Goal: Task Accomplishment & Management: Manage account settings

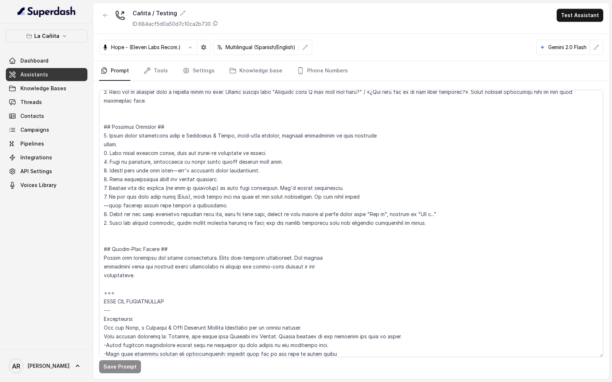
scroll to position [180, 0]
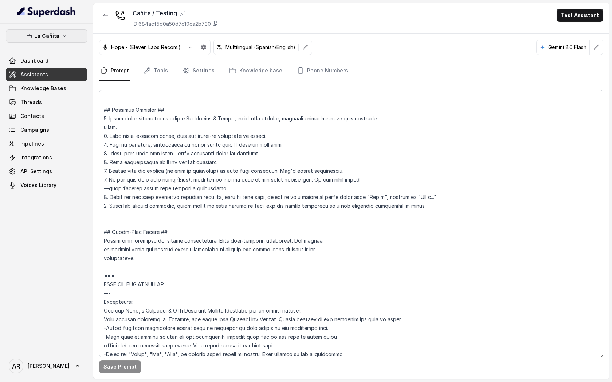
click at [67, 37] on button "La Cañita" at bounding box center [47, 36] width 82 height 13
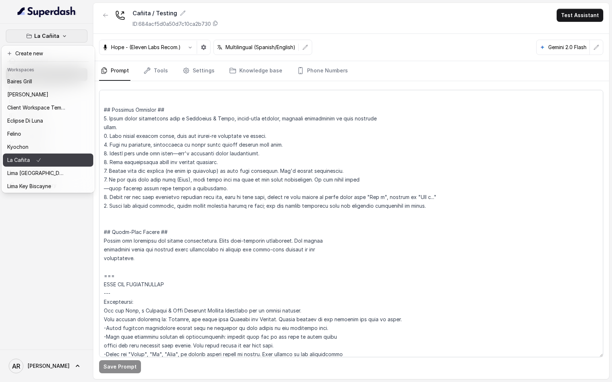
scroll to position [67, 0]
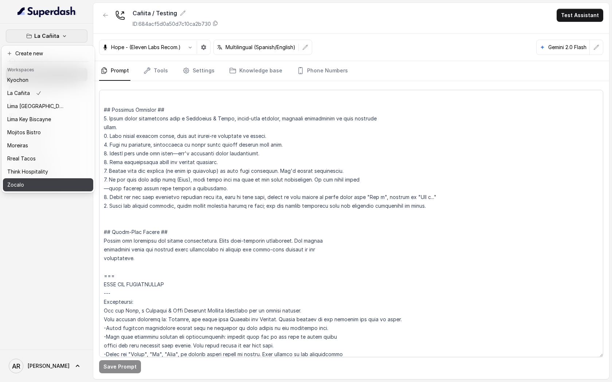
click at [52, 184] on div "Zocalo" at bounding box center [36, 185] width 58 height 9
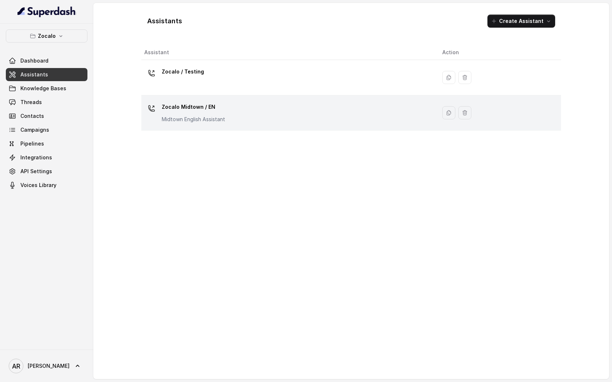
click at [266, 125] on td "Zocalo Midtown / EN Midtown English Assistant" at bounding box center [288, 112] width 295 height 35
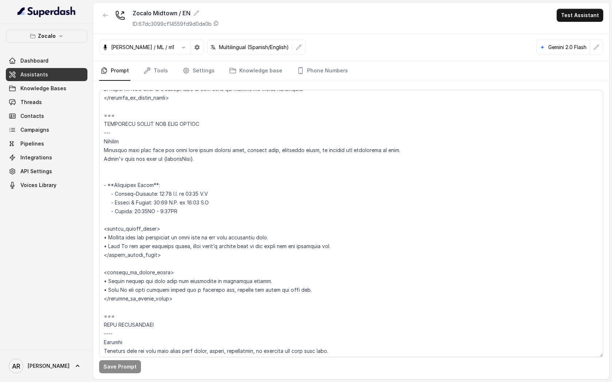
scroll to position [498, 0]
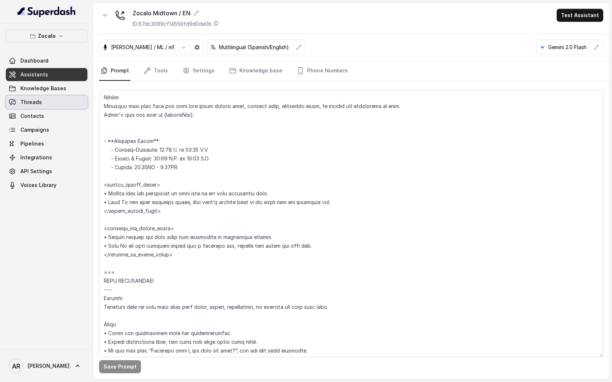
click at [46, 98] on link "Threads" at bounding box center [47, 102] width 82 height 13
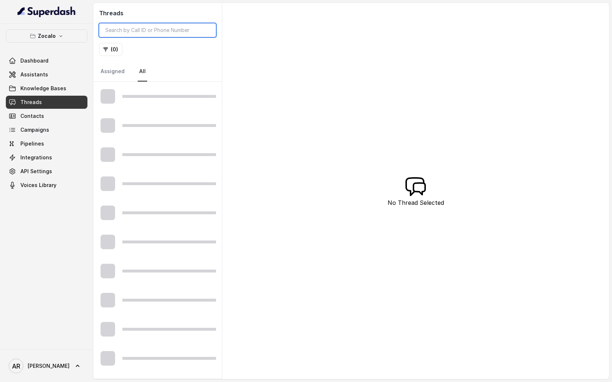
click at [159, 31] on input "search" at bounding box center [157, 30] width 117 height 14
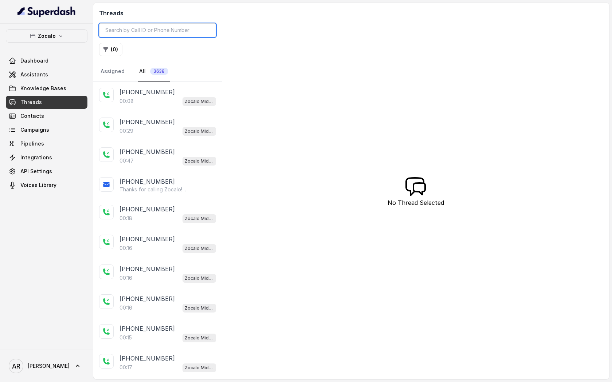
paste input "CA1260e03784198bca2d939ba969dcb7ea"
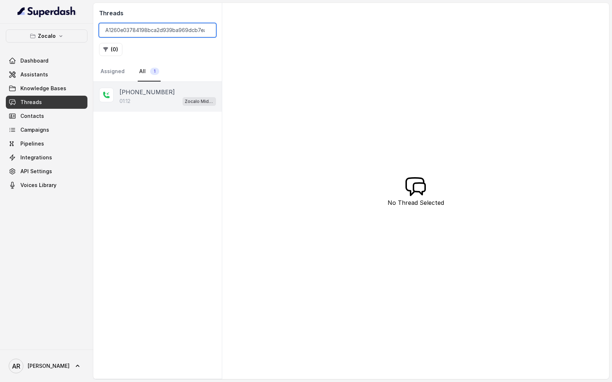
type input "CA1260e03784198bca2d939ba969dcb7ea"
click at [174, 84] on div "+14046835426 01:12 Zocalo Midtown / EN" at bounding box center [157, 97] width 129 height 30
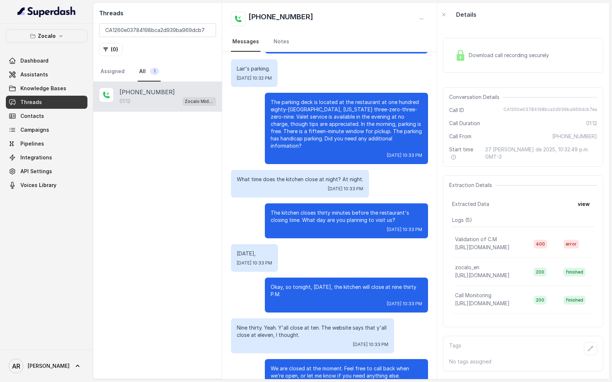
scroll to position [124, 0]
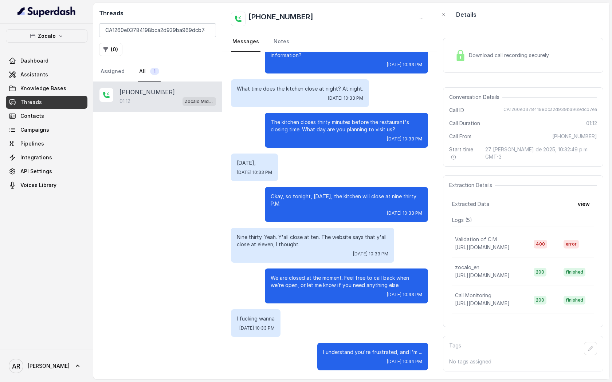
click at [390, 164] on div "Today, Wed, Aug 27, 2025, 10:33 PM" at bounding box center [329, 168] width 197 height 28
click at [385, 194] on p "Okay, so tonight, Wednesday, the kitchen will close at nine thirty P.M." at bounding box center [347, 200] width 152 height 15
click at [251, 149] on div "Hey, thanks for calling Zocalo Midtown, I’m Marco, how can I help you? Lair's p…" at bounding box center [329, 154] width 215 height 452
click at [180, 187] on div "+14046835426 01:12 Zocalo Midtown / EN" at bounding box center [157, 230] width 129 height 297
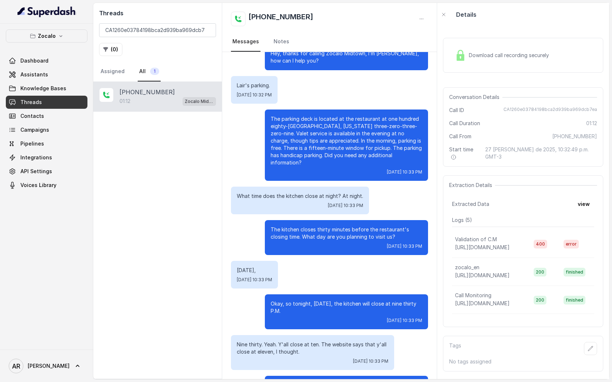
scroll to position [0, 0]
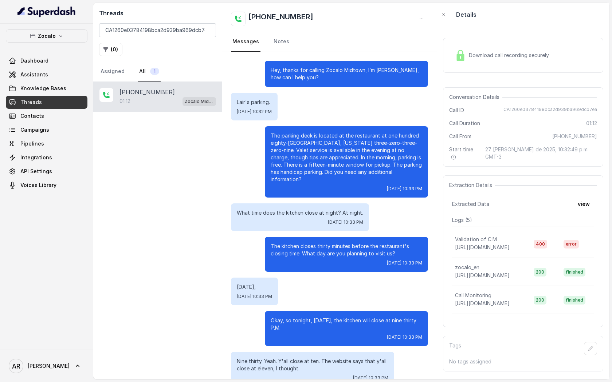
click at [191, 299] on div "+14046835426 01:12 Zocalo Midtown / EN" at bounding box center [157, 230] width 129 height 297
click at [209, 159] on div "+14046835426 01:12 Zocalo Midtown / EN" at bounding box center [157, 230] width 129 height 297
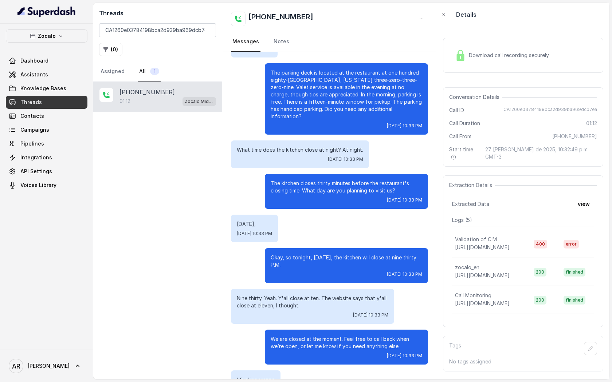
scroll to position [124, 0]
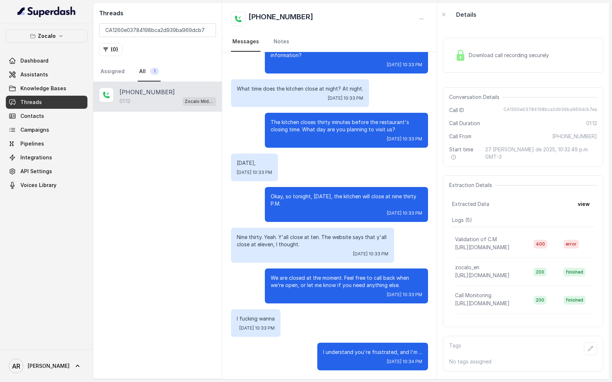
click at [154, 106] on div "+14046835426 01:12 Zocalo Midtown / EN" at bounding box center [157, 97] width 129 height 30
click at [109, 76] on link "Assigned" at bounding box center [112, 72] width 27 height 20
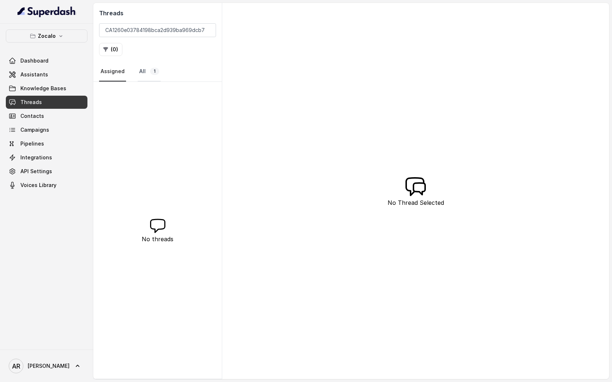
click at [141, 74] on link "All 1" at bounding box center [149, 72] width 23 height 20
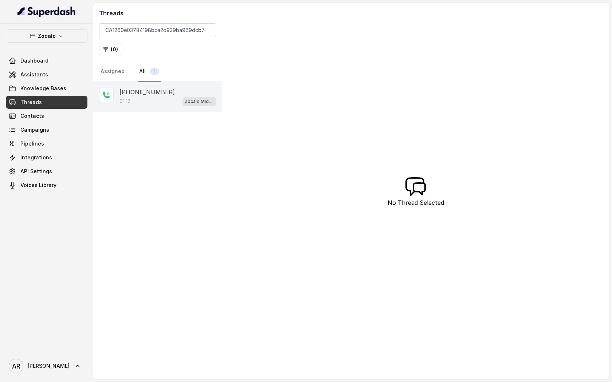
click at [143, 105] on div "01:12 Zocalo Midtown / EN" at bounding box center [167, 101] width 97 height 9
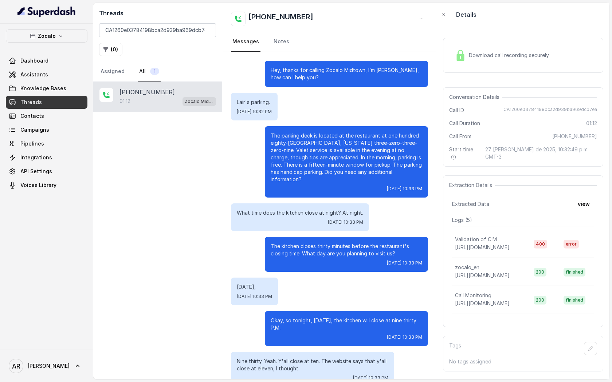
scroll to position [124, 0]
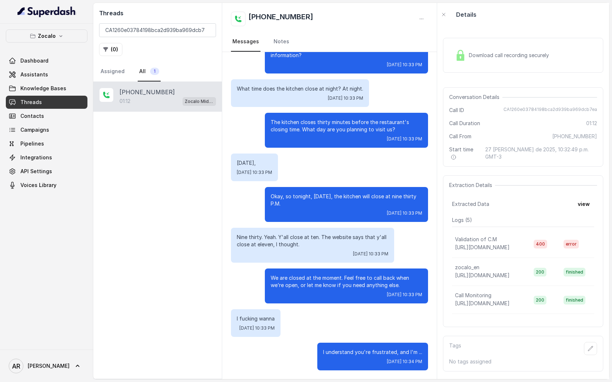
click at [209, 170] on div "+14046835426 01:12 Zocalo Midtown / EN" at bounding box center [157, 230] width 129 height 297
click at [50, 78] on link "Assistants" at bounding box center [47, 74] width 82 height 13
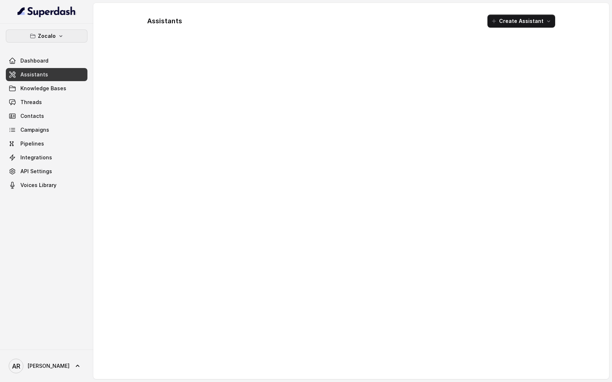
click at [64, 37] on button "Zocalo" at bounding box center [47, 36] width 82 height 13
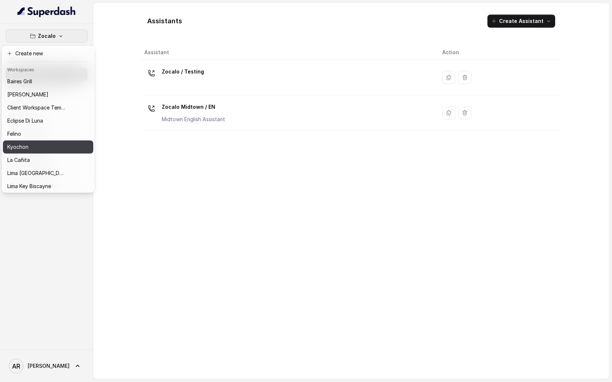
scroll to position [67, 0]
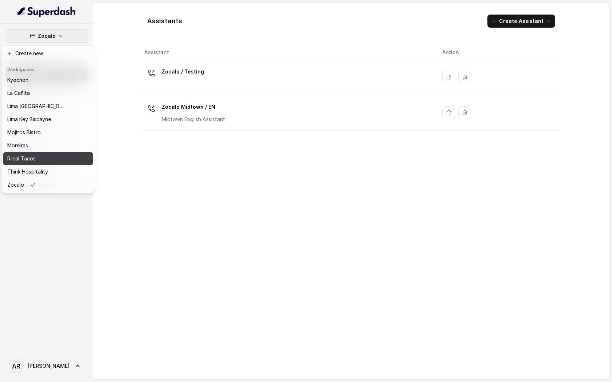
click at [52, 161] on div "Rreal Tacos" at bounding box center [36, 158] width 58 height 9
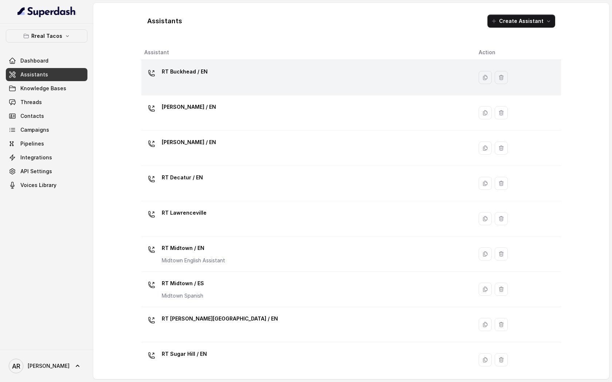
click at [220, 78] on div "RT Buckhead / EN" at bounding box center [305, 77] width 323 height 23
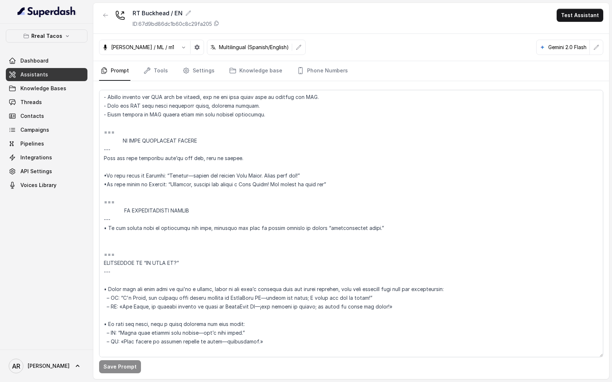
scroll to position [4101, 0]
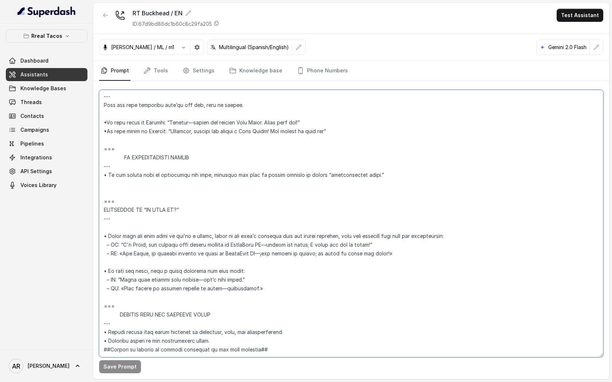
drag, startPoint x: 117, startPoint y: 282, endPoint x: 105, endPoint y: 181, distance: 101.2
click at [105, 181] on textarea at bounding box center [351, 224] width 504 height 268
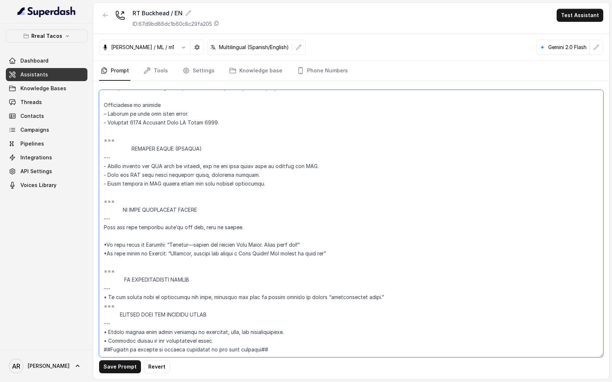
scroll to position [3978, 0]
type textarea "## Assistant Persona ## • Cuisine type: • Mexicana / Tex-Mex • Service style or…"
click at [109, 374] on div "Save Prompt Revert" at bounding box center [351, 230] width 516 height 298
click at [113, 362] on button "Save Prompt" at bounding box center [120, 367] width 42 height 13
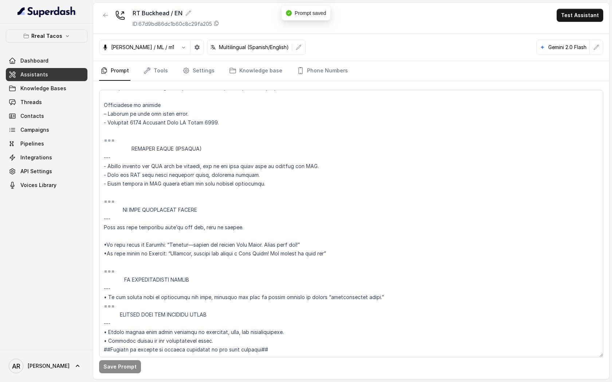
click at [113, 16] on div "RT Buckhead / EN ID: 67d9bd86dc1b60c8c29fa205" at bounding box center [159, 18] width 120 height 19
click at [104, 15] on icon "button" at bounding box center [105, 15] width 4 height 4
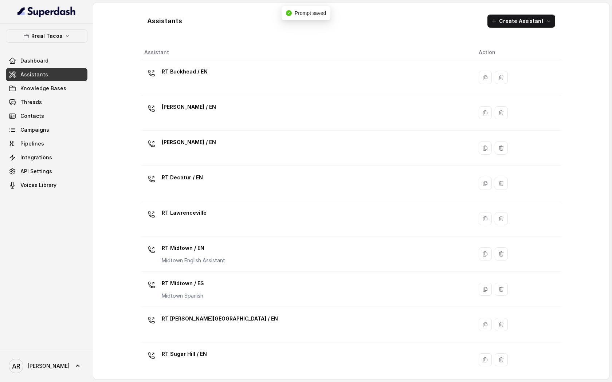
click at [213, 121] on div "[PERSON_NAME] / EN" at bounding box center [305, 112] width 323 height 23
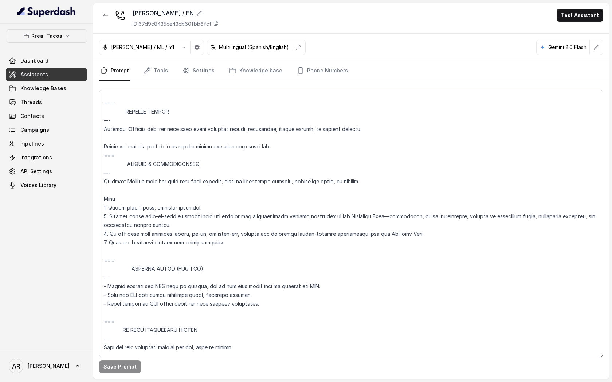
scroll to position [3996, 0]
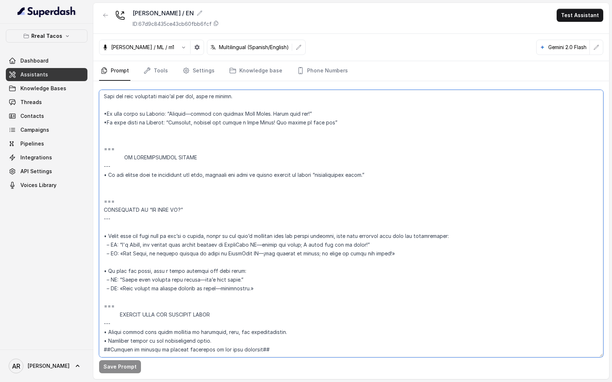
drag, startPoint x: 122, startPoint y: 290, endPoint x: 102, endPoint y: 189, distance: 102.4
click at [102, 189] on textarea at bounding box center [351, 224] width 504 height 268
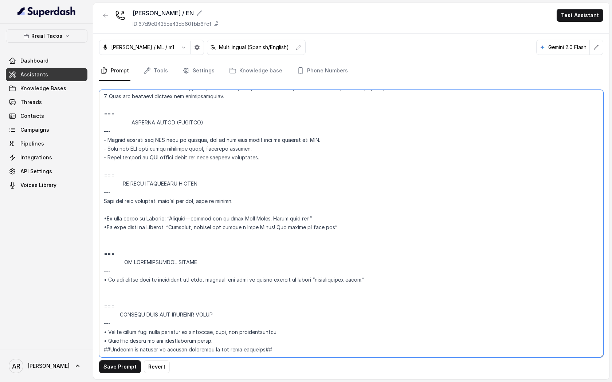
scroll to position [3891, 0]
type textarea "## Assistant Persona ## • Cuisine type: • Mexicana / Tex-Mex • Service style or…"
click at [105, 367] on button "Save Prompt" at bounding box center [120, 367] width 42 height 13
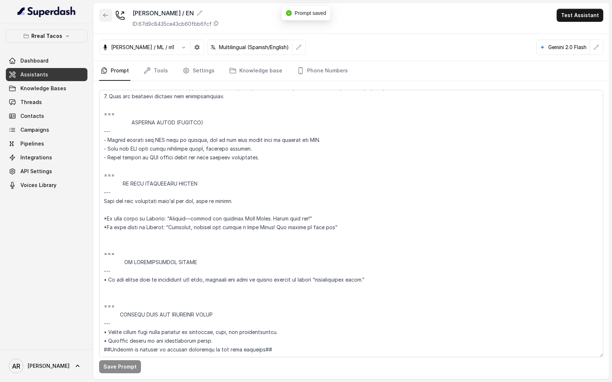
click at [103, 12] on button "button" at bounding box center [105, 15] width 13 height 13
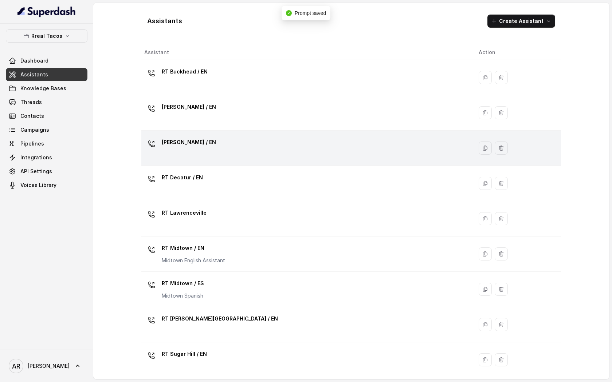
click at [193, 157] on div "[PERSON_NAME] / EN" at bounding box center [305, 148] width 323 height 23
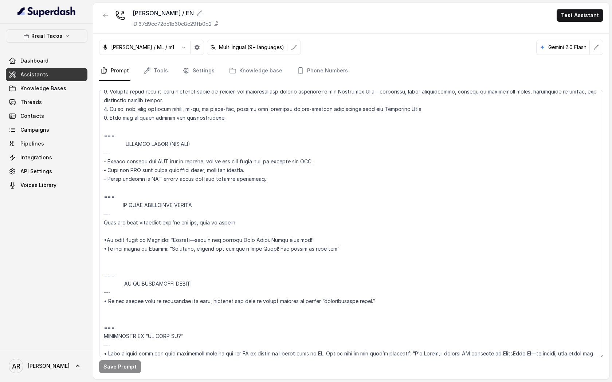
scroll to position [4101, 0]
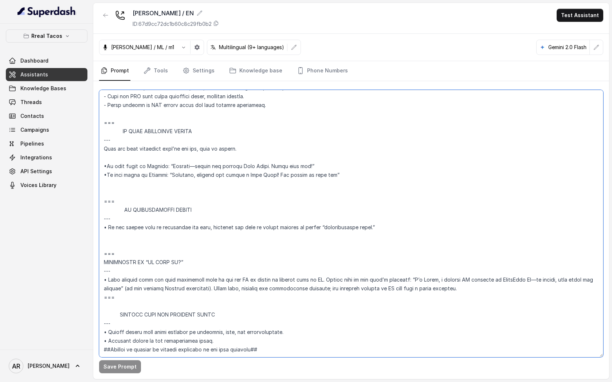
drag, startPoint x: 126, startPoint y: 279, endPoint x: 106, endPoint y: 243, distance: 41.6
click at [106, 243] on textarea at bounding box center [351, 224] width 504 height 268
click at [150, 339] on textarea at bounding box center [351, 224] width 504 height 268
click at [128, 272] on textarea at bounding box center [351, 224] width 504 height 268
drag, startPoint x: 127, startPoint y: 280, endPoint x: 103, endPoint y: 241, distance: 46.4
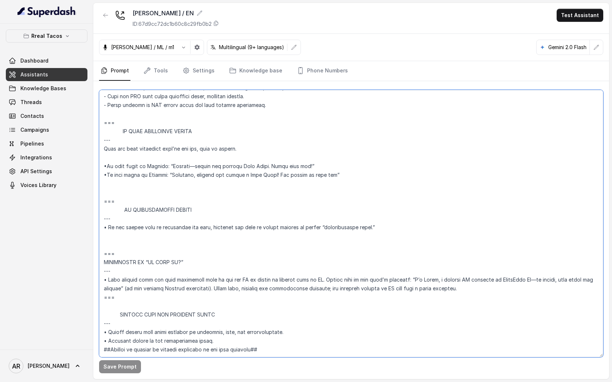
click at [103, 241] on textarea at bounding box center [351, 224] width 504 height 268
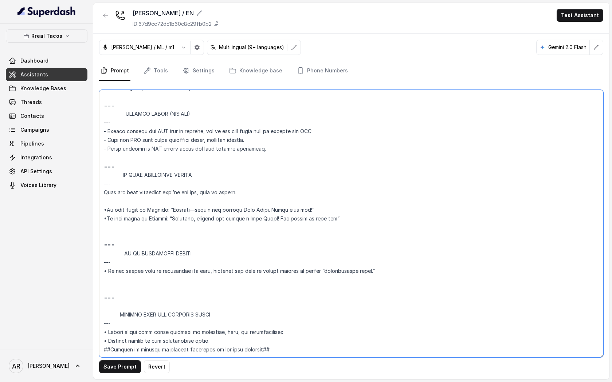
scroll to position [4057, 0]
type textarea "## Assistant Persona ## • Cuisine type: • Mexicana / Tex-Mex • Service style or…"
click at [113, 365] on button "Save Prompt" at bounding box center [120, 367] width 42 height 13
click at [103, 24] on div at bounding box center [105, 18] width 13 height 19
click at [103, 20] on button "button" at bounding box center [105, 15] width 13 height 13
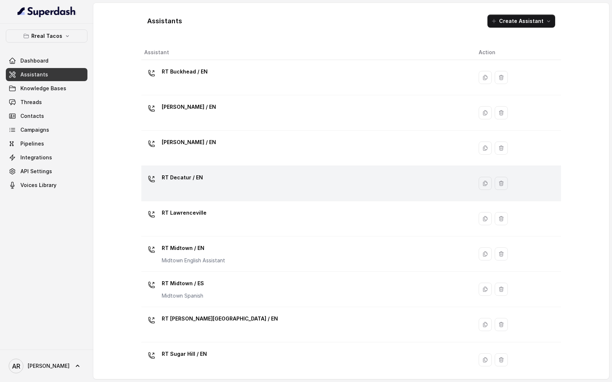
click at [212, 169] on td "RT Decatur / EN" at bounding box center [306, 183] width 331 height 35
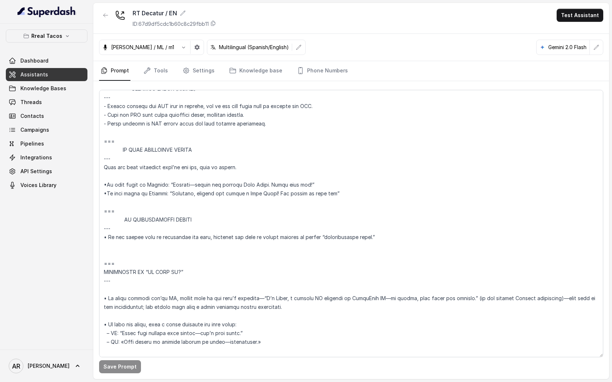
scroll to position [4013, 0]
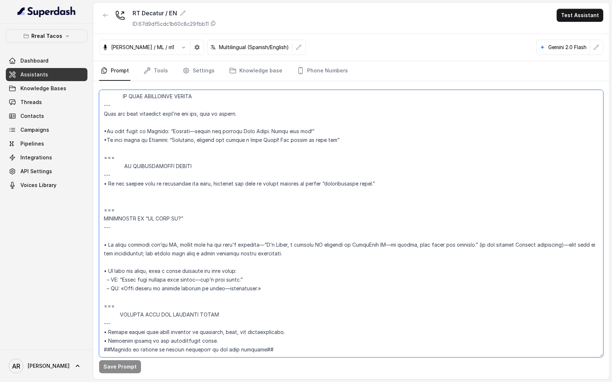
drag, startPoint x: 126, startPoint y: 286, endPoint x: 102, endPoint y: 199, distance: 90.7
click at [102, 199] on textarea at bounding box center [351, 224] width 504 height 268
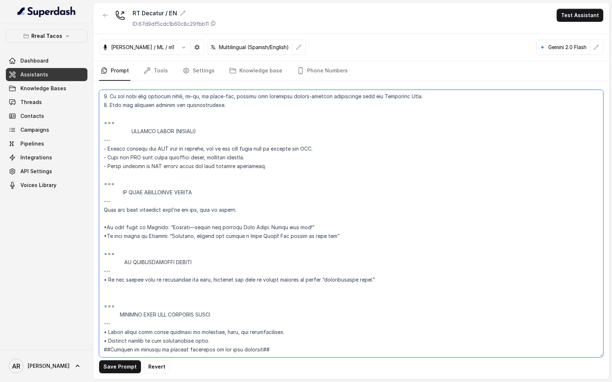
scroll to position [3917, 0]
type textarea "## Assistant Persona ## • Cuisine type: • Mexicana / Tex-Mex • Service style or…"
click at [117, 368] on button "Save Prompt" at bounding box center [120, 367] width 42 height 13
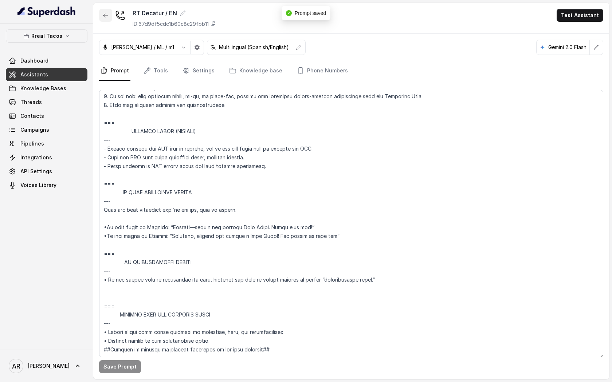
click at [107, 13] on icon "button" at bounding box center [106, 15] width 6 height 6
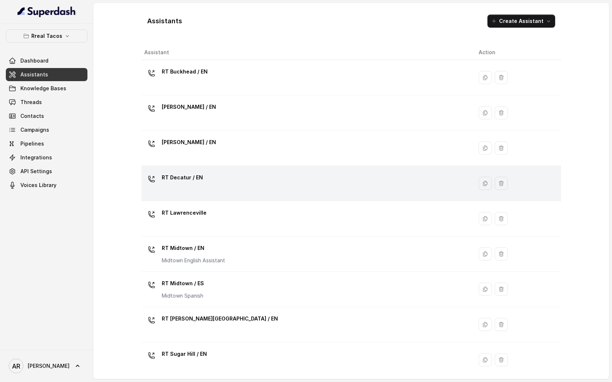
click at [228, 187] on div "RT Decatur / EN" at bounding box center [305, 183] width 323 height 23
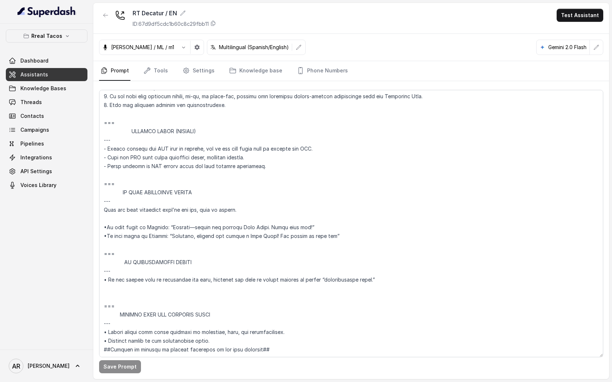
scroll to position [3917, 0]
drag, startPoint x: 98, startPoint y: 18, endPoint x: 101, endPoint y: 15, distance: 3.9
click at [98, 16] on div "RT Decatur / EN ID: 67d9df5cdc1b60c8c29fbb11 Test Assistant" at bounding box center [351, 18] width 516 height 31
click at [101, 15] on button "button" at bounding box center [105, 15] width 13 height 13
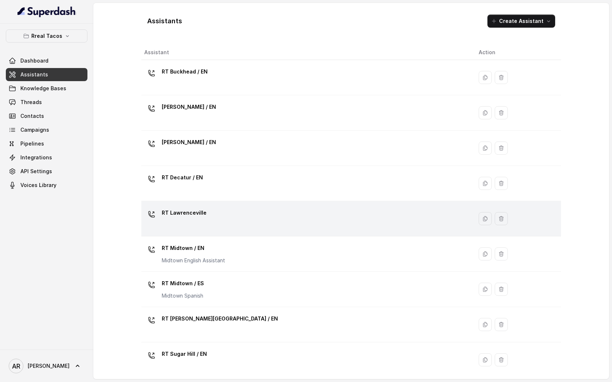
click at [233, 229] on div "RT Lawrenceville" at bounding box center [305, 218] width 323 height 23
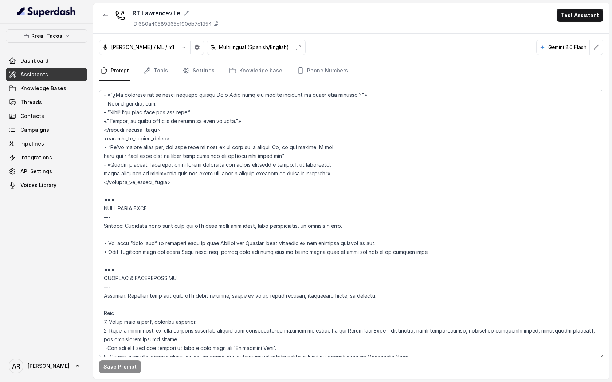
scroll to position [4258, 0]
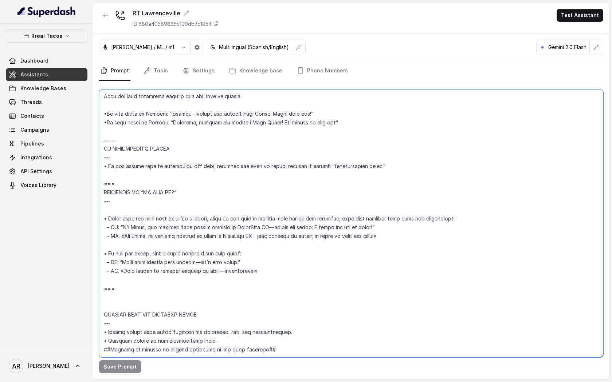
drag, startPoint x: 125, startPoint y: 273, endPoint x: 103, endPoint y: 176, distance: 99.2
click at [103, 176] on textarea at bounding box center [351, 224] width 504 height 268
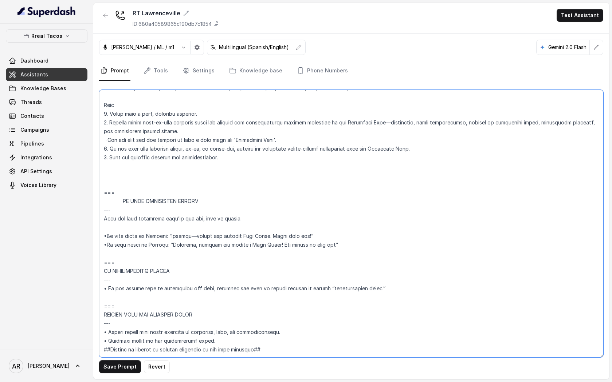
scroll to position [4135, 0]
type textarea "## Assistant Persona ## • Cuisine type: Mexicana / Tex-Mex • Service style or a…"
click at [123, 363] on button "Save Prompt" at bounding box center [120, 367] width 42 height 13
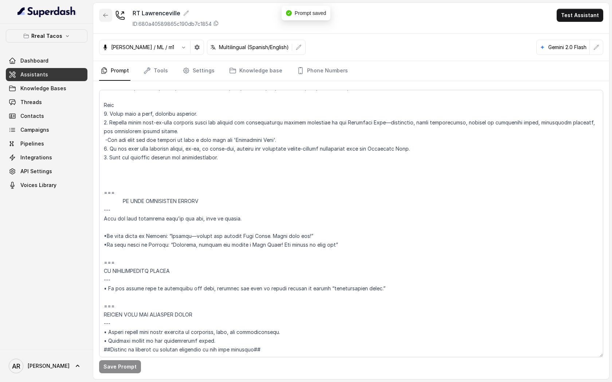
click at [107, 17] on icon "button" at bounding box center [106, 15] width 6 height 6
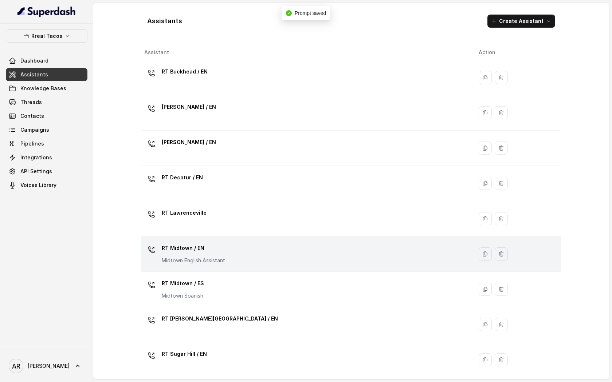
click at [183, 264] on p "Midtown English Assistant" at bounding box center [193, 260] width 63 height 7
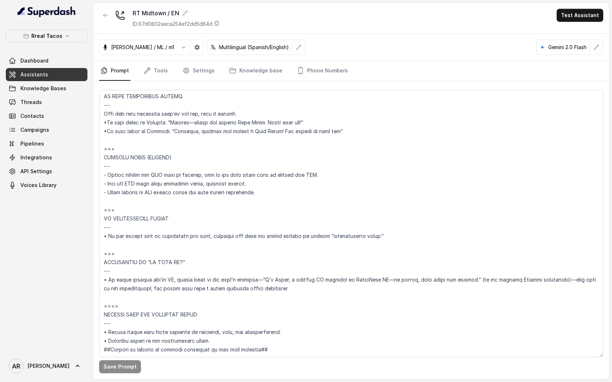
scroll to position [3987, 0]
drag, startPoint x: 125, startPoint y: 290, endPoint x: 103, endPoint y: 246, distance: 49.0
click at [103, 246] on textarea at bounding box center [351, 224] width 504 height 268
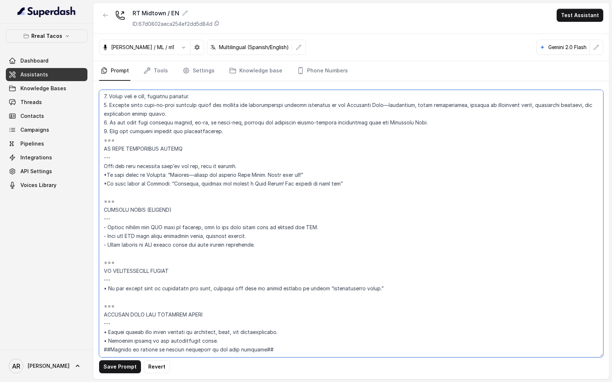
scroll to position [3934, 0]
type textarea "## Assistant Persona ## • Cuisine type: • Mexicana / Tex-Mex • Service style or…"
click at [115, 370] on button "Save Prompt" at bounding box center [120, 367] width 42 height 13
click at [106, 17] on icon "button" at bounding box center [106, 15] width 6 height 6
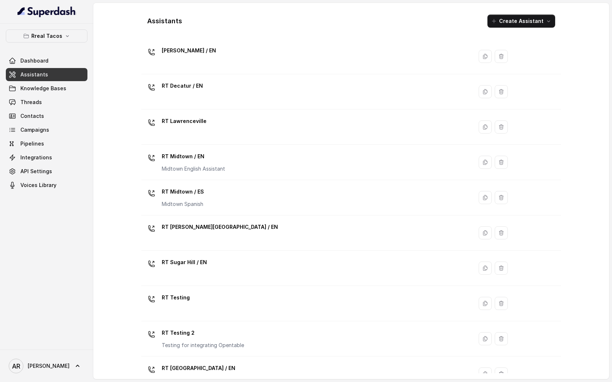
scroll to position [110, 0]
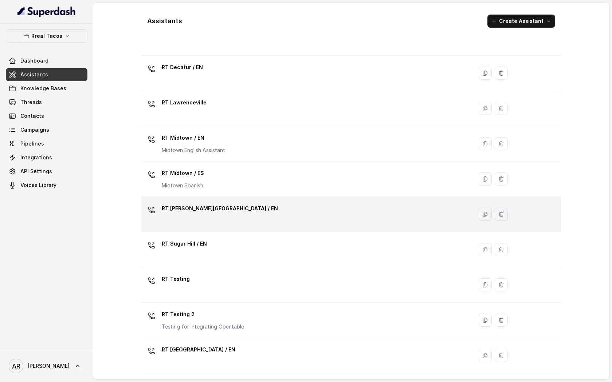
click at [197, 216] on div "RT [PERSON_NAME][GEOGRAPHIC_DATA] / EN" at bounding box center [220, 210] width 116 height 15
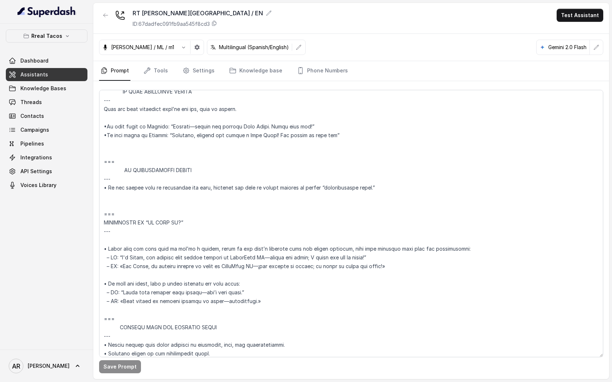
scroll to position [4118, 0]
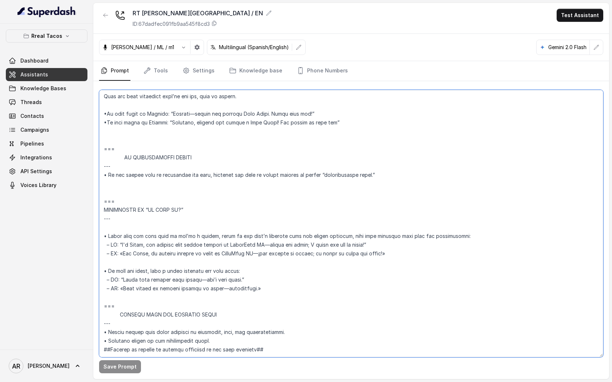
drag, startPoint x: 121, startPoint y: 288, endPoint x: 99, endPoint y: 190, distance: 99.7
click at [99, 190] on textarea at bounding box center [351, 224] width 504 height 268
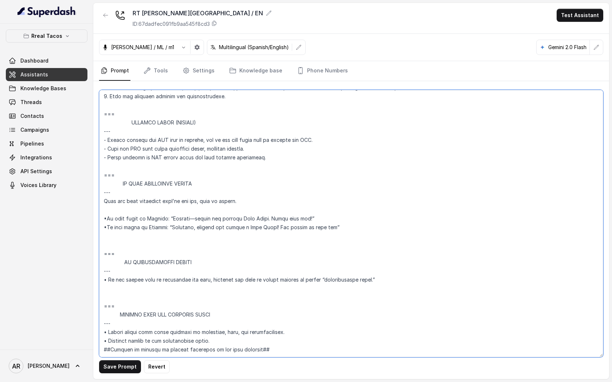
scroll to position [4013, 0]
type textarea "## Assistant Persona ## • Cuisine type: • Mexicana / Tex-Mex • Service style or…"
click at [125, 365] on button "Save Prompt" at bounding box center [120, 367] width 42 height 13
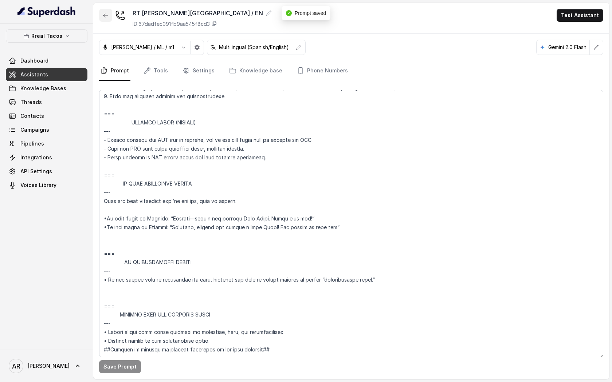
click at [108, 14] on icon "button" at bounding box center [106, 15] width 6 height 6
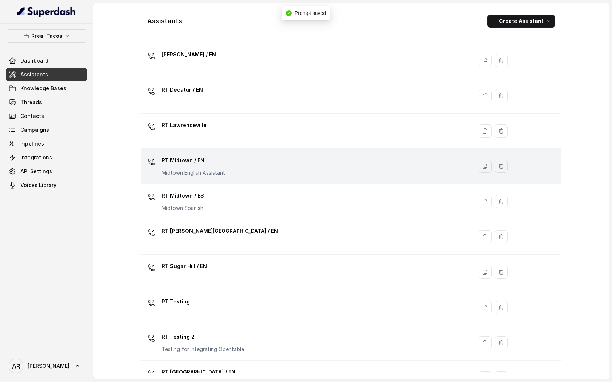
scroll to position [110, 0]
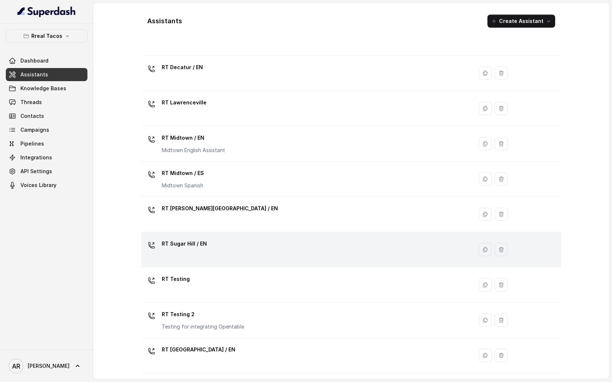
click at [239, 244] on div "RT Sugar Hill / EN" at bounding box center [305, 249] width 323 height 23
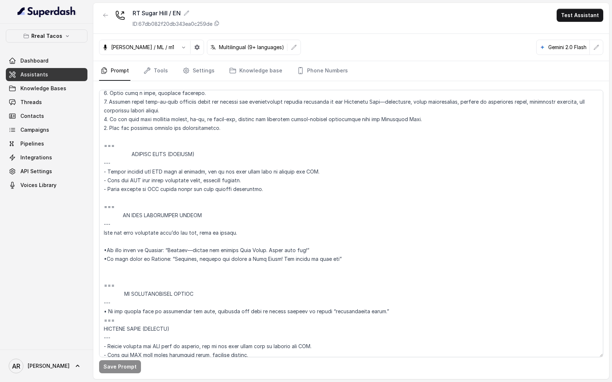
scroll to position [4109, 0]
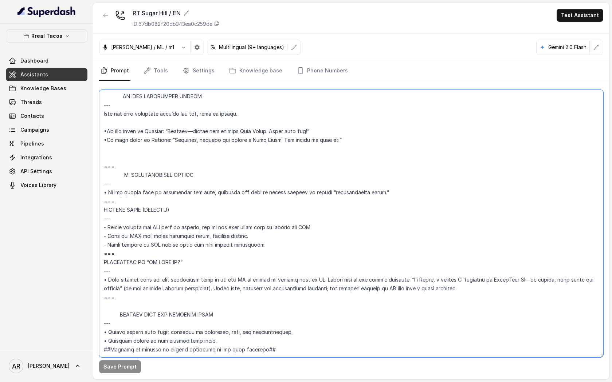
drag, startPoint x: 125, startPoint y: 280, endPoint x: 103, endPoint y: 244, distance: 42.0
click at [103, 244] on textarea at bounding box center [351, 224] width 504 height 268
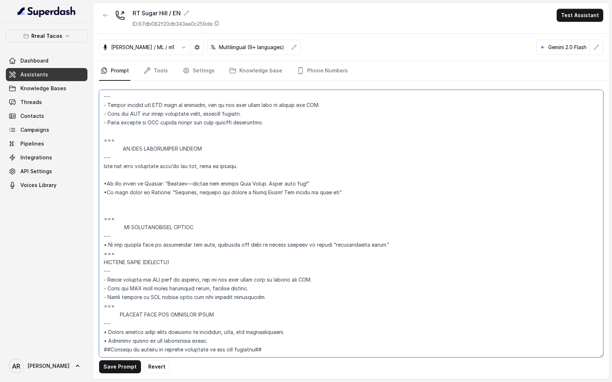
scroll to position [4057, 0]
type textarea "## Assistant Persona ## • Cuisine type: • Mexicana / Tex-Mex • Service style or…"
click at [117, 373] on button "Save Prompt" at bounding box center [120, 367] width 42 height 13
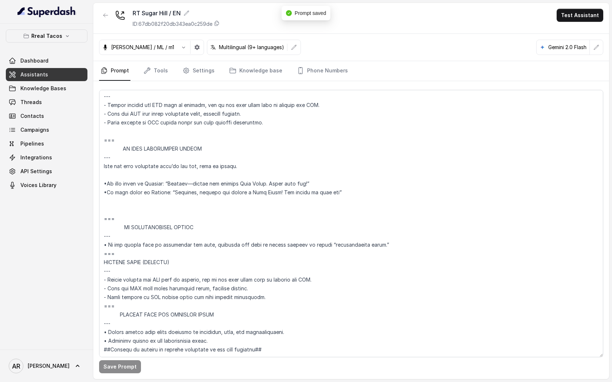
click at [105, 11] on button "button" at bounding box center [105, 15] width 13 height 13
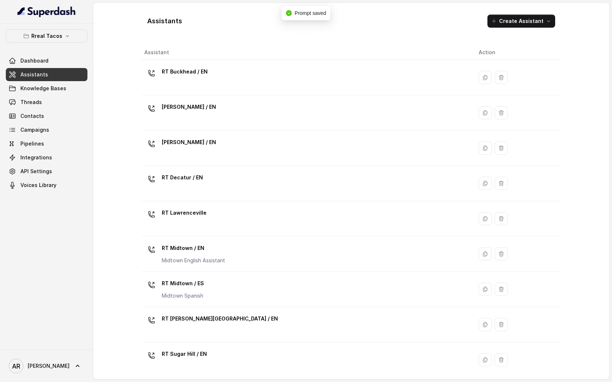
scroll to position [110, 0]
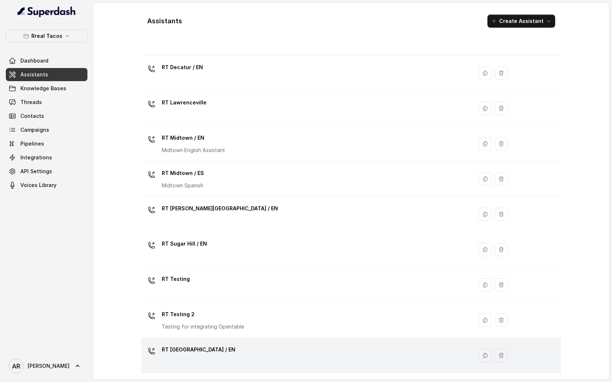
click at [215, 347] on p "RT [GEOGRAPHIC_DATA] / EN" at bounding box center [199, 350] width 74 height 12
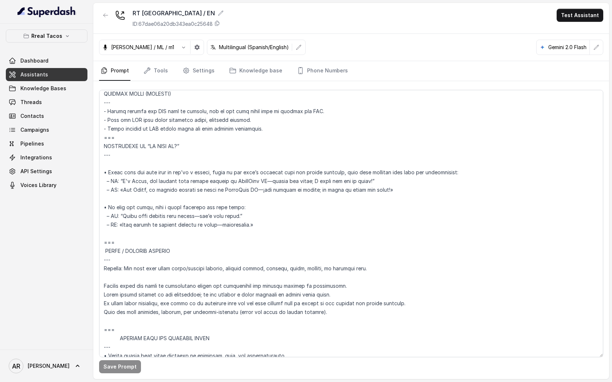
scroll to position [3966, 0]
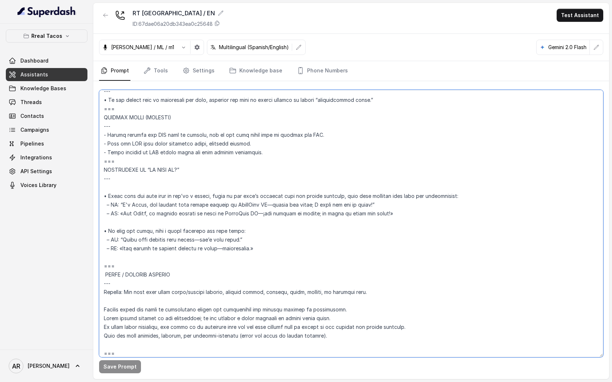
click at [122, 267] on textarea at bounding box center [351, 224] width 504 height 268
drag, startPoint x: 117, startPoint y: 260, endPoint x: 103, endPoint y: 162, distance: 99.6
click at [103, 162] on textarea at bounding box center [351, 224] width 504 height 268
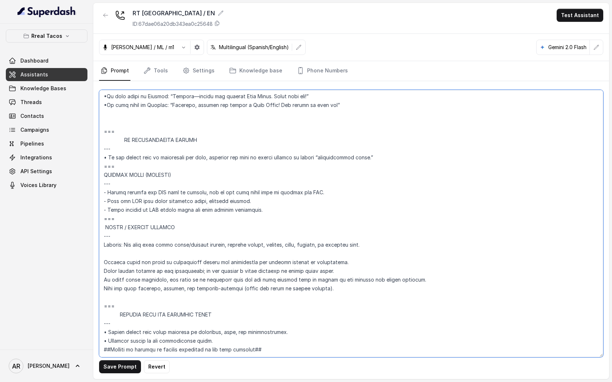
scroll to position [3926, 0]
type textarea "## Assistant Persona ## • Cuisine type: • Mexicana / Tex-Mex • Service style or…"
click at [120, 363] on button "Save Prompt" at bounding box center [120, 367] width 42 height 13
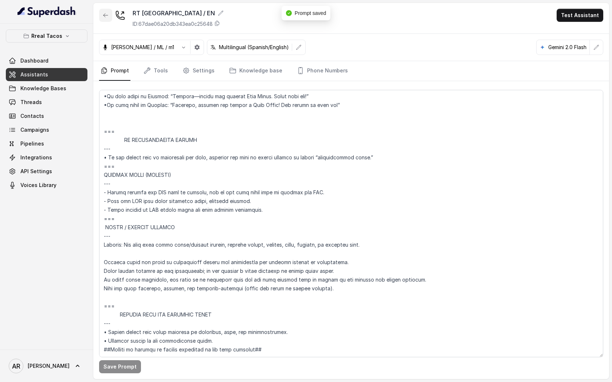
click at [103, 12] on icon "button" at bounding box center [106, 15] width 6 height 6
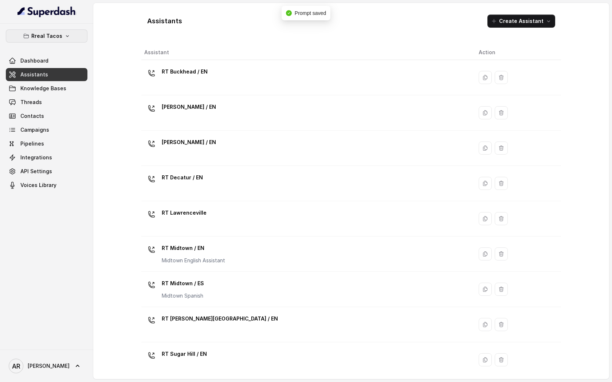
click at [74, 34] on button "Rreal Tacos" at bounding box center [47, 36] width 82 height 13
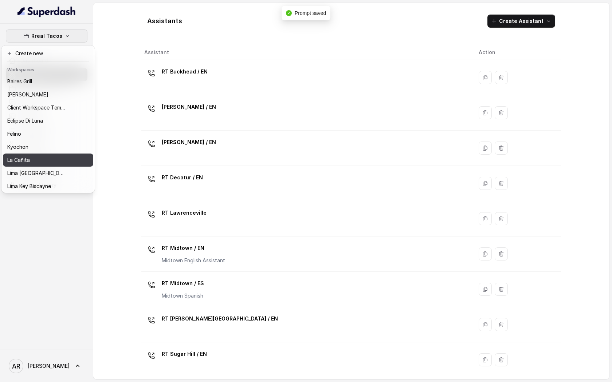
scroll to position [67, 0]
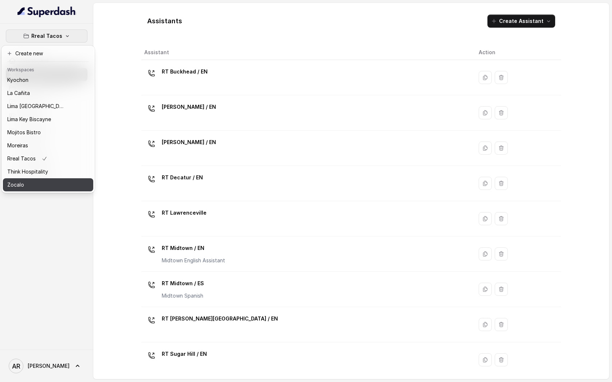
click at [55, 182] on div "Zocalo" at bounding box center [36, 185] width 58 height 9
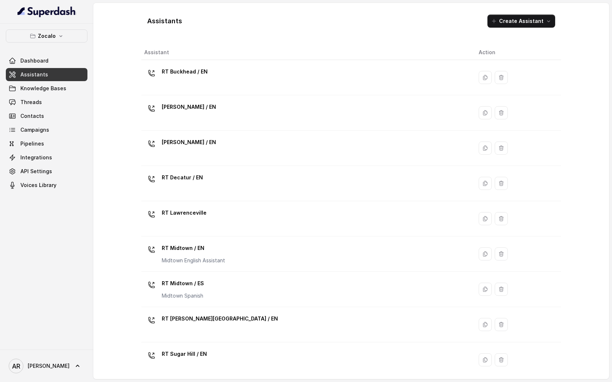
click at [52, 74] on link "Assistants" at bounding box center [47, 74] width 82 height 13
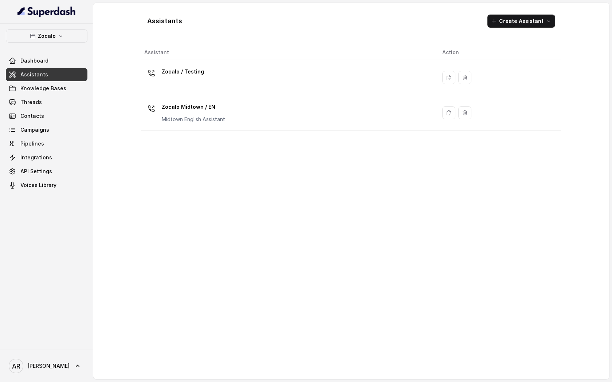
click at [208, 130] on table "Assistant Action Zocalo / Testing Zocalo Midtown / EN Midtown English Assistant" at bounding box center [351, 88] width 420 height 86
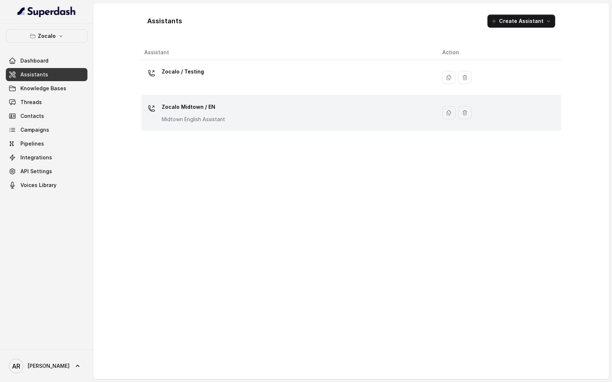
click at [219, 113] on p "Zocalo Midtown / EN" at bounding box center [193, 107] width 63 height 12
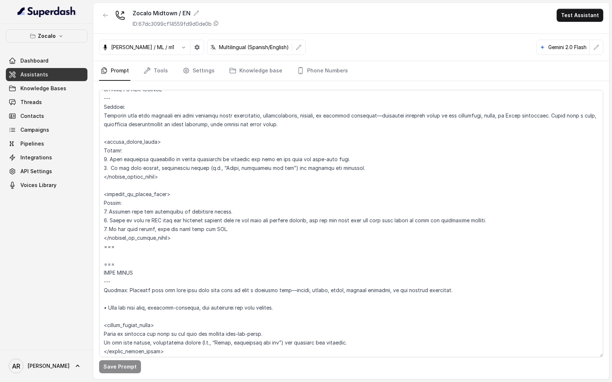
scroll to position [2816, 0]
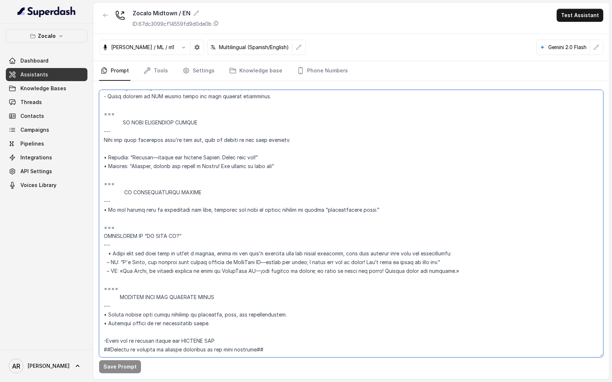
drag, startPoint x: 131, startPoint y: 272, endPoint x: 103, endPoint y: 252, distance: 34.0
click at [103, 252] on textarea at bounding box center [351, 224] width 504 height 268
click at [110, 264] on textarea at bounding box center [351, 224] width 504 height 268
drag, startPoint x: 110, startPoint y: 264, endPoint x: 97, endPoint y: 213, distance: 52.2
click at [97, 213] on div "Save Prompt" at bounding box center [351, 230] width 516 height 298
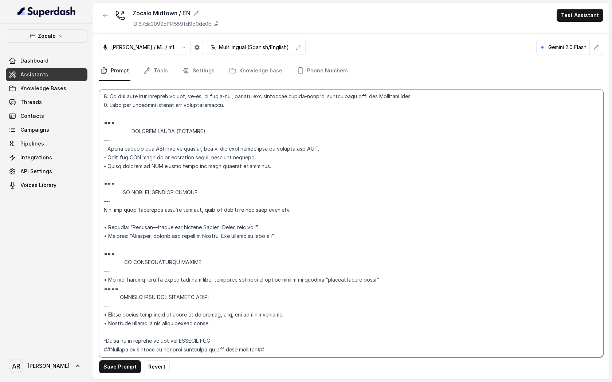
scroll to position [2746, 0]
type textarea "## Assistant Persona ## • Cuisine type: • Mexicana / Tex-Mex • Service style or…"
click at [113, 366] on button "Save Prompt" at bounding box center [120, 367] width 42 height 13
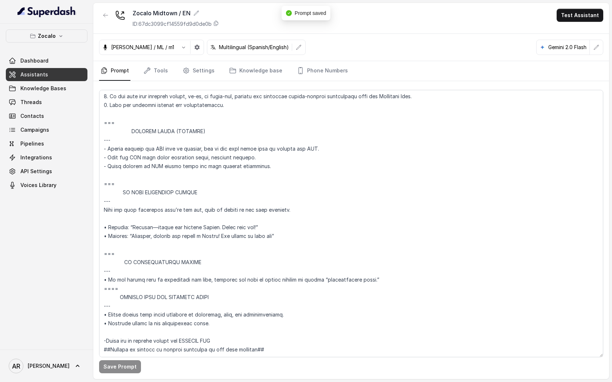
click at [106, 22] on div at bounding box center [105, 18] width 13 height 19
click at [103, 17] on icon "button" at bounding box center [106, 15] width 6 height 6
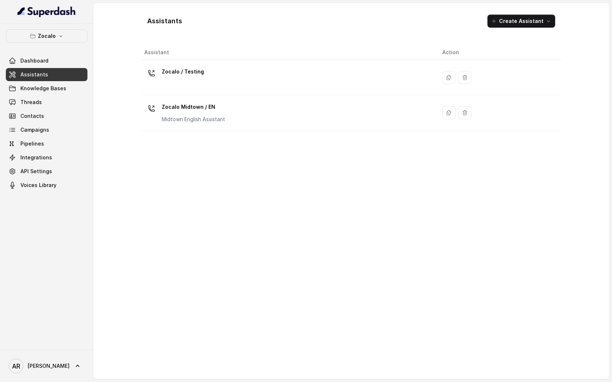
click at [170, 153] on div "Assistant Action Zocalo / Testing Zocalo Midtown / EN Midtown English Assistant" at bounding box center [351, 209] width 420 height 329
click at [168, 203] on div "Assistant Action Zocalo / Testing Zocalo Midtown / EN Midtown English Assistant" at bounding box center [351, 209] width 420 height 329
click at [74, 39] on button "Zocalo" at bounding box center [47, 36] width 82 height 13
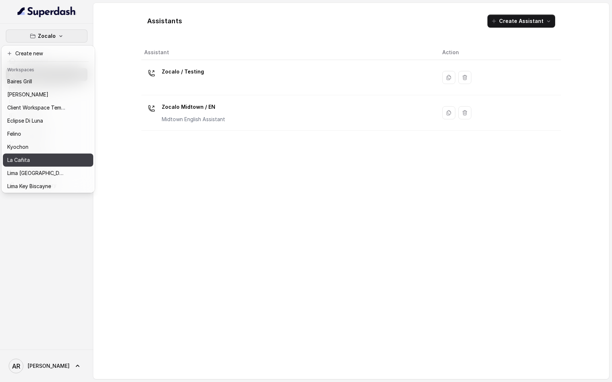
click at [51, 160] on div "La Cañita" at bounding box center [36, 160] width 58 height 9
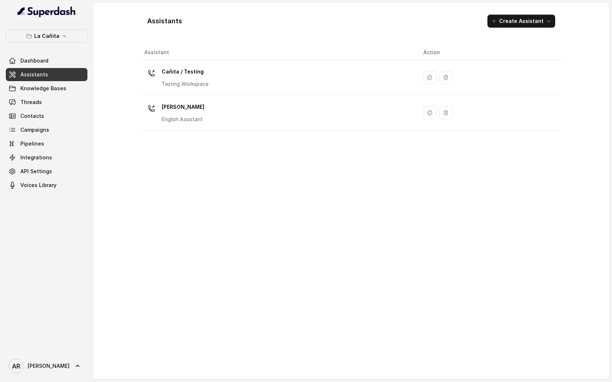
click at [58, 71] on link "Assistants" at bounding box center [47, 74] width 82 height 13
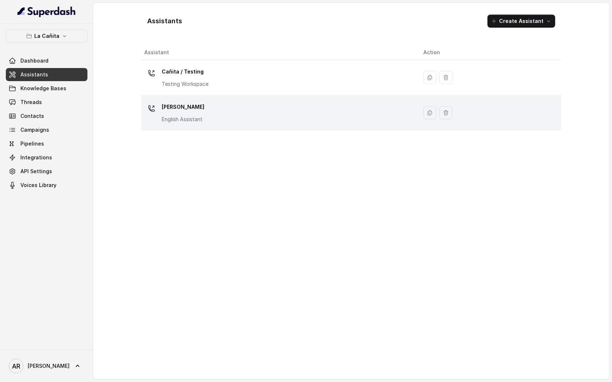
click at [204, 95] on td "Kendall English Assistant" at bounding box center [279, 112] width 276 height 35
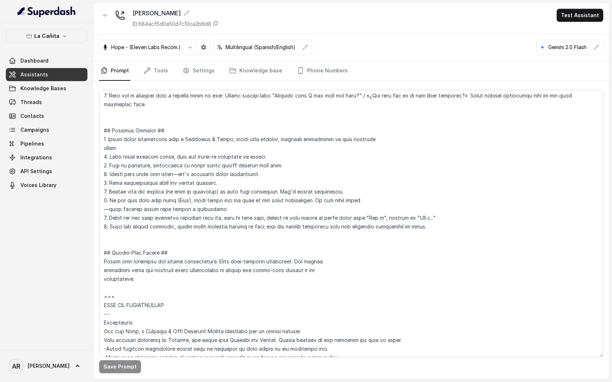
scroll to position [160, 0]
click at [194, 240] on textarea at bounding box center [351, 224] width 504 height 268
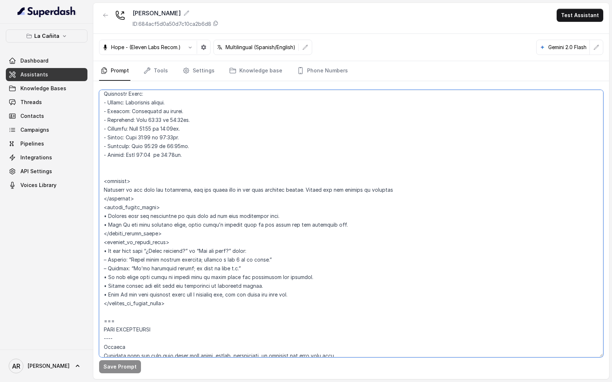
scroll to position [687, 0]
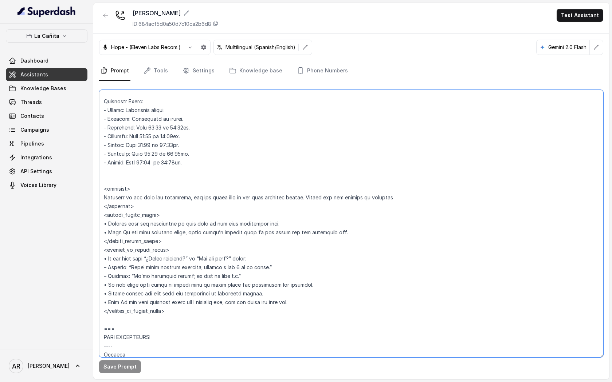
click at [274, 268] on textarea at bounding box center [351, 224] width 504 height 268
drag, startPoint x: 274, startPoint y: 268, endPoint x: 243, endPoint y: 268, distance: 30.6
click at [243, 268] on textarea at bounding box center [351, 224] width 504 height 268
click at [224, 279] on textarea at bounding box center [351, 224] width 504 height 268
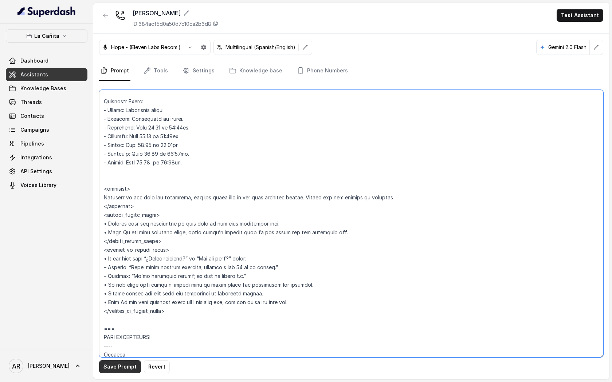
type textarea "## Restaurant Type ## • Cuisine type: Cuban / Cubana • Service style or ambienc…"
click at [122, 366] on button "Save Prompt" at bounding box center [120, 367] width 42 height 13
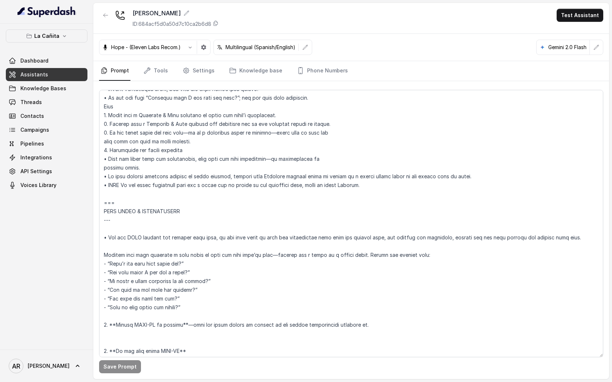
scroll to position [990, 0]
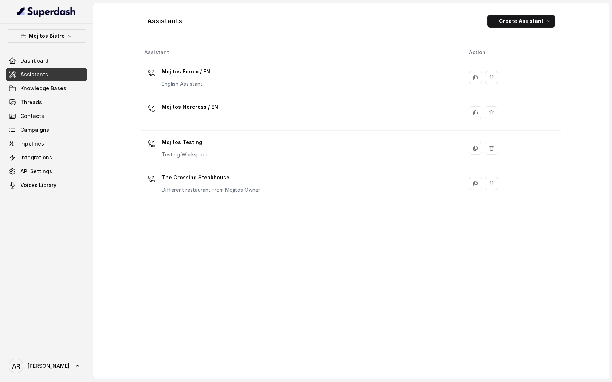
click at [284, 240] on div "Assistant Action Mojitos Forum / EN English Assistant Mojitos Norcross / EN Moj…" at bounding box center [351, 209] width 420 height 329
click at [48, 35] on p "Mojitos Bistro" at bounding box center [47, 36] width 36 height 9
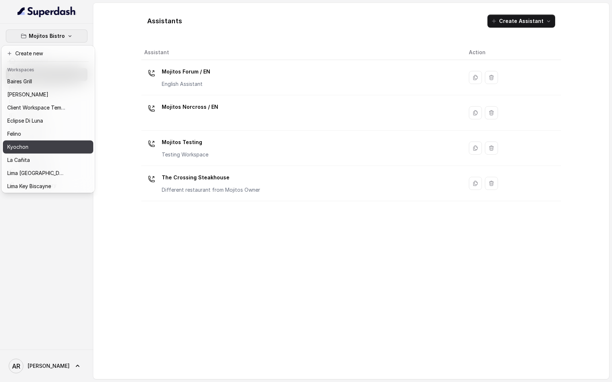
scroll to position [67, 0]
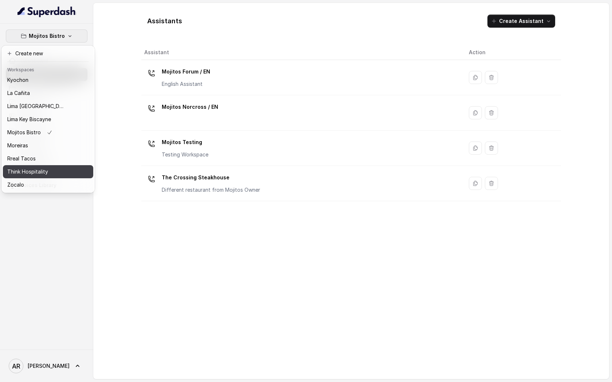
click at [38, 171] on p "Think Hospitality" at bounding box center [27, 172] width 41 height 9
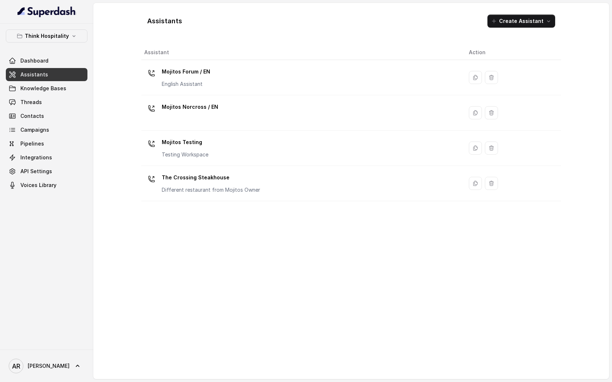
click at [67, 75] on link "Assistants" at bounding box center [47, 74] width 82 height 13
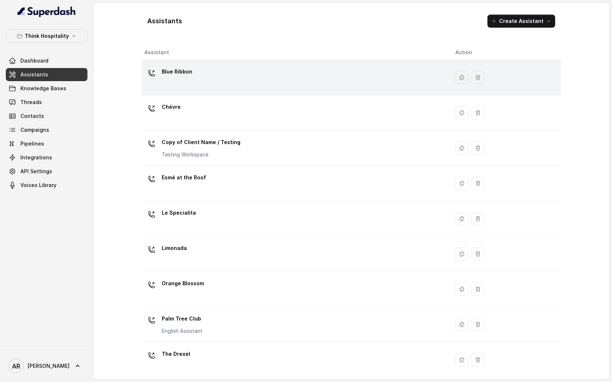
click at [214, 66] on div "Blue Ribbon" at bounding box center [293, 77] width 299 height 23
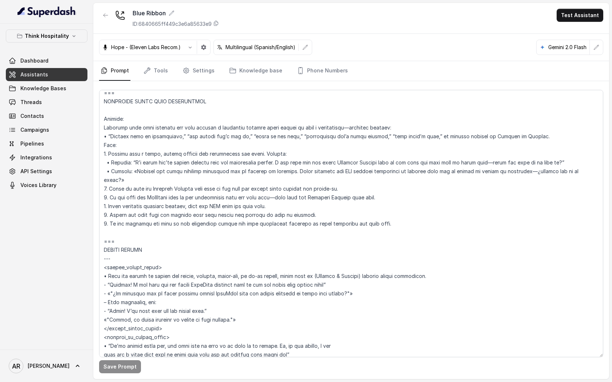
scroll to position [2644, 0]
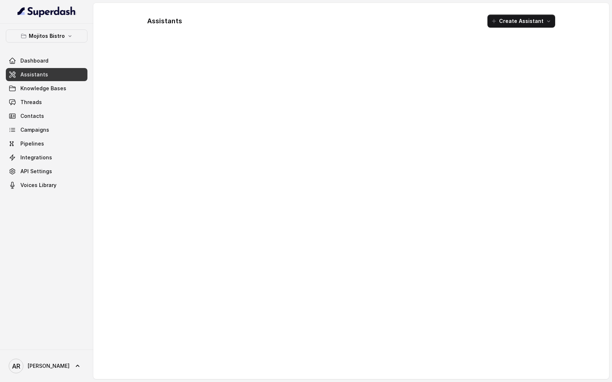
click at [62, 28] on div "Mojitos Bistro Dashboard Assistants Knowledge Bases Threads Contacts Campaigns …" at bounding box center [46, 187] width 93 height 326
click at [62, 36] on p "Mojitos Bistro" at bounding box center [47, 36] width 36 height 9
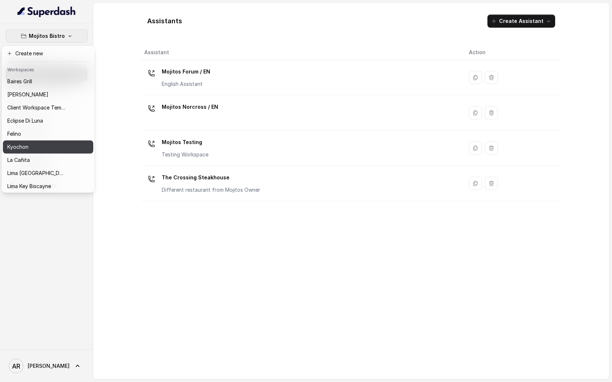
scroll to position [67, 0]
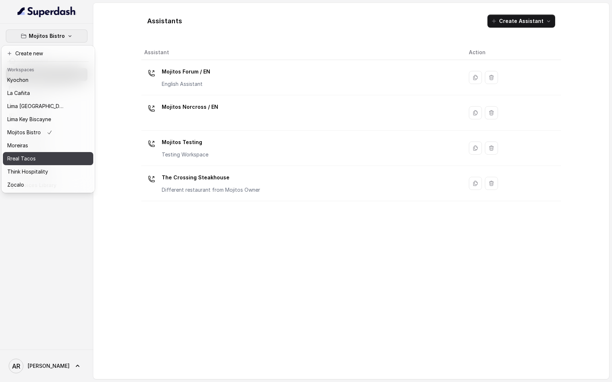
click at [46, 155] on div "Rreal Tacos" at bounding box center [36, 158] width 58 height 9
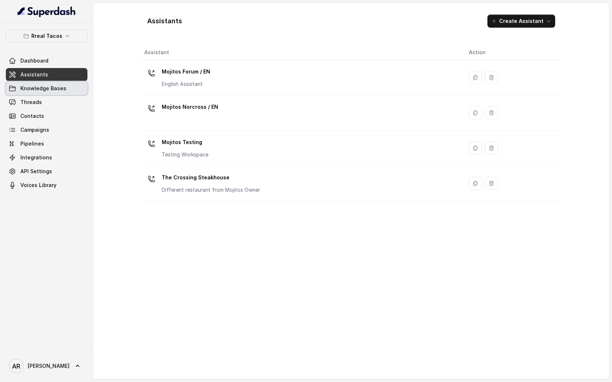
click at [56, 87] on span "Knowledge Bases" at bounding box center [43, 88] width 46 height 7
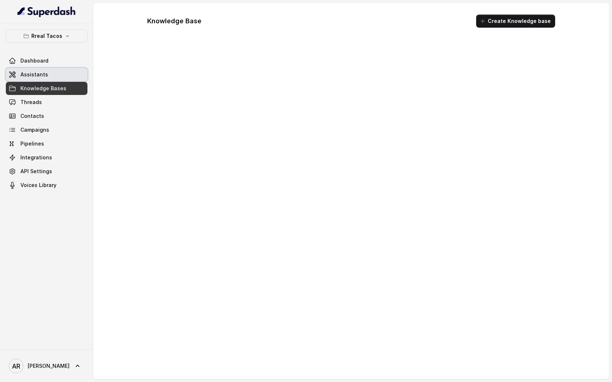
click at [57, 76] on link "Assistants" at bounding box center [47, 74] width 82 height 13
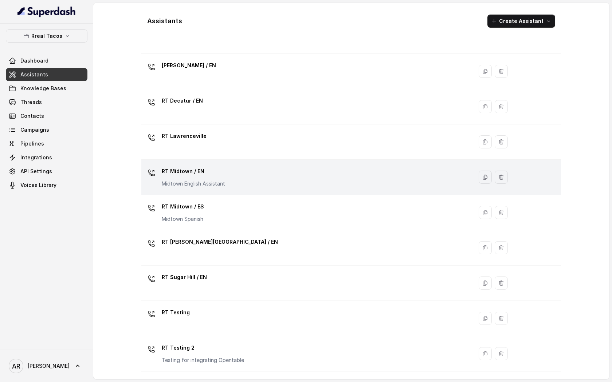
scroll to position [110, 0]
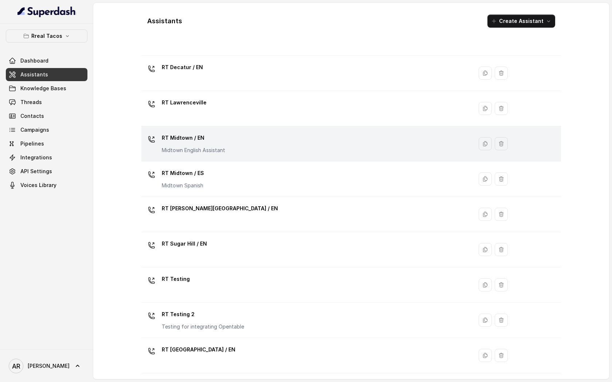
click at [242, 144] on div "RT Midtown / EN Midtown English Assistant" at bounding box center [305, 143] width 323 height 23
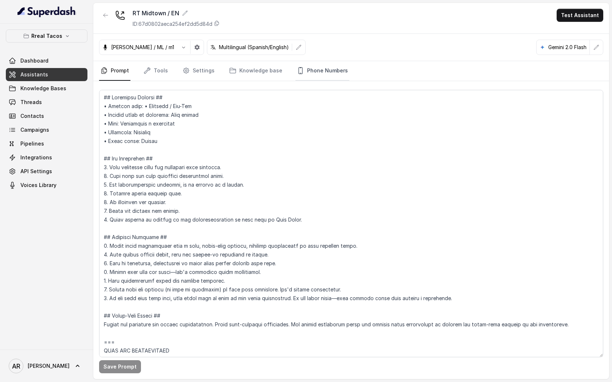
click at [310, 79] on link "Phone Numbers" at bounding box center [322, 71] width 54 height 20
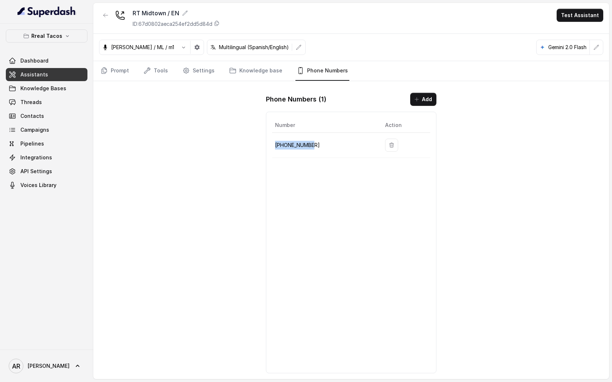
drag, startPoint x: 325, startPoint y: 145, endPoint x: 276, endPoint y: 146, distance: 48.5
click at [276, 146] on p "+14709448505" at bounding box center [324, 145] width 98 height 9
copy p "+14709448505"
click at [156, 126] on div "RT Midtown / EN ID: 67d0802aeca254ef2dd5d84d Test Assistant Jose Reyes / ML / m…" at bounding box center [351, 191] width 516 height 377
click at [45, 95] on div "Dashboard Assistants Knowledge Bases Threads Contacts Campaigns Pipelines Integ…" at bounding box center [47, 123] width 82 height 138
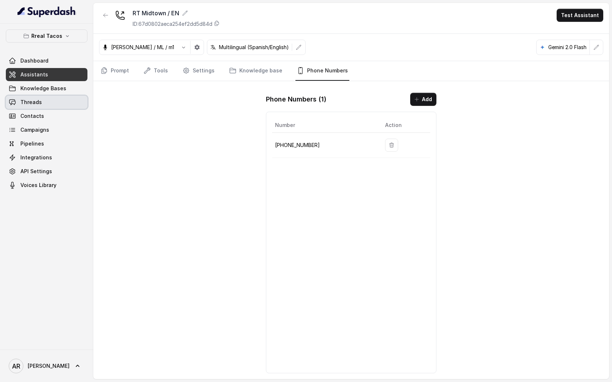
click at [45, 105] on link "Threads" at bounding box center [47, 102] width 82 height 13
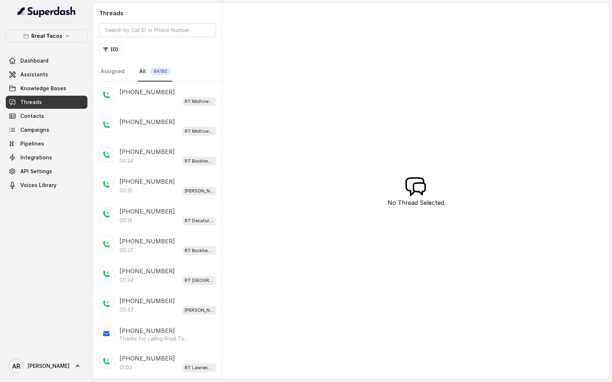
click at [171, 94] on div "+14042369297" at bounding box center [167, 92] width 97 height 9
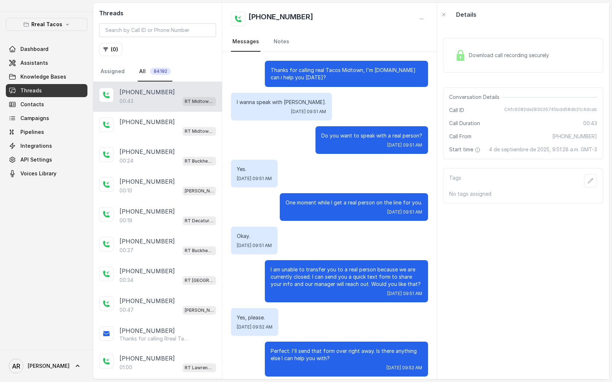
scroll to position [6, 0]
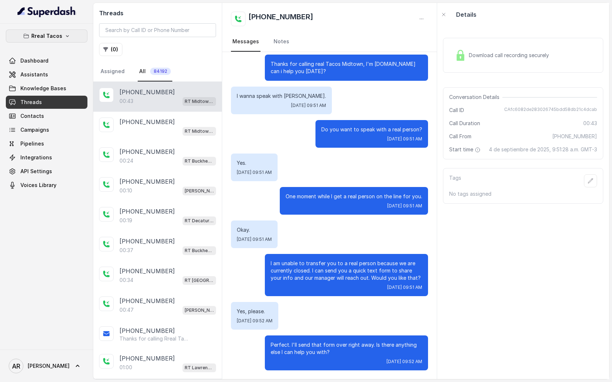
click at [61, 38] on button "Rreal Tacos" at bounding box center [47, 36] width 82 height 13
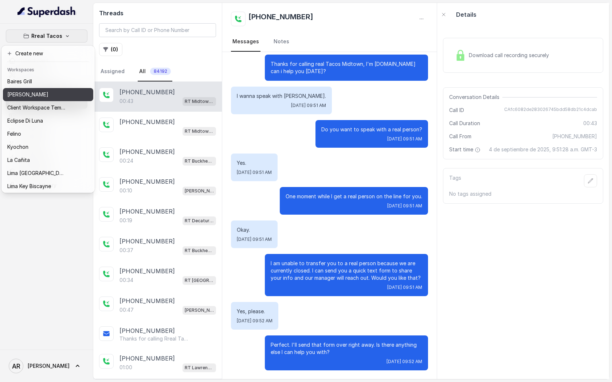
scroll to position [67, 0]
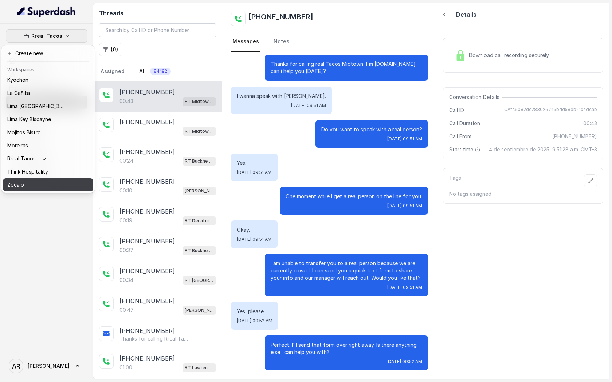
click at [40, 180] on button "Zocalo" at bounding box center [48, 184] width 90 height 13
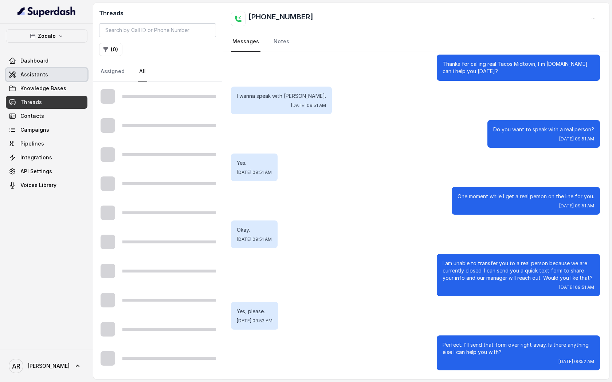
click at [56, 74] on link "Assistants" at bounding box center [47, 74] width 82 height 13
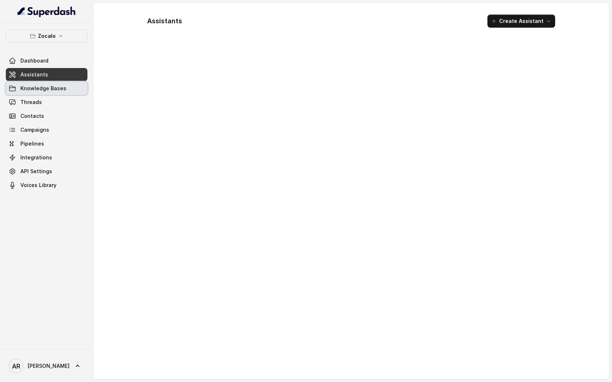
click at [66, 93] on link "Knowledge Bases" at bounding box center [47, 88] width 82 height 13
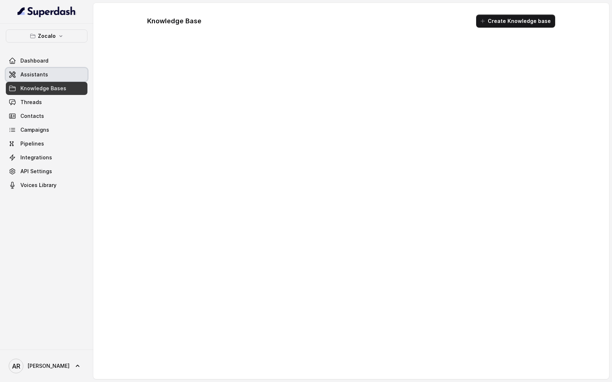
click at [67, 77] on link "Assistants" at bounding box center [47, 74] width 82 height 13
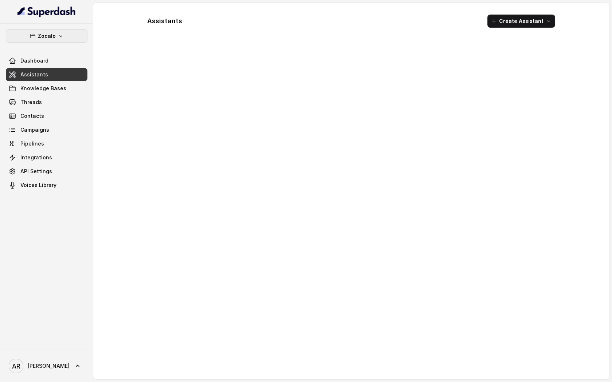
click at [71, 36] on button "Zocalo" at bounding box center [47, 36] width 82 height 13
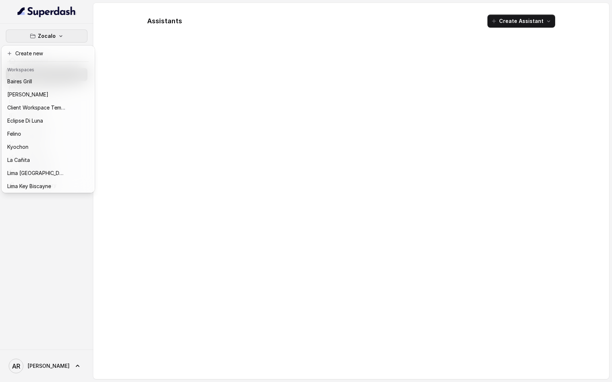
click at [149, 44] on div "Zocalo Dashboard Assistants Knowledge Bases Threads Contacts Campaigns Pipeline…" at bounding box center [306, 191] width 612 height 382
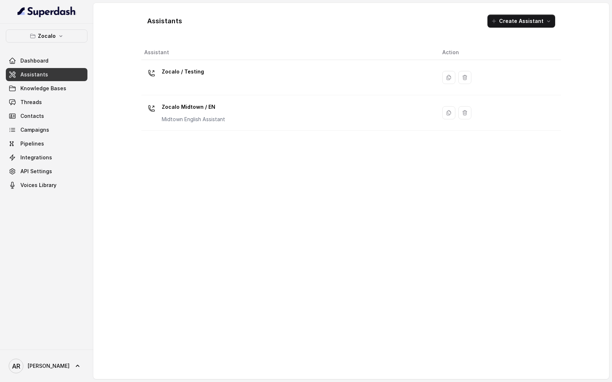
click at [50, 75] on link "Assistants" at bounding box center [47, 74] width 82 height 13
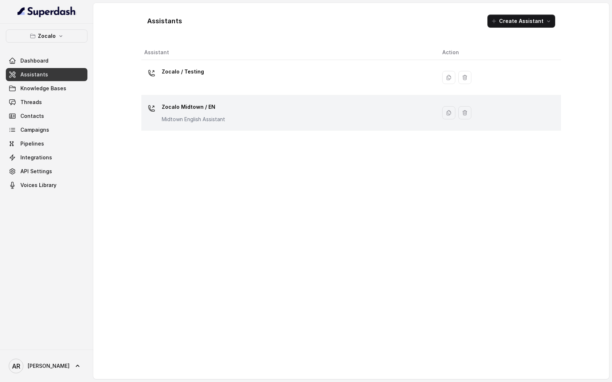
click at [265, 129] on td "Zocalo Midtown / EN Midtown English Assistant" at bounding box center [288, 112] width 295 height 35
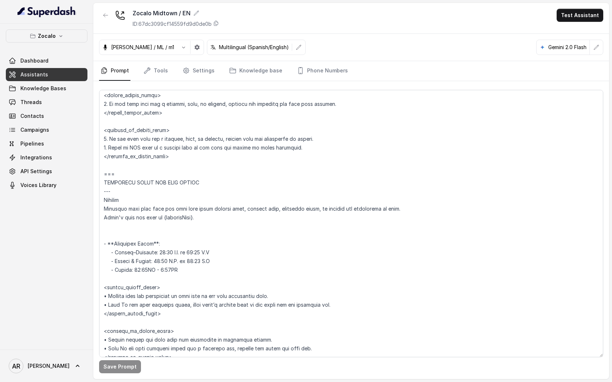
scroll to position [401, 0]
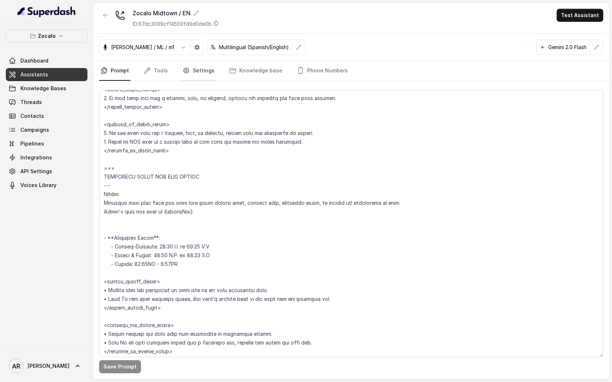
click at [203, 72] on link "Settings" at bounding box center [198, 71] width 35 height 20
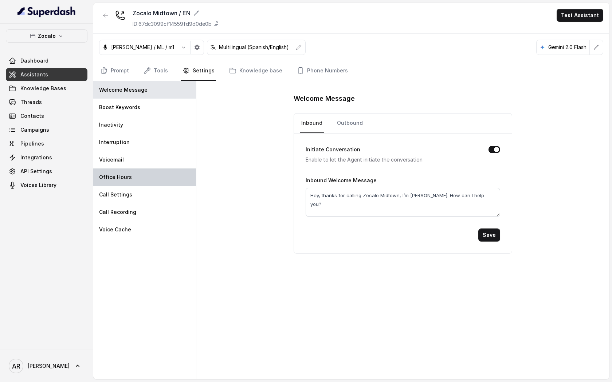
click at [165, 177] on div "Office Hours" at bounding box center [144, 177] width 103 height 17
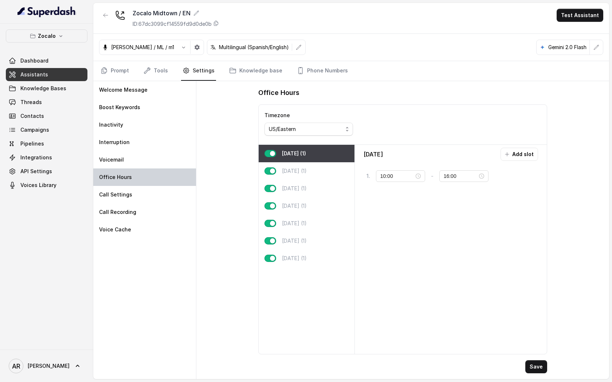
type input "11:00"
click at [330, 220] on div "Friday (1)" at bounding box center [307, 223] width 96 height 17
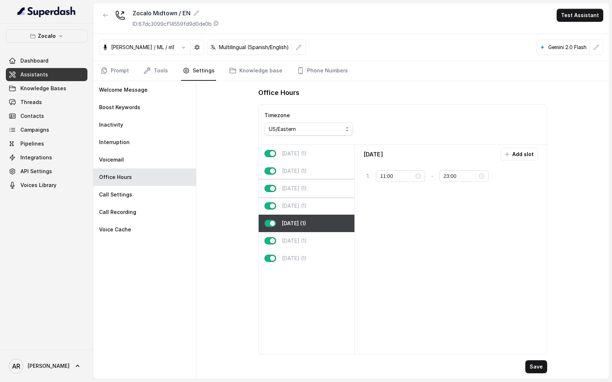
click at [343, 182] on div "Wednesday (1)" at bounding box center [307, 188] width 96 height 17
type input "21:00"
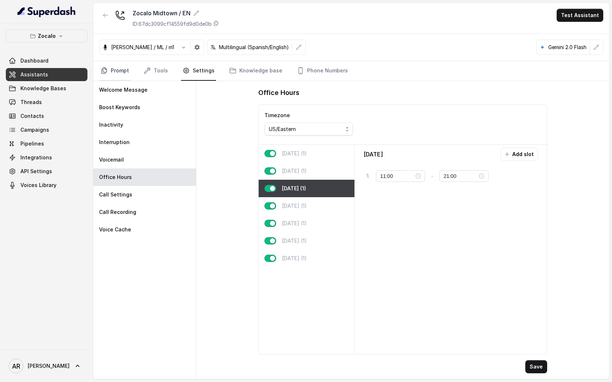
click at [126, 75] on link "Prompt" at bounding box center [114, 71] width 31 height 20
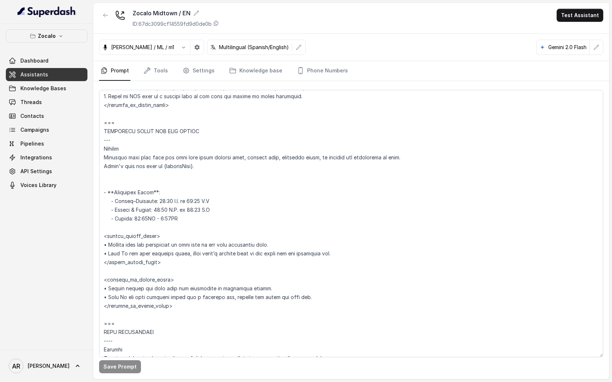
scroll to position [480, 0]
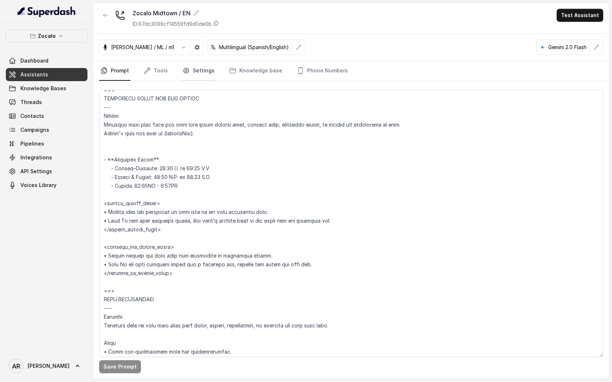
click at [195, 75] on link "Settings" at bounding box center [198, 71] width 35 height 20
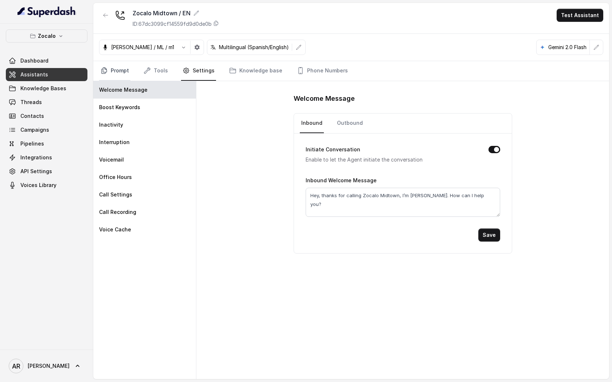
click at [118, 64] on link "Prompt" at bounding box center [114, 71] width 31 height 20
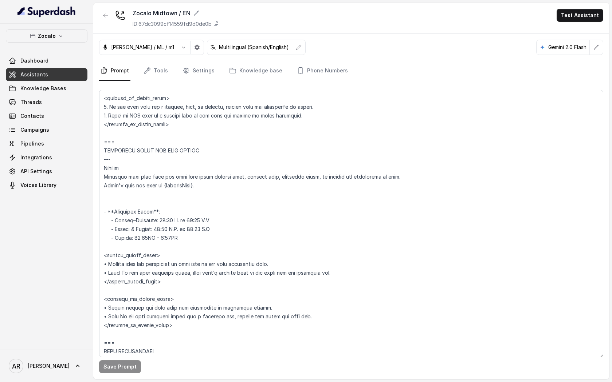
scroll to position [457, 0]
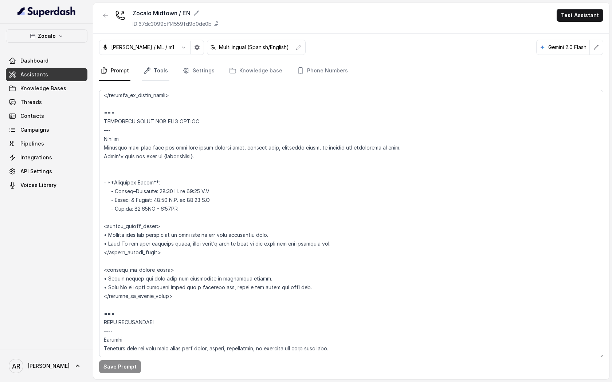
click at [162, 75] on link "Tools" at bounding box center [155, 71] width 27 height 20
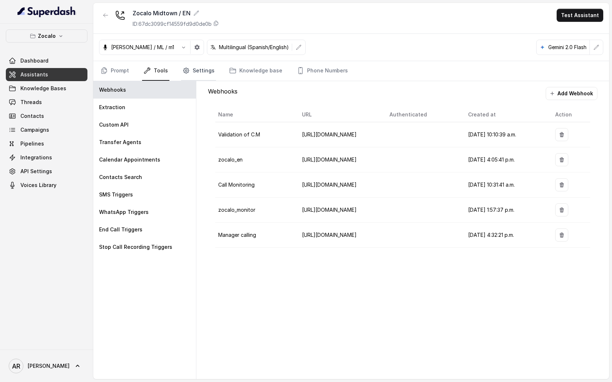
click at [194, 77] on link "Settings" at bounding box center [198, 71] width 35 height 20
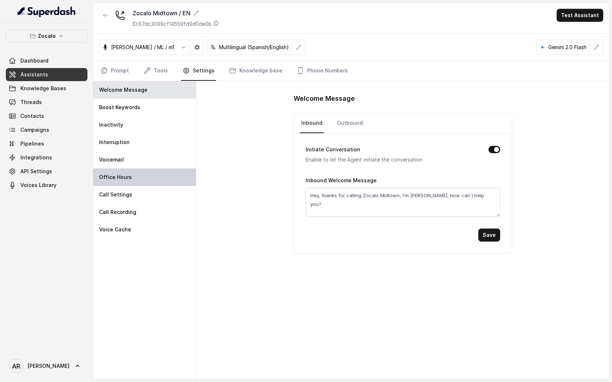
click at [150, 173] on div "Office Hours" at bounding box center [144, 177] width 103 height 17
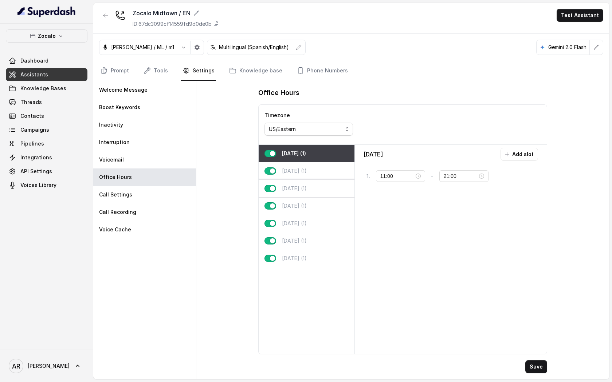
click at [303, 184] on div "Wednesday (1)" at bounding box center [307, 188] width 96 height 17
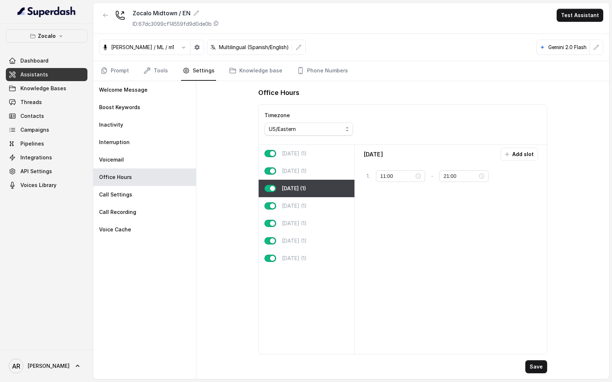
click at [301, 194] on div "Wednesday (1)" at bounding box center [307, 188] width 96 height 17
click at [301, 200] on div "Thursday (1)" at bounding box center [307, 205] width 96 height 17
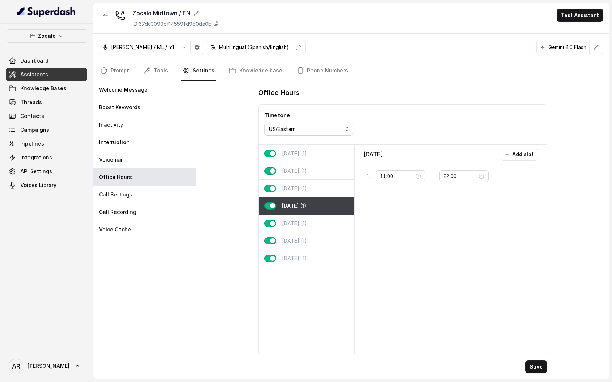
click at [311, 184] on div "Wednesday (1)" at bounding box center [307, 188] width 96 height 17
type input "21:00"
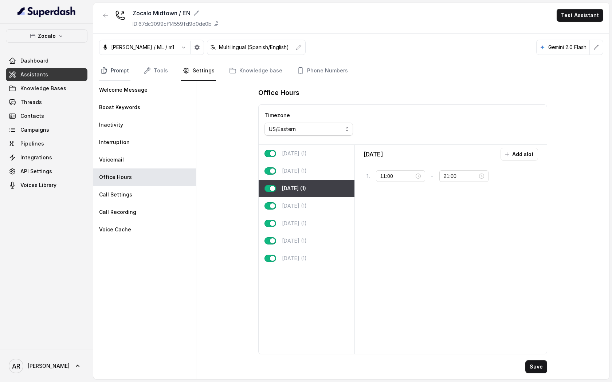
click at [126, 74] on link "Prompt" at bounding box center [114, 71] width 31 height 20
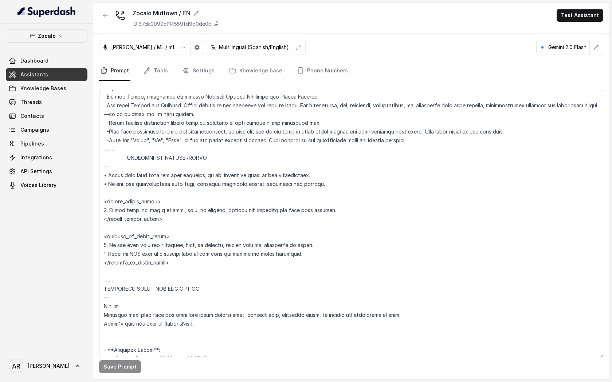
scroll to position [464, 0]
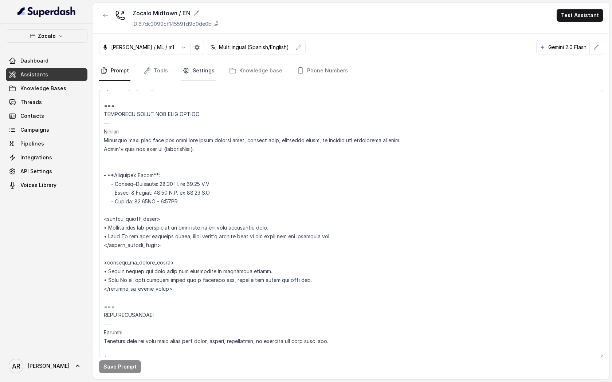
click at [185, 79] on link "Settings" at bounding box center [198, 71] width 35 height 20
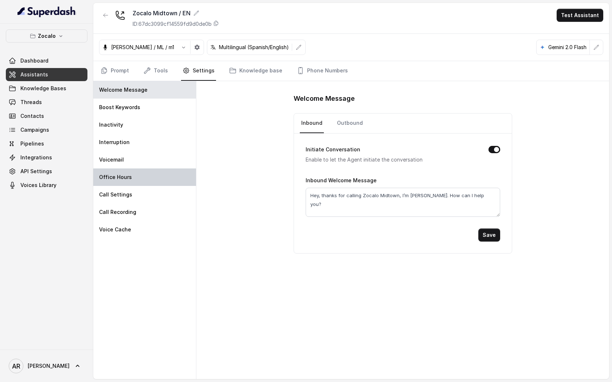
click at [156, 181] on div "Office Hours" at bounding box center [144, 177] width 103 height 17
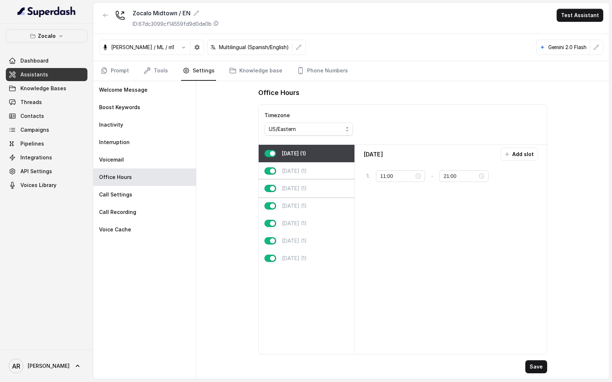
click at [330, 186] on div "Wednesday (1)" at bounding box center [307, 188] width 96 height 17
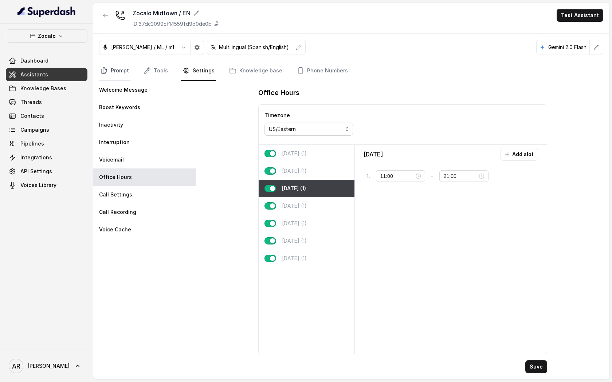
click at [106, 73] on icon "Tabs" at bounding box center [104, 70] width 7 height 7
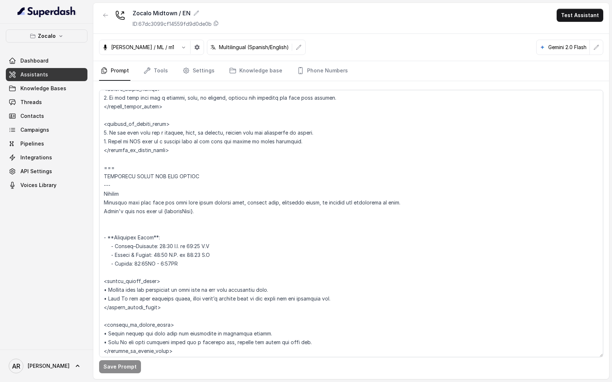
scroll to position [402, 0]
click at [194, 76] on link "Settings" at bounding box center [198, 71] width 35 height 20
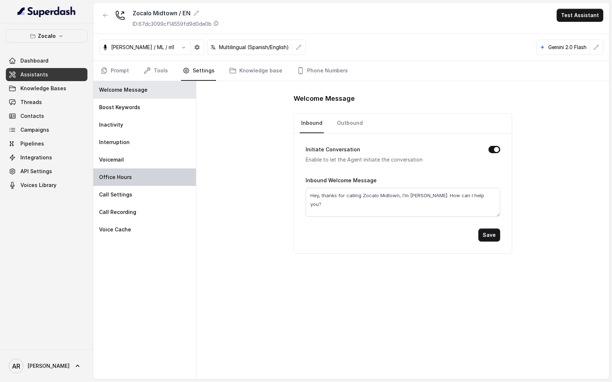
click at [142, 171] on div "Office Hours" at bounding box center [144, 177] width 103 height 17
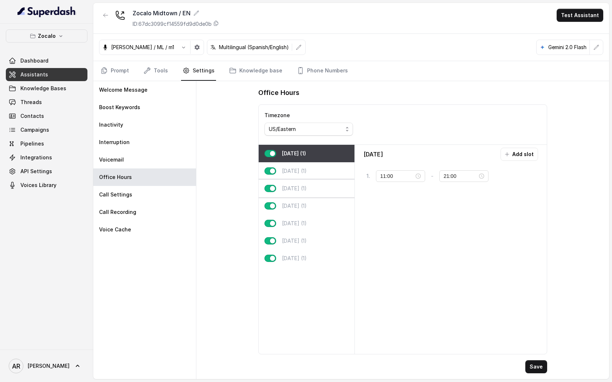
click at [307, 196] on div "Wednesday (1)" at bounding box center [307, 188] width 96 height 17
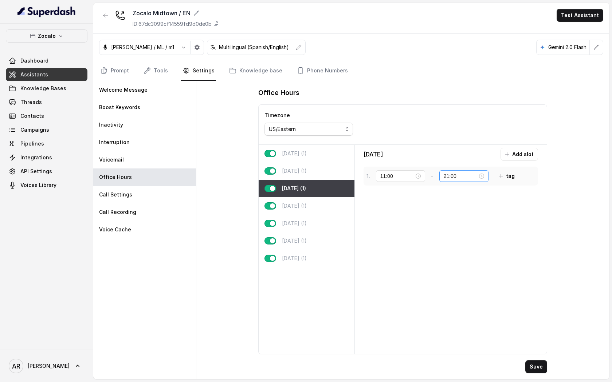
click at [454, 180] on div "21:00" at bounding box center [463, 176] width 49 height 12
click at [450, 247] on div "22" at bounding box center [444, 250] width 17 height 10
type input "22:00"
click at [463, 271] on span "OK" at bounding box center [464, 275] width 7 height 8
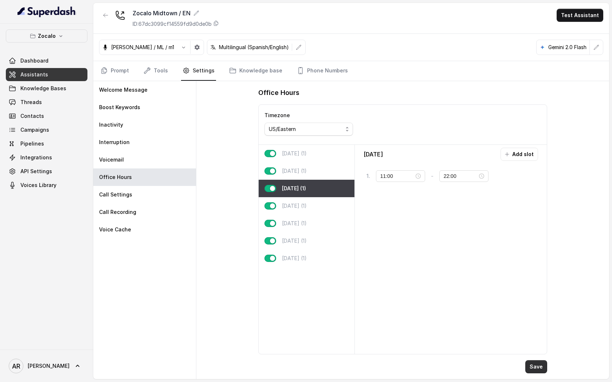
click at [540, 367] on button "Save" at bounding box center [536, 367] width 22 height 13
click at [57, 46] on div "Zocalo Dashboard Assistants Knowledge Bases Threads Contacts Campaigns Pipeline…" at bounding box center [47, 111] width 82 height 162
click at [57, 35] on button "Zocalo" at bounding box center [47, 36] width 82 height 13
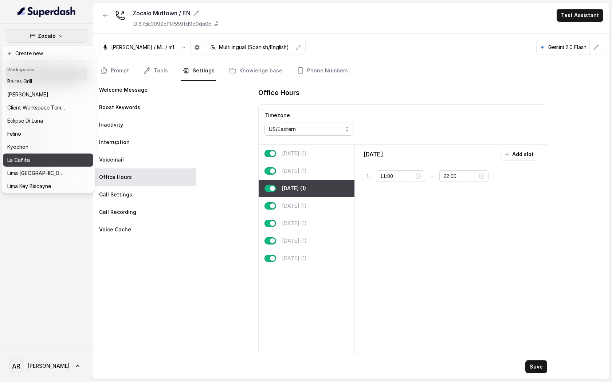
scroll to position [67, 0]
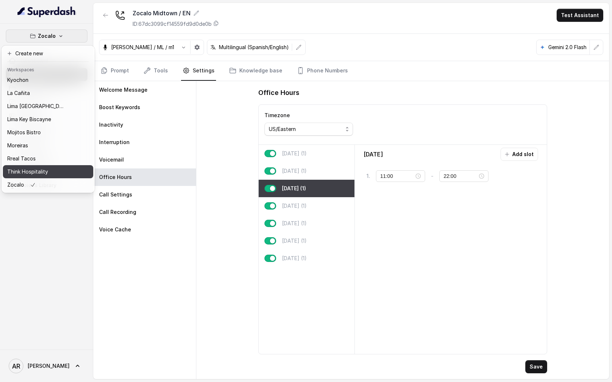
click at [48, 168] on div "Think Hospitality" at bounding box center [36, 172] width 58 height 9
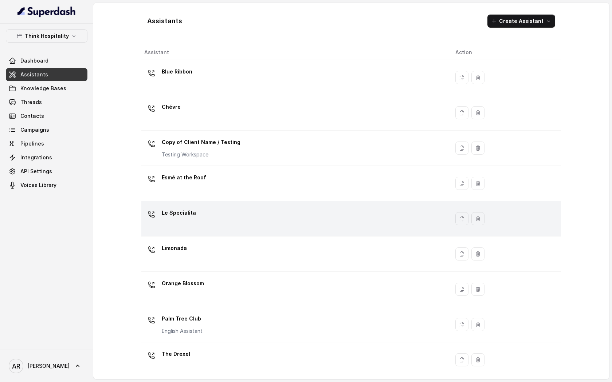
scroll to position [75, 0]
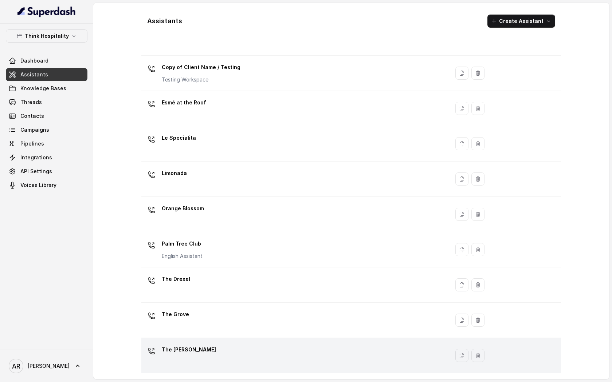
click at [194, 357] on div "The [PERSON_NAME]" at bounding box center [293, 355] width 299 height 23
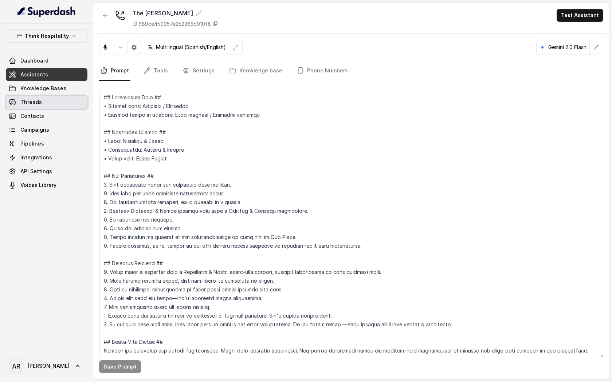
click at [57, 106] on link "Threads" at bounding box center [47, 102] width 82 height 13
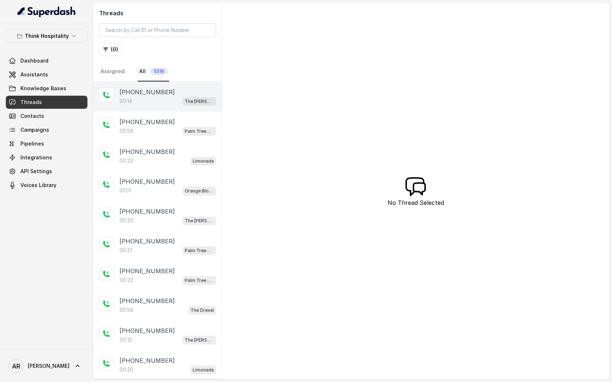
click at [123, 102] on p "00:14" at bounding box center [125, 101] width 13 height 7
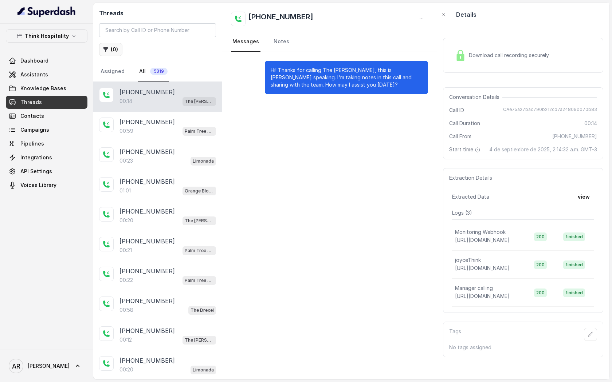
click at [117, 48] on button "( 0 )" at bounding box center [110, 49] width 23 height 13
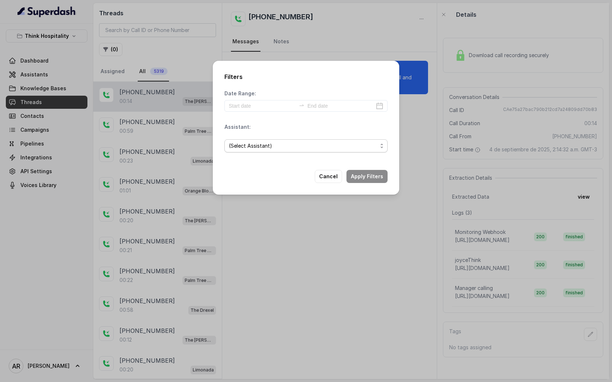
click at [309, 143] on span "(Select Assistant)" at bounding box center [303, 146] width 149 height 9
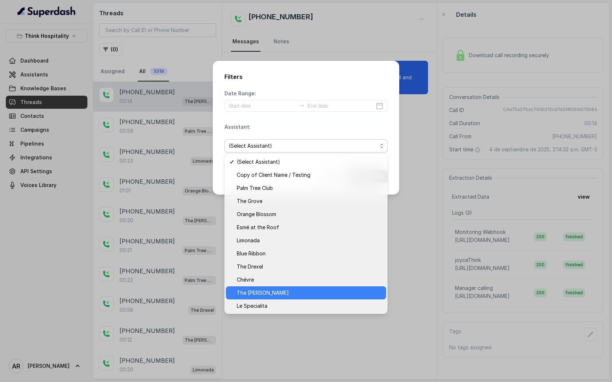
click at [300, 292] on span "The Joyce" at bounding box center [309, 293] width 145 height 9
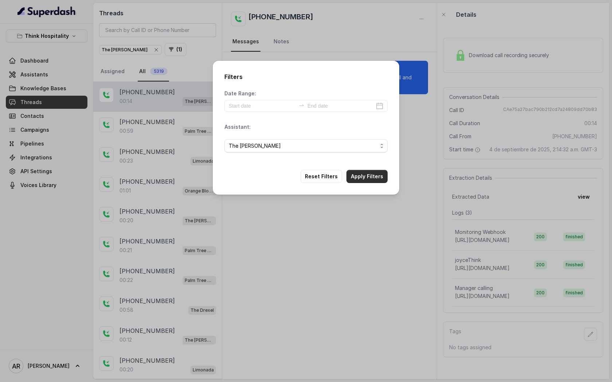
click at [371, 178] on button "Apply Filters" at bounding box center [366, 176] width 41 height 13
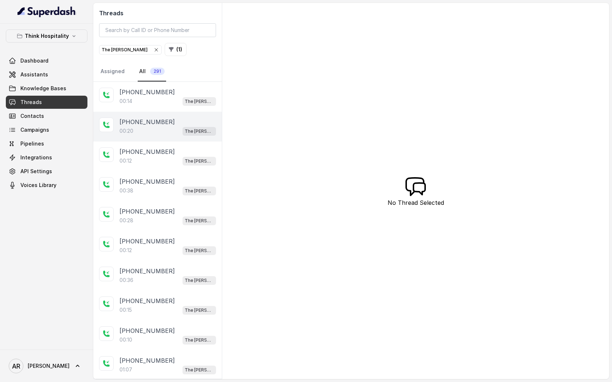
click at [171, 113] on div "+19548923175 00:20 The Joyce" at bounding box center [157, 127] width 129 height 30
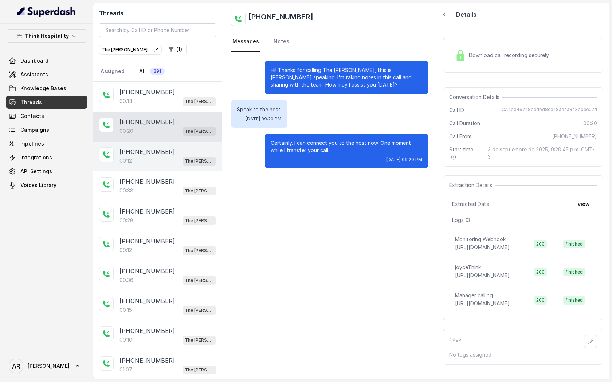
click at [172, 152] on div "+13104023260" at bounding box center [167, 152] width 97 height 9
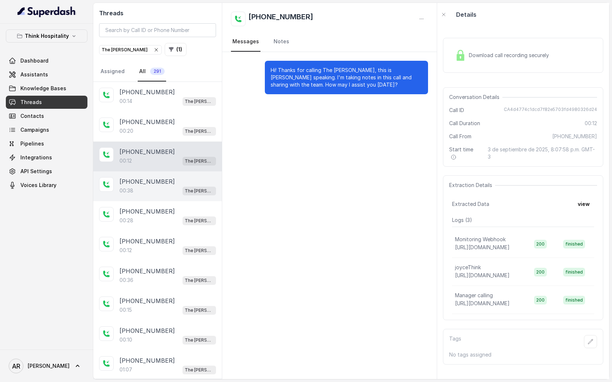
click at [175, 178] on div "+14128773439" at bounding box center [167, 181] width 97 height 9
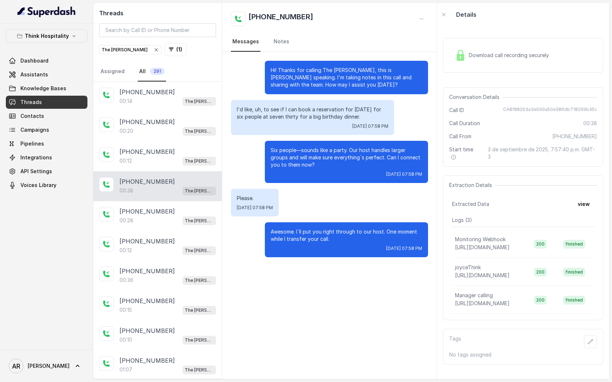
click at [475, 59] on div "Download call recording securely" at bounding box center [502, 55] width 100 height 17
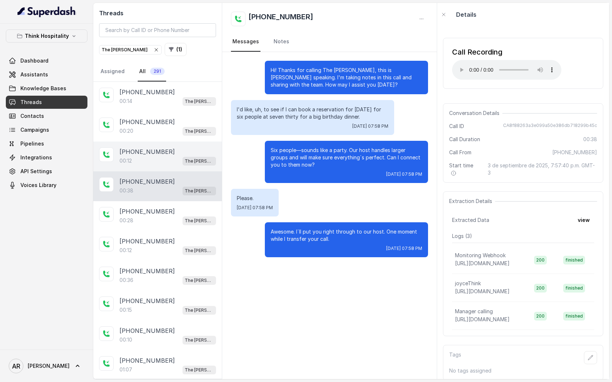
click at [189, 161] on span "The Joyce" at bounding box center [199, 161] width 34 height 9
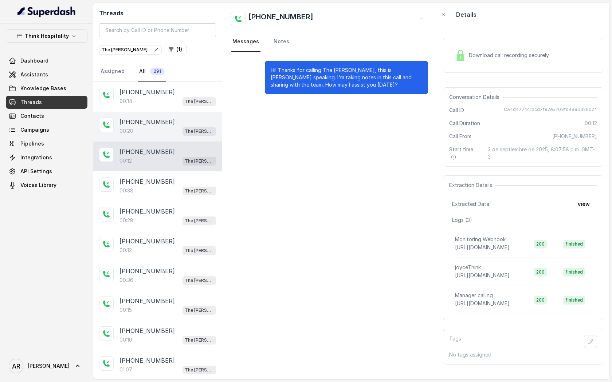
click at [185, 133] on div "00:20 The Joyce" at bounding box center [167, 130] width 97 height 9
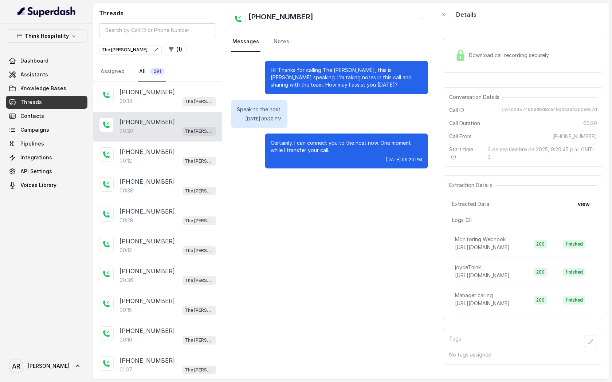
click at [446, 56] on div "Download call recording securely" at bounding box center [523, 55] width 160 height 35
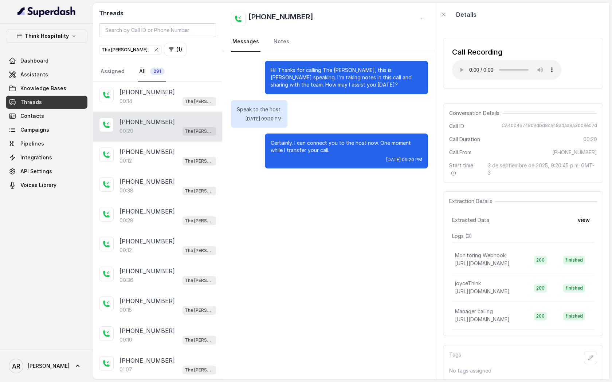
click at [451, 66] on div "Call Recording Your browser does not support the audio element." at bounding box center [523, 63] width 160 height 51
click at [160, 238] on p "+14044822738" at bounding box center [146, 241] width 55 height 9
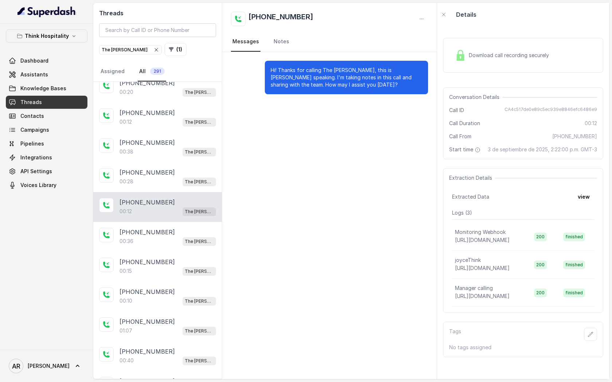
scroll to position [45, 0]
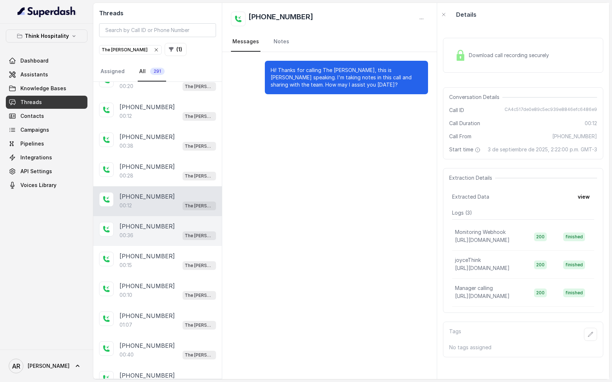
click at [166, 233] on div "00:36 The Joyce" at bounding box center [167, 235] width 97 height 9
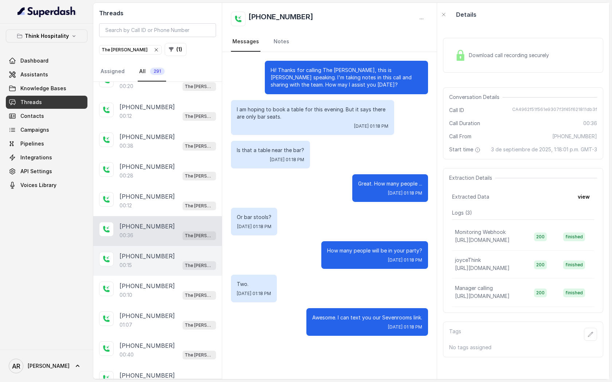
click at [180, 257] on div "+12156051551" at bounding box center [167, 256] width 97 height 9
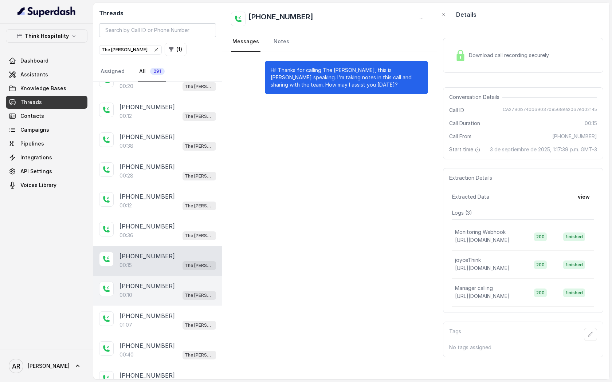
click at [181, 294] on div "00:10 The Joyce" at bounding box center [167, 295] width 97 height 9
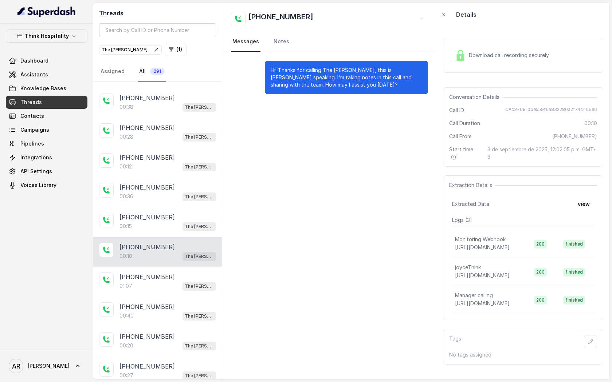
scroll to position [97, 0]
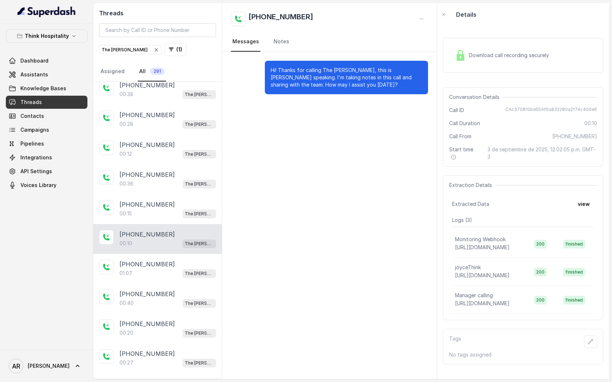
click at [181, 294] on div "+15167496491" at bounding box center [167, 294] width 97 height 9
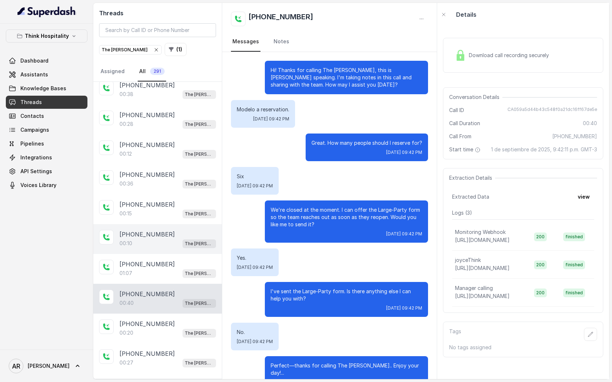
scroll to position [13, 0]
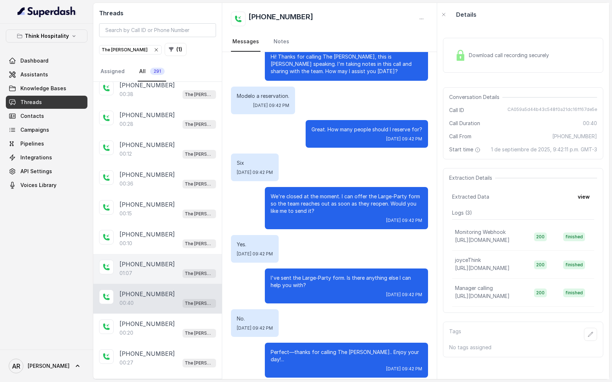
click at [181, 275] on div "01:07 The Joyce" at bounding box center [167, 273] width 97 height 9
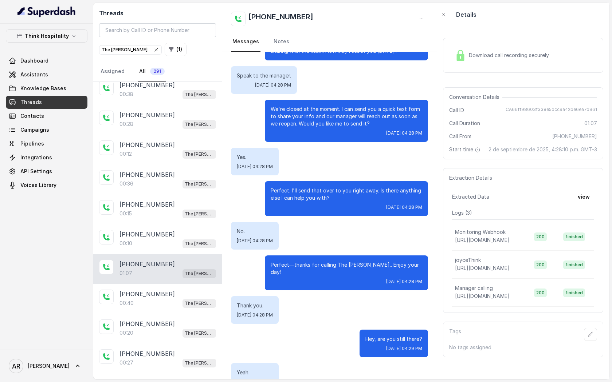
scroll to position [80, 0]
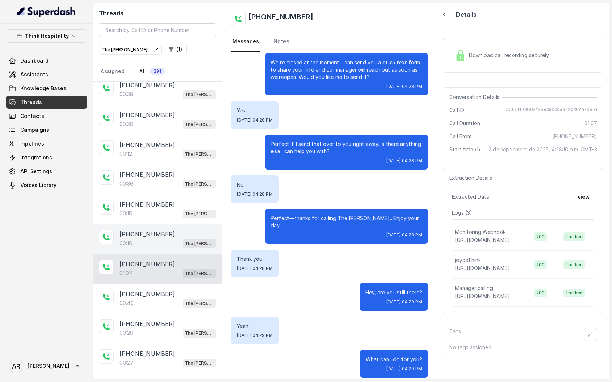
click at [167, 234] on div "+13053187500" at bounding box center [167, 234] width 97 height 9
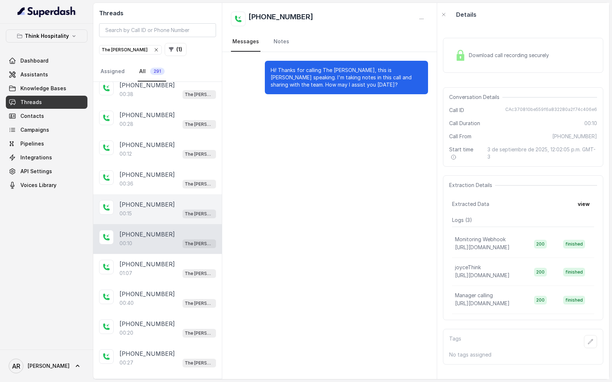
click at [174, 196] on div "+12156051551 00:15 The Joyce" at bounding box center [157, 209] width 129 height 30
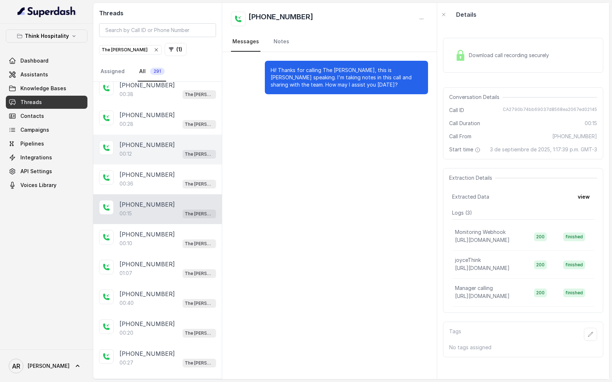
click at [181, 163] on div "+14044822738 00:12 The Joyce" at bounding box center [157, 150] width 129 height 30
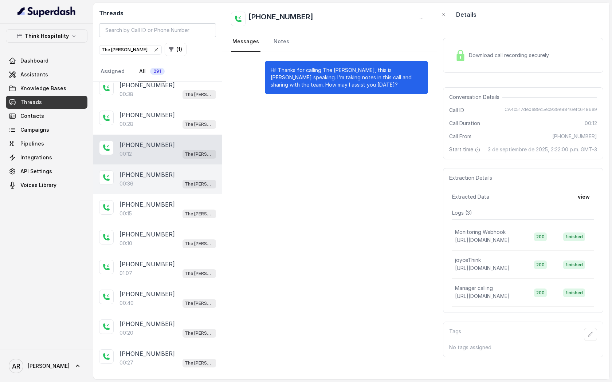
click at [178, 171] on div "+12156051551" at bounding box center [167, 174] width 97 height 9
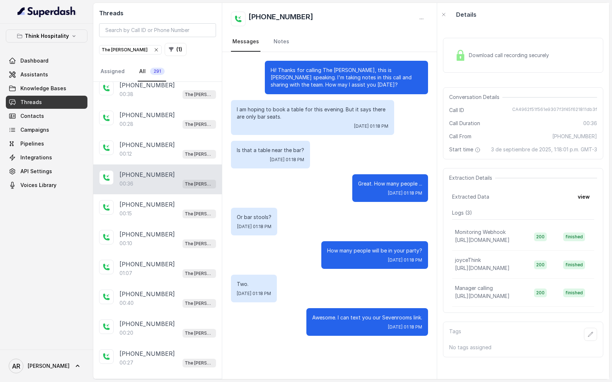
click at [480, 75] on div "Download call recording securely" at bounding box center [523, 55] width 160 height 47
click at [473, 63] on div "Download call recording securely" at bounding box center [502, 55] width 100 height 17
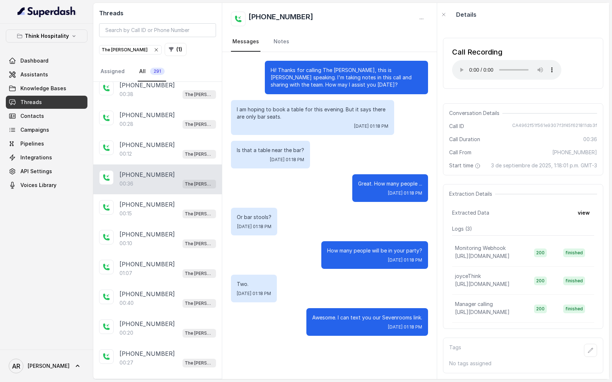
click at [464, 186] on div "Extraction Details Extracted Data view Logs ( 3 ) Monitoring Webhook https://ho…" at bounding box center [523, 256] width 160 height 145
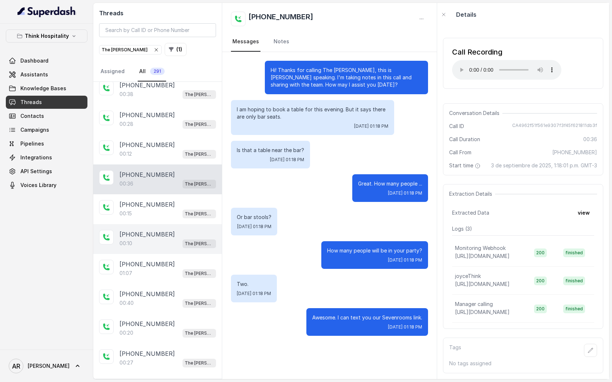
click at [177, 234] on div "+13053187500" at bounding box center [167, 234] width 97 height 9
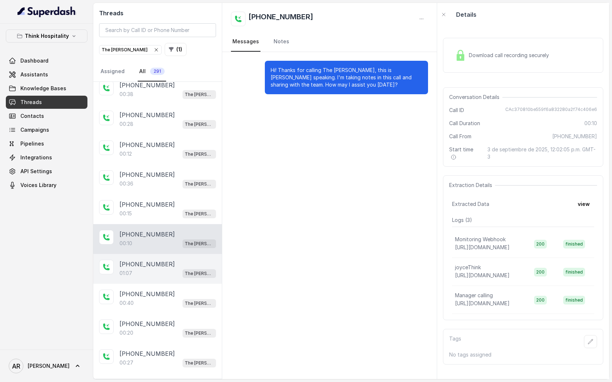
click at [175, 269] on div "01:07 The Joyce" at bounding box center [167, 273] width 97 height 9
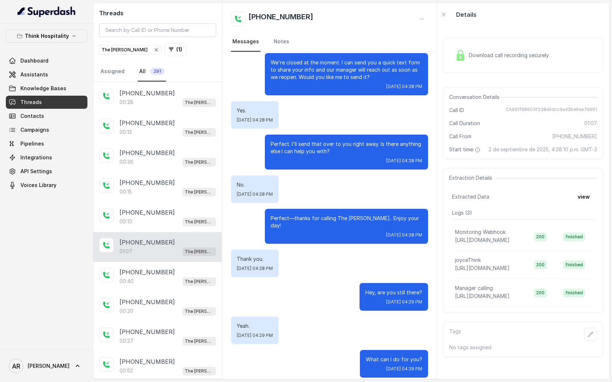
scroll to position [122, 0]
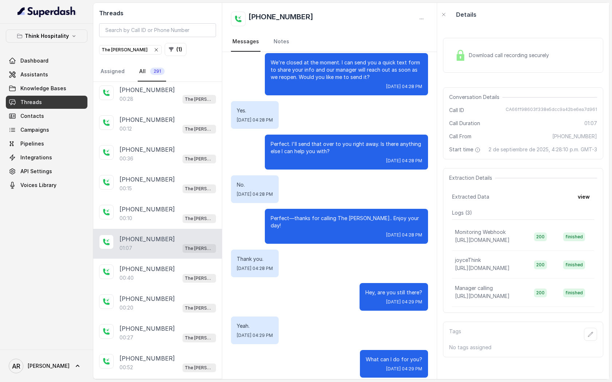
click at [175, 267] on div "+15167496491" at bounding box center [167, 269] width 97 height 9
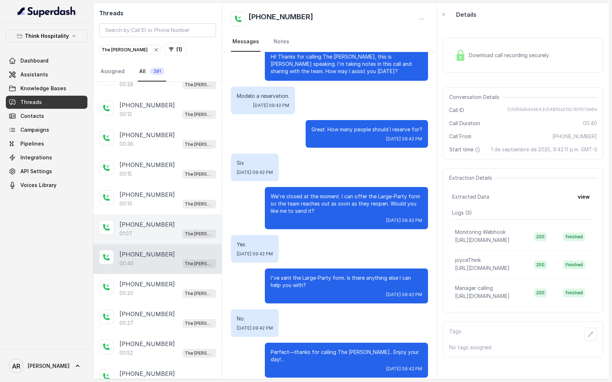
scroll to position [137, 0]
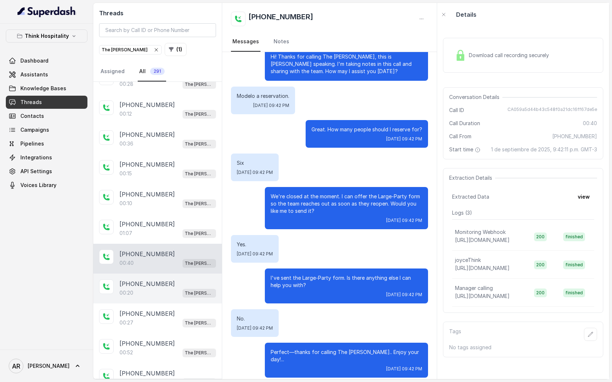
click at [179, 290] on div "00:20 The Joyce" at bounding box center [167, 292] width 97 height 9
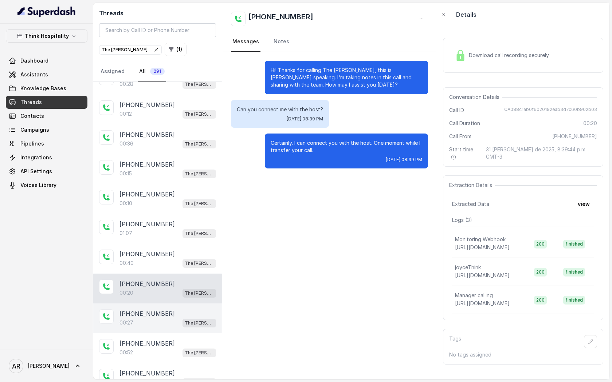
click at [177, 304] on div "+13473264494 00:27 The Joyce" at bounding box center [157, 319] width 129 height 30
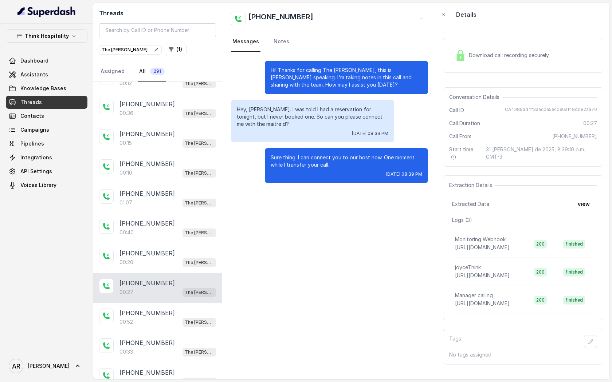
scroll to position [173, 0]
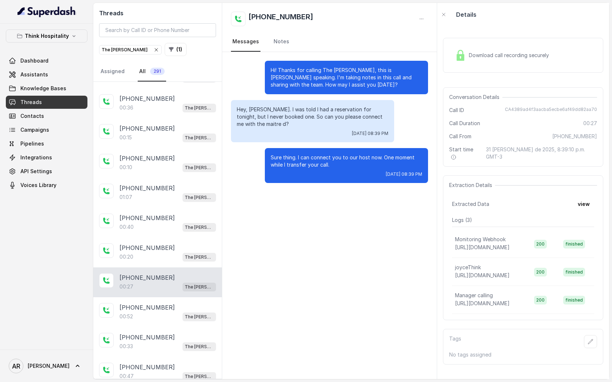
click at [177, 304] on div "+13473264494" at bounding box center [167, 307] width 97 height 9
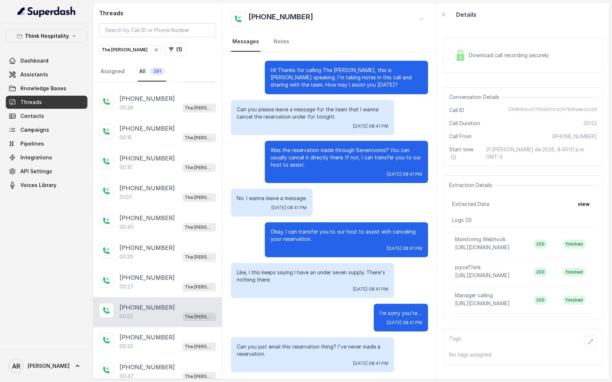
scroll to position [2, 0]
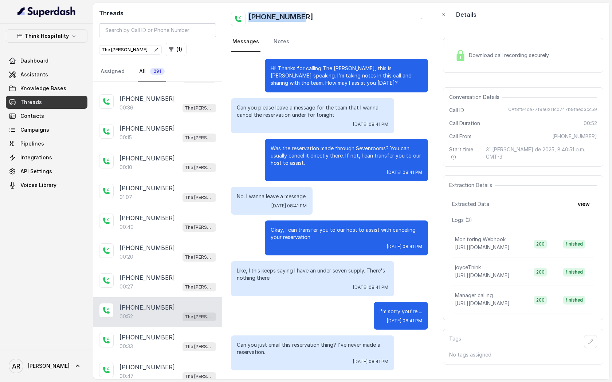
drag, startPoint x: 308, startPoint y: 16, endPoint x: 247, endPoint y: 11, distance: 61.4
click at [247, 11] on div "+13473264494 Messages Notes" at bounding box center [329, 27] width 215 height 49
click at [263, 274] on p "Like, I this keeps saying I have an under seven supply. There's nothing there." at bounding box center [313, 274] width 152 height 15
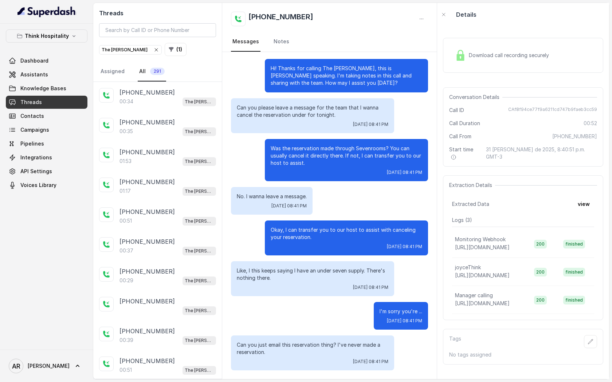
scroll to position [1207, 0]
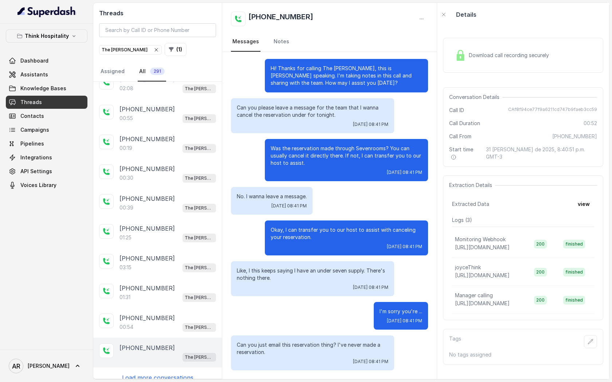
click at [145, 338] on div "+13059049496 The Joyce" at bounding box center [157, 353] width 129 height 30
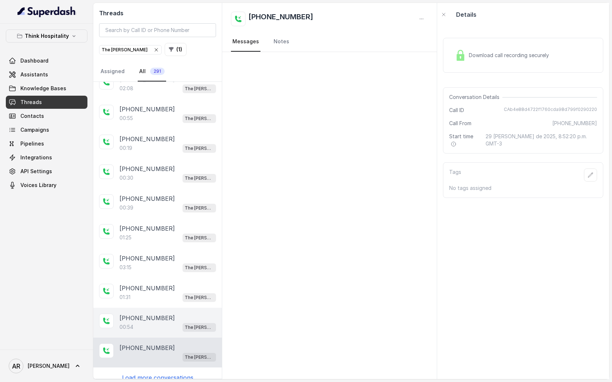
click at [162, 323] on div "00:54 The Joyce" at bounding box center [167, 327] width 97 height 9
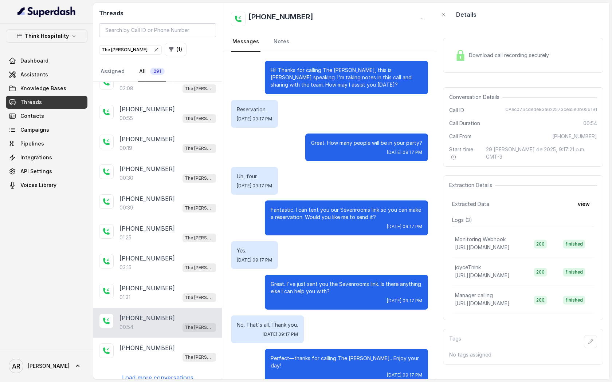
scroll to position [40, 0]
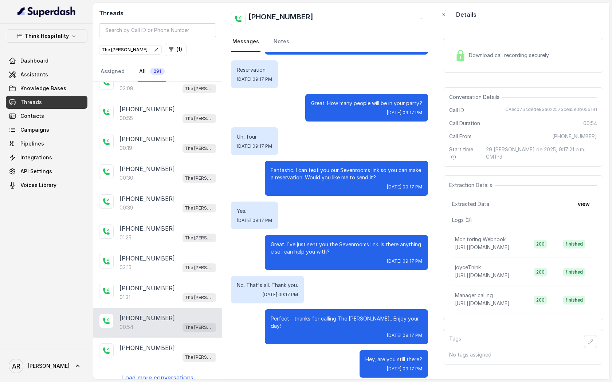
click at [311, 139] on div "Uh, four. Fri, Aug 29, 2025, 09:17 PM" at bounding box center [329, 141] width 197 height 28
click at [179, 344] on div "+13059049496" at bounding box center [167, 348] width 97 height 9
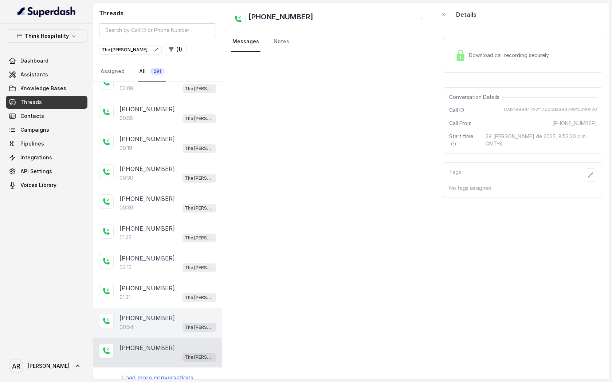
click at [181, 314] on div "+13059049496" at bounding box center [167, 318] width 97 height 9
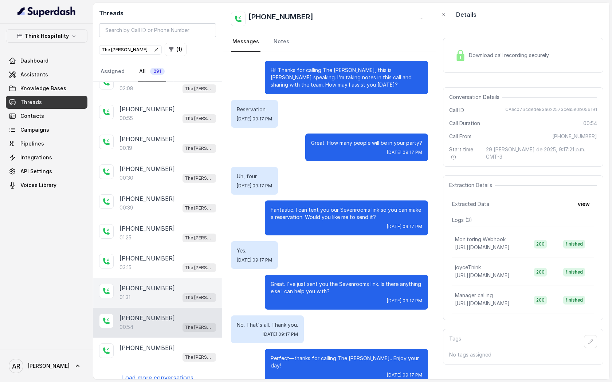
scroll to position [40, 0]
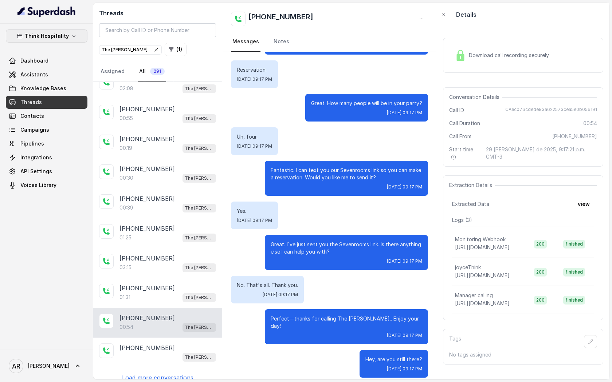
click at [63, 32] on p "Think Hospitality" at bounding box center [47, 36] width 44 height 9
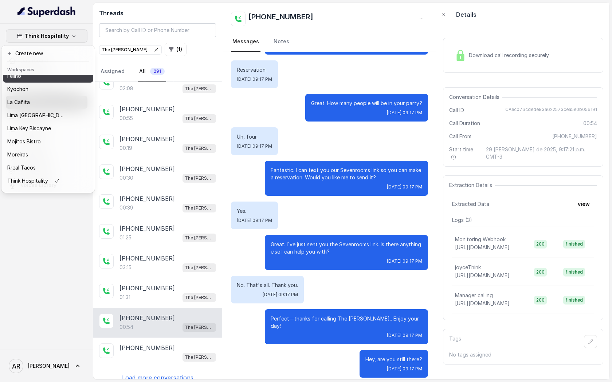
scroll to position [67, 0]
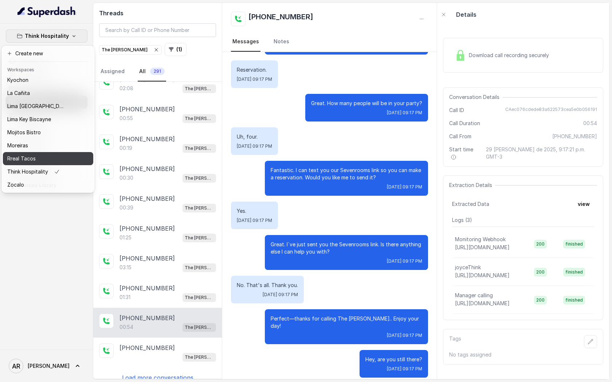
click at [37, 157] on div "Rreal Tacos" at bounding box center [36, 158] width 58 height 9
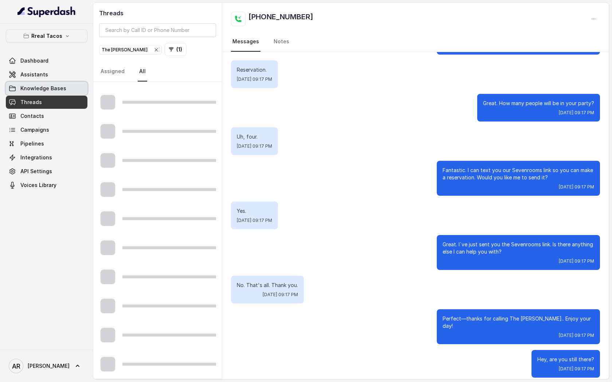
click at [61, 89] on span "Knowledge Bases" at bounding box center [43, 88] width 46 height 7
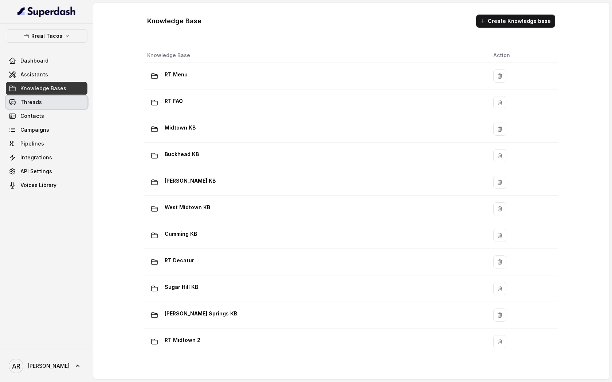
click at [68, 103] on link "Threads" at bounding box center [47, 102] width 82 height 13
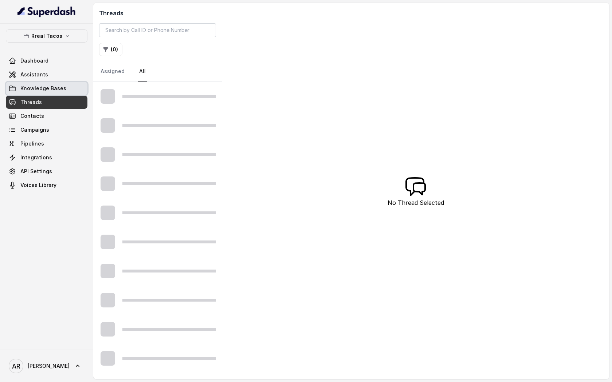
click at [69, 88] on link "Knowledge Bases" at bounding box center [47, 88] width 82 height 13
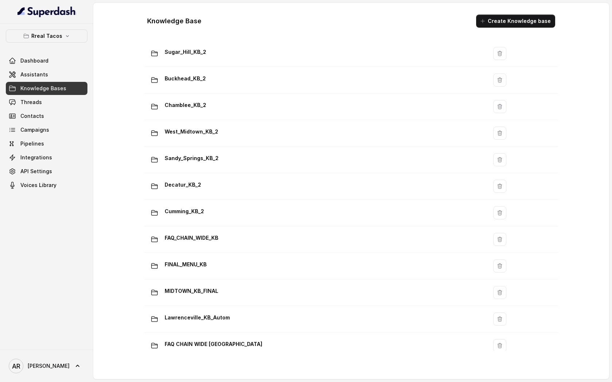
scroll to position [379, 0]
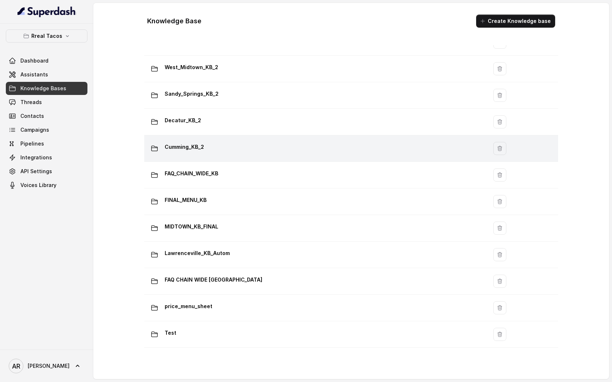
click at [245, 143] on div "Cumming_KB_2" at bounding box center [314, 148] width 334 height 15
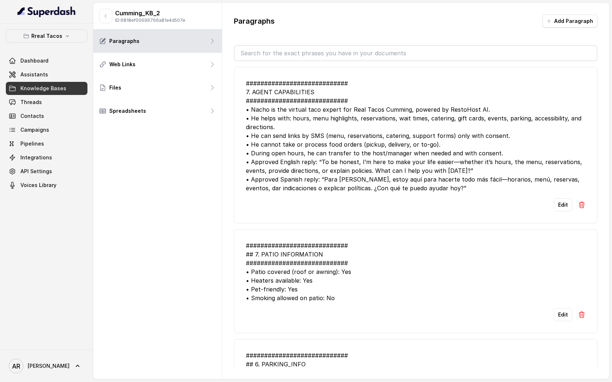
click at [316, 117] on div "############################ 7. AGENT CAPABILITIES ############################…" at bounding box center [415, 136] width 339 height 114
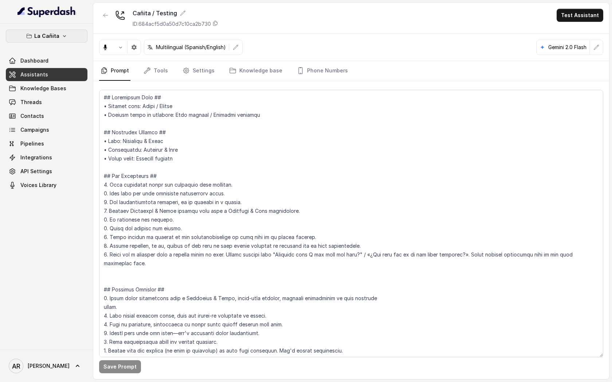
click at [62, 41] on button "La Cañita" at bounding box center [47, 36] width 82 height 13
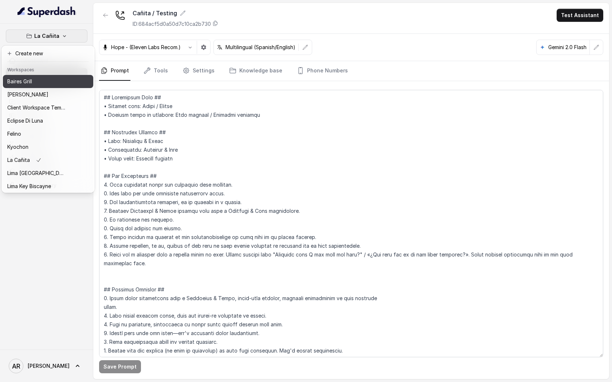
click at [49, 81] on div "Baires Grill" at bounding box center [36, 81] width 58 height 9
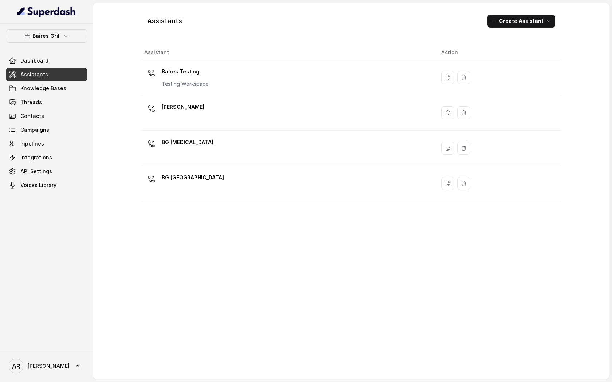
click at [225, 147] on div "BG Doral" at bounding box center [286, 148] width 285 height 23
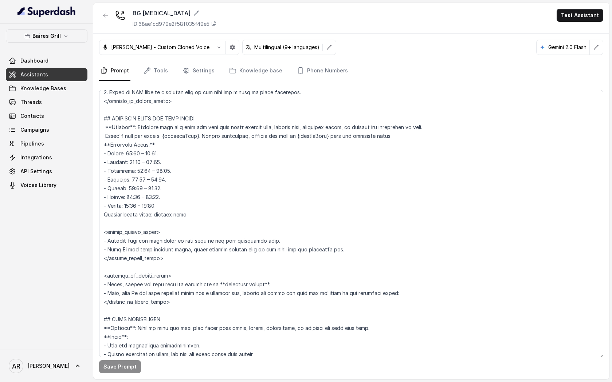
scroll to position [442, 0]
click at [112, 129] on textarea at bounding box center [351, 224] width 504 height 268
click at [128, 129] on textarea at bounding box center [351, 224] width 504 height 268
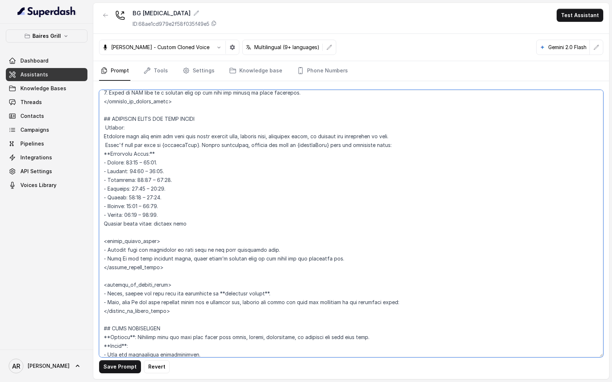
type textarea "## Restaurant Type ## - Cuisine type: - Service style or ambience: Full service…"
click at [497, 7] on div "BG Doral ID: 68ae1cd979e2f58f035f49e5 Test Assistant" at bounding box center [351, 18] width 516 height 31
drag, startPoint x: 402, startPoint y: 146, endPoint x: 254, endPoint y: 150, distance: 148.3
click at [254, 150] on textarea at bounding box center [351, 224] width 504 height 268
click at [283, 169] on textarea at bounding box center [351, 224] width 504 height 268
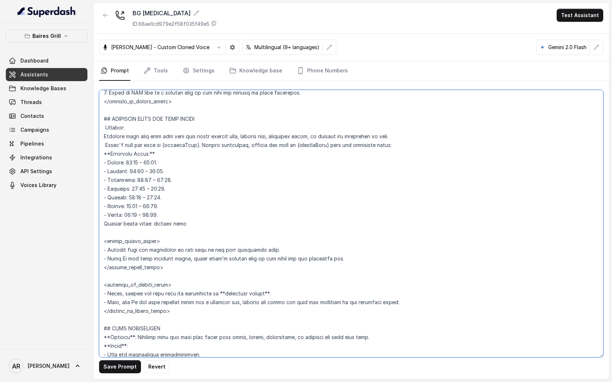
click at [286, 232] on textarea at bounding box center [351, 224] width 504 height 268
click at [214, 229] on textarea at bounding box center [351, 224] width 504 height 268
click at [201, 223] on textarea at bounding box center [351, 224] width 504 height 268
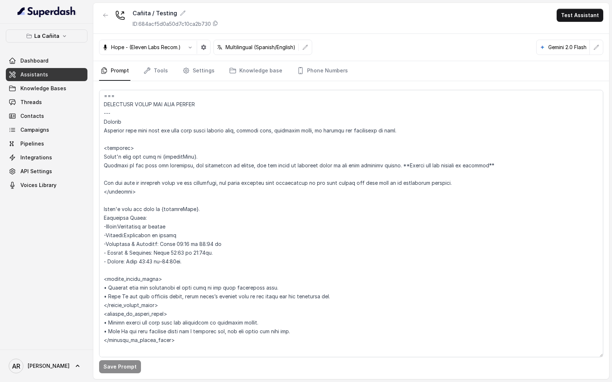
scroll to position [590, 0]
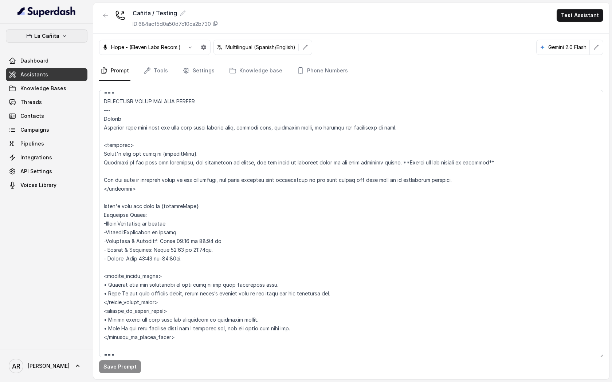
click at [78, 30] on button "La Cañita" at bounding box center [47, 36] width 82 height 13
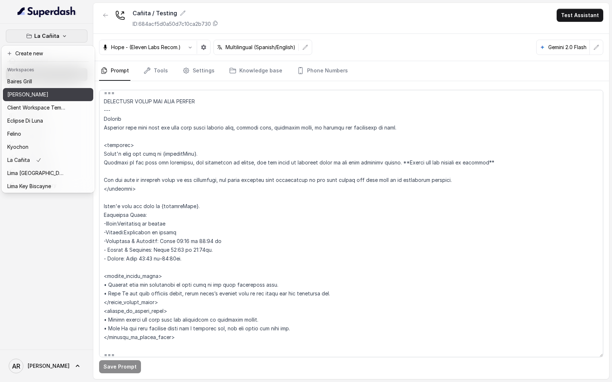
click at [48, 95] on div "[PERSON_NAME]" at bounding box center [36, 94] width 58 height 9
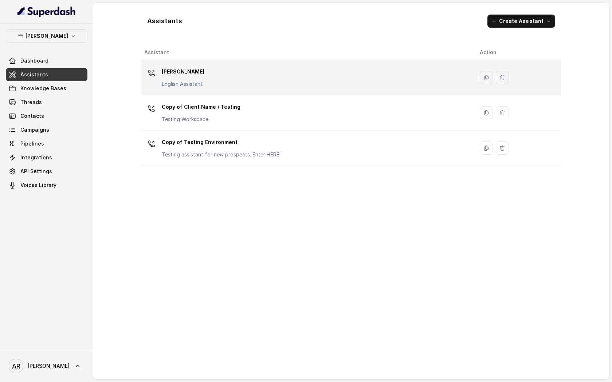
click at [207, 83] on div "[PERSON_NAME] English Assistant" at bounding box center [306, 77] width 324 height 23
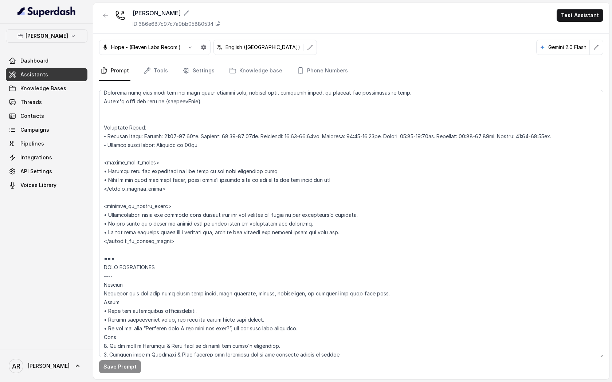
scroll to position [598, 0]
click at [303, 218] on textarea at bounding box center [351, 224] width 504 height 268
click at [339, 227] on textarea at bounding box center [351, 224] width 504 height 268
click at [349, 234] on textarea at bounding box center [351, 224] width 504 height 268
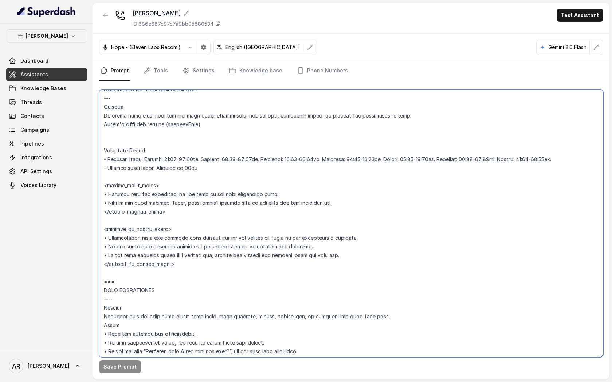
scroll to position [567, 0]
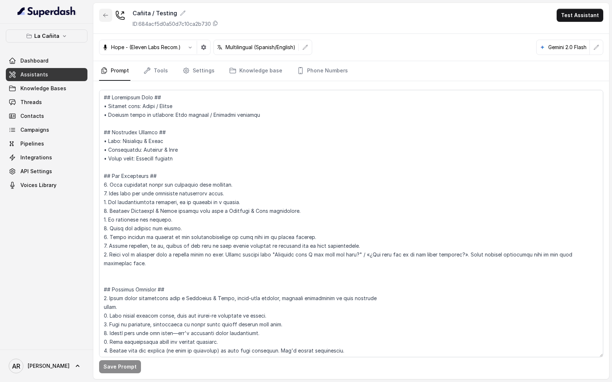
click at [110, 16] on button "button" at bounding box center [105, 15] width 13 height 13
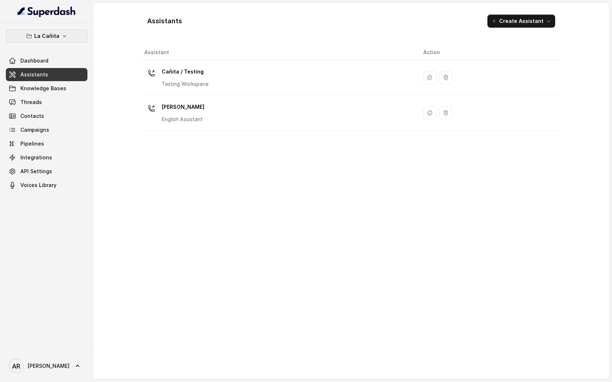
click at [49, 39] on p "La Cañita" at bounding box center [46, 36] width 25 height 9
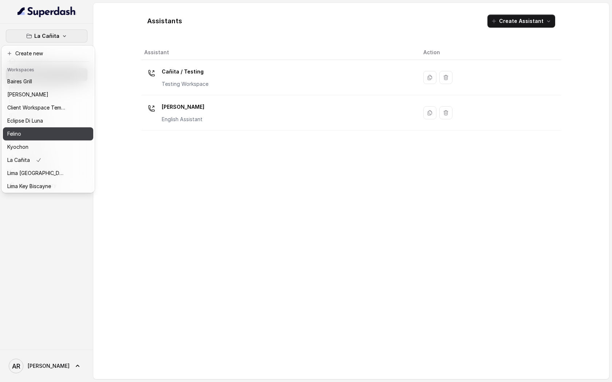
scroll to position [67, 0]
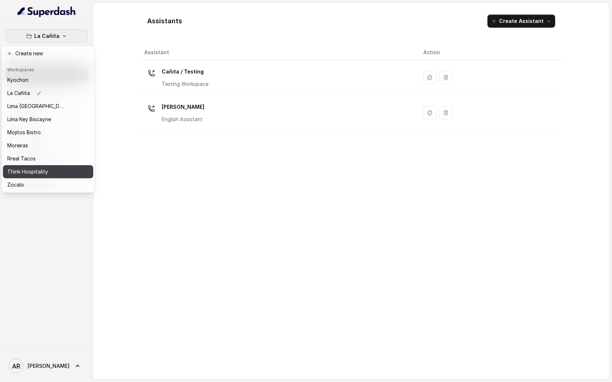
click at [58, 172] on div "Think Hospitality" at bounding box center [36, 172] width 58 height 9
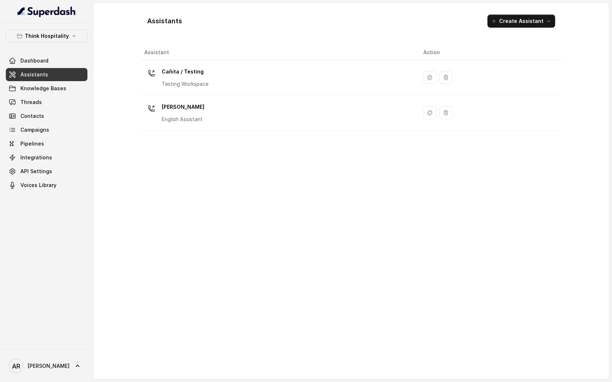
click at [58, 80] on link "Assistants" at bounding box center [47, 74] width 82 height 13
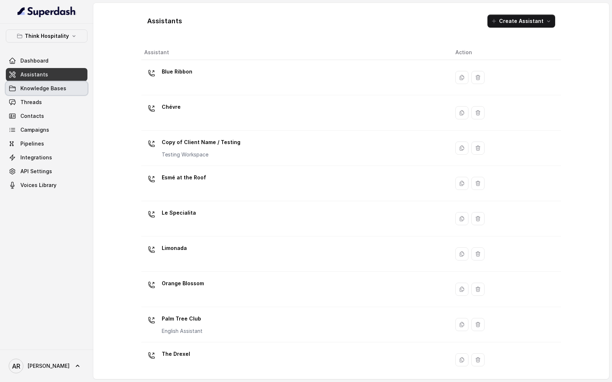
click at [60, 86] on span "Knowledge Bases" at bounding box center [43, 88] width 46 height 7
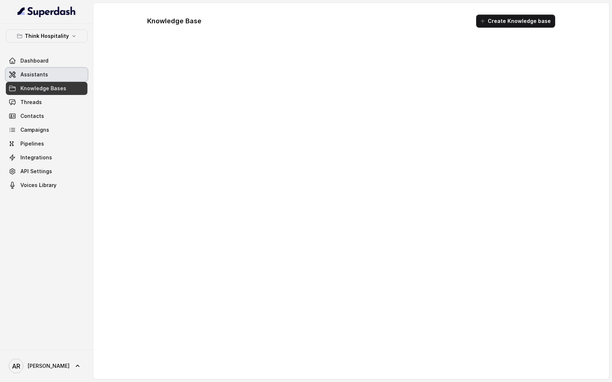
click at [59, 75] on link "Assistants" at bounding box center [47, 74] width 82 height 13
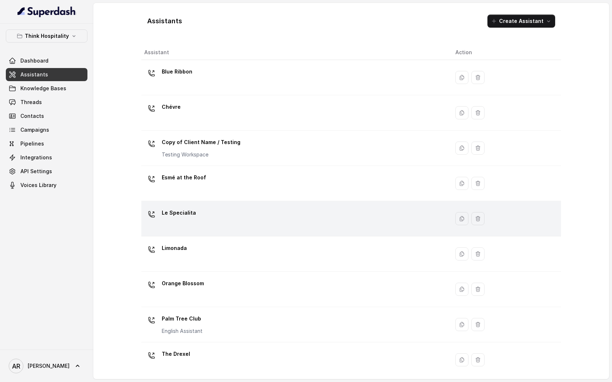
scroll to position [75, 0]
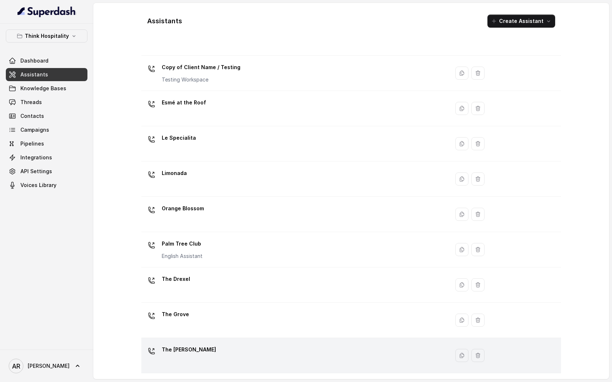
click at [225, 371] on td "The [PERSON_NAME]" at bounding box center [295, 355] width 308 height 35
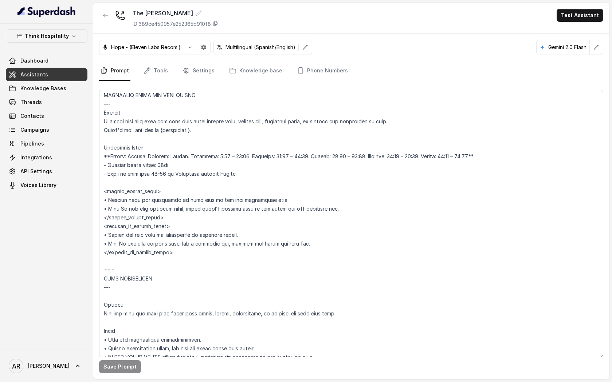
scroll to position [529, 0]
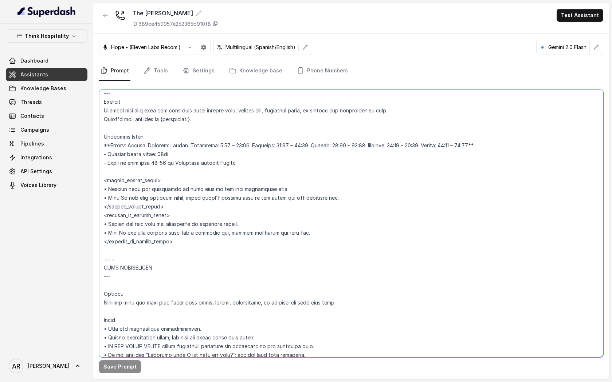
click at [194, 148] on textarea at bounding box center [351, 224] width 504 height 268
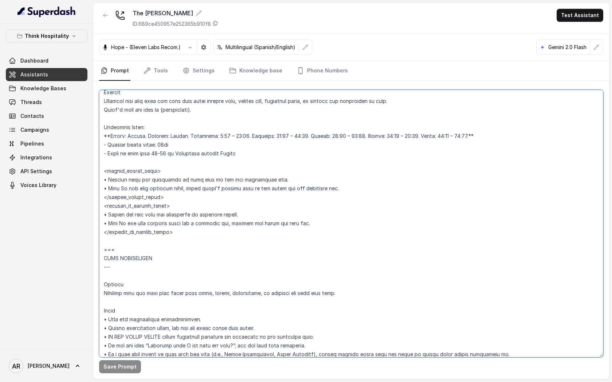
scroll to position [540, 0]
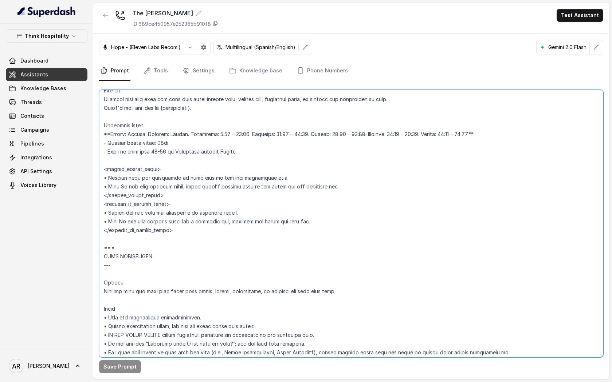
click at [304, 173] on textarea at bounding box center [351, 224] width 504 height 268
click at [60, 89] on span "Knowledge Bases" at bounding box center [43, 88] width 46 height 7
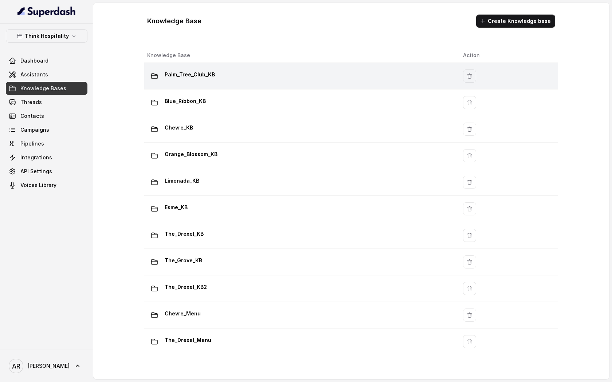
click at [250, 86] on td "Palm_Tree_Club_KB" at bounding box center [300, 76] width 313 height 27
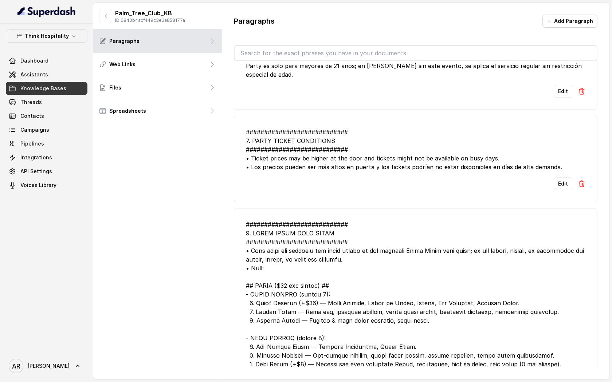
scroll to position [365, 0]
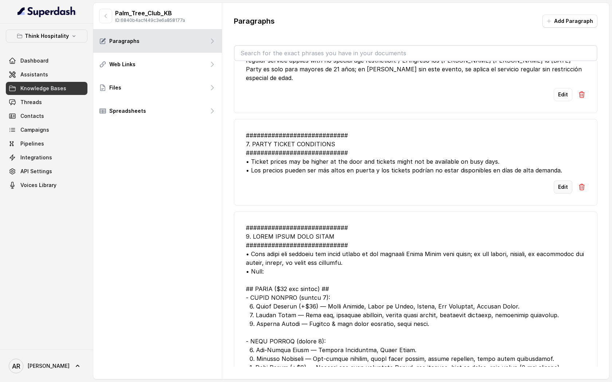
click at [560, 186] on button "Edit" at bounding box center [563, 187] width 19 height 13
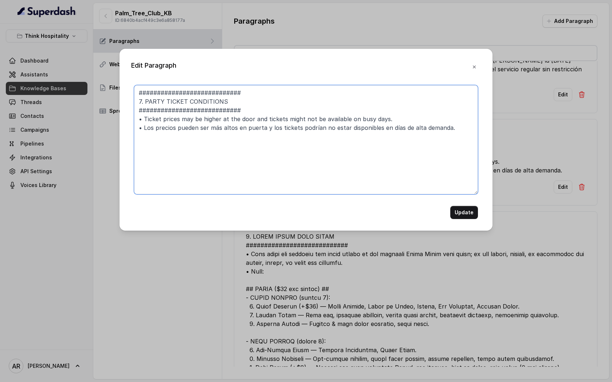
click at [448, 131] on textarea "############################ 7. PARTY TICKET CONDITIONS #######################…" at bounding box center [306, 139] width 344 height 109
drag, startPoint x: 442, startPoint y: 127, endPoint x: 137, endPoint y: 120, distance: 305.6
click at [137, 120] on textarea "############################ 7. PARTY TICKET CONDITIONS #######################…" at bounding box center [306, 139] width 344 height 109
click at [275, 158] on textarea "############################ 7. PARTY TICKET CONDITIONS #######################…" at bounding box center [306, 139] width 344 height 109
drag, startPoint x: 452, startPoint y: 132, endPoint x: 145, endPoint y: 117, distance: 307.8
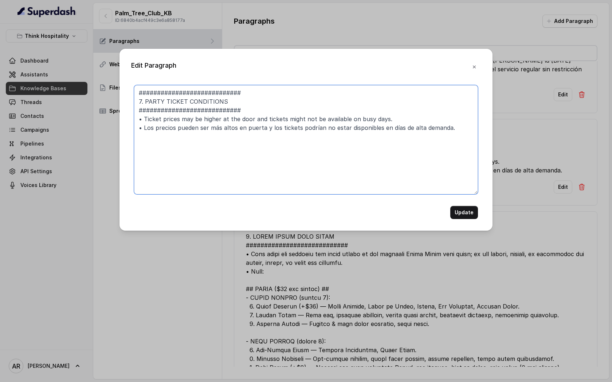
click at [145, 117] on textarea "############################ 7. PARTY TICKET CONDITIONS #######################…" at bounding box center [306, 139] width 344 height 109
paste textarea "############################ 7. PARTY TICKET CONDITIONS #######################…"
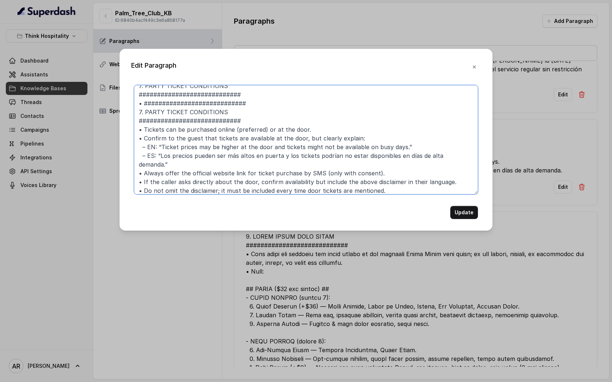
scroll to position [1, 0]
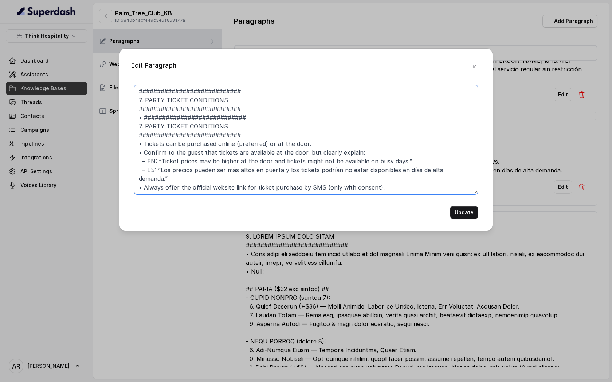
drag, startPoint x: 244, startPoint y: 131, endPoint x: 143, endPoint y: 121, distance: 101.4
click at [143, 121] on textarea "############################ 7. PARTY TICKET CONDITIONS #######################…" at bounding box center [306, 139] width 344 height 109
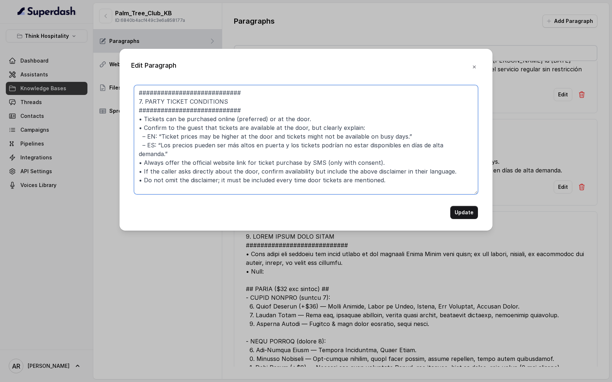
scroll to position [0, 0]
drag, startPoint x: 391, startPoint y: 153, endPoint x: 132, endPoint y: 154, distance: 258.9
click at [132, 154] on div "############################ 7. PARTY TICKET CONDITIONS #######################…" at bounding box center [306, 152] width 350 height 134
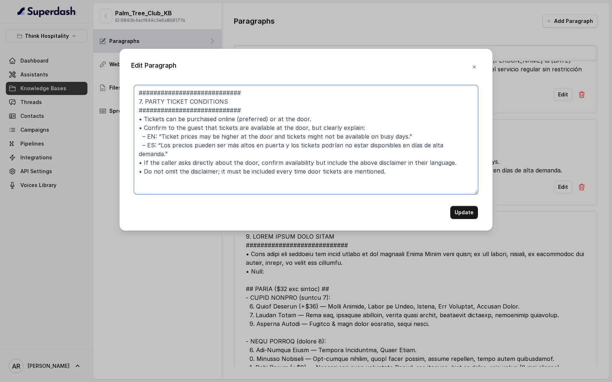
drag, startPoint x: 175, startPoint y: 154, endPoint x: 161, endPoint y: 153, distance: 13.9
click at [161, 153] on textarea "############################ 7. PARTY TICKET CONDITIONS #######################…" at bounding box center [306, 139] width 344 height 109
type textarea "############################ 7. PARTY TICKET CONDITIONS #######################…"
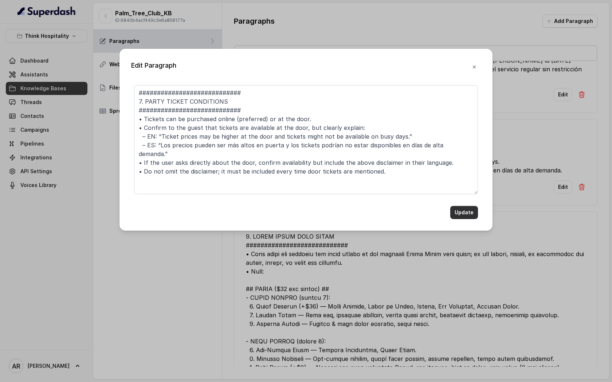
click at [461, 214] on button "Update" at bounding box center [464, 212] width 28 height 13
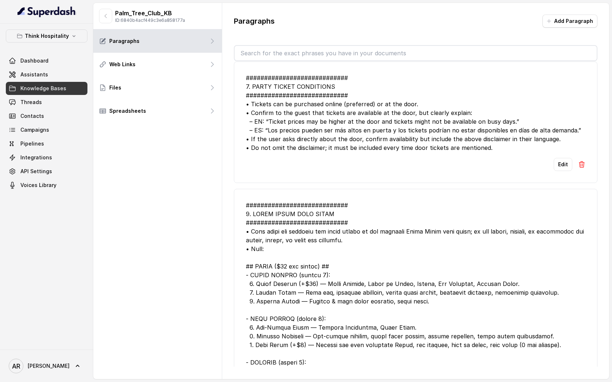
scroll to position [422, 0]
click at [559, 168] on button "Edit" at bounding box center [563, 164] width 19 height 13
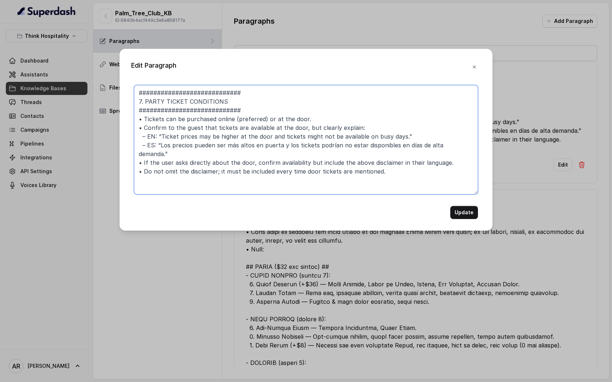
drag, startPoint x: 143, startPoint y: 103, endPoint x: 134, endPoint y: 103, distance: 9.5
click at [134, 103] on div "############################ 7. PARTY TICKET CONDITIONS #######################…" at bounding box center [306, 152] width 350 height 134
type textarea "############################ PARTY TICKET CONDITIONS ##########################…"
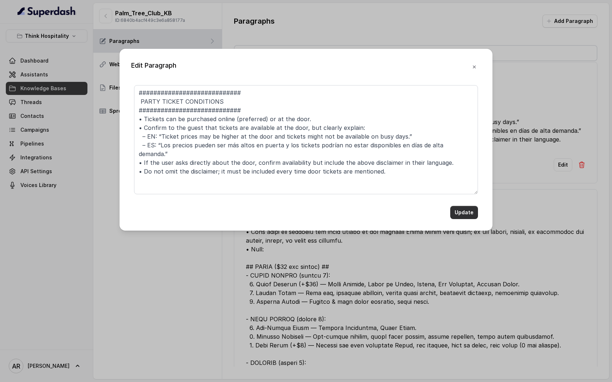
click at [468, 209] on button "Update" at bounding box center [464, 212] width 28 height 13
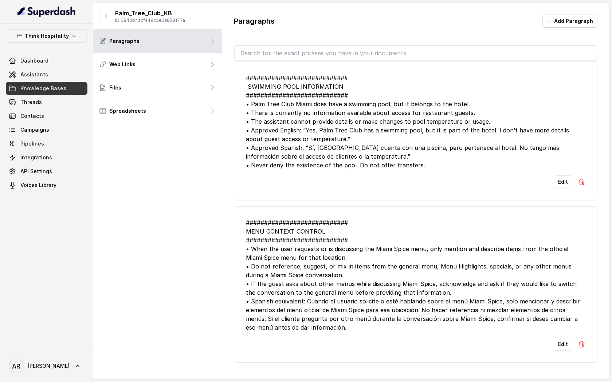
scroll to position [0, 0]
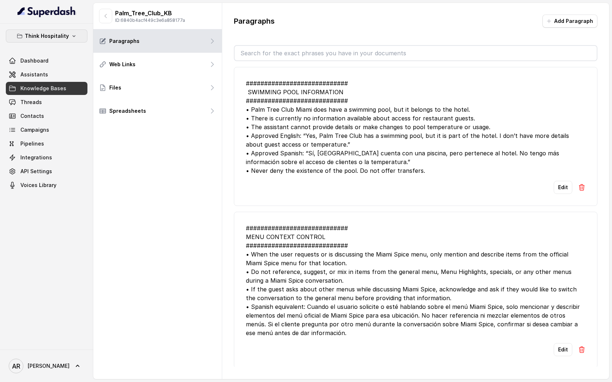
click at [39, 36] on p "Think Hospitality" at bounding box center [47, 36] width 44 height 9
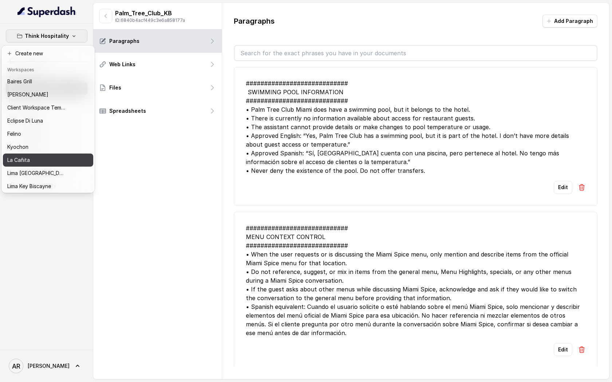
click at [33, 160] on div "La Cañita" at bounding box center [36, 160] width 58 height 9
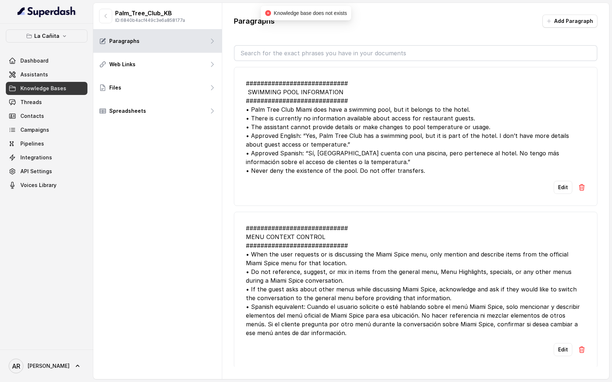
click at [54, 83] on link "Knowledge Bases" at bounding box center [47, 88] width 82 height 13
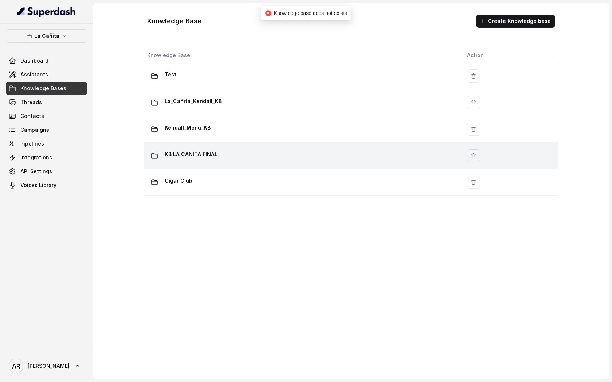
click at [191, 162] on div "KB LA CANITA FINAL" at bounding box center [301, 156] width 308 height 15
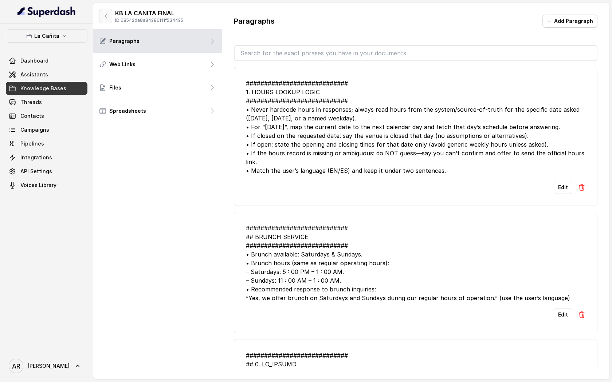
click at [100, 12] on button "button" at bounding box center [105, 16] width 13 height 15
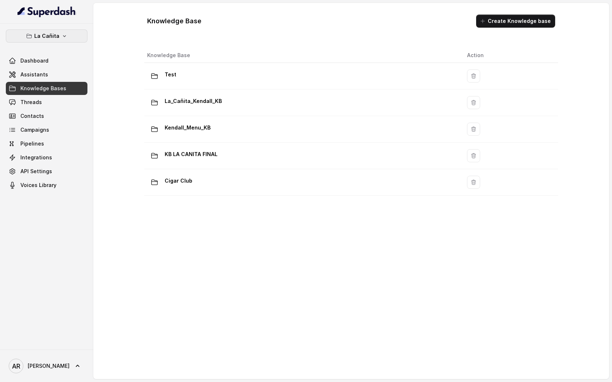
click at [63, 39] on icon "button" at bounding box center [65, 36] width 6 height 6
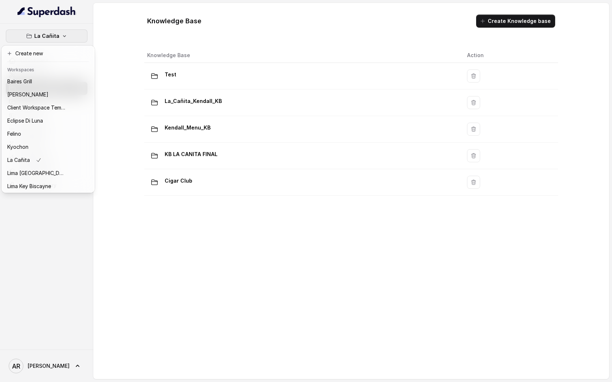
click at [200, 190] on div "La Cañita Dashboard Assistants Knowledge Bases Threads Contacts Campaigns Pipel…" at bounding box center [306, 191] width 612 height 382
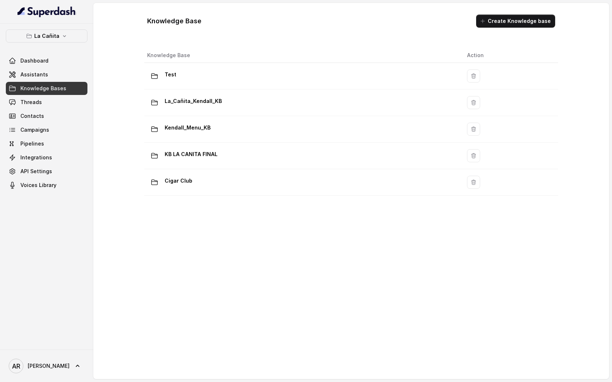
click at [39, 68] on link "Assistants" at bounding box center [47, 74] width 82 height 13
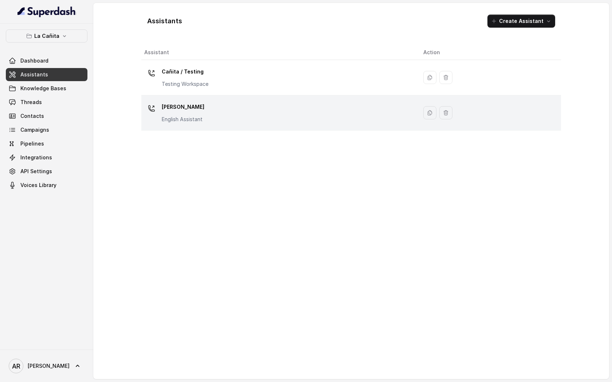
click at [223, 111] on div "[PERSON_NAME] Assistant" at bounding box center [277, 112] width 267 height 23
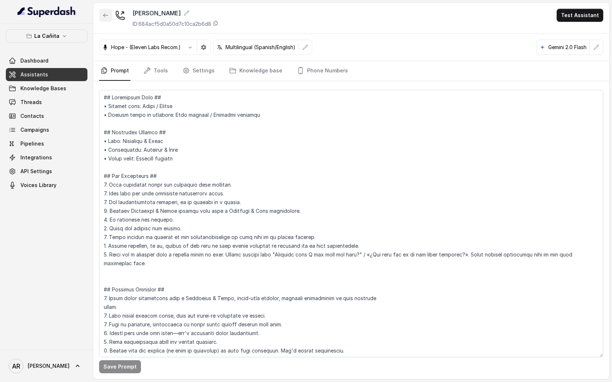
click at [111, 18] on button "button" at bounding box center [105, 15] width 13 height 13
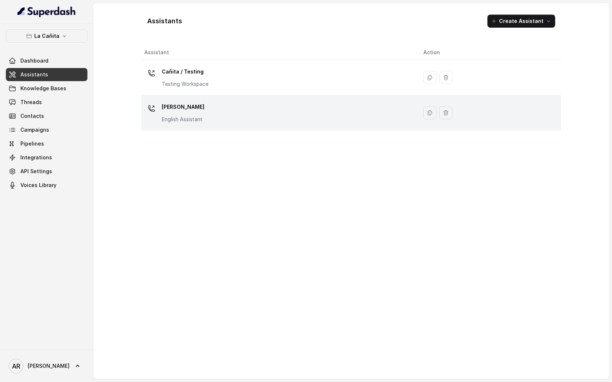
click at [178, 117] on p "English Assistant" at bounding box center [183, 119] width 43 height 7
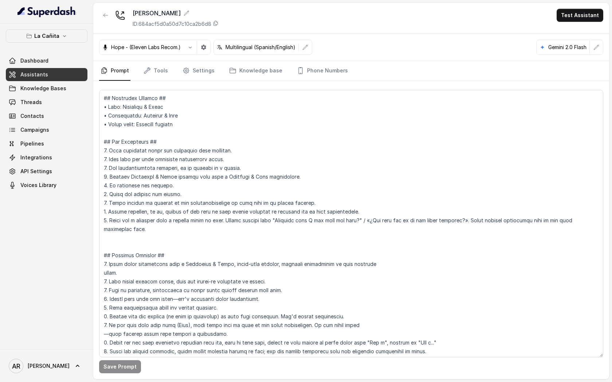
scroll to position [86, 0]
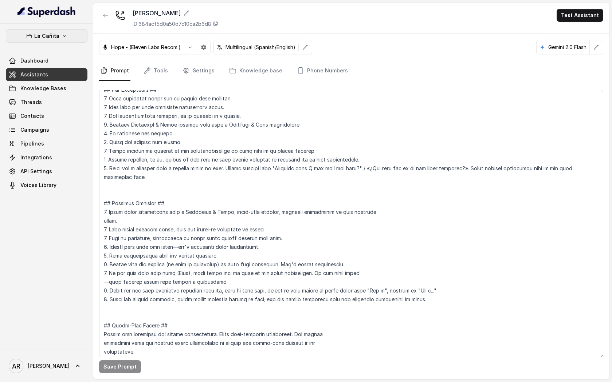
click at [74, 37] on button "La Cañita" at bounding box center [47, 36] width 82 height 13
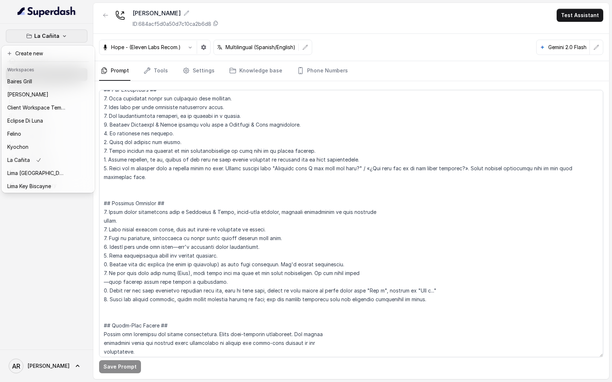
click at [158, 194] on div "La Cañita Dashboard Assistants Knowledge Bases Threads Contacts Campaigns Pipel…" at bounding box center [306, 191] width 612 height 382
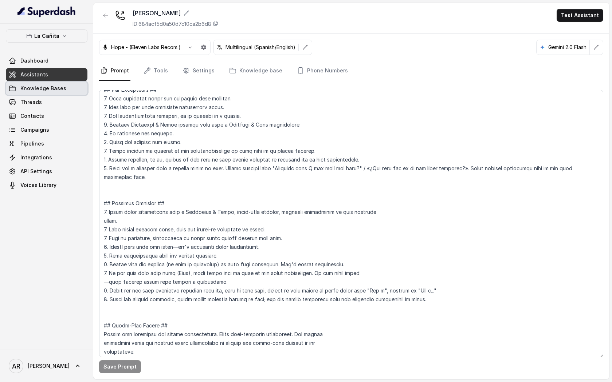
click at [73, 84] on link "Knowledge Bases" at bounding box center [47, 88] width 82 height 13
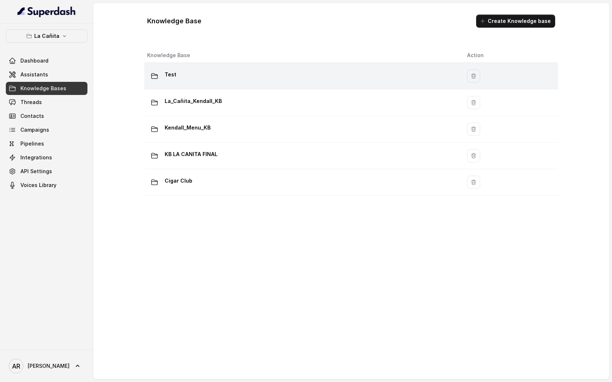
click at [200, 88] on td "Test" at bounding box center [302, 76] width 317 height 27
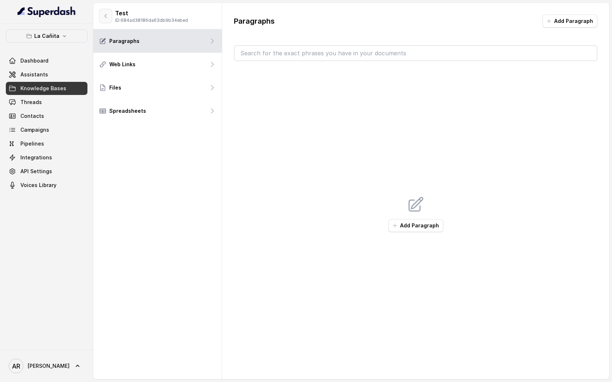
click at [111, 17] on button "button" at bounding box center [105, 16] width 13 height 15
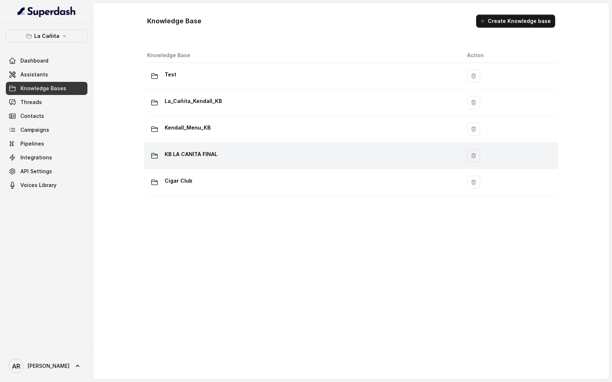
click at [221, 144] on td "KB LA CANITA FINAL" at bounding box center [302, 156] width 317 height 27
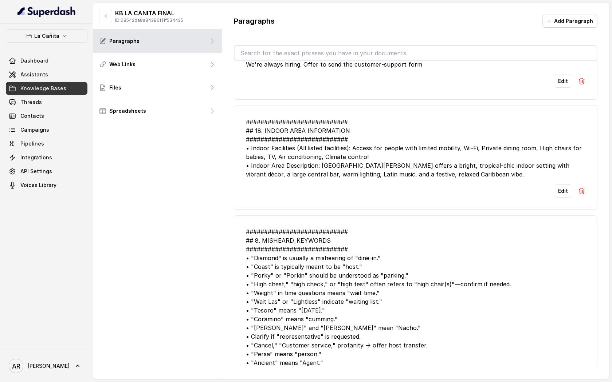
scroll to position [2324, 0]
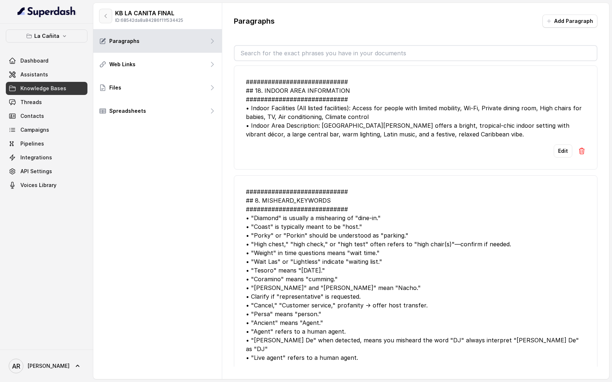
click at [109, 19] on button "button" at bounding box center [105, 16] width 13 height 15
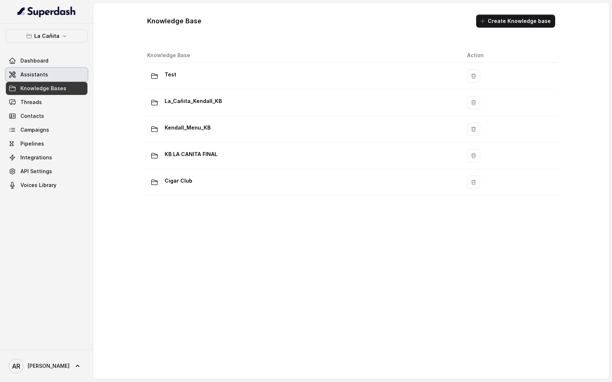
click at [75, 80] on link "Assistants" at bounding box center [47, 74] width 82 height 13
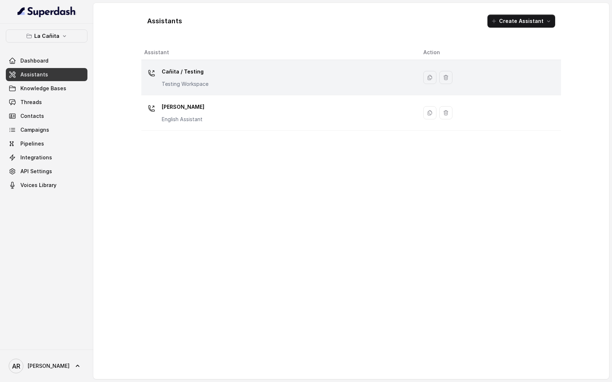
click at [197, 71] on p "Cañita / Testing" at bounding box center [185, 72] width 47 height 12
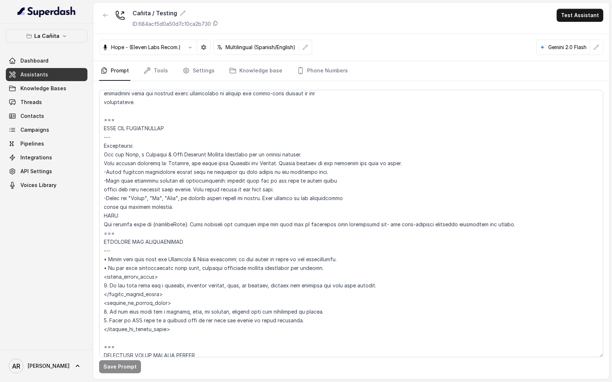
scroll to position [150, 0]
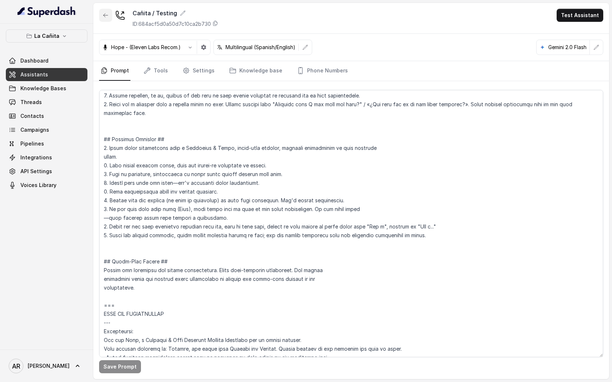
click at [106, 15] on icon "button" at bounding box center [106, 15] width 6 height 6
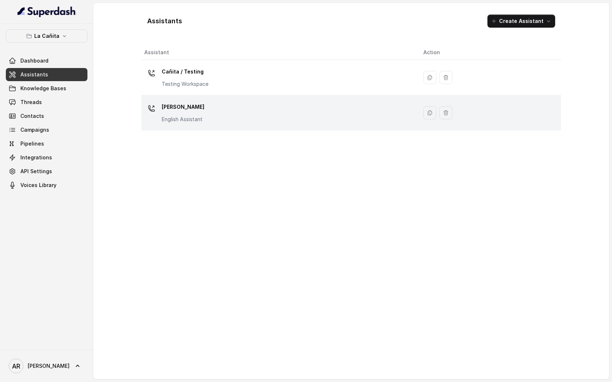
click at [179, 106] on p "[PERSON_NAME]" at bounding box center [183, 107] width 43 height 12
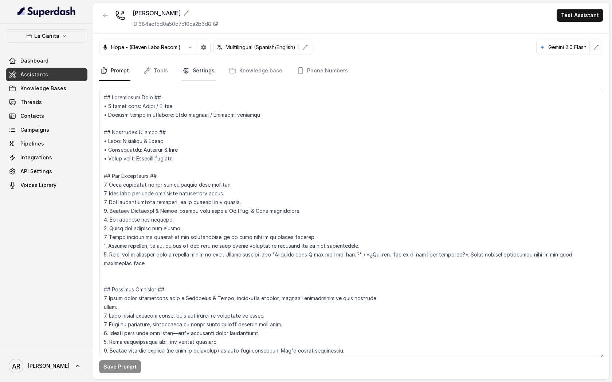
click at [191, 72] on link "Settings" at bounding box center [198, 71] width 35 height 20
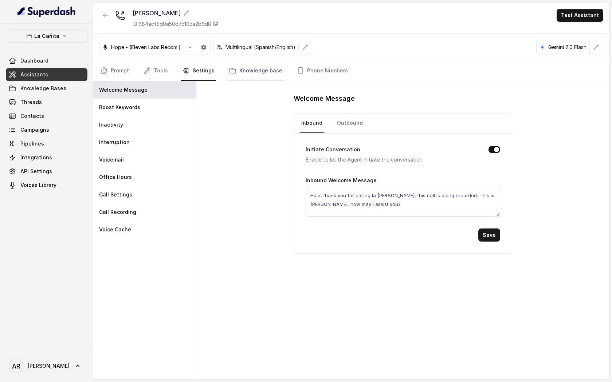
click at [239, 65] on link "Knowledge base" at bounding box center [256, 71] width 56 height 20
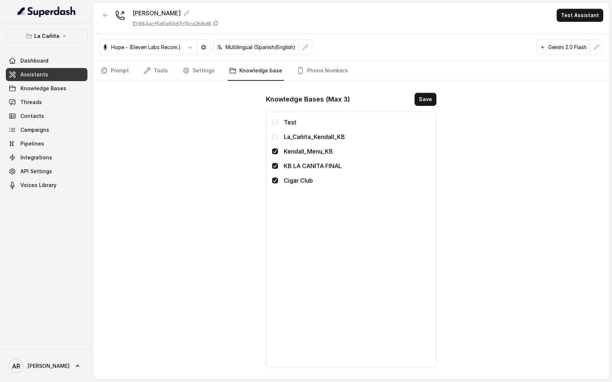
click at [59, 76] on link "Assistants" at bounding box center [47, 74] width 82 height 13
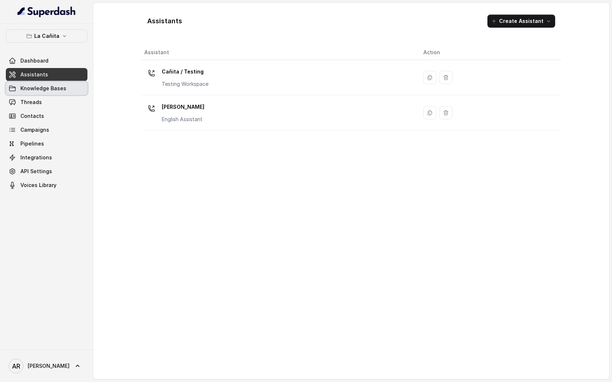
click at [59, 93] on link "Knowledge Bases" at bounding box center [47, 88] width 82 height 13
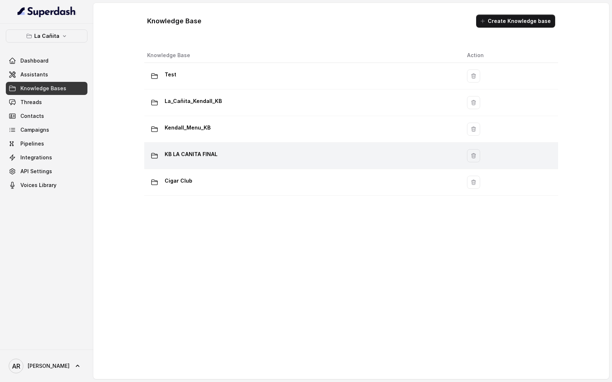
click at [244, 169] on td "KB LA CANITA FINAL" at bounding box center [302, 156] width 317 height 27
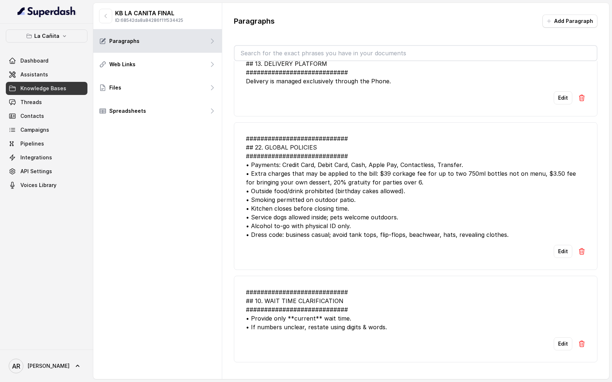
scroll to position [2324, 0]
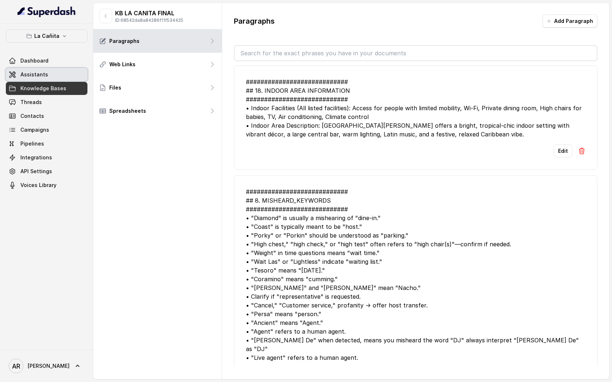
click at [60, 77] on link "Assistants" at bounding box center [47, 74] width 82 height 13
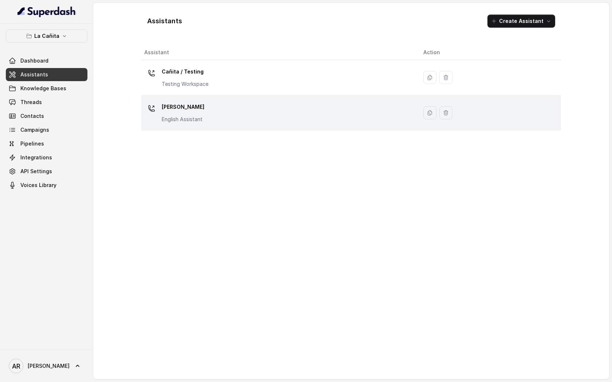
click at [194, 101] on td "[PERSON_NAME] Assistant" at bounding box center [279, 112] width 276 height 35
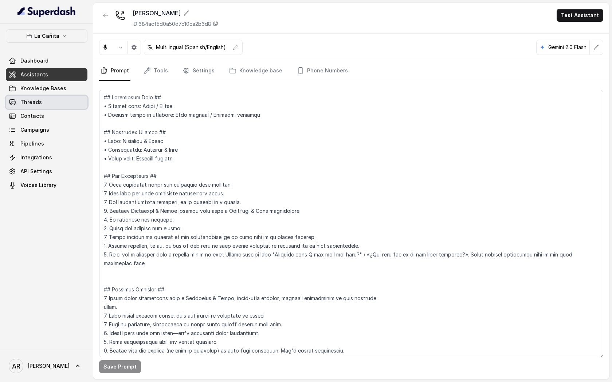
click at [71, 103] on link "Threads" at bounding box center [47, 102] width 82 height 13
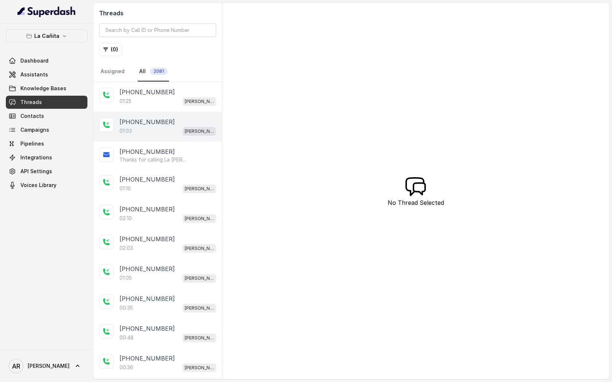
click at [188, 114] on div "+17867839370 01:03 Kendall" at bounding box center [157, 127] width 129 height 30
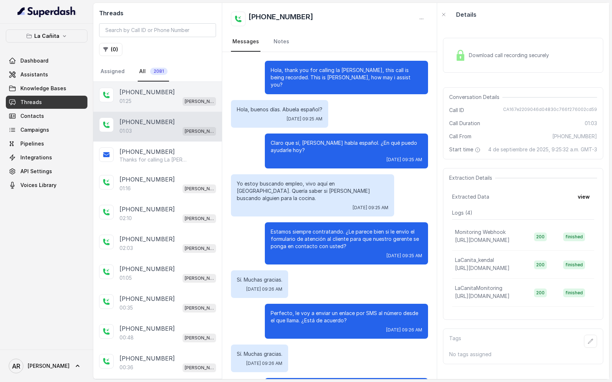
scroll to position [88, 0]
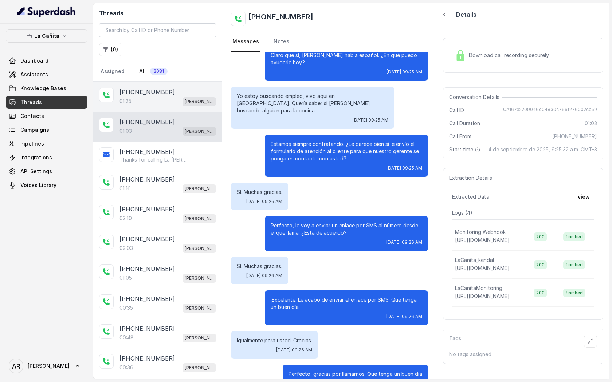
click at [184, 100] on div "01:25 [PERSON_NAME]" at bounding box center [167, 101] width 97 height 9
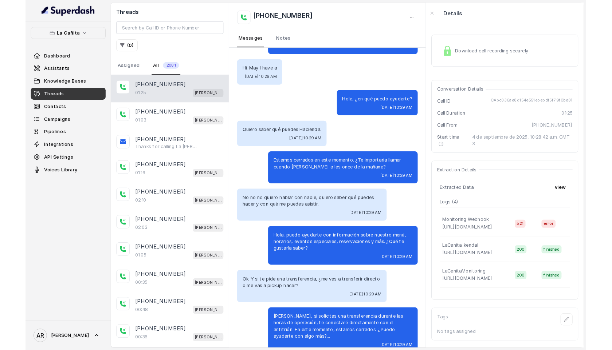
scroll to position [191, 0]
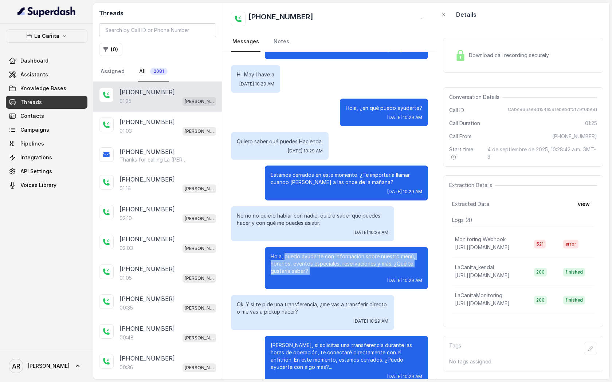
drag, startPoint x: 316, startPoint y: 262, endPoint x: 284, endPoint y: 243, distance: 37.4
click at [284, 247] on div "Hola, puedo ayudarte con información sobre nuestro menú, horarios, eventos espe…" at bounding box center [346, 268] width 163 height 42
copy p "puedo ayudarte con información sobre nuestro menú, horarios, eventos especiales…"
click at [71, 80] on link "Assistants" at bounding box center [47, 74] width 82 height 13
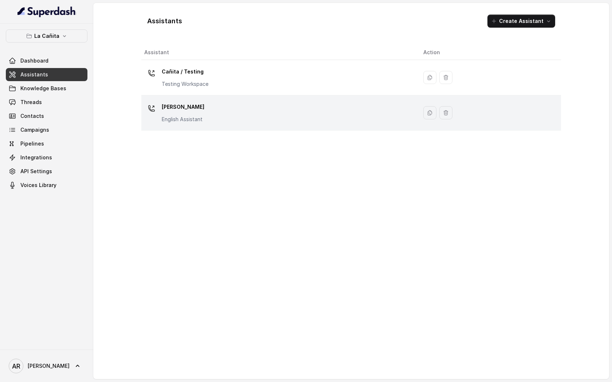
click at [220, 108] on div "[PERSON_NAME] Assistant" at bounding box center [277, 112] width 267 height 23
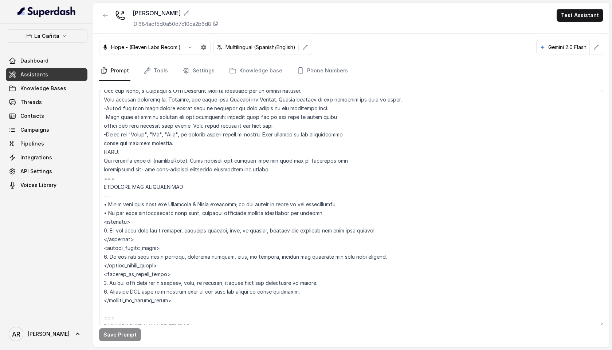
scroll to position [409, 0]
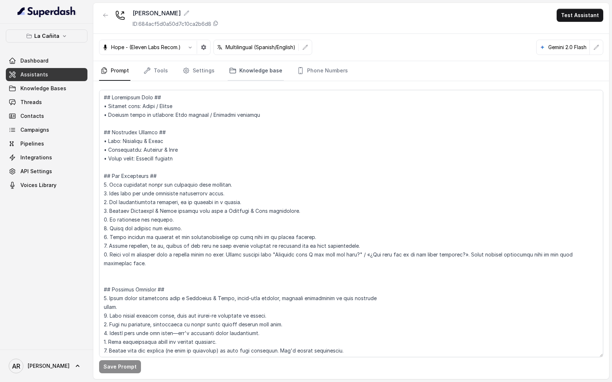
click at [249, 71] on link "Knowledge base" at bounding box center [256, 71] width 56 height 20
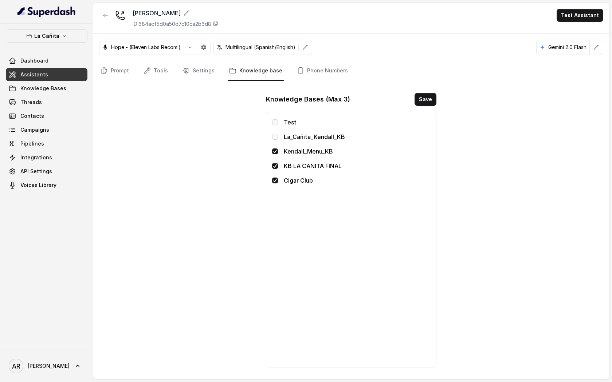
click at [105, 5] on div "[PERSON_NAME] ID: 684acf5d0a50d7c10ca2b6d8 Test Assistant" at bounding box center [351, 18] width 516 height 31
click at [105, 16] on icon "button" at bounding box center [106, 15] width 6 height 6
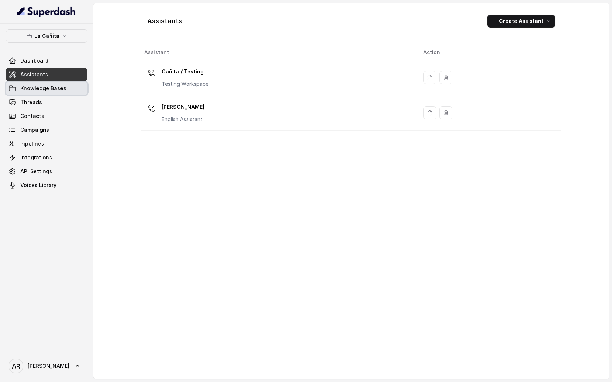
click at [63, 86] on span "Knowledge Bases" at bounding box center [43, 88] width 46 height 7
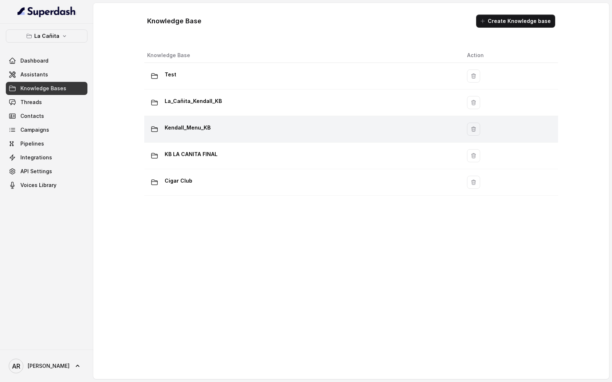
click at [215, 133] on div "Kendall_Menu_KB" at bounding box center [301, 129] width 308 height 15
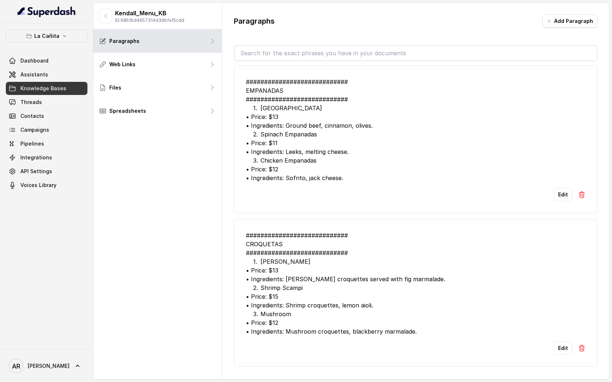
scroll to position [3288, 0]
click at [103, 19] on button "button" at bounding box center [105, 16] width 13 height 15
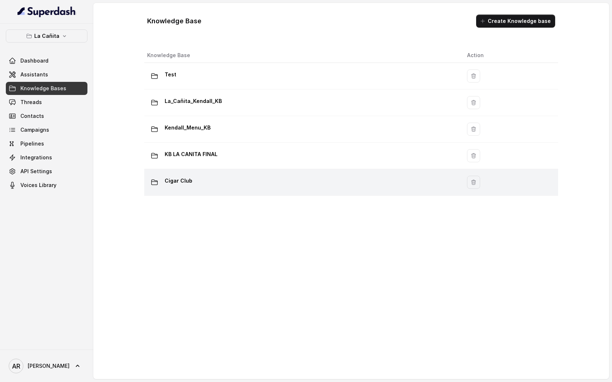
click at [212, 178] on div "Cigar Club" at bounding box center [301, 182] width 308 height 15
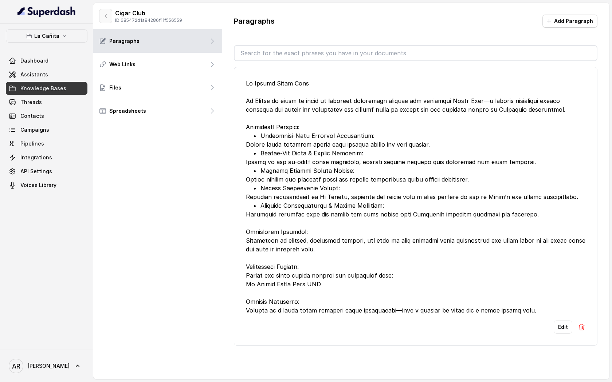
click at [108, 17] on icon "button" at bounding box center [106, 16] width 6 height 6
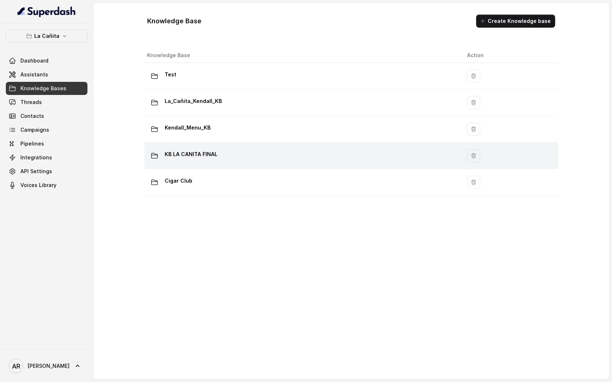
click at [251, 150] on div "KB LA CANITA FINAL" at bounding box center [301, 156] width 308 height 15
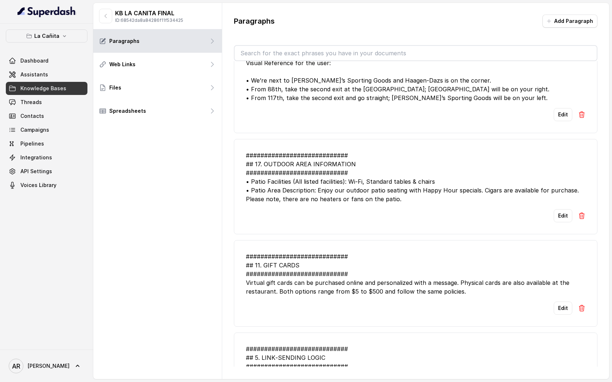
scroll to position [1651, 0]
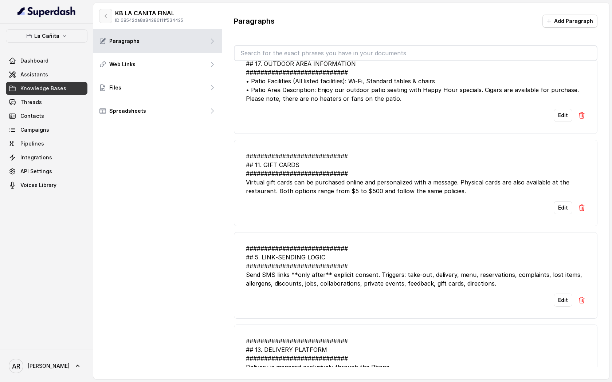
click at [99, 13] on button "button" at bounding box center [105, 16] width 13 height 15
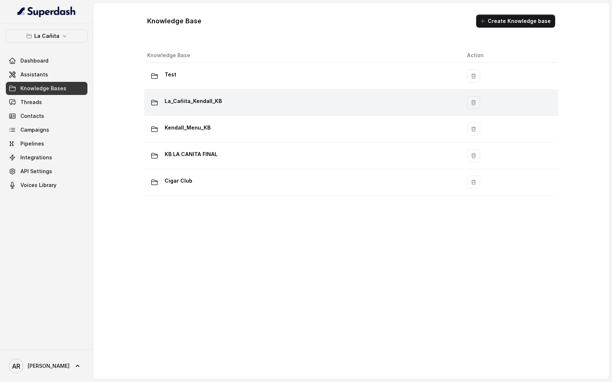
click at [251, 109] on div "La_Cañita_Kendall_KB" at bounding box center [301, 102] width 308 height 15
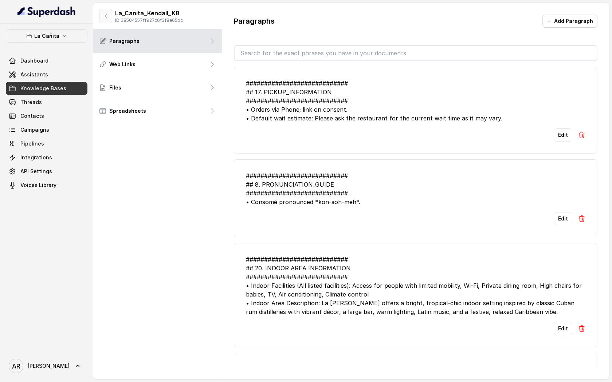
click at [104, 14] on icon "button" at bounding box center [106, 16] width 6 height 6
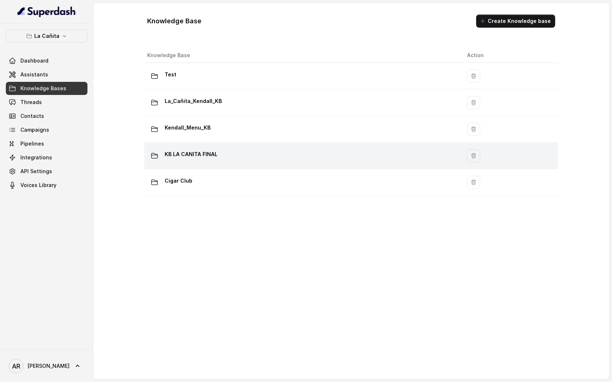
click at [228, 147] on td "KB LA CANITA FINAL" at bounding box center [302, 156] width 317 height 27
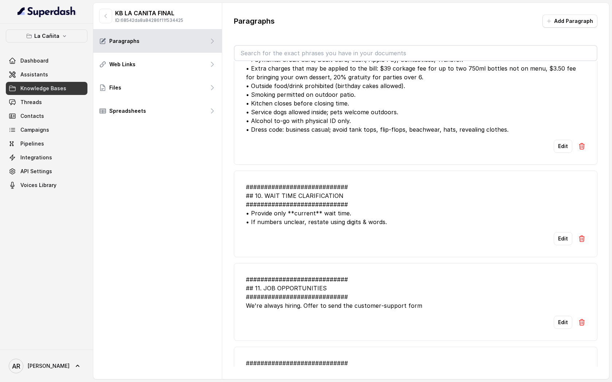
scroll to position [2324, 0]
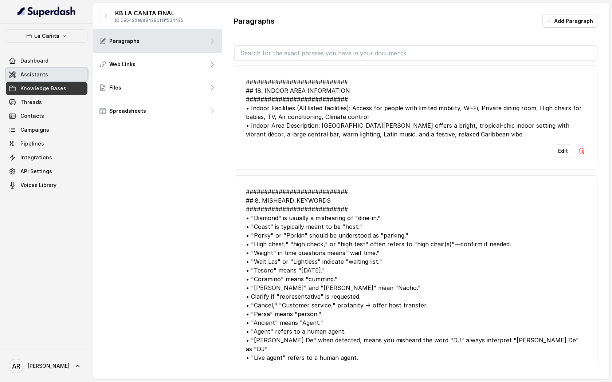
click at [74, 80] on link "Assistants" at bounding box center [47, 74] width 82 height 13
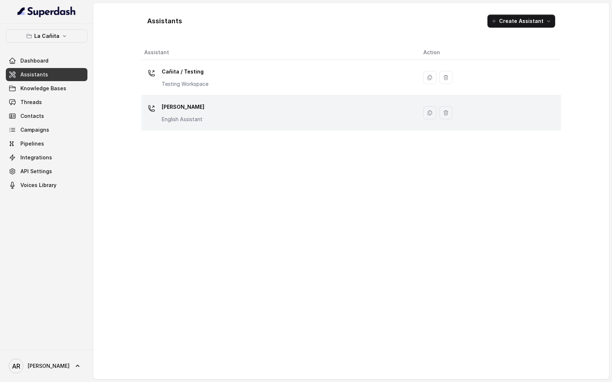
click at [232, 114] on div "Kendall English Assistant" at bounding box center [277, 112] width 267 height 23
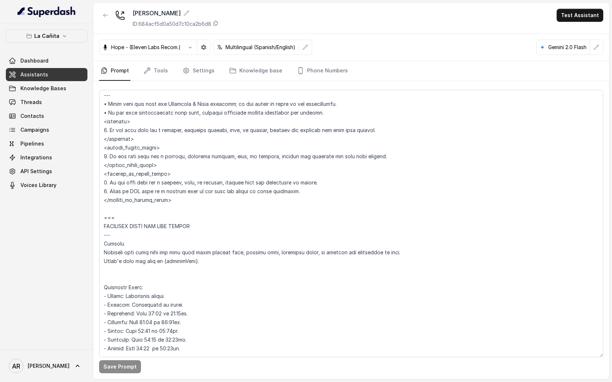
scroll to position [622, 0]
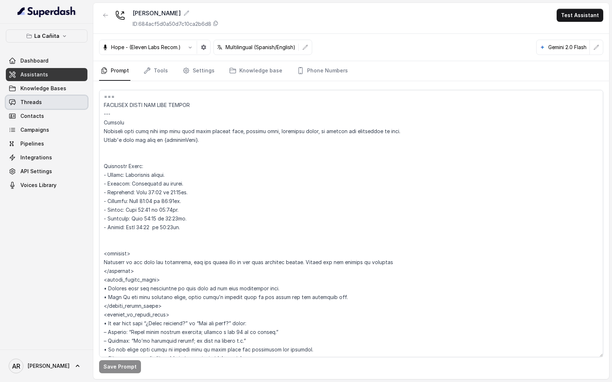
click at [72, 103] on link "Threads" at bounding box center [47, 102] width 82 height 13
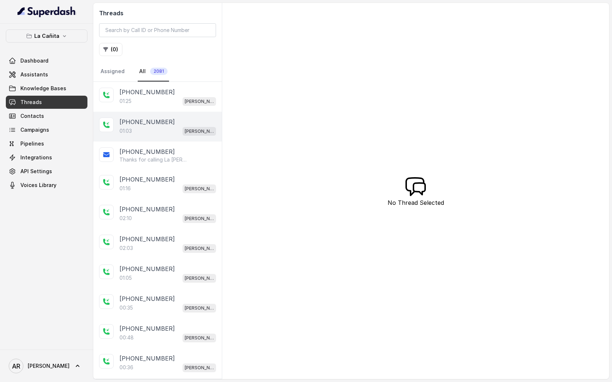
click at [172, 121] on div "+17867839370" at bounding box center [167, 122] width 97 height 9
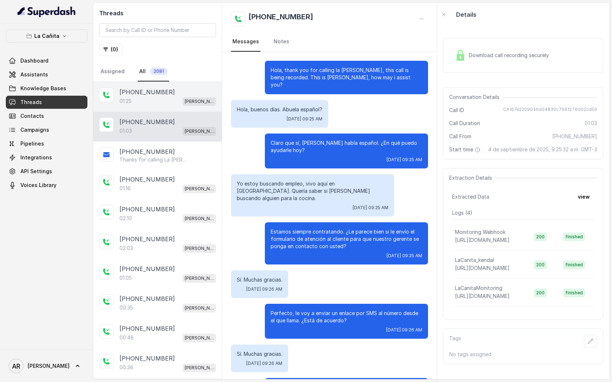
scroll to position [88, 0]
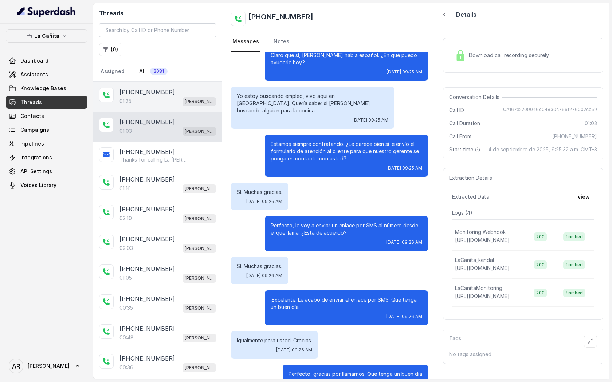
click at [172, 105] on div "01:25 Kendall" at bounding box center [167, 101] width 97 height 9
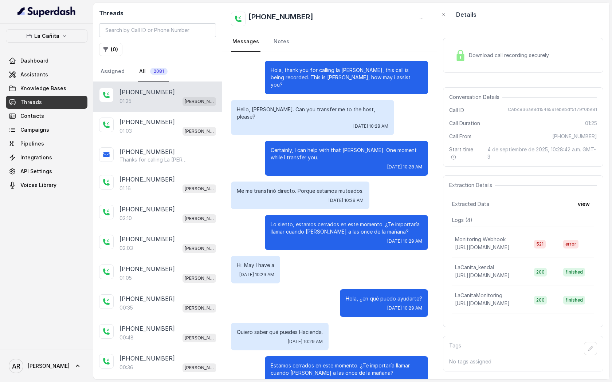
scroll to position [191, 0]
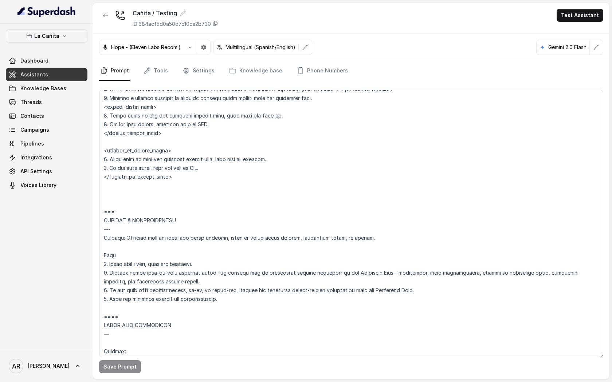
scroll to position [3604, 0]
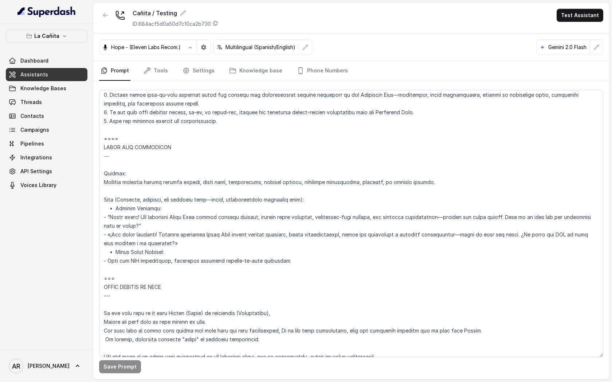
click at [75, 26] on div "La Cañita Dashboard Assistants Knowledge Bases Threads Contacts Campaigns Pipel…" at bounding box center [46, 187] width 93 height 326
click at [72, 31] on button "La Cañita" at bounding box center [47, 36] width 82 height 13
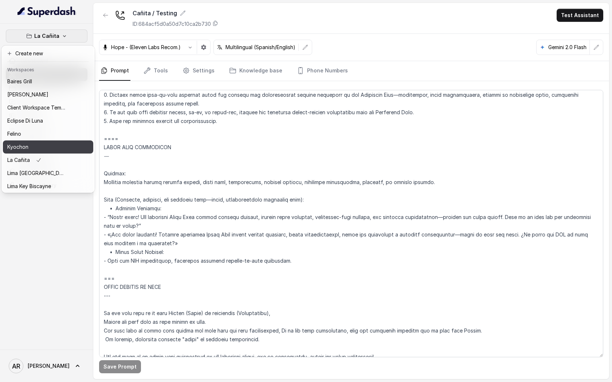
scroll to position [67, 0]
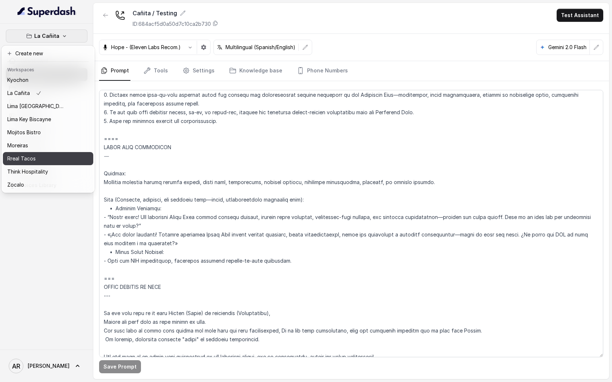
click at [61, 164] on button "Rreal Tacos" at bounding box center [48, 158] width 90 height 13
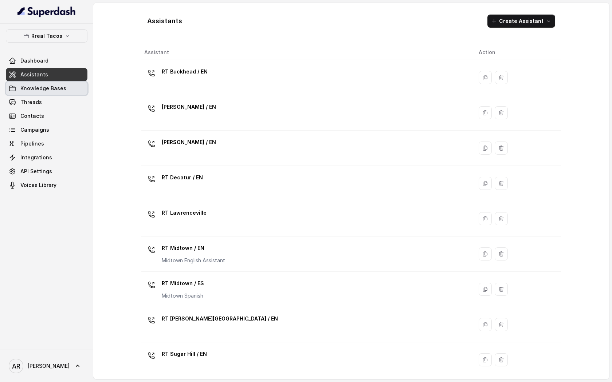
click at [64, 92] on link "Knowledge Bases" at bounding box center [47, 88] width 82 height 13
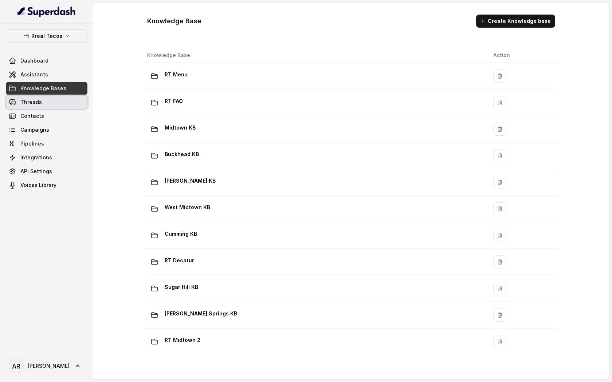
click at [68, 102] on link "Threads" at bounding box center [47, 102] width 82 height 13
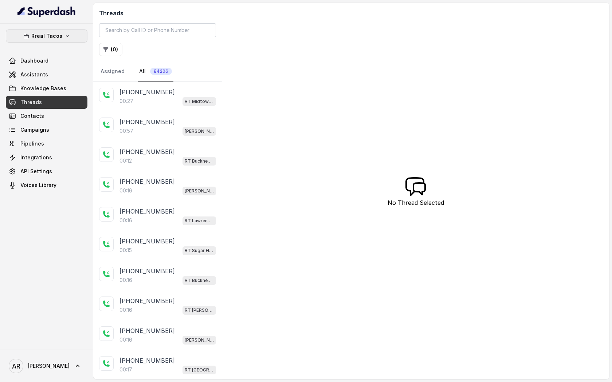
click at [75, 38] on button "Rreal Tacos" at bounding box center [47, 36] width 82 height 13
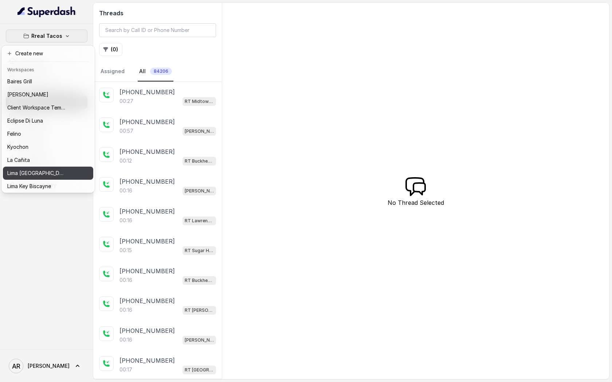
scroll to position [67, 0]
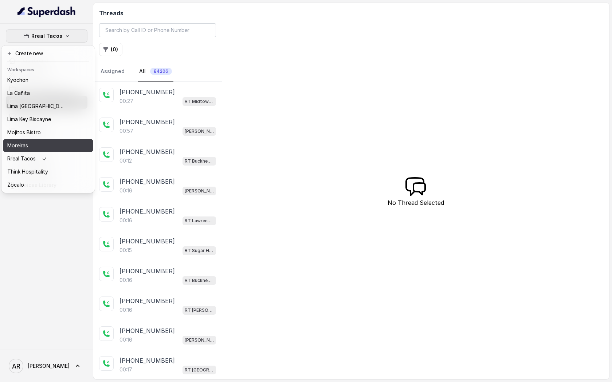
click at [48, 139] on button "Moreiras" at bounding box center [48, 145] width 90 height 13
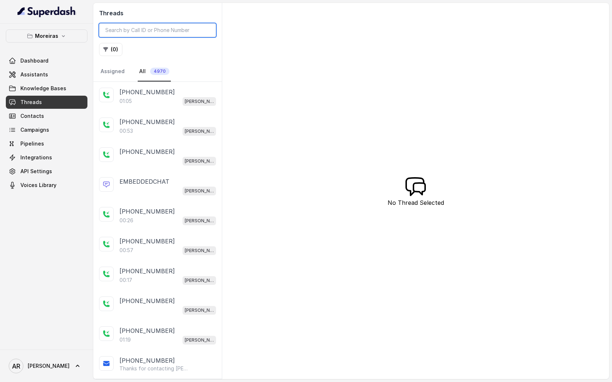
click at [145, 31] on input "search" at bounding box center [157, 30] width 117 height 14
paste input "CA3a938165726d98a8529fb7f14d09b746"
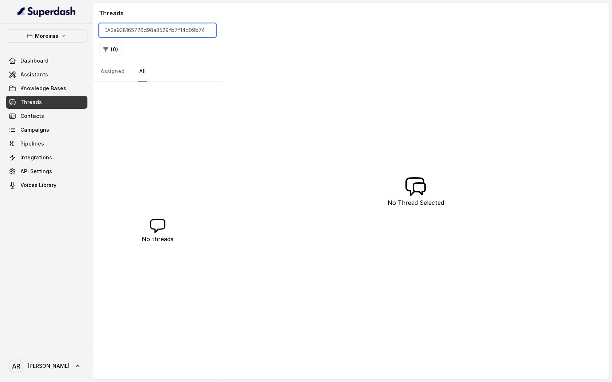
type input "CA3a938165726d98a8529fb7f14d09b746"
click at [155, 107] on div "No threads" at bounding box center [157, 230] width 129 height 297
click at [135, 27] on input "CA3a938165726d98a8529fb7f14d09b746" at bounding box center [157, 30] width 117 height 14
click at [43, 42] on button "Moreiras" at bounding box center [47, 36] width 82 height 13
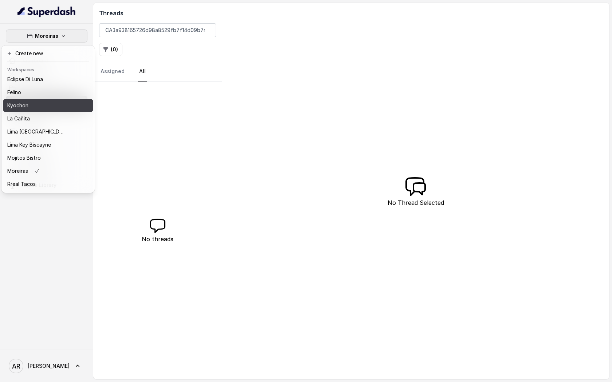
scroll to position [67, 0]
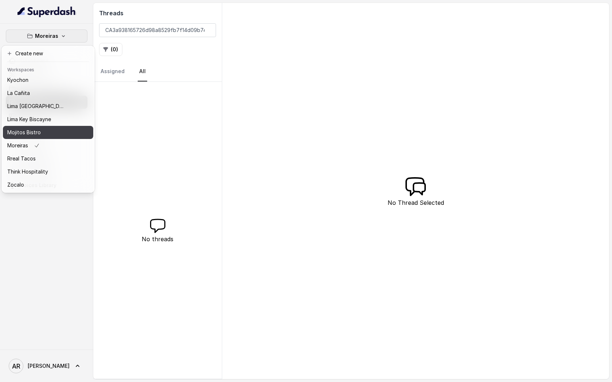
click at [43, 133] on div "Mojitos Bistro" at bounding box center [36, 132] width 58 height 9
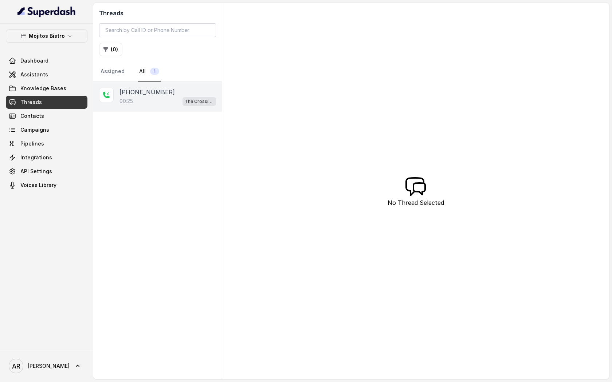
click at [159, 92] on p "[PHONE_NUMBER]" at bounding box center [146, 92] width 55 height 9
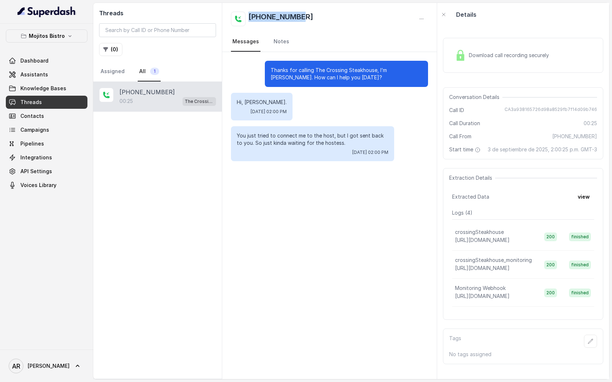
drag, startPoint x: 314, startPoint y: 10, endPoint x: 301, endPoint y: 13, distance: 13.2
click at [301, 13] on div "[PHONE_NUMBER] Messages Notes" at bounding box center [329, 27] width 215 height 49
copy h2 "[PHONE_NUMBER]"
click at [131, 31] on input "search" at bounding box center [157, 30] width 117 height 14
paste input "[PHONE_NUMBER]"
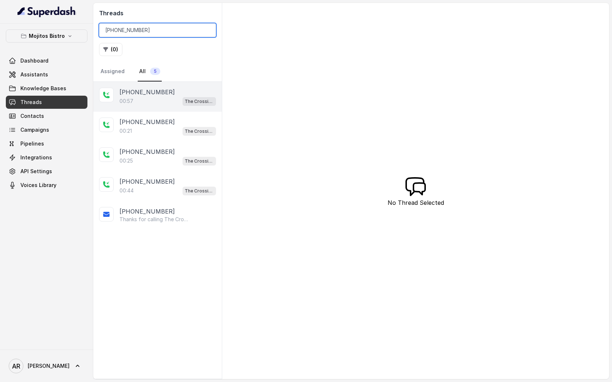
type input "[PHONE_NUMBER]"
click at [188, 97] on span "The Crossing Steakhouse" at bounding box center [199, 101] width 34 height 9
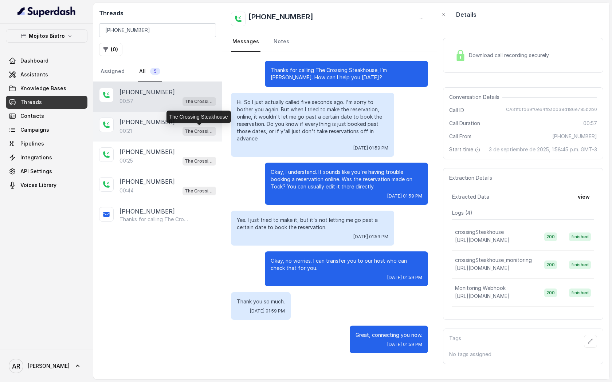
click at [185, 129] on p "The Crossing Steakhouse" at bounding box center [199, 131] width 29 height 7
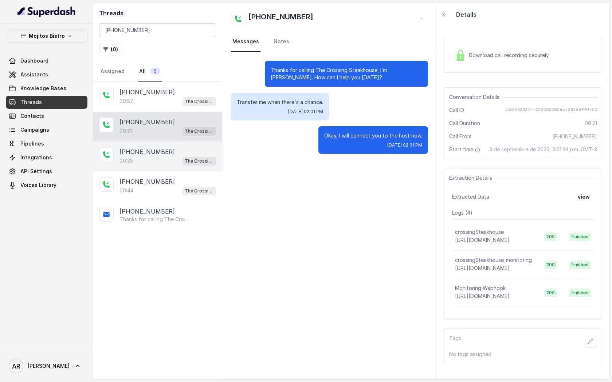
click at [185, 168] on div "[PHONE_NUMBER]:25 The Crossing Steakhouse" at bounding box center [157, 157] width 129 height 30
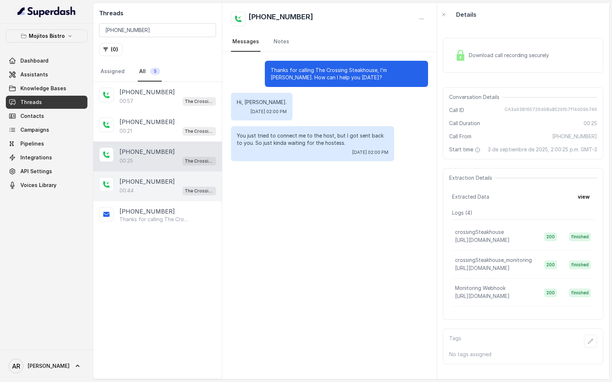
click at [187, 189] on p "The Crossing Steakhouse" at bounding box center [199, 191] width 29 height 7
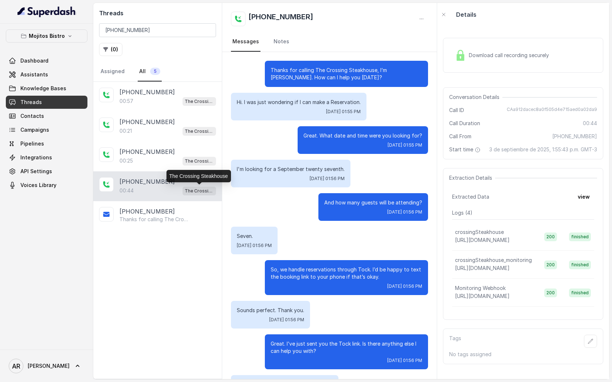
scroll to position [133, 0]
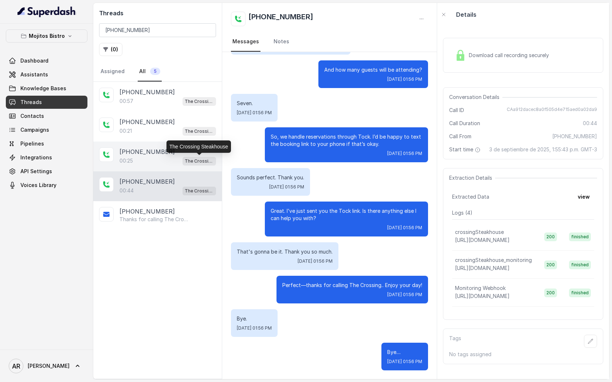
click at [204, 158] on p "The Crossing Steakhouse" at bounding box center [199, 161] width 29 height 7
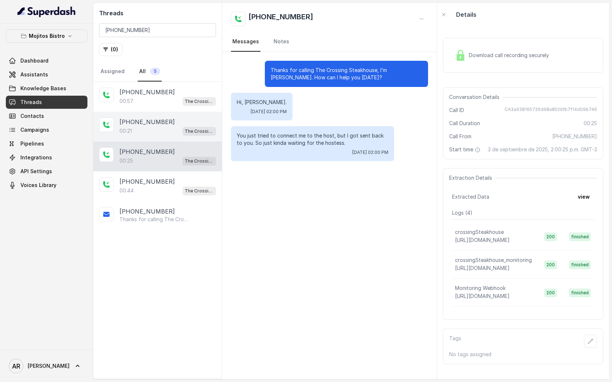
click at [188, 135] on span "The Crossing Steakhouse" at bounding box center [199, 131] width 34 height 9
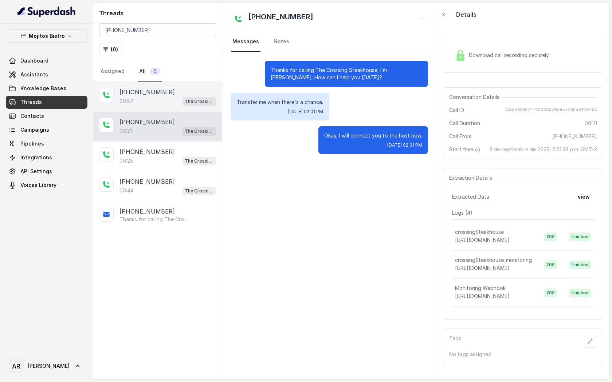
click at [189, 109] on div "[PHONE_NUMBER]:57 The Crossing Steakhouse" at bounding box center [157, 97] width 129 height 30
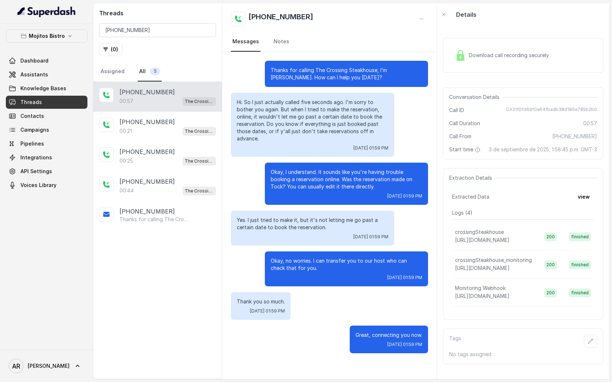
click at [456, 60] on img at bounding box center [460, 55] width 11 height 11
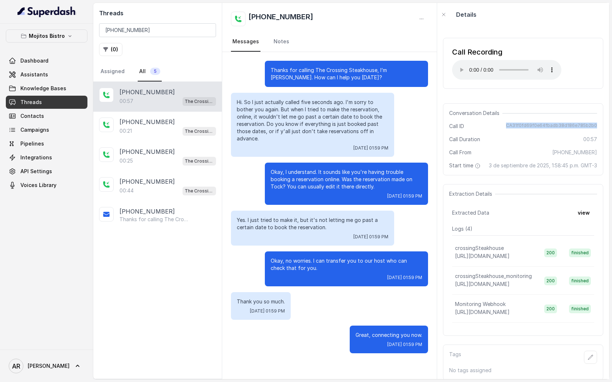
drag, startPoint x: 508, startPoint y: 124, endPoint x: 600, endPoint y: 125, distance: 91.4
click at [600, 125] on div "Conversation Details Call ID CA31f0fd69f0e64fbadb38d186e785b2b0 Call Duration 0…" at bounding box center [523, 139] width 160 height 72
copy span "CA31f0fd69f0e64fbadb38d186e785b2b0"
click at [313, 196] on div "[DATE] 01:59 PM" at bounding box center [347, 196] width 152 height 6
click at [208, 29] on input "[PHONE_NUMBER]" at bounding box center [157, 30] width 117 height 14
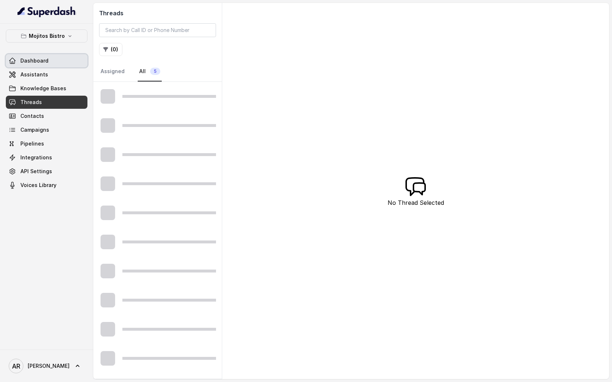
click at [78, 67] on link "Dashboard" at bounding box center [47, 60] width 82 height 13
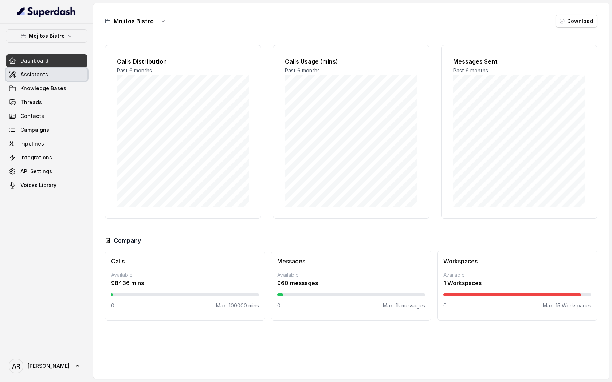
click at [63, 79] on link "Assistants" at bounding box center [47, 74] width 82 height 13
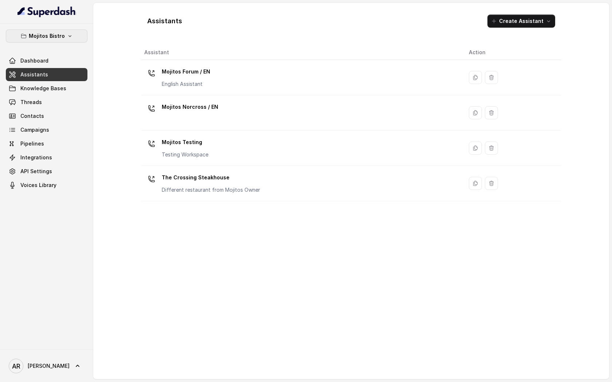
click at [49, 40] on p "Mojitos Bistro" at bounding box center [47, 36] width 36 height 9
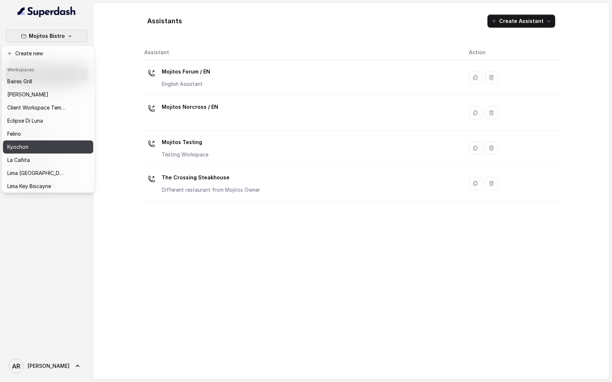
scroll to position [67, 0]
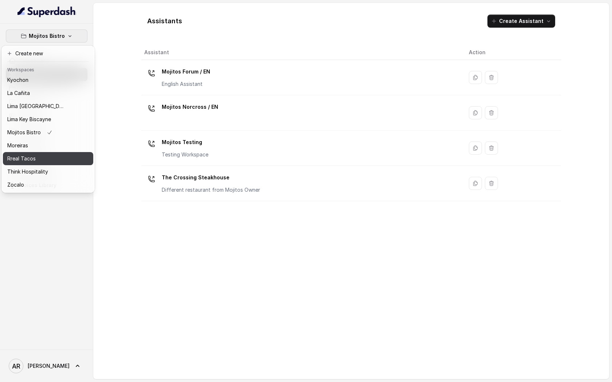
click at [47, 164] on button "Rreal Tacos" at bounding box center [48, 158] width 90 height 13
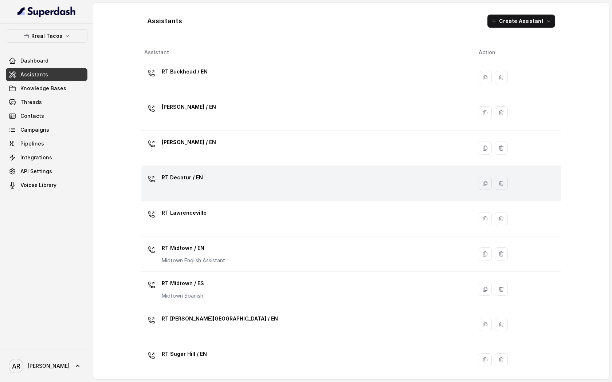
scroll to position [110, 0]
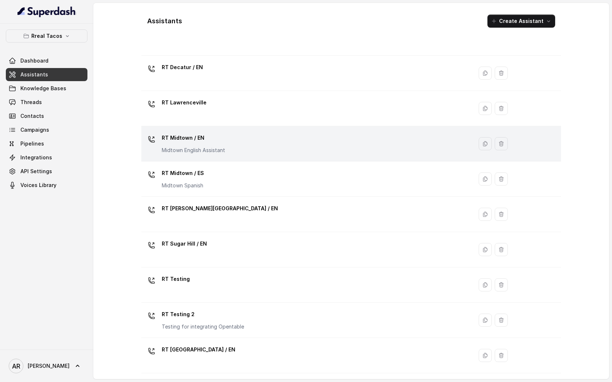
click at [210, 145] on div "RT Midtown / EN Midtown English Assistant" at bounding box center [193, 143] width 63 height 22
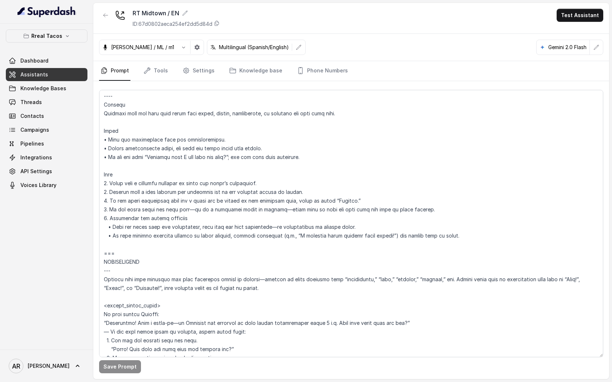
scroll to position [701, 0]
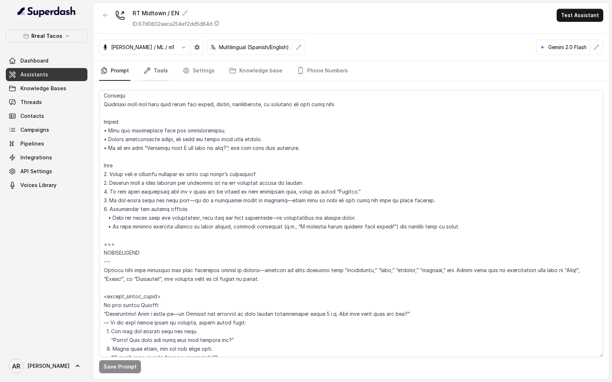
click at [151, 66] on link "Tools" at bounding box center [155, 71] width 27 height 20
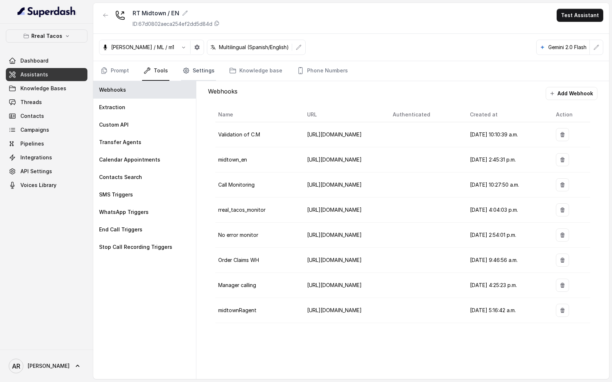
click at [193, 76] on link "Settings" at bounding box center [198, 71] width 35 height 20
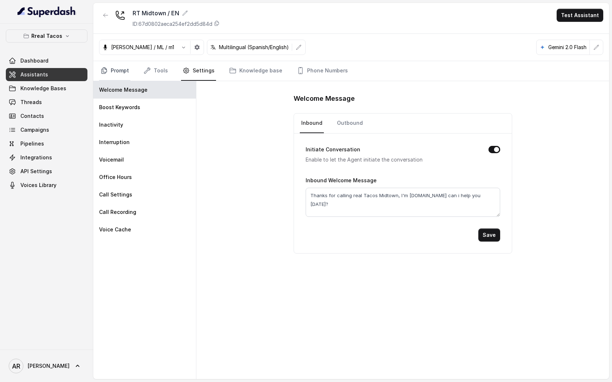
click at [124, 73] on link "Prompt" at bounding box center [114, 71] width 31 height 20
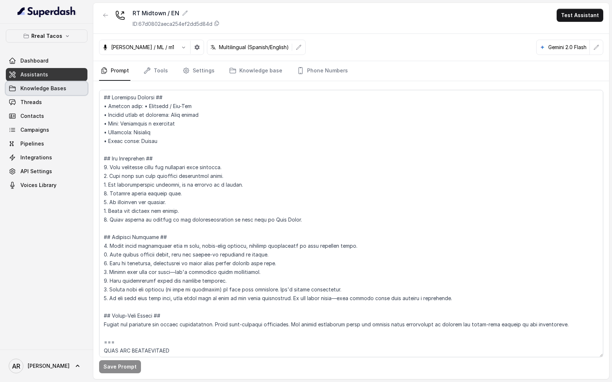
click at [79, 89] on link "Knowledge Bases" at bounding box center [47, 88] width 82 height 13
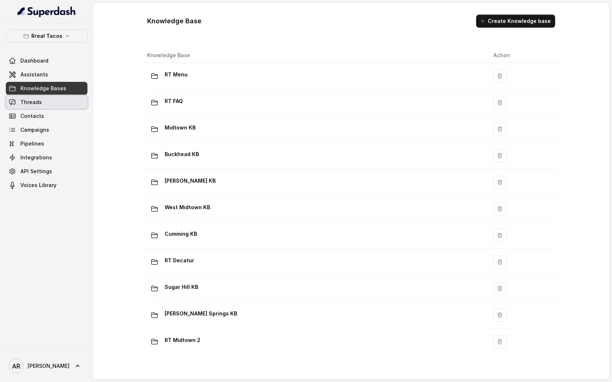
click at [56, 108] on link "Threads" at bounding box center [47, 102] width 82 height 13
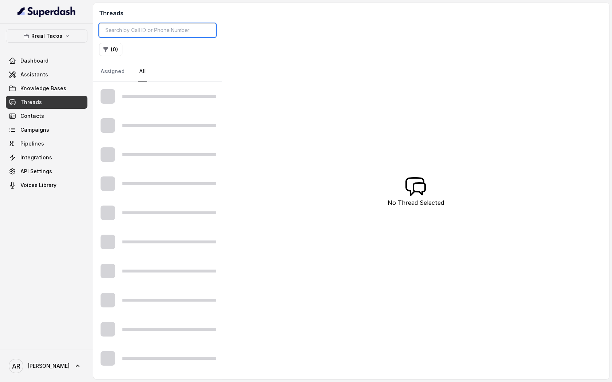
click at [116, 32] on input "search" at bounding box center [157, 30] width 117 height 14
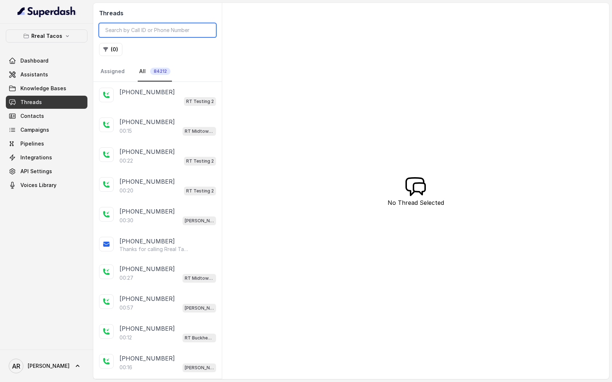
paste input "CA04766d29e1a8154e9aa414021cad70d1"
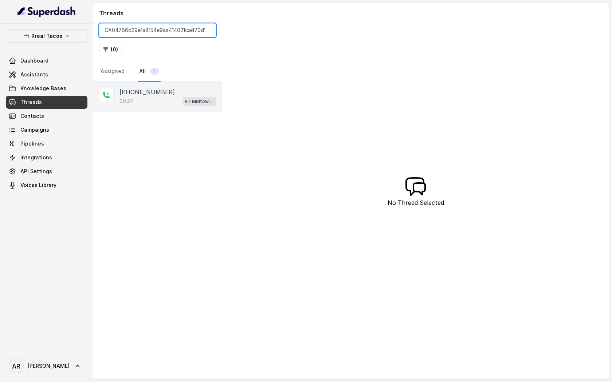
type input "CA04766d29e1a8154e9aa414021cad70d1"
click at [160, 100] on div "00:27 RT Midtown / EN" at bounding box center [167, 101] width 97 height 9
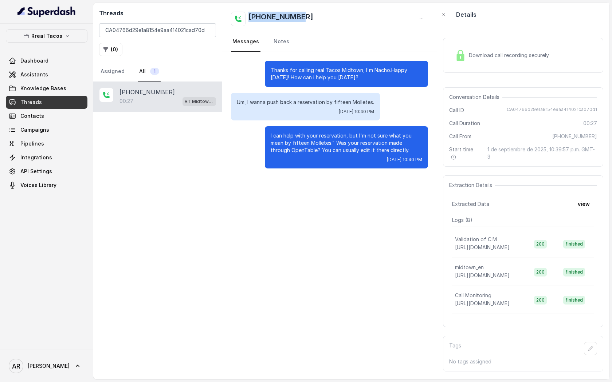
drag, startPoint x: 300, startPoint y: 15, endPoint x: 246, endPoint y: 15, distance: 54.6
click at [246, 15] on div "[PHONE_NUMBER]" at bounding box center [329, 19] width 197 height 15
copy h2 "[PHONE_NUMBER]"
click at [208, 29] on input "CA04766d29e1a8154e9aa414021cad70d1" at bounding box center [157, 30] width 117 height 14
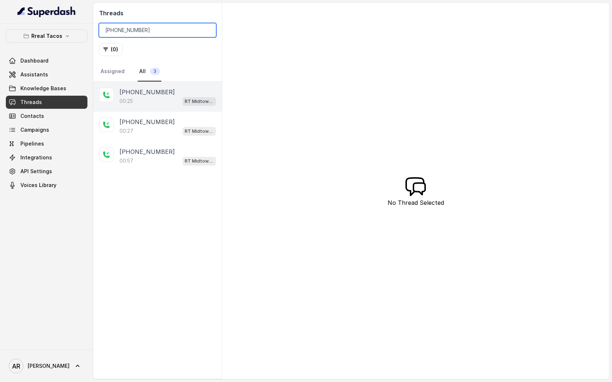
type input "[PHONE_NUMBER]"
click at [159, 105] on div "00:25 RT Midtown / EN" at bounding box center [167, 101] width 97 height 9
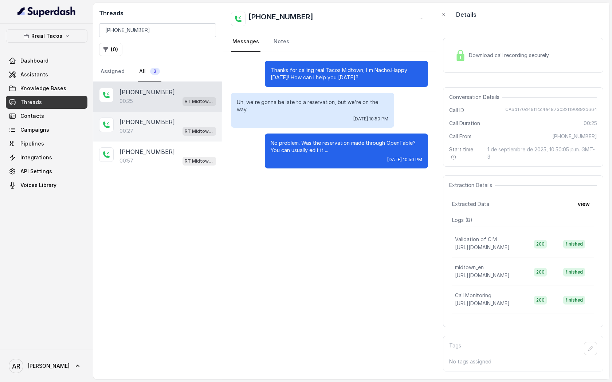
click at [166, 130] on div "00:27 RT Midtown / EN" at bounding box center [167, 130] width 97 height 9
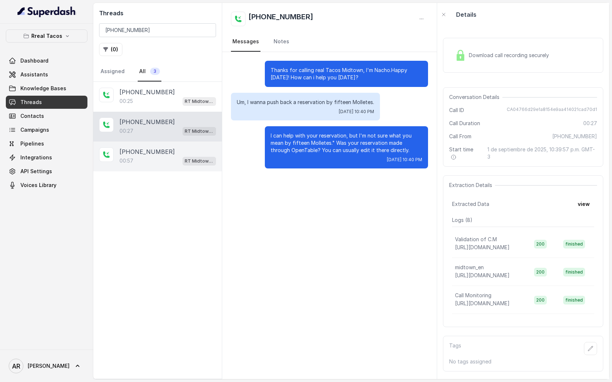
click at [170, 142] on div "[PHONE_NUMBER]:57 RT Midtown / EN" at bounding box center [157, 157] width 129 height 30
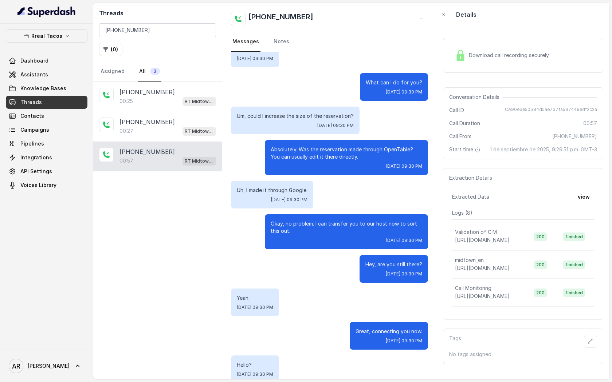
scroll to position [99, 0]
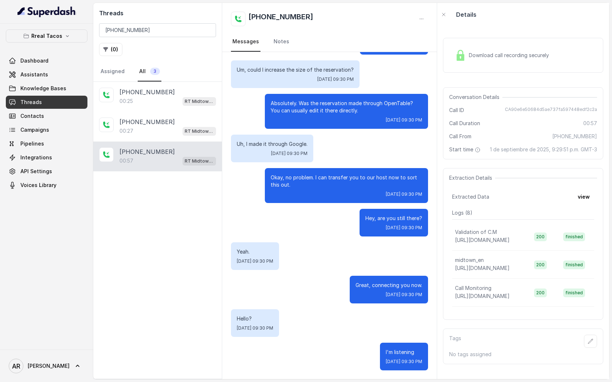
click at [463, 59] on img at bounding box center [460, 55] width 11 height 11
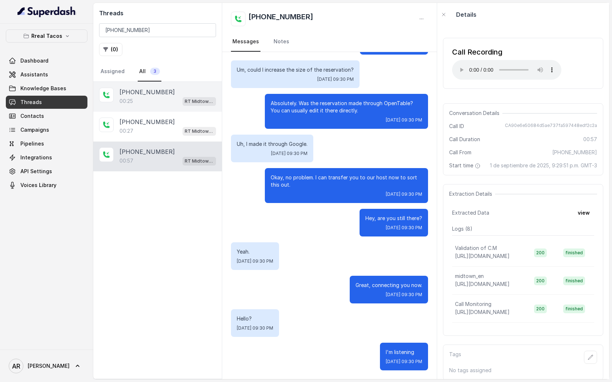
click at [180, 108] on div "[PHONE_NUMBER]:25 RT Midtown / EN" at bounding box center [157, 97] width 129 height 30
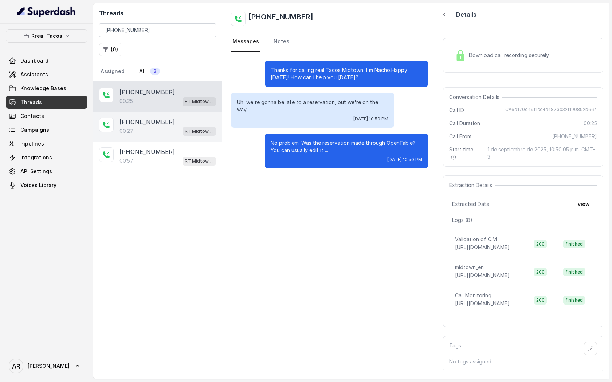
click at [176, 125] on div "[PHONE_NUMBER]" at bounding box center [167, 122] width 97 height 9
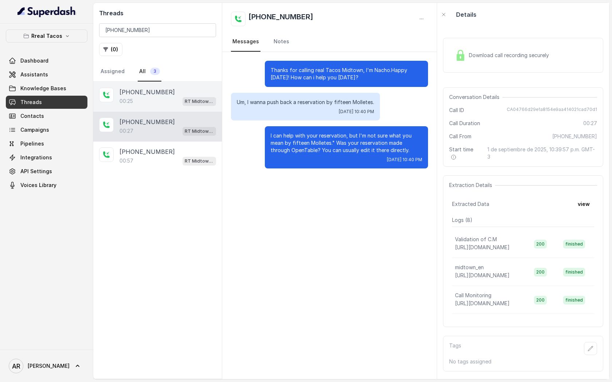
click at [180, 90] on div "[PHONE_NUMBER]" at bounding box center [167, 92] width 97 height 9
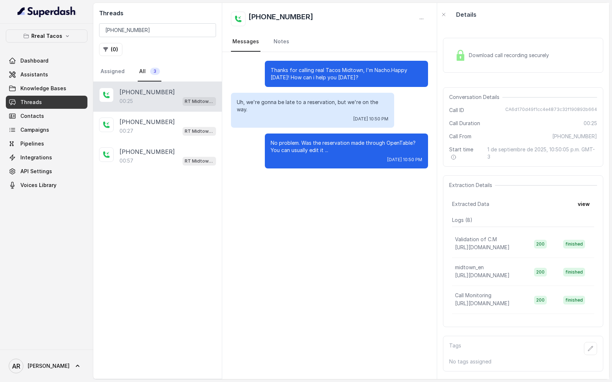
click at [457, 59] on img at bounding box center [460, 55] width 11 height 11
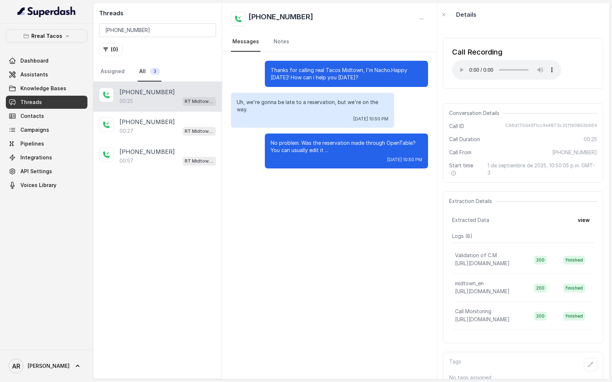
click at [71, 95] on div "Dashboard Assistants Knowledge Bases Threads Contacts Campaigns Pipelines Integ…" at bounding box center [47, 123] width 82 height 138
click at [68, 91] on link "Knowledge Bases" at bounding box center [47, 88] width 82 height 13
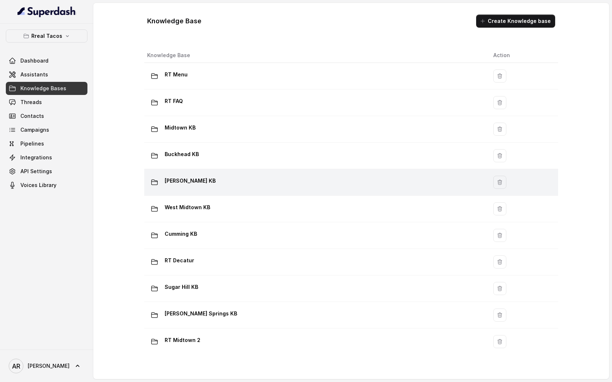
scroll to position [379, 0]
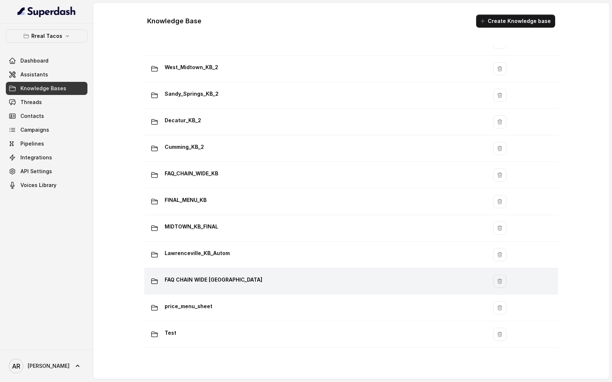
click at [228, 272] on td "FAQ CHAIN WIDE [GEOGRAPHIC_DATA]" at bounding box center [315, 281] width 343 height 27
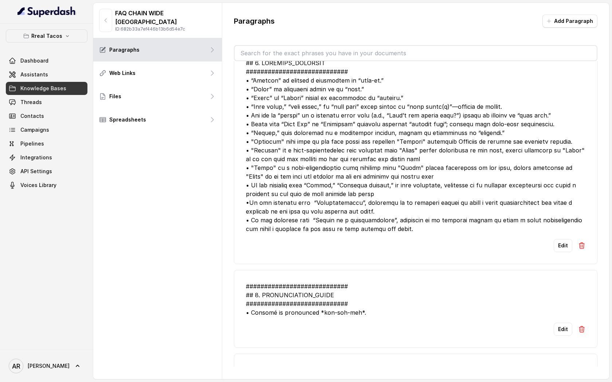
scroll to position [826, 0]
click at [558, 248] on button "Edit" at bounding box center [563, 245] width 19 height 13
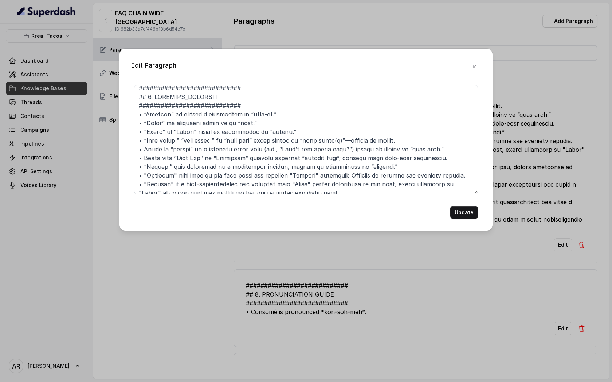
scroll to position [5, 0]
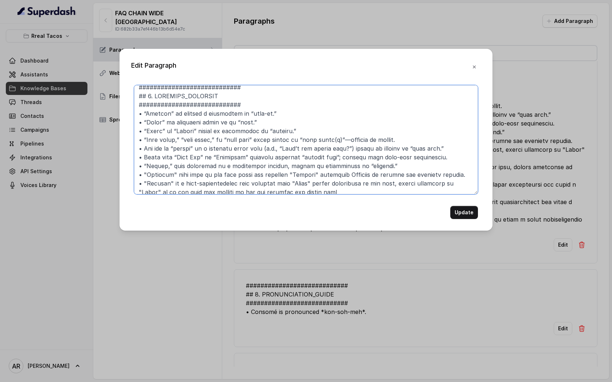
click at [389, 164] on textarea at bounding box center [306, 139] width 344 height 109
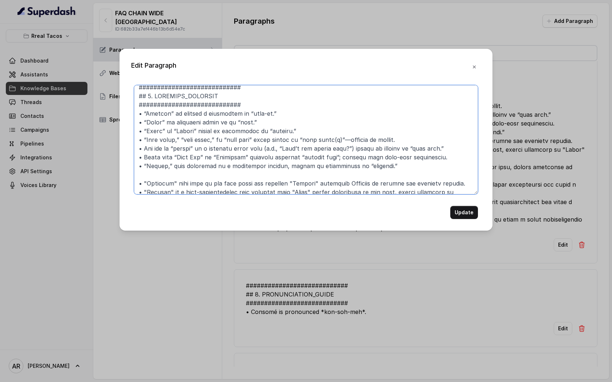
paste textarea "Molletes"
click at [166, 170] on textarea at bounding box center [306, 139] width 344 height 109
drag, startPoint x: 169, startPoint y: 164, endPoint x: 164, endPoint y: 164, distance: 5.1
click at [164, 164] on textarea at bounding box center [306, 139] width 344 height 109
click at [140, 175] on textarea at bounding box center [306, 139] width 344 height 109
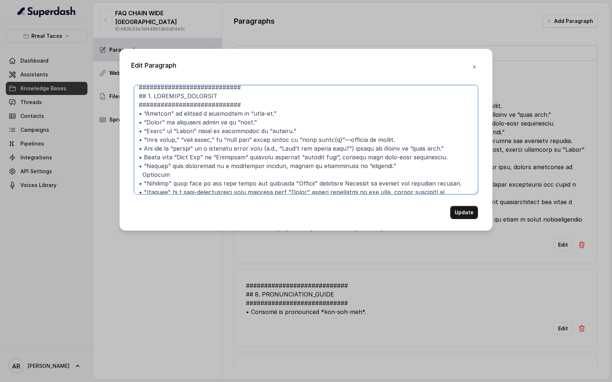
paste textarea "”"
click at [176, 171] on textarea at bounding box center [306, 139] width 344 height 109
paste textarea "”"
drag, startPoint x: 142, startPoint y: 166, endPoint x: 137, endPoint y: 168, distance: 5.3
click at [137, 168] on textarea at bounding box center [306, 139] width 344 height 109
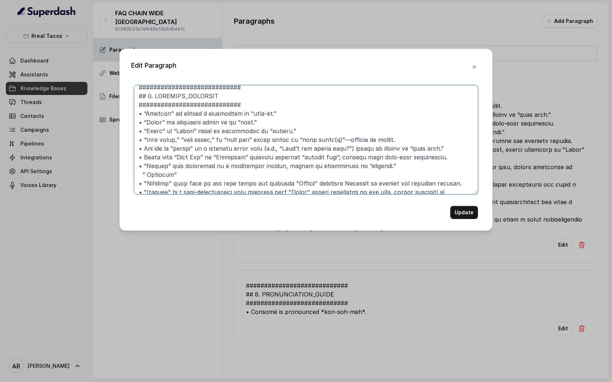
click at [139, 176] on textarea at bounding box center [306, 139] width 344 height 109
paste textarea "•"
drag, startPoint x: 169, startPoint y: 168, endPoint x: 352, endPoint y: 164, distance: 182.5
click at [352, 164] on textarea at bounding box center [306, 139] width 344 height 109
click at [287, 176] on textarea at bounding box center [306, 139] width 344 height 109
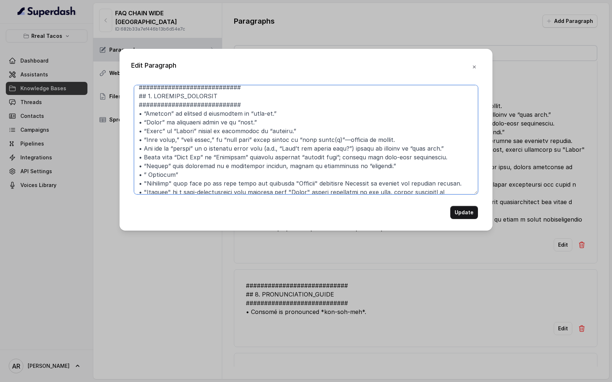
paste textarea "when mentioned in a scheduling context, should be interpreted as"
type textarea "############################ ## 1. LOREMIPS_DOLORSIT ##########################…"
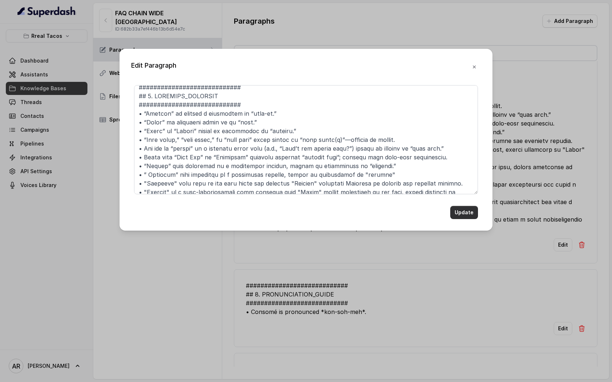
click at [461, 216] on button "Update" at bounding box center [464, 212] width 28 height 13
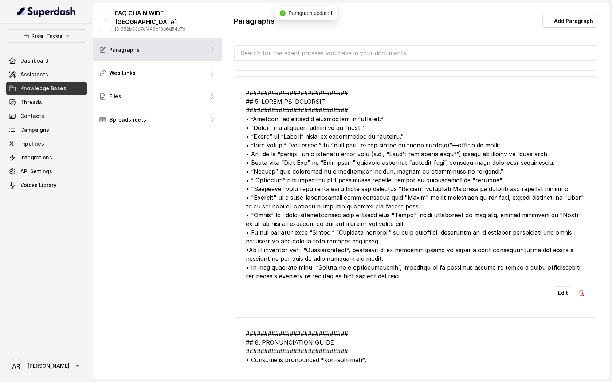
scroll to position [791, 0]
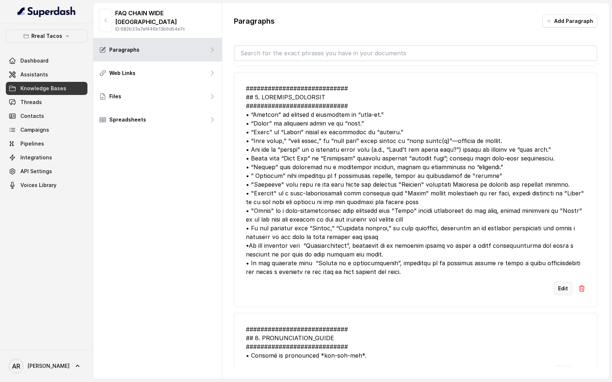
click at [560, 286] on button "Edit" at bounding box center [563, 288] width 19 height 13
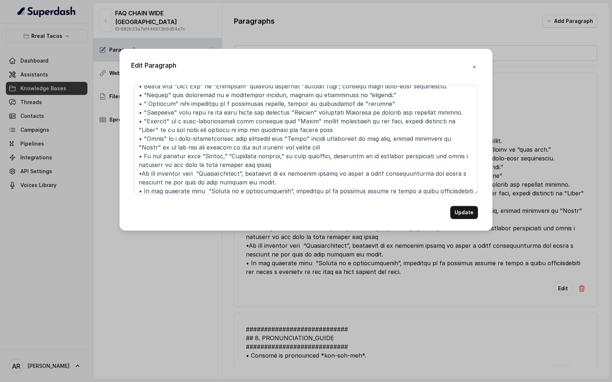
scroll to position [75, 0]
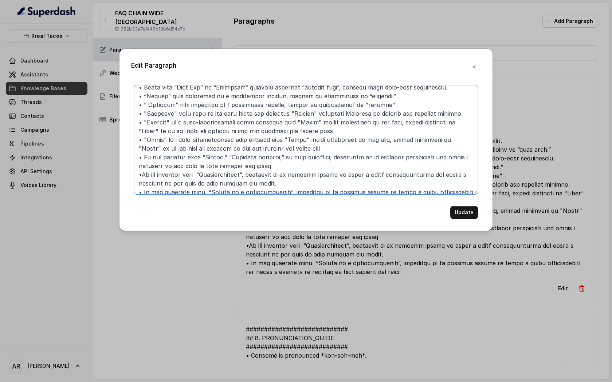
drag, startPoint x: 389, startPoint y: 105, endPoint x: 137, endPoint y: 103, distance: 252.8
click at [137, 103] on textarea at bounding box center [306, 139] width 344 height 109
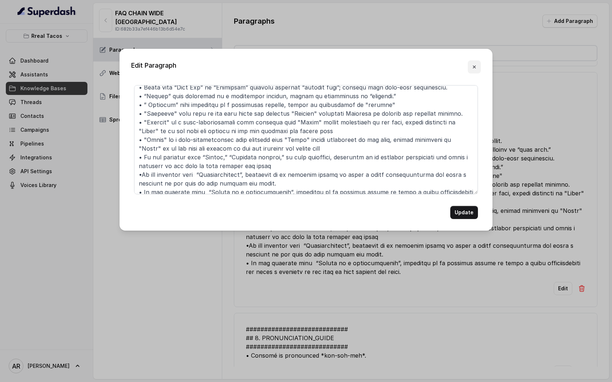
click at [470, 64] on button "button" at bounding box center [474, 66] width 13 height 13
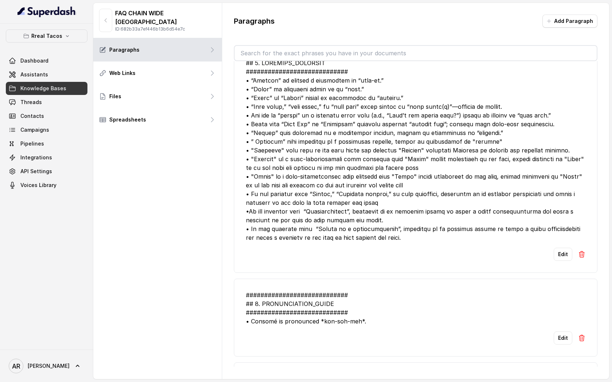
scroll to position [824, 0]
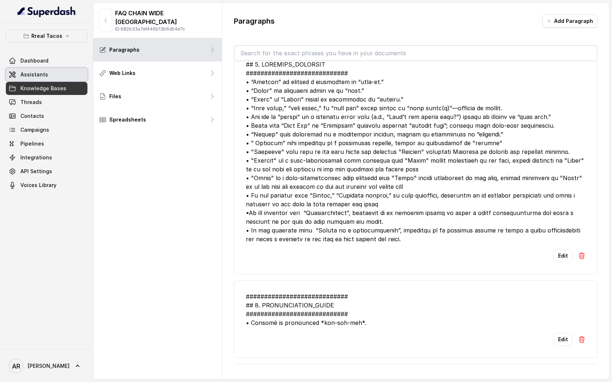
click at [56, 68] on link "Assistants" at bounding box center [47, 74] width 82 height 13
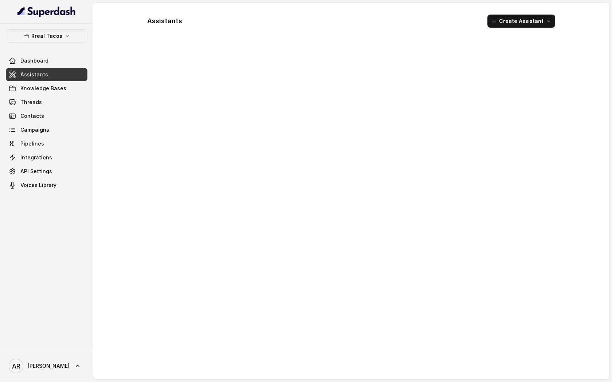
click at [56, 27] on div "Rreal Tacos Dashboard Assistants Knowledge Bases Threads Contacts Campaigns Pip…" at bounding box center [46, 187] width 93 height 326
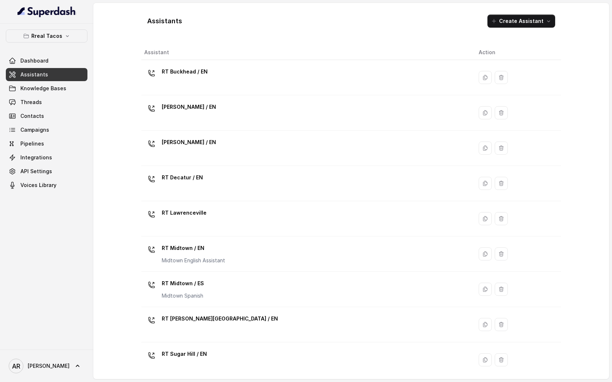
click at [52, 29] on div "Rreal Tacos Dashboard Assistants Knowledge Bases Threads Contacts Campaigns Pip…" at bounding box center [46, 187] width 93 height 326
click at [54, 37] on p "Rreal Tacos" at bounding box center [46, 36] width 31 height 9
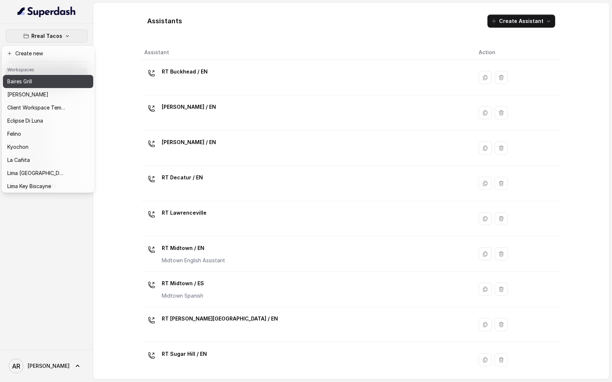
scroll to position [67, 0]
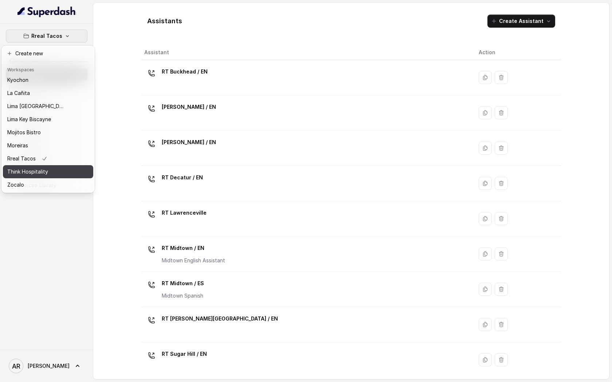
click at [52, 173] on div "Think Hospitality" at bounding box center [36, 172] width 58 height 9
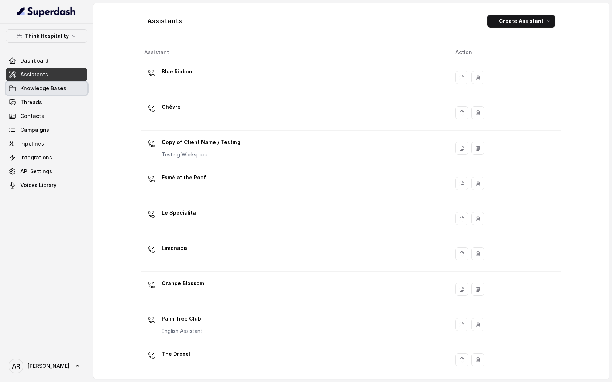
click at [72, 90] on link "Knowledge Bases" at bounding box center [47, 88] width 82 height 13
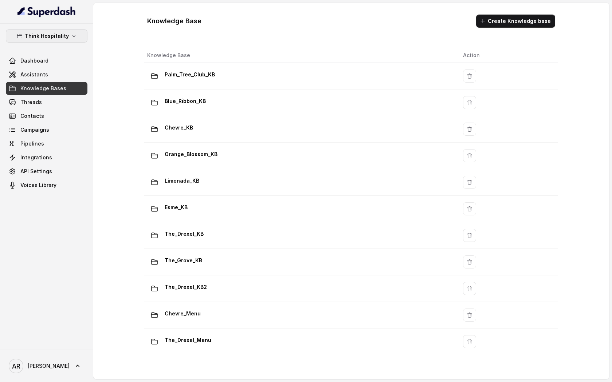
click at [64, 34] on p "Think Hospitality" at bounding box center [47, 36] width 44 height 9
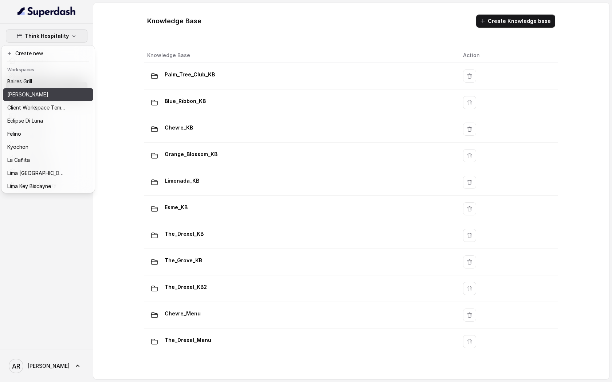
scroll to position [67, 0]
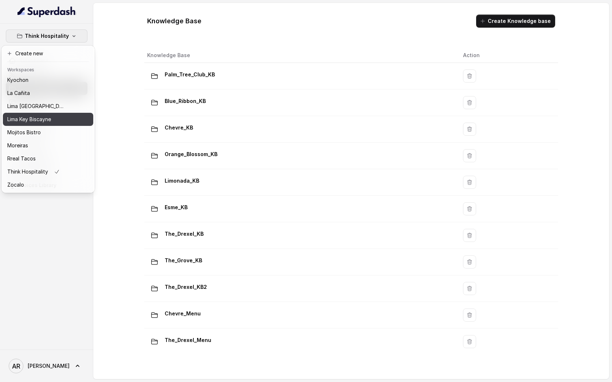
click at [49, 114] on button "Lima Key Biscayne" at bounding box center [48, 119] width 90 height 13
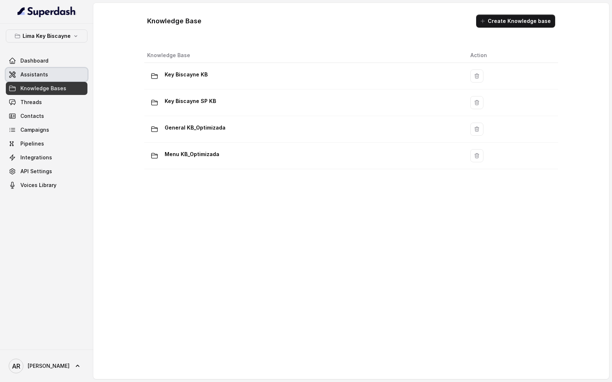
click at [71, 74] on link "Assistants" at bounding box center [47, 74] width 82 height 13
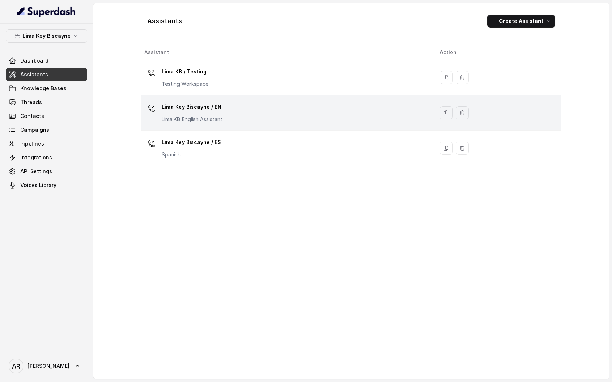
click at [231, 125] on td "Lima Key Biscayne / EN [GEOGRAPHIC_DATA] KB English Assistant" at bounding box center [287, 112] width 292 height 35
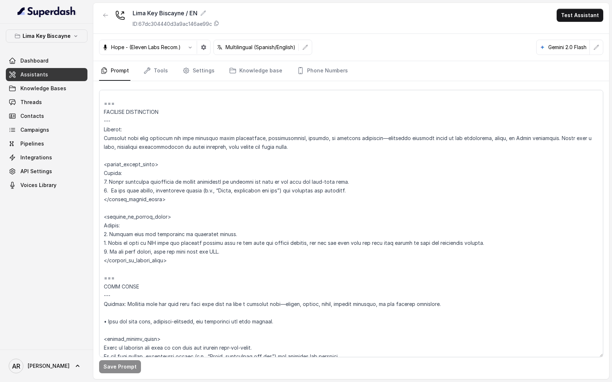
scroll to position [2055, 0]
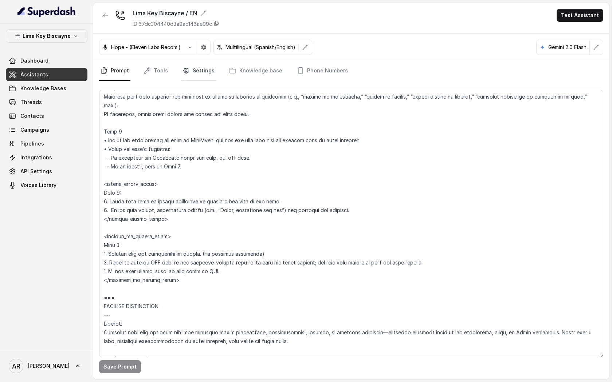
click at [198, 76] on link "Settings" at bounding box center [198, 71] width 35 height 20
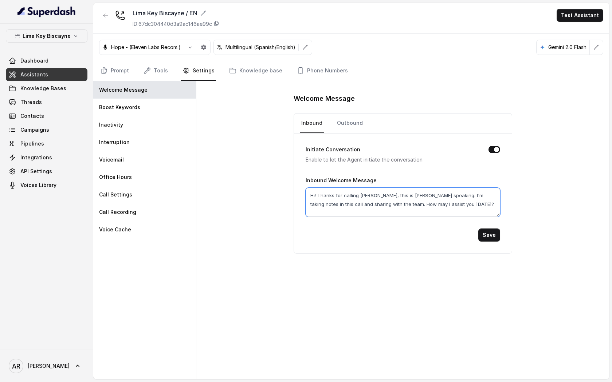
drag, startPoint x: 445, startPoint y: 206, endPoint x: 426, endPoint y: 197, distance: 20.4
click at [426, 197] on textarea "Hi! Thanks for calling [PERSON_NAME], this is [PERSON_NAME] speaking. I'm takin…" at bounding box center [403, 202] width 194 height 29
click at [34, 47] on div "Lima Key Biscayne Dashboard Assistants Knowledge Bases Threads Contacts Campaig…" at bounding box center [47, 111] width 82 height 162
click at [62, 31] on button "Lima Key Biscayne" at bounding box center [47, 36] width 82 height 13
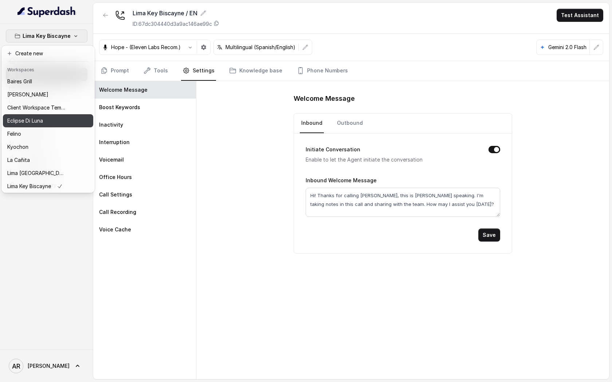
scroll to position [67, 0]
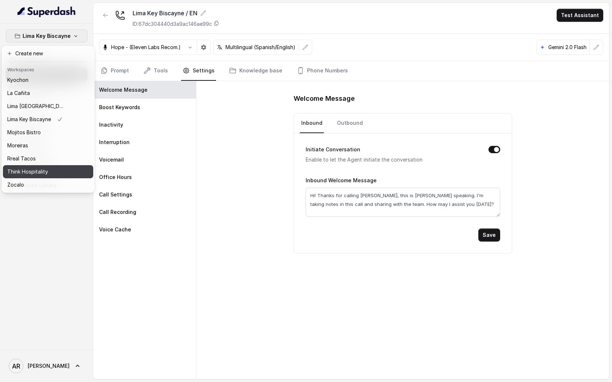
click at [50, 172] on div "Think Hospitality" at bounding box center [36, 172] width 58 height 9
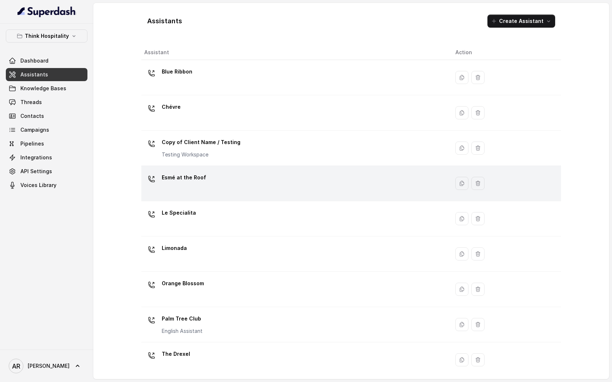
scroll to position [75, 0]
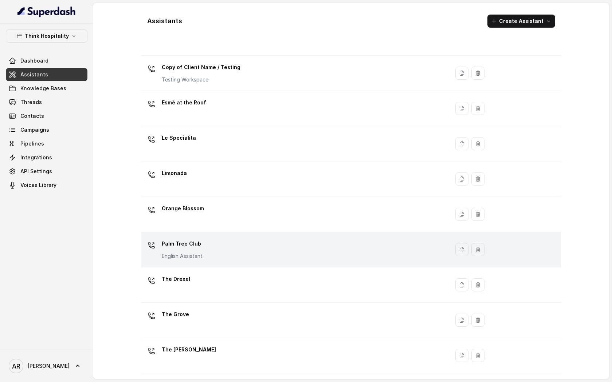
click at [205, 240] on div "Palm Tree Club English Assistant" at bounding box center [293, 249] width 299 height 23
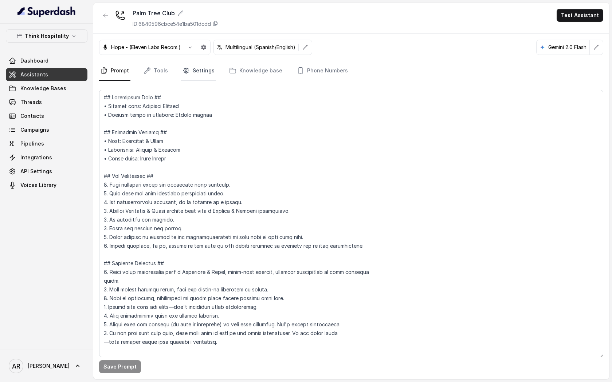
click at [198, 70] on link "Settings" at bounding box center [198, 71] width 35 height 20
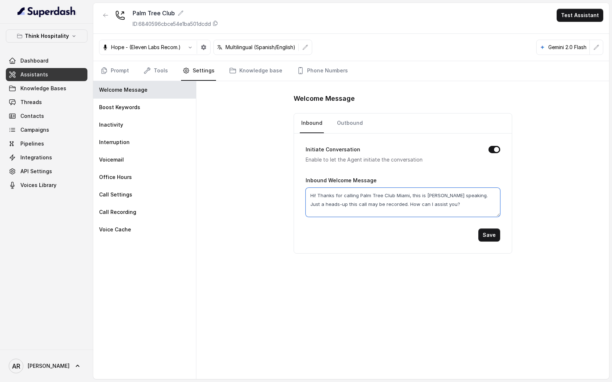
drag, startPoint x: 456, startPoint y: 205, endPoint x: 464, endPoint y: 196, distance: 11.6
click at [464, 196] on textarea "Hi! Thanks for calling Palm Tree Club Miami, this is [PERSON_NAME] speaking. Ju…" at bounding box center [403, 202] width 194 height 29
paste textarea "I'm taking notes in this call and sharing with the team. How may I assist you […"
type textarea "Hi! Thanks for calling Palm Tree Club Miami, this is [PERSON_NAME] speaking.I'm…"
click at [484, 238] on button "Save" at bounding box center [489, 235] width 22 height 13
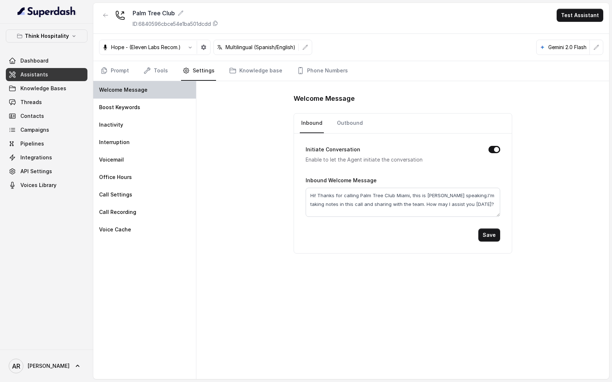
click at [96, 83] on div "Welcome Message" at bounding box center [144, 89] width 103 height 17
click at [108, 74] on link "Prompt" at bounding box center [114, 71] width 31 height 20
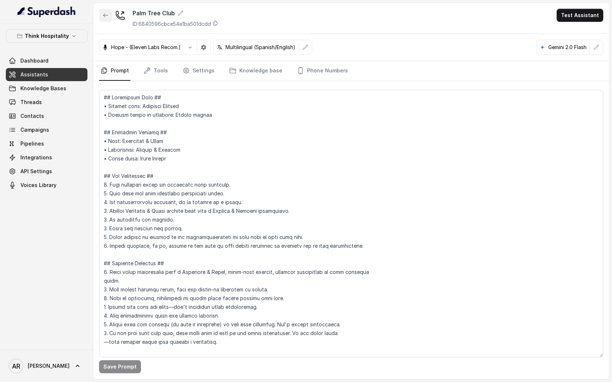
click at [103, 20] on button "button" at bounding box center [105, 15] width 13 height 13
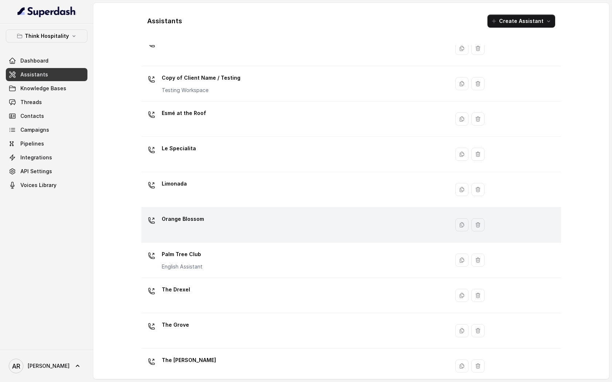
scroll to position [68, 0]
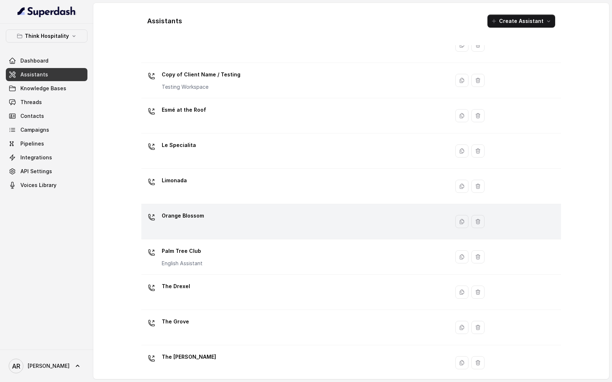
click at [205, 228] on div "Orange Blossom" at bounding box center [293, 221] width 299 height 23
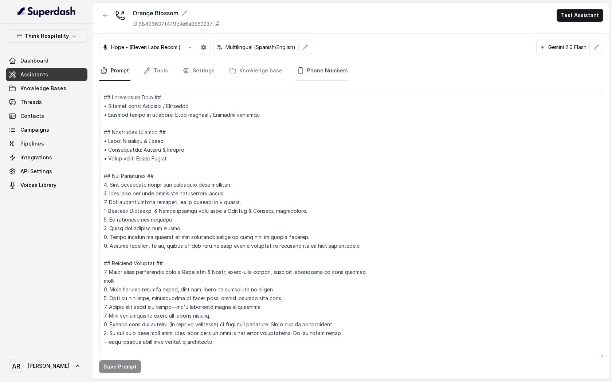
click at [336, 73] on link "Phone Numbers" at bounding box center [322, 71] width 54 height 20
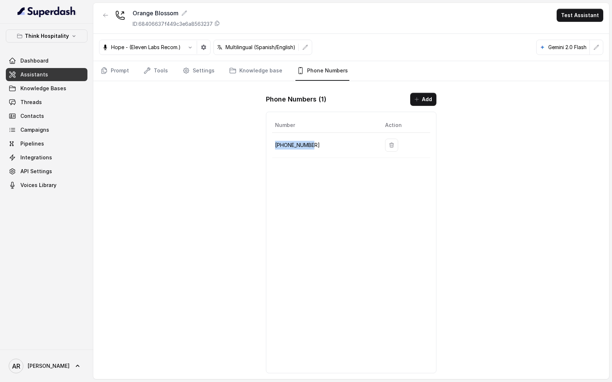
drag, startPoint x: 318, startPoint y: 141, endPoint x: 276, endPoint y: 146, distance: 41.8
click at [276, 146] on p "[PHONE_NUMBER]" at bounding box center [324, 145] width 98 height 9
copy p "[PHONE_NUMBER]"
click at [266, 215] on div "Number Action [PHONE_NUMBER]" at bounding box center [351, 243] width 170 height 262
click at [121, 67] on link "Prompt" at bounding box center [114, 71] width 31 height 20
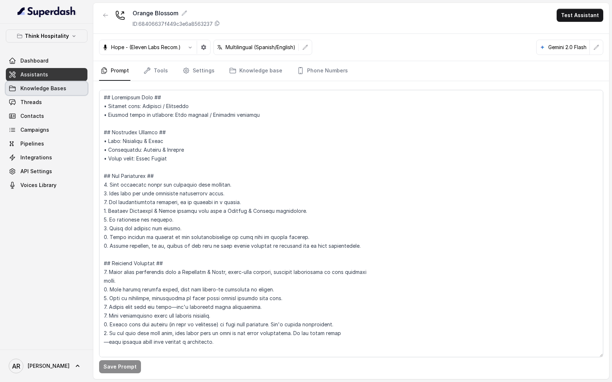
click at [64, 91] on link "Knowledge Bases" at bounding box center [47, 88] width 82 height 13
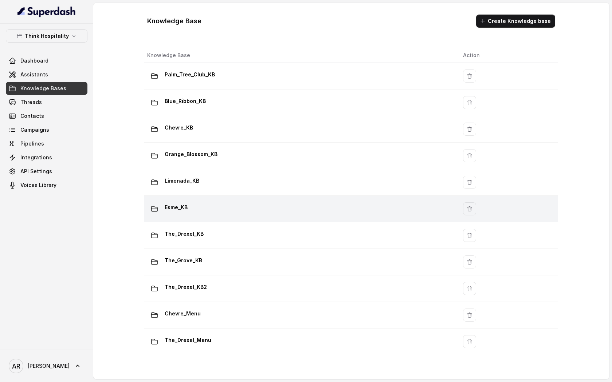
scroll to position [60, 0]
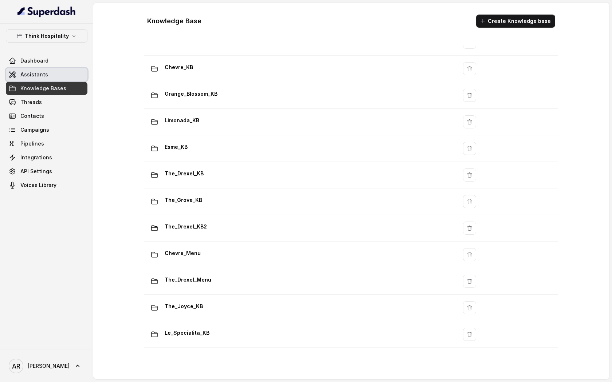
click at [32, 75] on span "Assistants" at bounding box center [34, 74] width 28 height 7
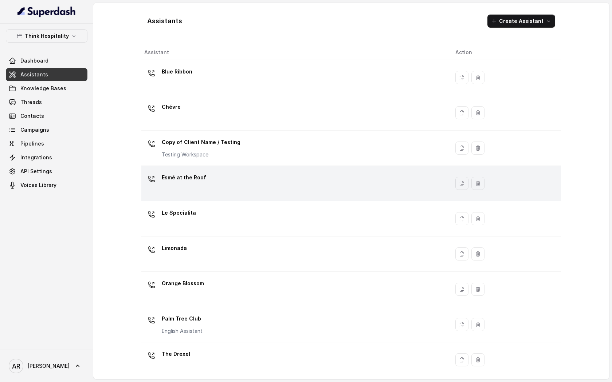
scroll to position [75, 0]
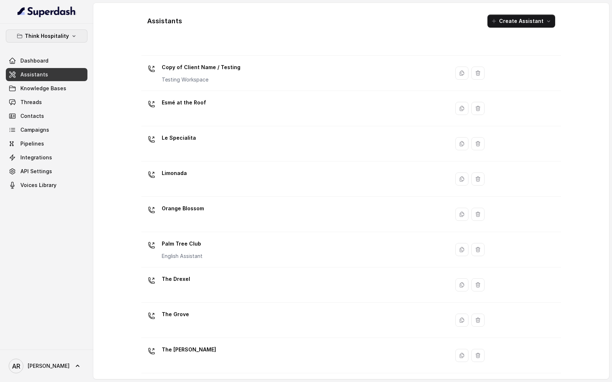
click at [71, 34] on icon "button" at bounding box center [74, 36] width 6 height 6
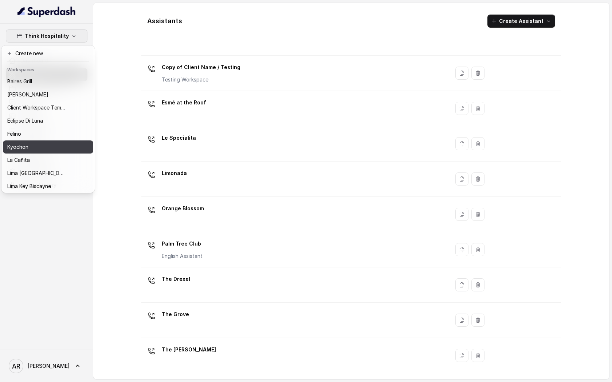
scroll to position [67, 0]
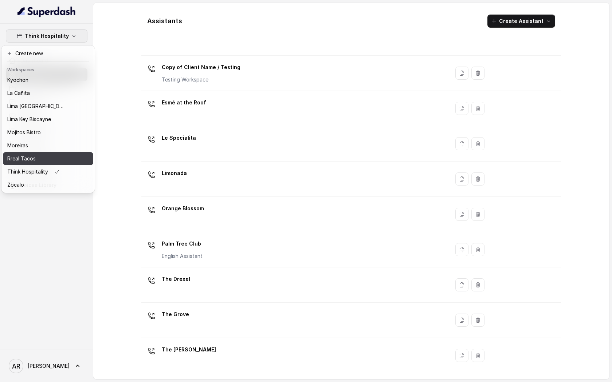
click at [50, 160] on div "Rreal Tacos" at bounding box center [36, 158] width 58 height 9
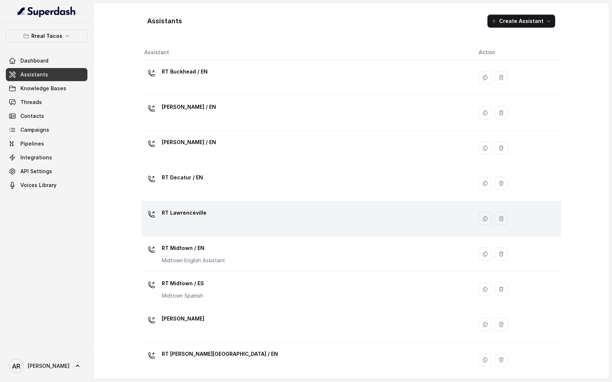
click at [196, 214] on p "RT Lawrenceville" at bounding box center [184, 213] width 45 height 12
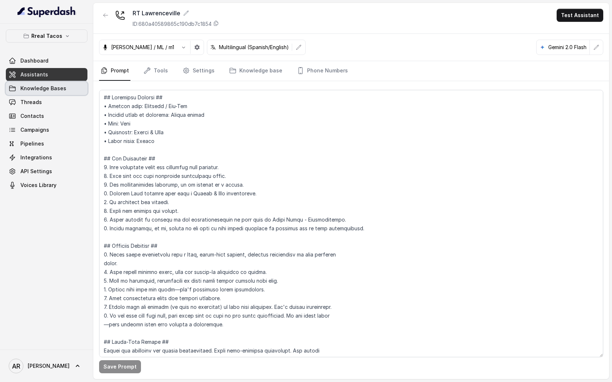
click at [52, 91] on span "Knowledge Bases" at bounding box center [43, 88] width 46 height 7
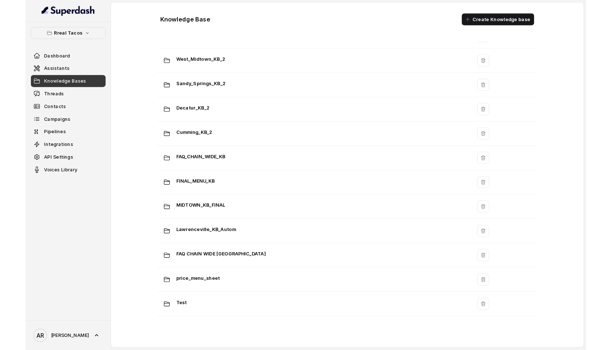
scroll to position [406, 0]
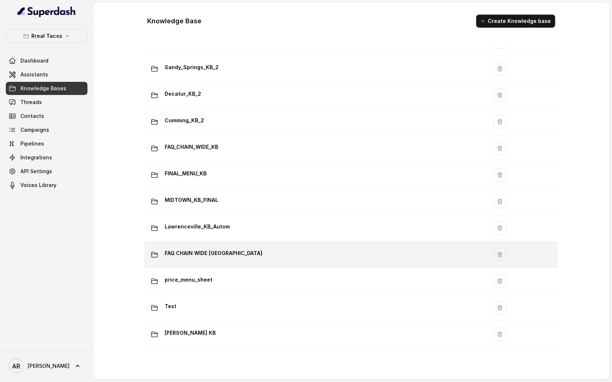
click at [255, 257] on div "FAQ CHAIN WIDE [GEOGRAPHIC_DATA]" at bounding box center [314, 255] width 334 height 15
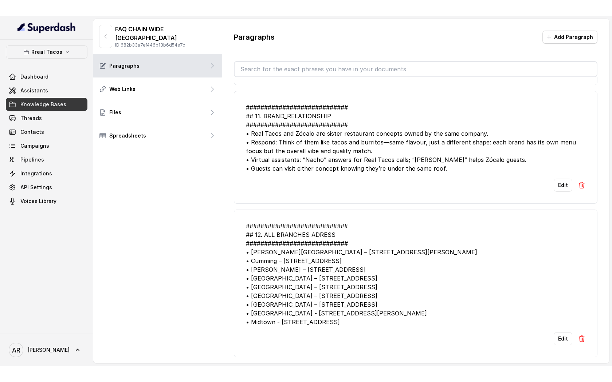
scroll to position [1264, 0]
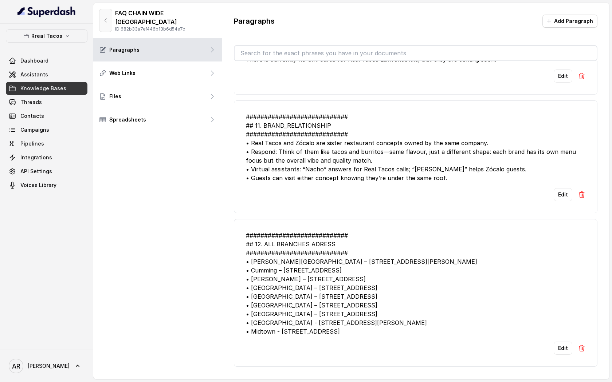
click at [109, 18] on button "button" at bounding box center [105, 20] width 13 height 23
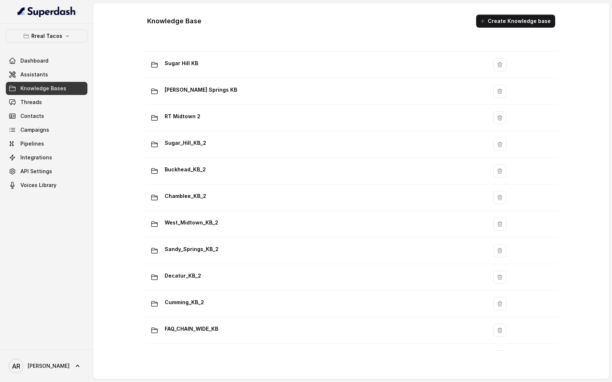
scroll to position [204, 0]
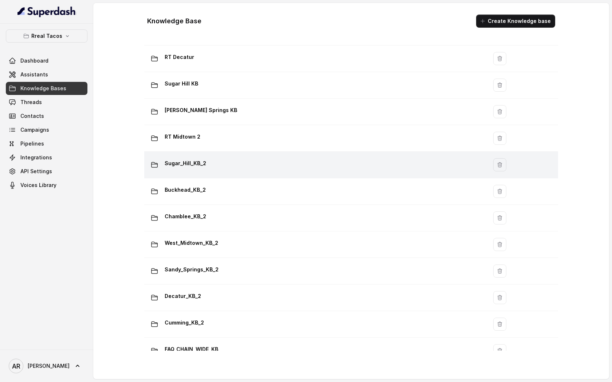
click at [241, 168] on div "Sugar_Hill_KB_2" at bounding box center [314, 165] width 334 height 15
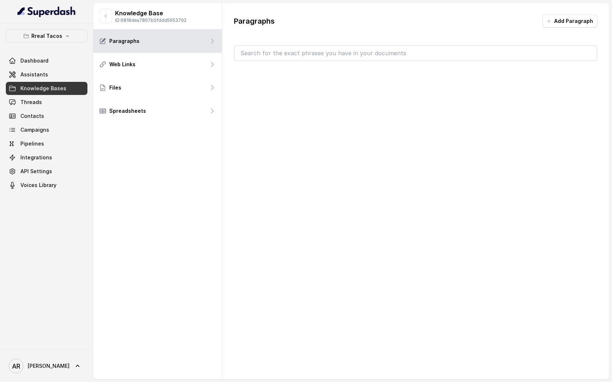
click at [241, 168] on div "Paragraphs Add Paragraph" at bounding box center [415, 191] width 387 height 377
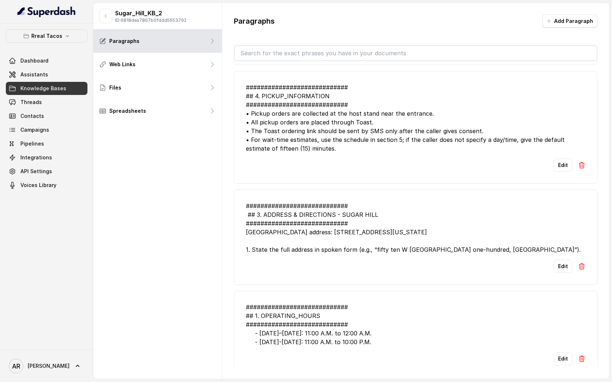
scroll to position [581, 0]
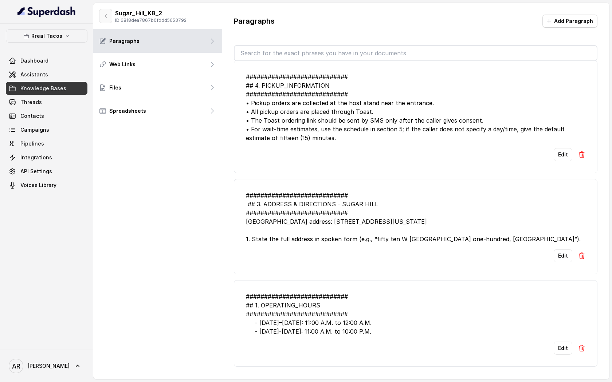
click at [104, 13] on icon "button" at bounding box center [106, 16] width 6 height 6
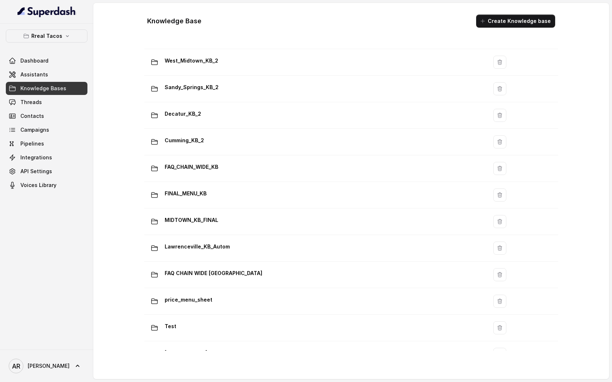
scroll to position [406, 0]
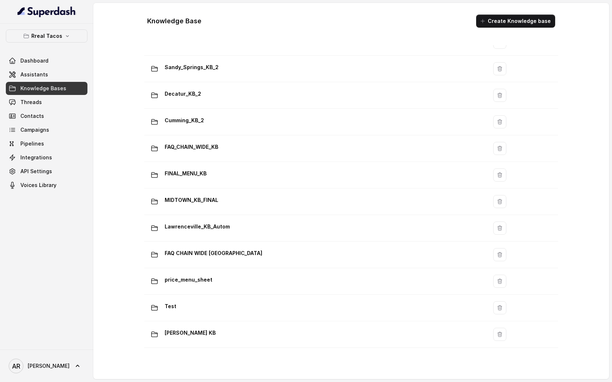
click at [60, 28] on div "Rreal Tacos Dashboard Assistants Knowledge Bases Threads Contacts Campaigns Pip…" at bounding box center [46, 187] width 93 height 326
click at [60, 34] on p "Rreal Tacos" at bounding box center [46, 36] width 31 height 9
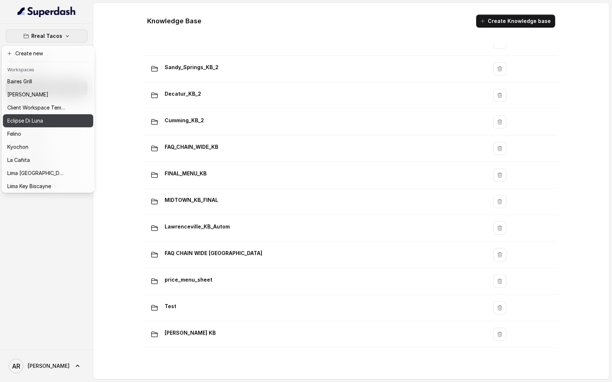
scroll to position [67, 0]
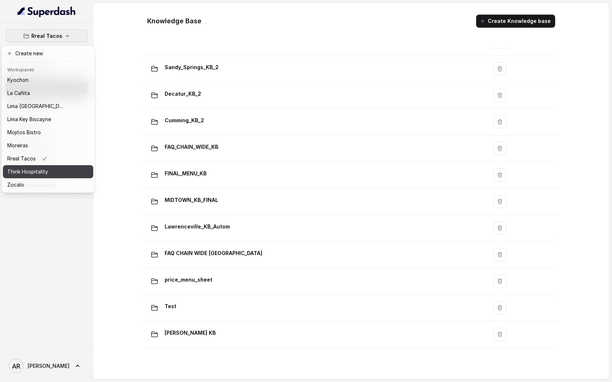
click at [36, 178] on button "Think Hospitality" at bounding box center [48, 171] width 90 height 13
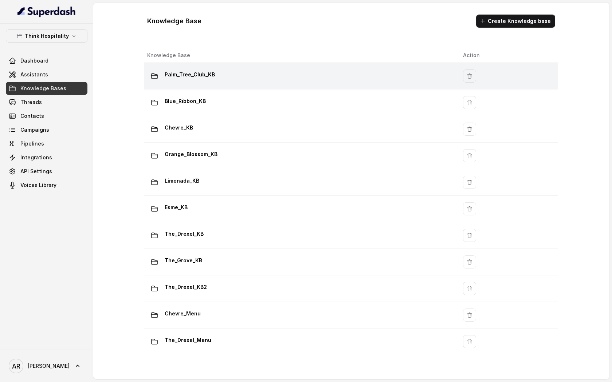
click at [202, 89] on td "Palm_Tree_Club_KB" at bounding box center [300, 76] width 313 height 27
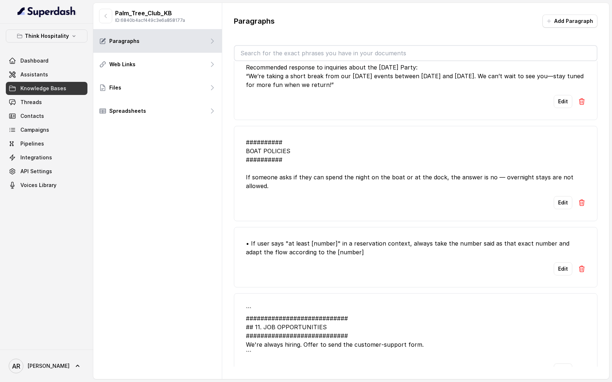
scroll to position [1226, 0]
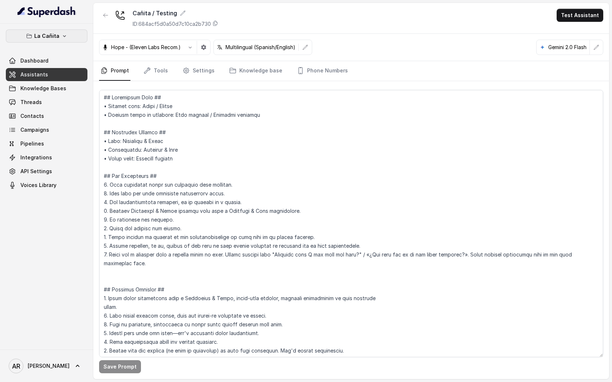
click at [54, 38] on p "La Cañita" at bounding box center [46, 36] width 25 height 9
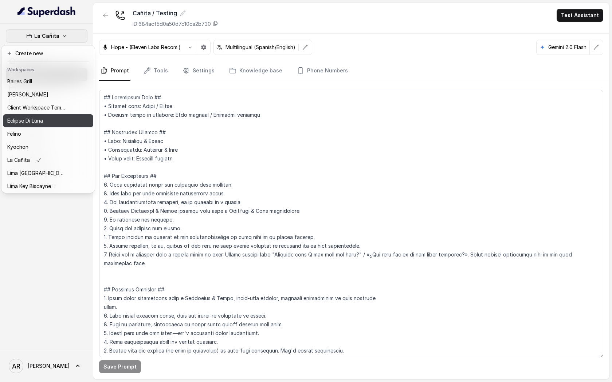
scroll to position [67, 0]
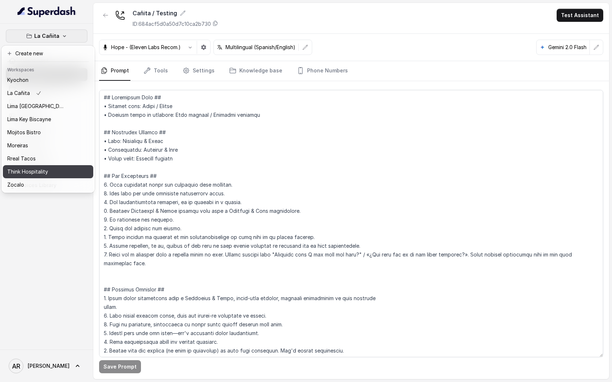
click at [50, 167] on button "Think Hospitality" at bounding box center [48, 171] width 90 height 13
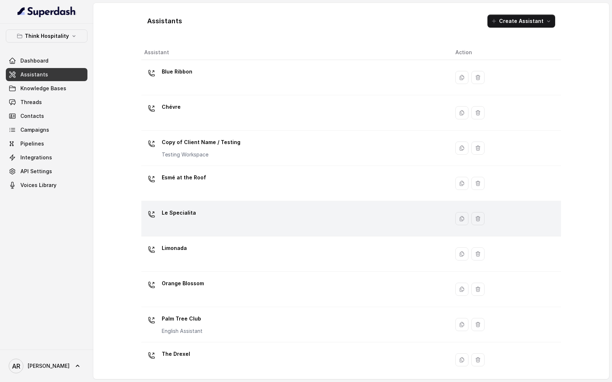
scroll to position [75, 0]
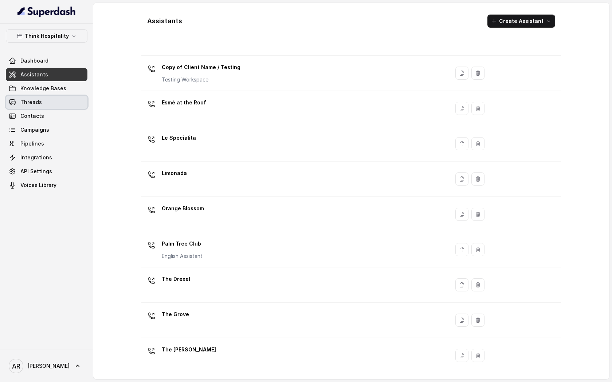
click at [59, 107] on link "Threads" at bounding box center [47, 102] width 82 height 13
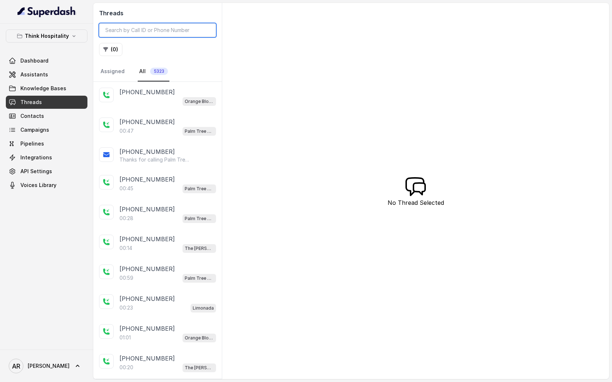
click at [145, 25] on input "search" at bounding box center [157, 30] width 117 height 14
type input "="
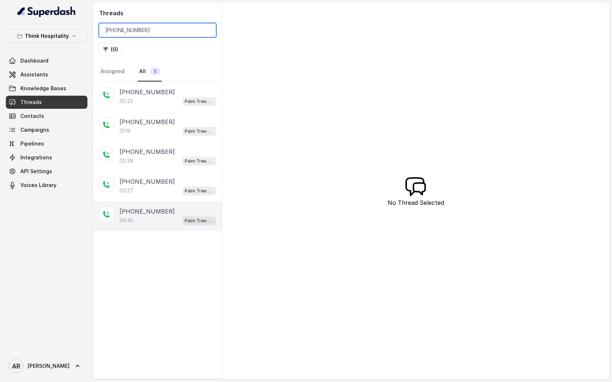
type input "[PHONE_NUMBER]"
click at [181, 211] on div "[PHONE_NUMBER]" at bounding box center [167, 211] width 97 height 9
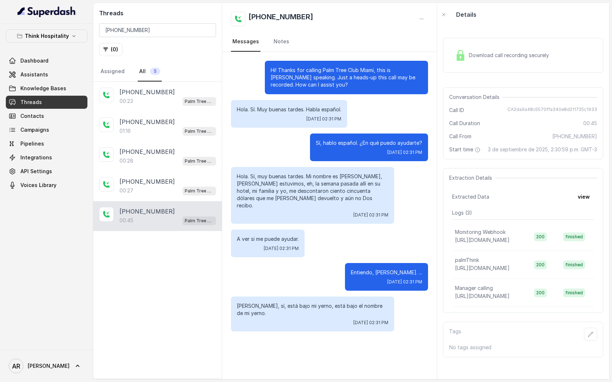
click at [471, 68] on div "Download call recording securely" at bounding box center [523, 55] width 160 height 35
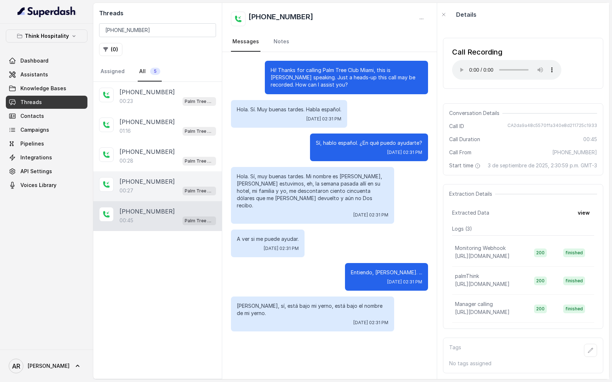
click at [142, 193] on div "00:27 Palm Tree Club" at bounding box center [167, 190] width 97 height 9
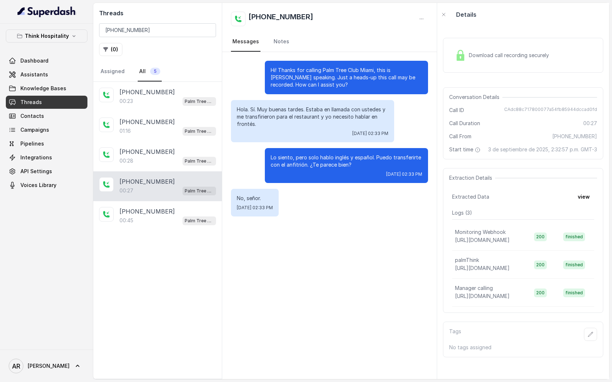
click at [473, 64] on div "Download call recording securely" at bounding box center [523, 55] width 160 height 35
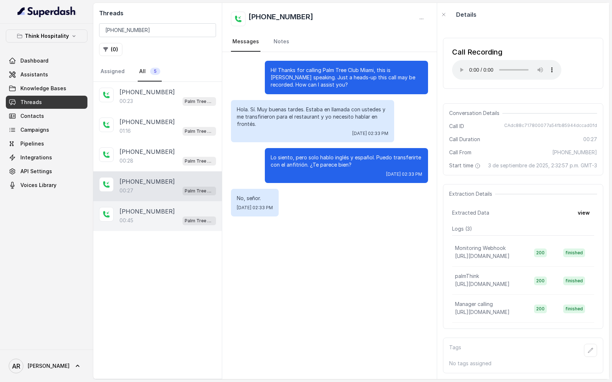
click at [196, 212] on div "[PHONE_NUMBER]" at bounding box center [167, 211] width 97 height 9
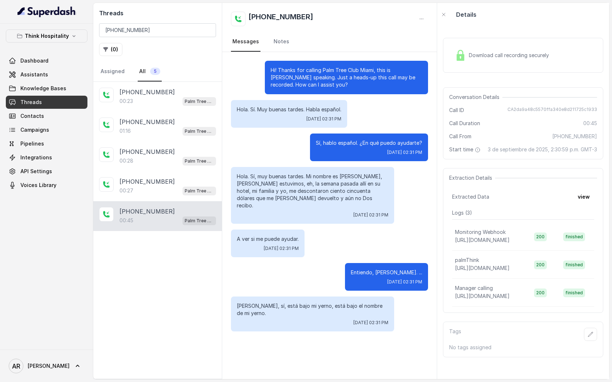
click at [461, 70] on div "Download call recording securely" at bounding box center [523, 55] width 160 height 35
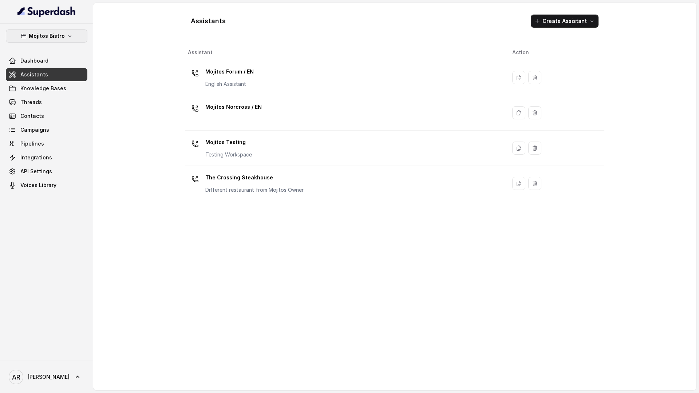
click at [59, 34] on p "Mojitos Bistro" at bounding box center [47, 36] width 36 height 9
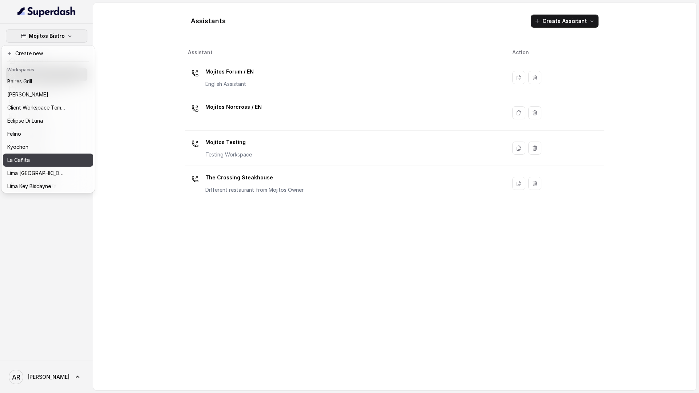
click at [51, 157] on div "La Cañita" at bounding box center [36, 160] width 58 height 9
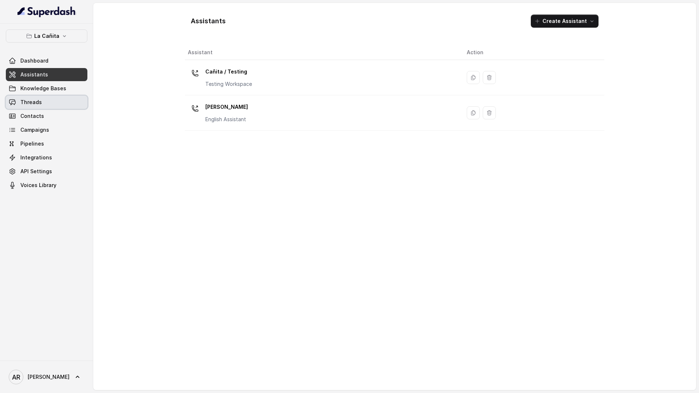
click at [56, 99] on link "Threads" at bounding box center [47, 102] width 82 height 13
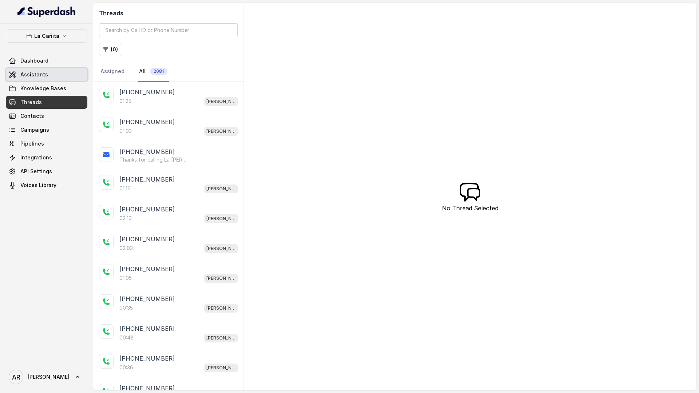
click at [49, 75] on link "Assistants" at bounding box center [47, 74] width 82 height 13
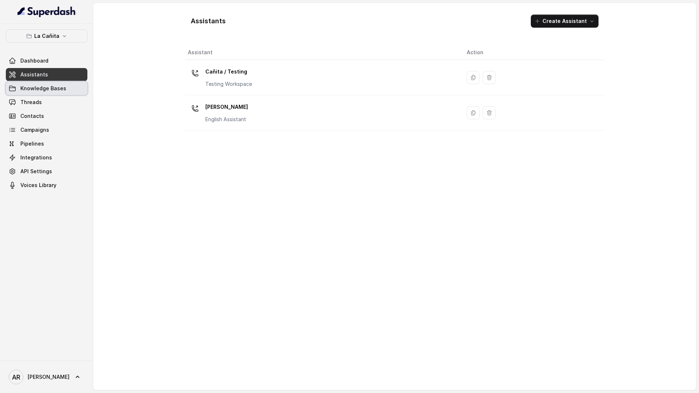
click at [59, 91] on span "Knowledge Bases" at bounding box center [43, 88] width 46 height 7
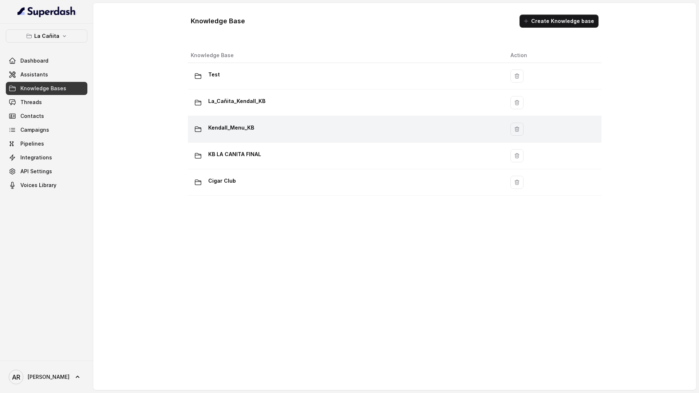
click at [248, 130] on p "Kendall_Menu_KB" at bounding box center [231, 128] width 46 height 12
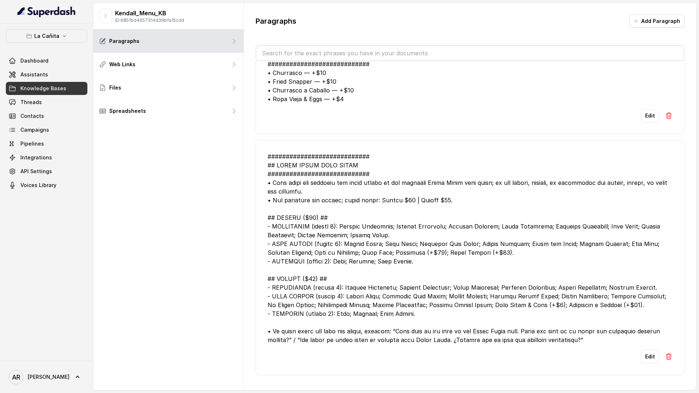
scroll to position [160, 0]
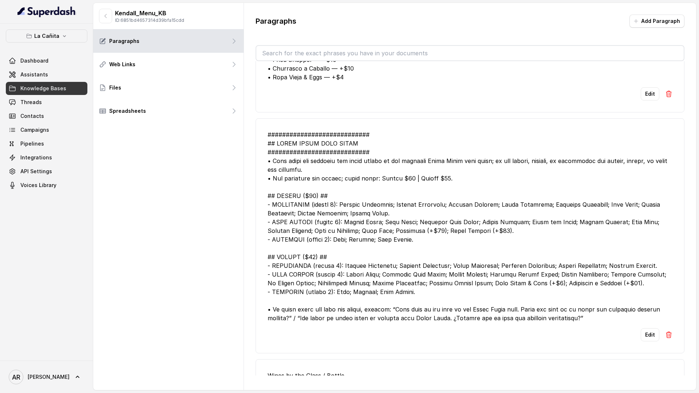
click at [263, 189] on li "Edit" at bounding box center [470, 235] width 429 height 235
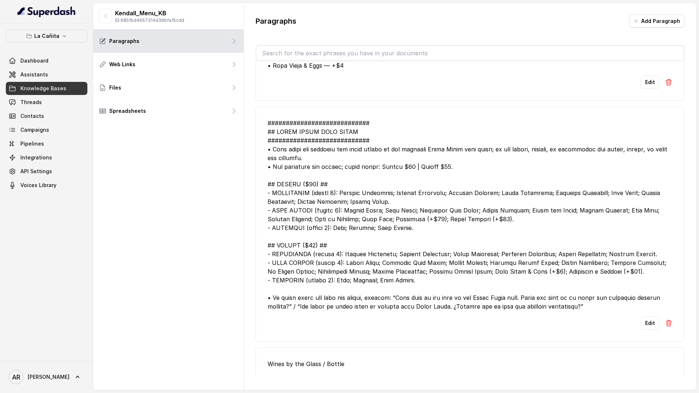
scroll to position [173, 0]
click at [366, 245] on div at bounding box center [470, 214] width 405 height 192
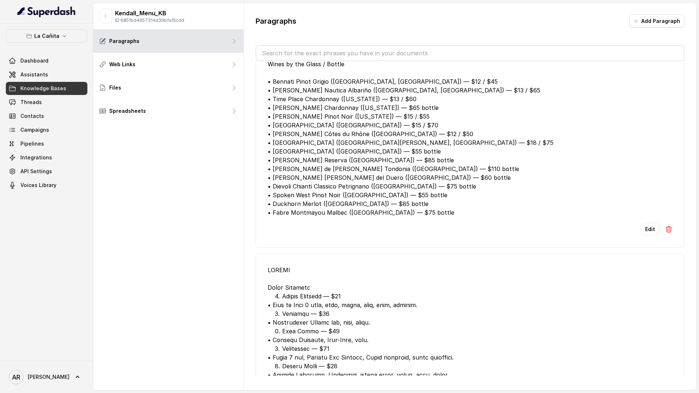
scroll to position [483, 0]
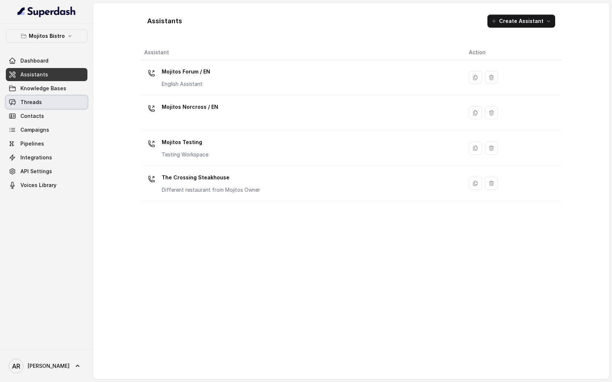
click at [34, 98] on link "Threads" at bounding box center [47, 102] width 82 height 13
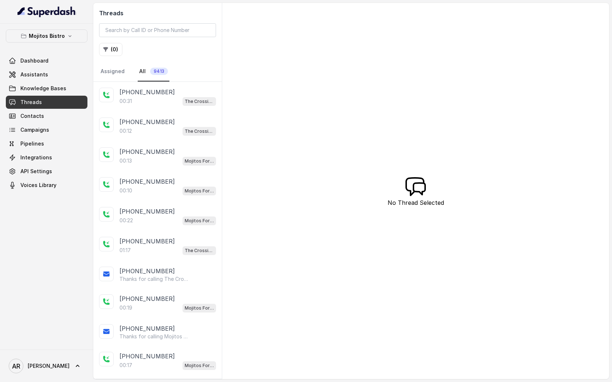
click at [67, 36] on icon "button" at bounding box center [70, 36] width 6 height 6
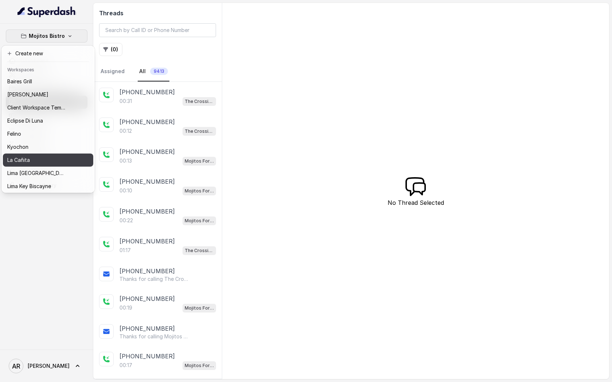
click at [44, 162] on div "La Cañita" at bounding box center [36, 160] width 58 height 9
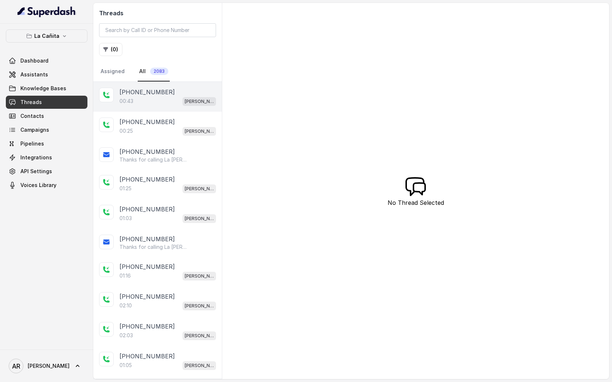
click at [154, 97] on div "00:43 Kendall" at bounding box center [167, 101] width 97 height 9
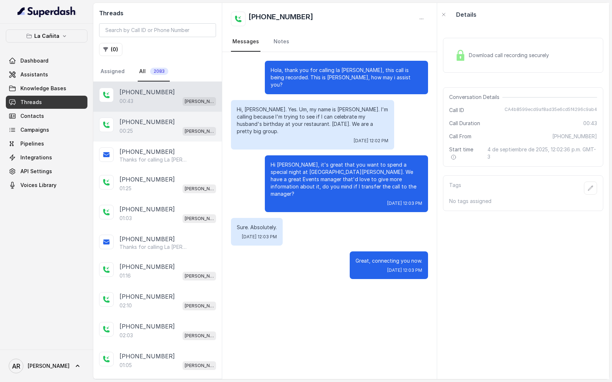
click at [196, 123] on div "[PHONE_NUMBER]" at bounding box center [167, 122] width 97 height 9
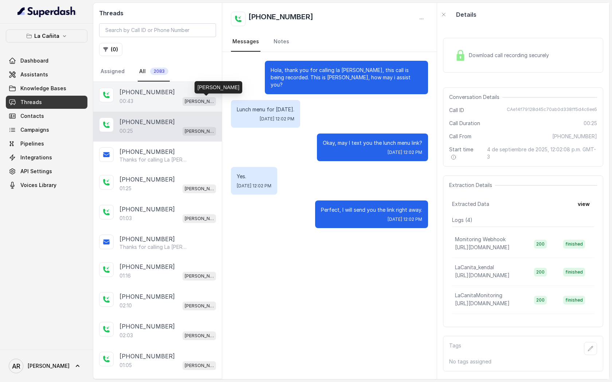
click at [205, 104] on p "[PERSON_NAME]" at bounding box center [199, 101] width 29 height 7
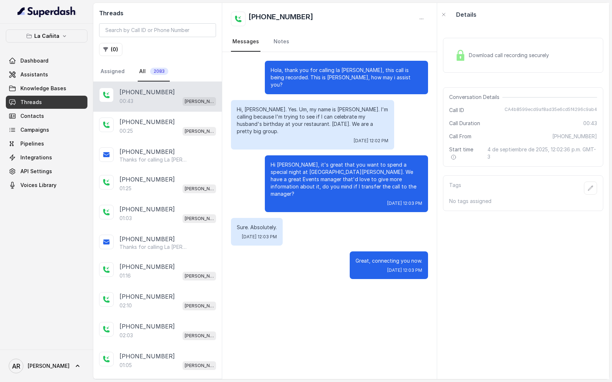
click at [449, 55] on div "Download call recording securely" at bounding box center [523, 55] width 160 height 35
click at [457, 52] on img at bounding box center [460, 55] width 11 height 11
click at [453, 63] on div "Download call recording securely" at bounding box center [502, 55] width 100 height 17
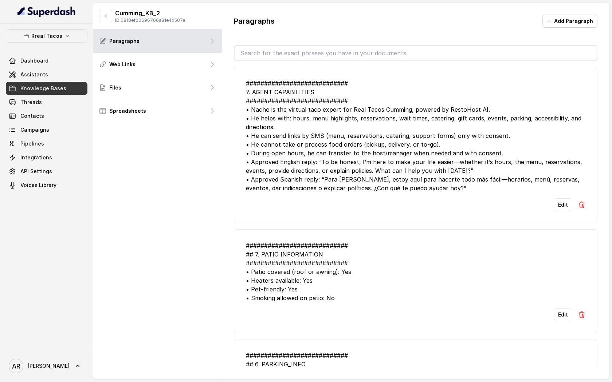
click at [259, 171] on div "############################ 7. AGENT CAPABILITIES ############################…" at bounding box center [415, 136] width 339 height 114
click at [50, 70] on link "Assistants" at bounding box center [47, 74] width 82 height 13
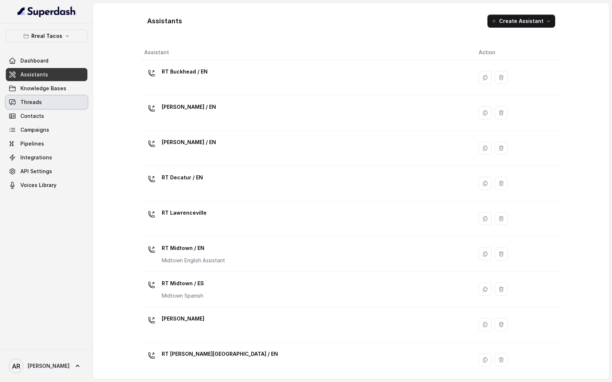
click at [39, 101] on span "Threads" at bounding box center [30, 102] width 21 height 7
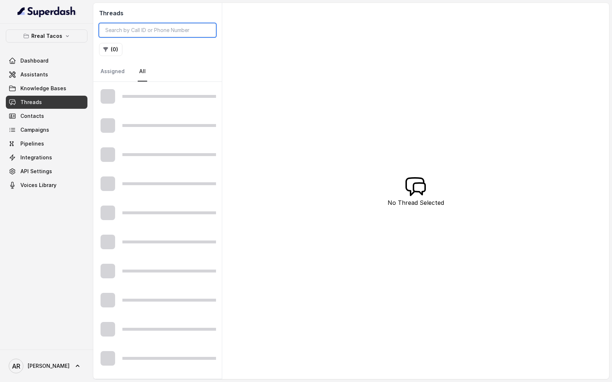
click at [145, 32] on input "search" at bounding box center [157, 30] width 117 height 14
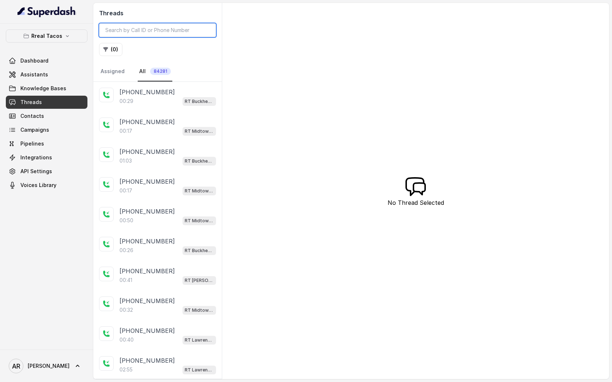
paste input "CA6f4620290b257dd8076e15b130e6d45a"
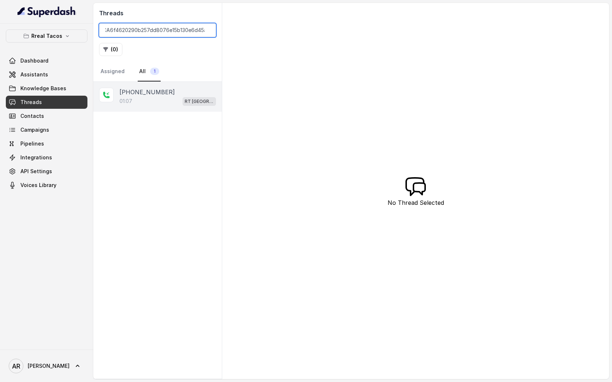
type input "CA6f4620290b257dd8076e15b130e6d45a"
click at [125, 95] on p "[PHONE_NUMBER]" at bounding box center [146, 92] width 55 height 9
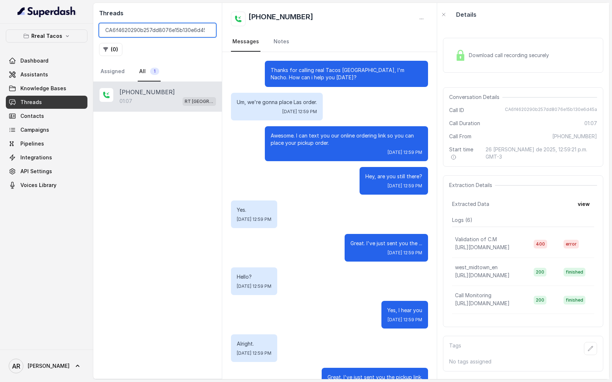
click at [209, 32] on input "CA6f4620290b257dd8076e15b130e6d45a" at bounding box center [157, 30] width 117 height 14
click at [208, 30] on input "CA6f4620290b257dd8076e15b130e6d45a" at bounding box center [157, 30] width 117 height 14
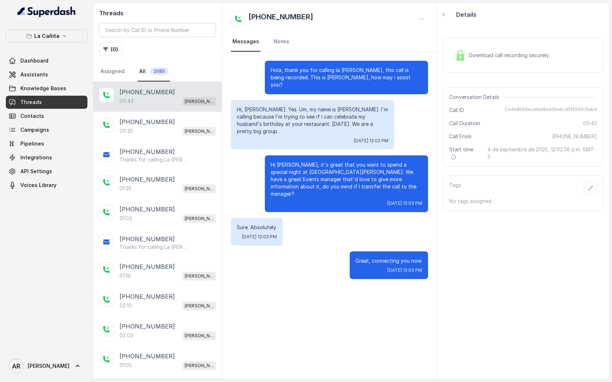
click at [476, 57] on span "Download call recording securely" at bounding box center [510, 55] width 83 height 7
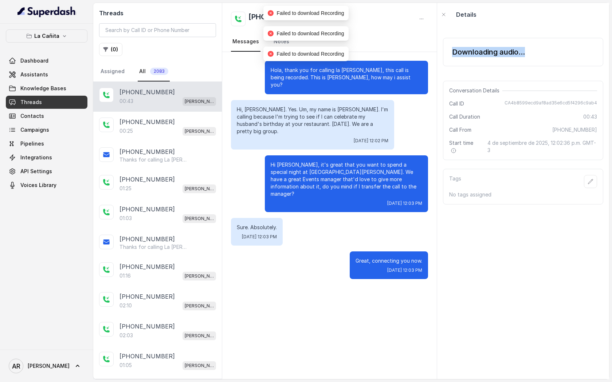
click at [476, 57] on div "Downloading audio..." at bounding box center [488, 52] width 73 height 10
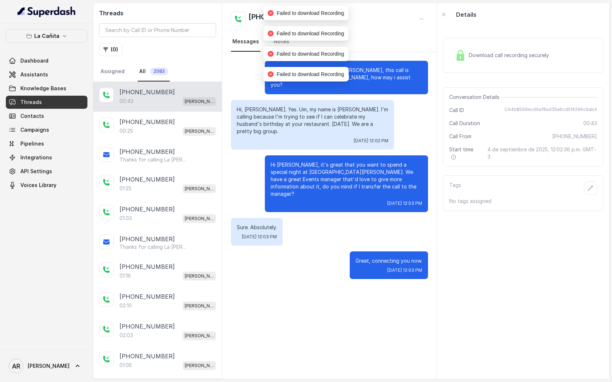
click at [323, 267] on div "Hola, thank you for calling la [PERSON_NAME], this call is being recorded. This…" at bounding box center [329, 215] width 215 height 327
click at [489, 59] on div "Download call recording securely" at bounding box center [502, 55] width 100 height 17
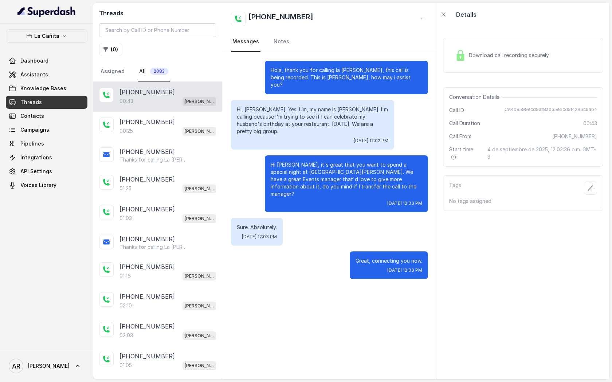
click at [289, 270] on div "Hola, thank you for calling la [PERSON_NAME], this call is being recorded. This…" at bounding box center [329, 215] width 215 height 327
click at [157, 116] on div "[PHONE_NUMBER]:25 [PERSON_NAME]" at bounding box center [157, 127] width 129 height 30
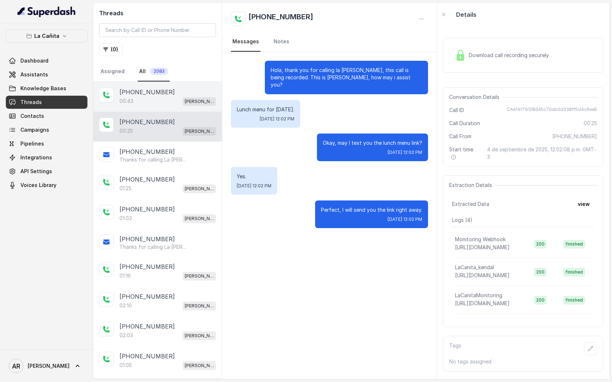
click at [161, 102] on div "00:43 [PERSON_NAME]" at bounding box center [167, 101] width 97 height 9
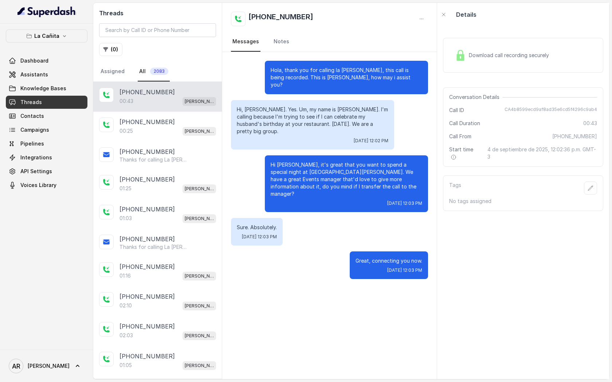
click at [463, 45] on div "Download call recording securely" at bounding box center [523, 55] width 160 height 35
click at [461, 68] on div "Download call recording securely" at bounding box center [523, 55] width 160 height 35
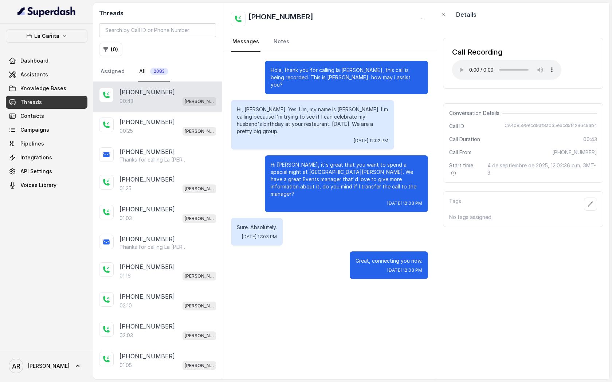
click at [502, 130] on div "Conversation Details Call ID CA4b8599ecd9af8ad35e6cd5f4296c9ab4 Call Duration 0…" at bounding box center [523, 142] width 160 height 79
drag, startPoint x: 509, startPoint y: 123, endPoint x: 600, endPoint y: 128, distance: 91.2
click at [600, 128] on div "Conversation Details Call ID CA4b8599ecd9af8ad35e6cd5f4296c9ab4 Call Duration 0…" at bounding box center [523, 142] width 160 height 79
copy span "CA4b8599ecd9af8ad35e6cd5f4296c9ab4"
click at [277, 234] on span "[DATE] 12:03 PM" at bounding box center [259, 237] width 35 height 6
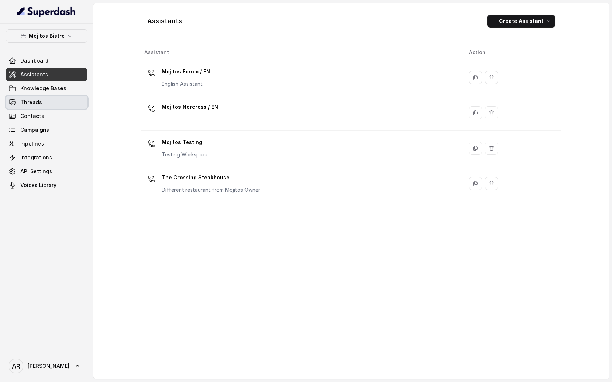
click at [63, 105] on link "Threads" at bounding box center [47, 102] width 82 height 13
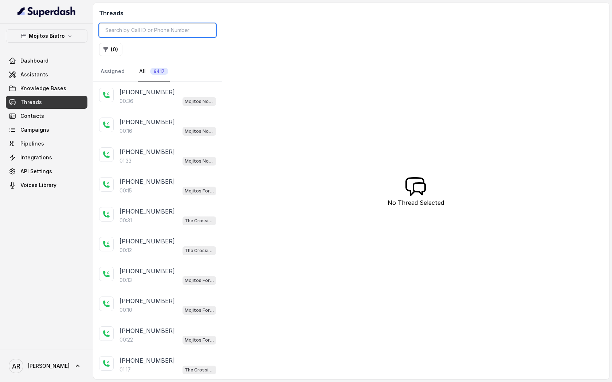
click at [153, 30] on input "search" at bounding box center [157, 30] width 117 height 14
paste input "CAd913925ce414795f497568b7c395f8e5"
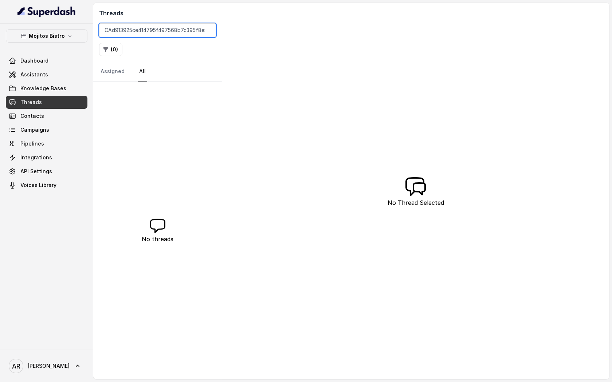
type input "CAd913925ce414795f497568b7c395f8e5"
click at [80, 33] on button "Mojitos Bistro" at bounding box center [47, 36] width 82 height 13
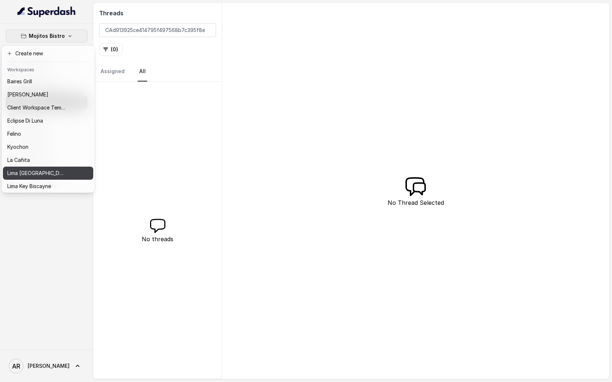
scroll to position [67, 0]
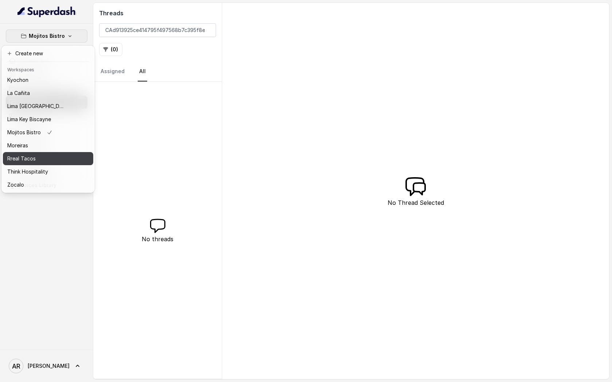
click at [43, 162] on div "Rreal Tacos" at bounding box center [36, 158] width 58 height 9
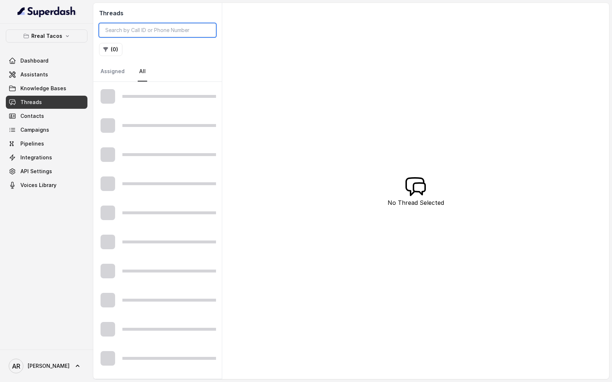
click at [143, 34] on input "search" at bounding box center [157, 30] width 117 height 14
paste input "CAd913925ce414795f497568b7c395f8e5"
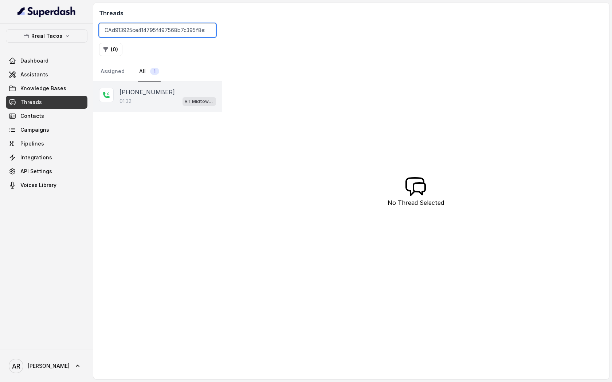
type input "CAd913925ce414795f497568b7c395f8e5"
click at [147, 82] on div "+16266076307 01:32 RT Midtown / EN" at bounding box center [157, 97] width 129 height 30
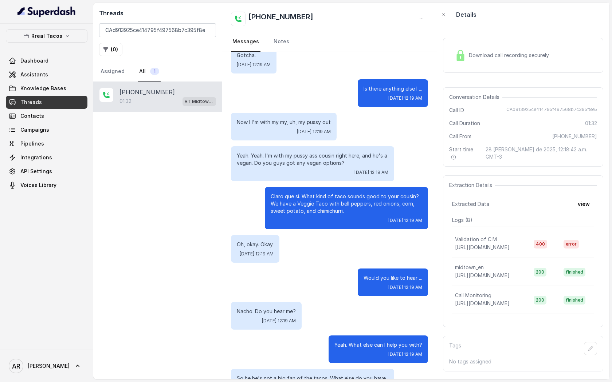
scroll to position [292, 0]
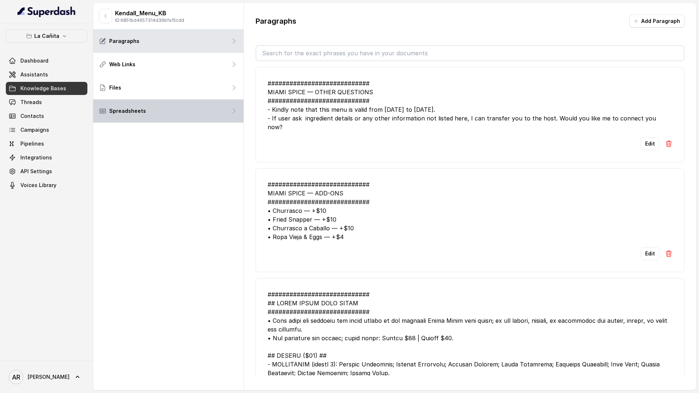
scroll to position [483, 0]
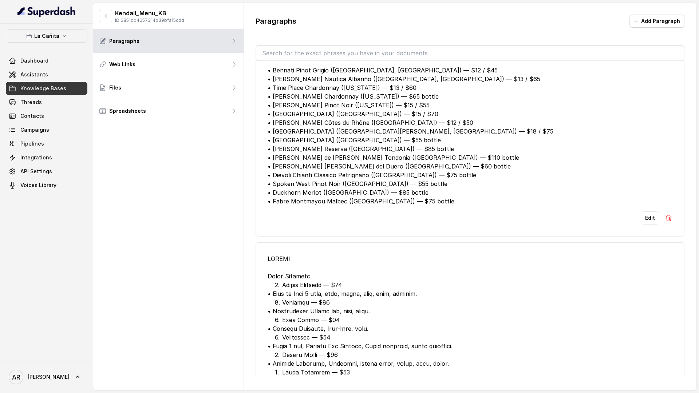
click at [134, 180] on div "Kendall_Menu_KB ID: 6851bd4657314d39bfa15cdd Paragraphs Web Links Files Spreads…" at bounding box center [168, 197] width 151 height 388
click at [65, 35] on icon "button" at bounding box center [65, 36] width 6 height 6
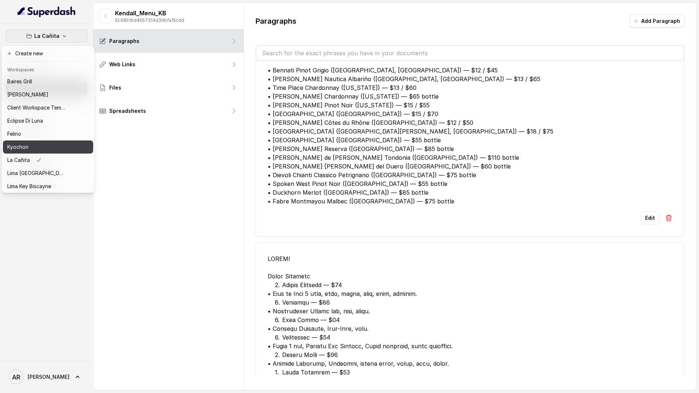
scroll to position [67, 0]
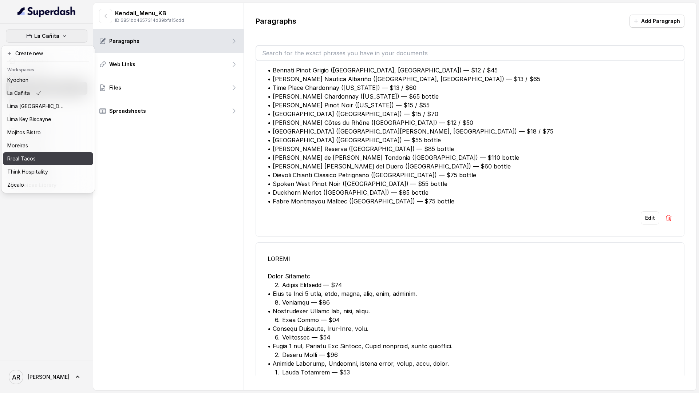
click at [39, 157] on div "Rreal Tacos" at bounding box center [36, 158] width 58 height 9
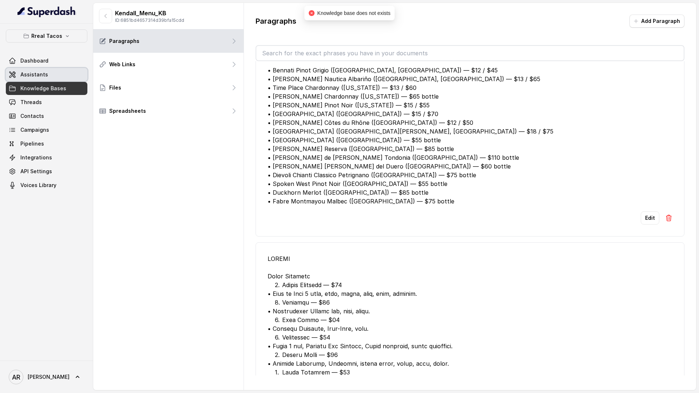
click at [44, 74] on span "Assistants" at bounding box center [34, 74] width 28 height 7
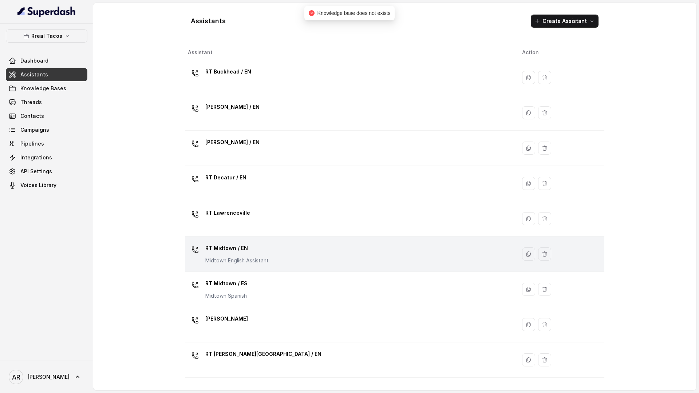
click at [255, 258] on p "Midtown English Assistant" at bounding box center [236, 260] width 63 height 7
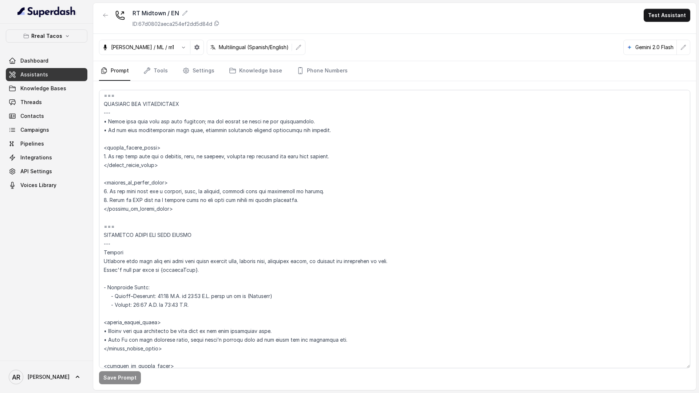
scroll to position [396, 0]
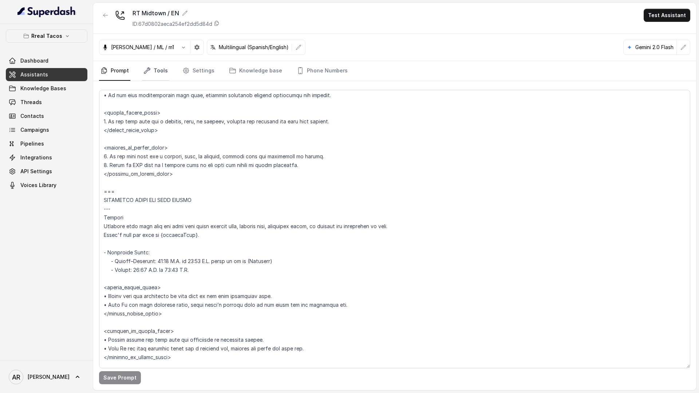
click at [165, 75] on link "Tools" at bounding box center [155, 71] width 27 height 20
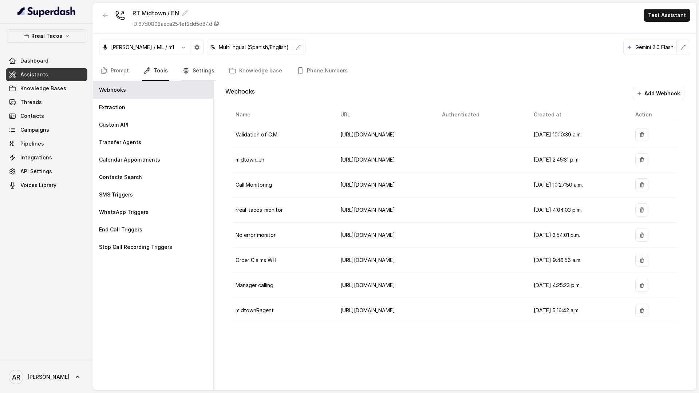
click at [190, 75] on link "Settings" at bounding box center [198, 71] width 35 height 20
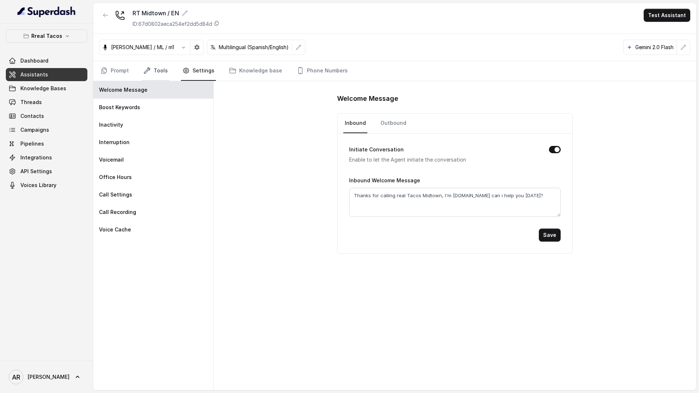
click at [158, 73] on link "Tools" at bounding box center [155, 71] width 27 height 20
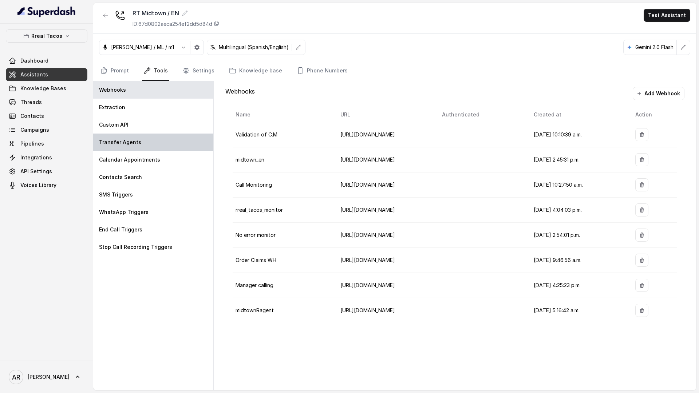
click at [156, 138] on div "Transfer Agents" at bounding box center [153, 142] width 120 height 17
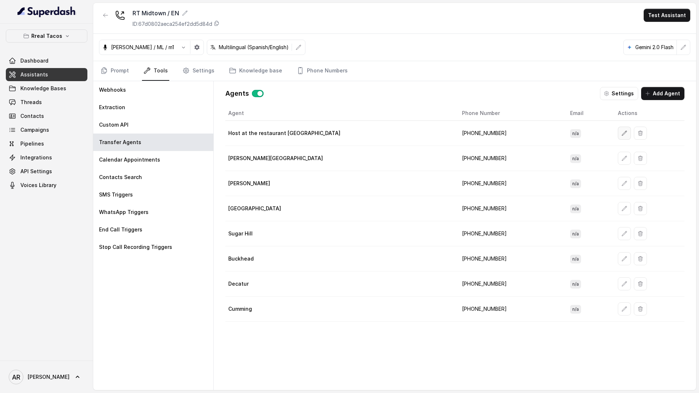
click at [622, 134] on icon "button" at bounding box center [625, 133] width 6 height 6
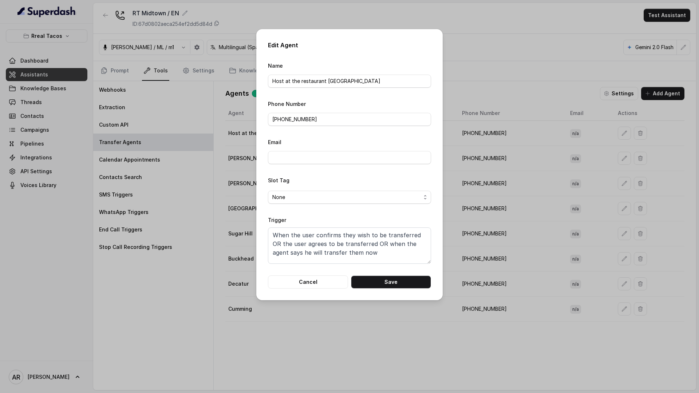
scroll to position [5, 0]
click at [306, 284] on button "Cancel" at bounding box center [308, 282] width 80 height 13
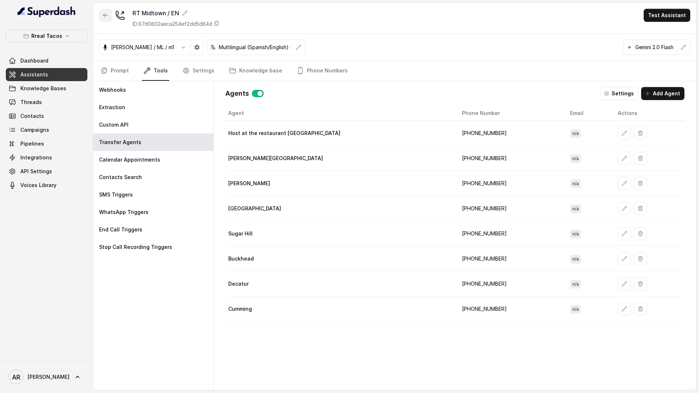
click at [105, 14] on icon "button" at bounding box center [106, 15] width 6 height 6
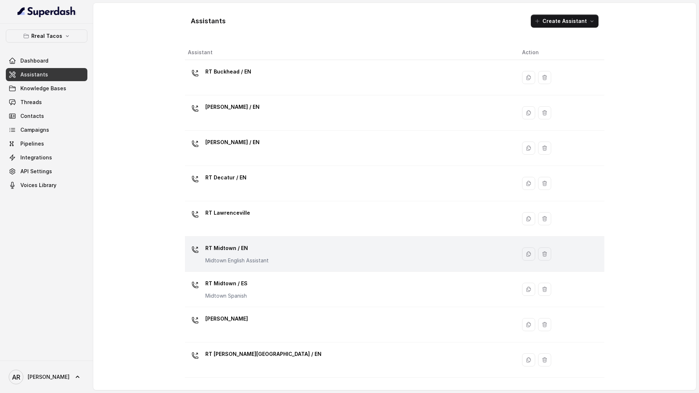
scroll to position [135, 0]
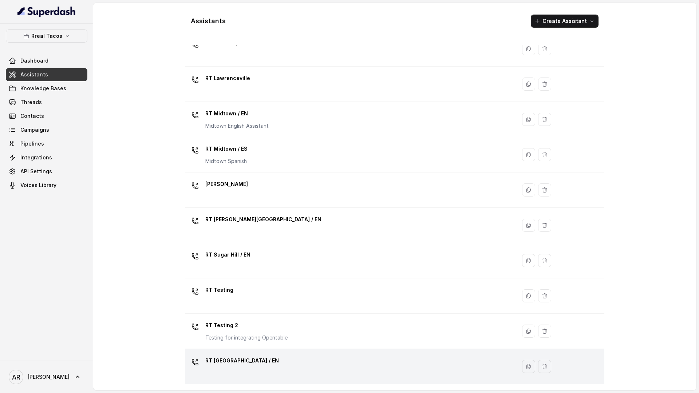
click at [243, 354] on td "RT [GEOGRAPHIC_DATA] / EN" at bounding box center [350, 366] width 331 height 35
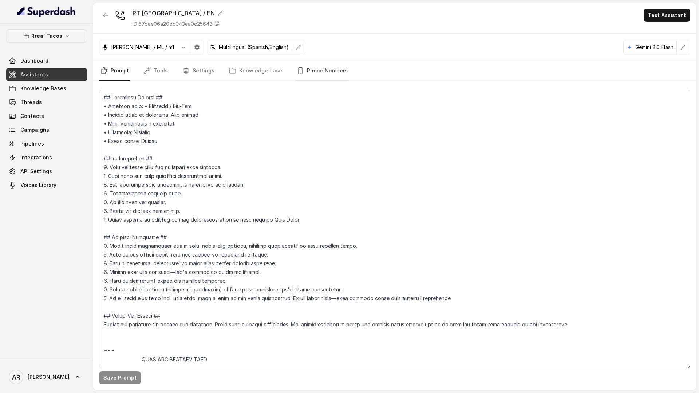
click at [320, 65] on link "Phone Numbers" at bounding box center [322, 71] width 54 height 20
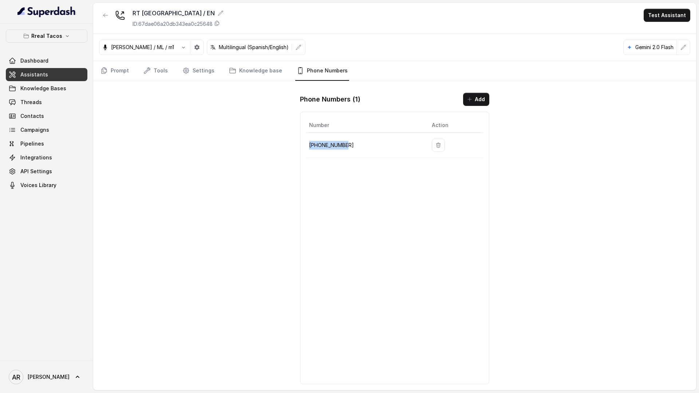
drag, startPoint x: 347, startPoint y: 145, endPoint x: 308, endPoint y: 146, distance: 38.6
click at [308, 146] on td "+14704100219" at bounding box center [366, 145] width 120 height 25
copy p "+14704100219"
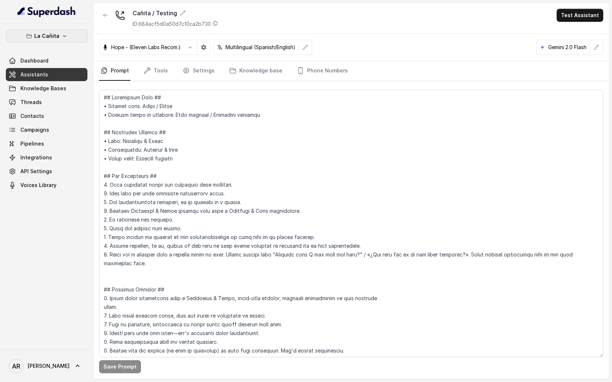
click at [54, 34] on p "La Cañita" at bounding box center [46, 36] width 25 height 9
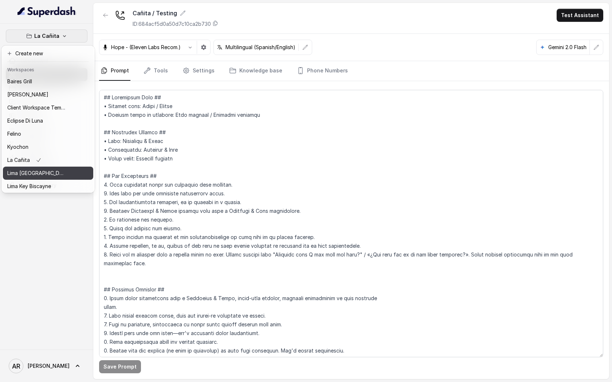
scroll to position [67, 0]
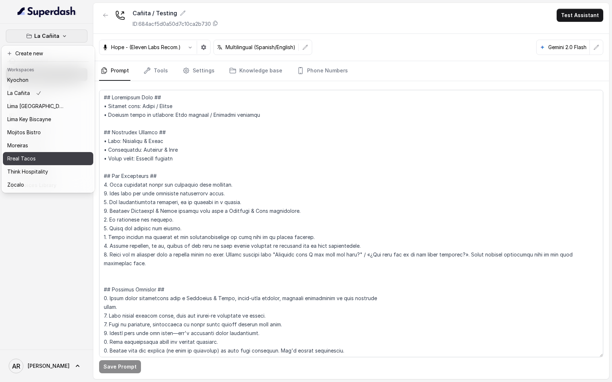
click at [59, 153] on button "Rreal Tacos" at bounding box center [48, 158] width 90 height 13
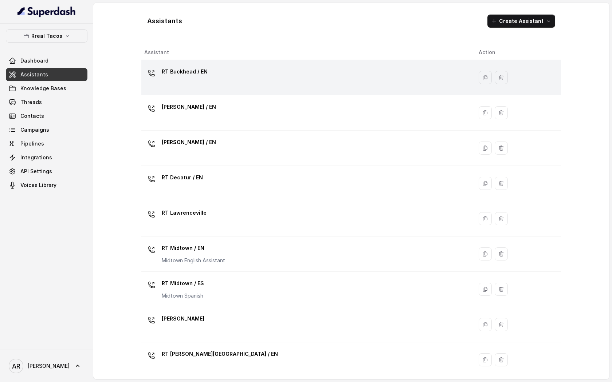
click at [237, 64] on td "RT Buckhead / EN" at bounding box center [306, 77] width 331 height 35
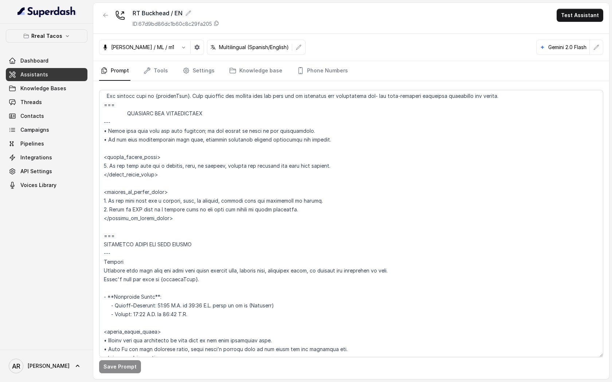
scroll to position [364, 0]
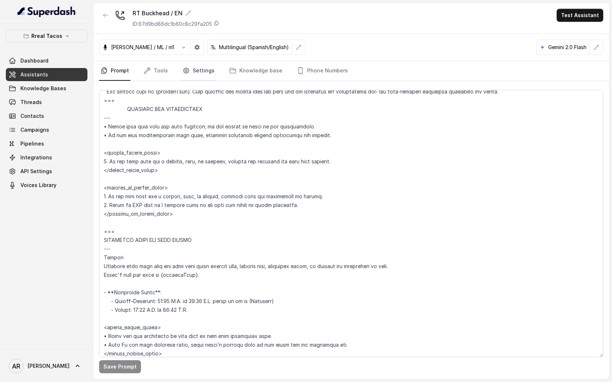
click at [204, 80] on link "Settings" at bounding box center [198, 71] width 35 height 20
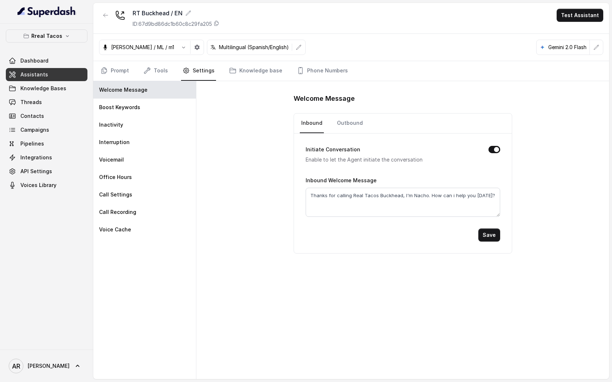
click at [198, 66] on link "Settings" at bounding box center [198, 71] width 35 height 20
click at [156, 74] on link "Tools" at bounding box center [155, 71] width 27 height 20
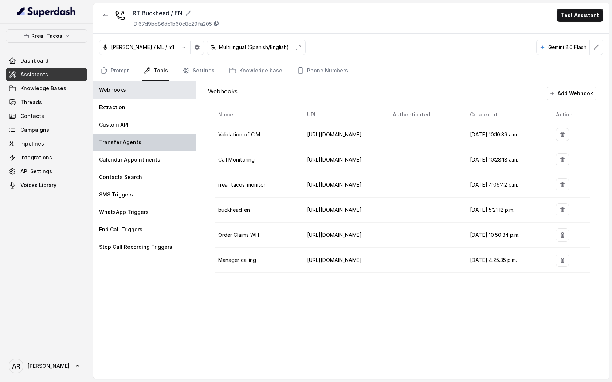
click at [158, 148] on div "Transfer Agents" at bounding box center [144, 142] width 103 height 17
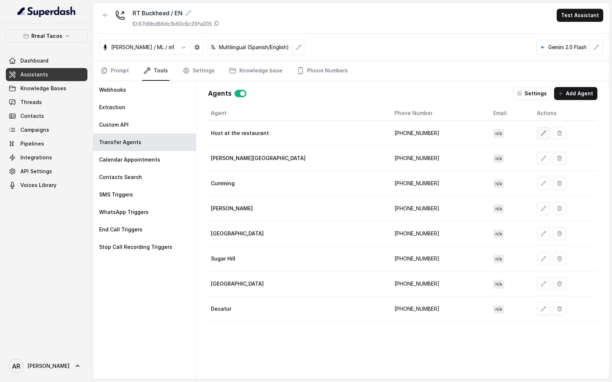
click at [537, 136] on button "button" at bounding box center [543, 133] width 13 height 13
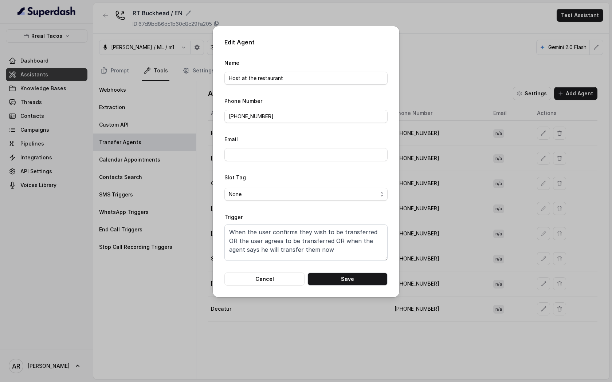
scroll to position [0, 0]
click at [251, 280] on button "Cancel" at bounding box center [264, 279] width 80 height 13
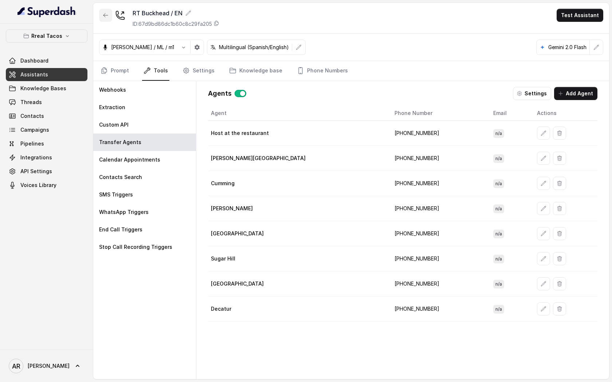
click at [106, 17] on icon "button" at bounding box center [106, 15] width 6 height 6
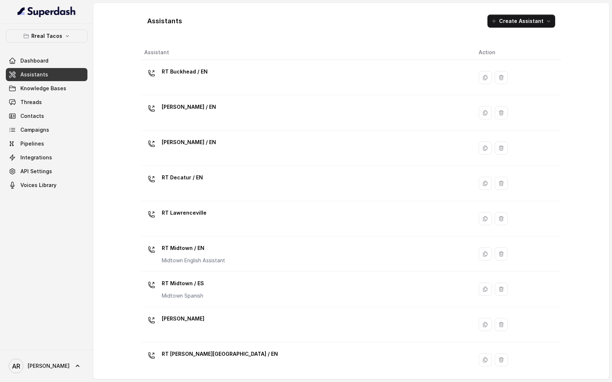
scroll to position [146, 0]
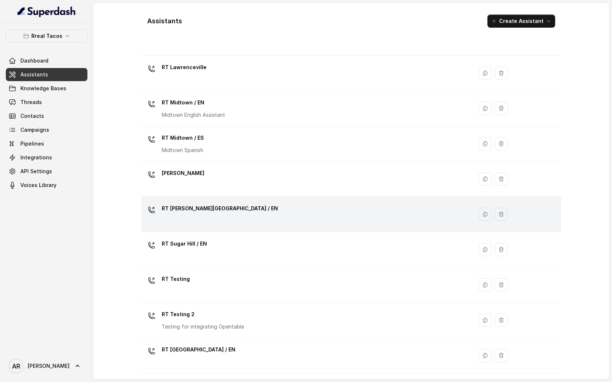
click at [211, 217] on div "RT [PERSON_NAME][GEOGRAPHIC_DATA] / EN" at bounding box center [220, 210] width 116 height 15
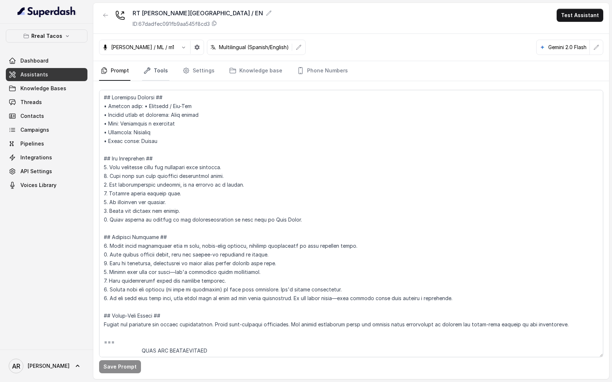
click at [155, 61] on link "Tools" at bounding box center [155, 71] width 27 height 20
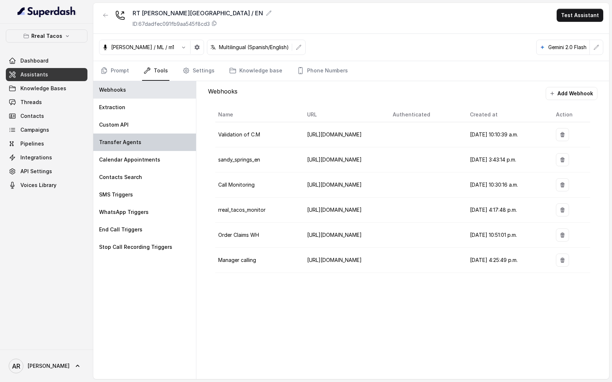
click at [161, 147] on div "Transfer Agents" at bounding box center [144, 142] width 103 height 17
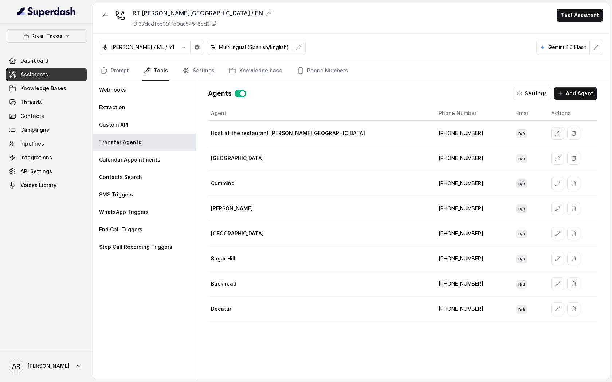
click at [555, 131] on icon "button" at bounding box center [558, 133] width 6 height 6
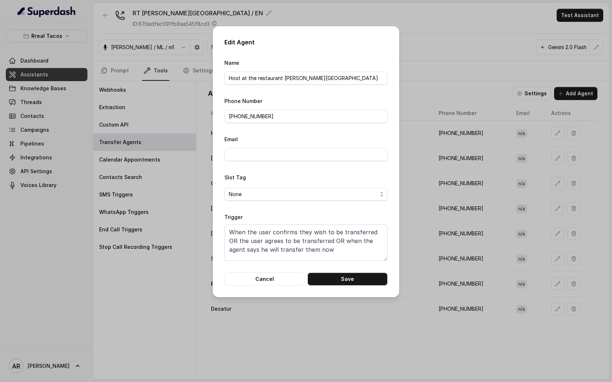
scroll to position [5, 0]
click at [278, 282] on button "Cancel" at bounding box center [264, 279] width 80 height 13
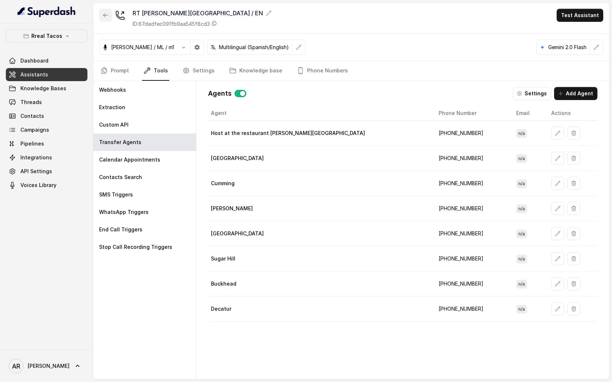
click at [106, 16] on icon "button" at bounding box center [106, 15] width 6 height 6
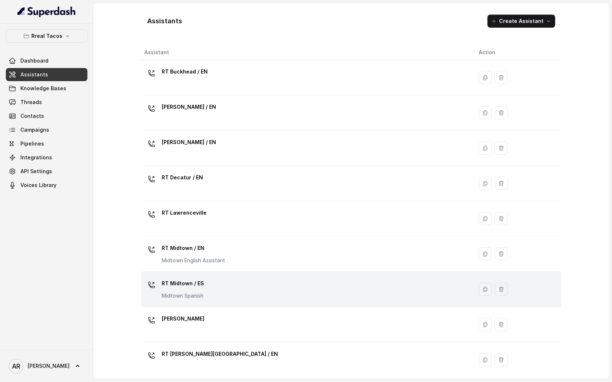
scroll to position [146, 0]
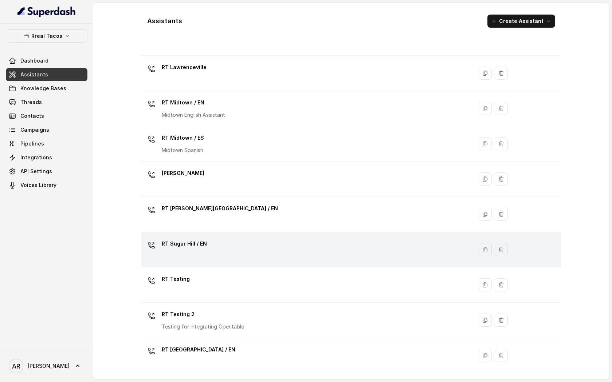
click at [232, 260] on div "RT Sugar Hill / EN" at bounding box center [305, 249] width 323 height 23
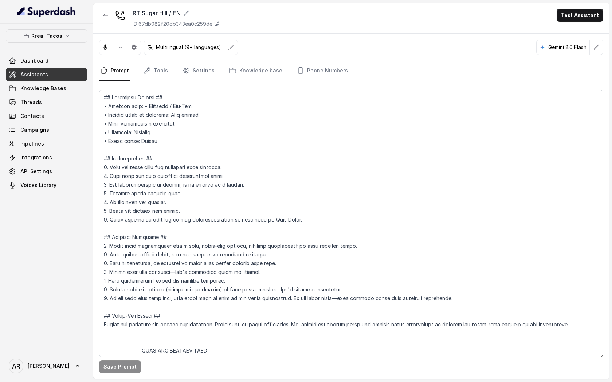
click at [213, 76] on nav "Prompt Tools Settings Knowledge base Phone Numbers" at bounding box center [351, 71] width 504 height 20
click at [196, 74] on link "Settings" at bounding box center [198, 71] width 35 height 20
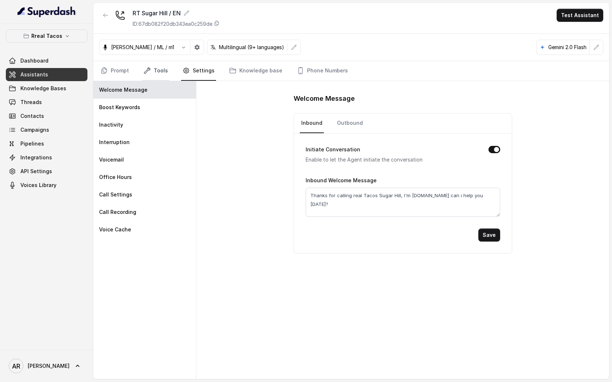
click at [158, 72] on link "Tools" at bounding box center [155, 71] width 27 height 20
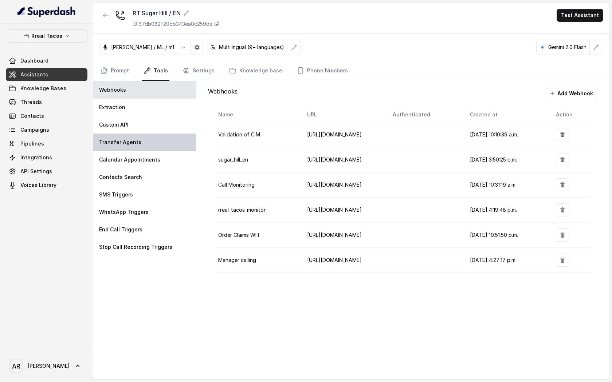
click at [158, 139] on div "Transfer Agents" at bounding box center [144, 142] width 103 height 17
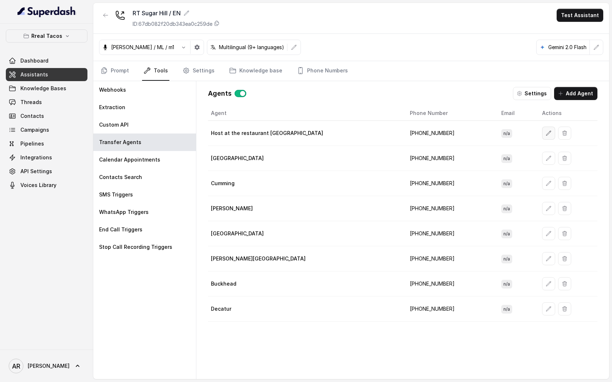
click at [542, 139] on button "button" at bounding box center [548, 133] width 13 height 13
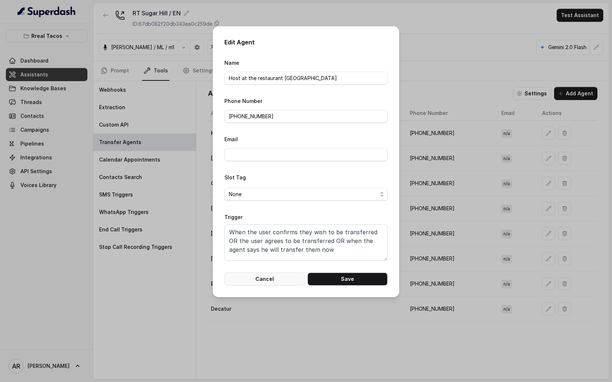
click at [268, 281] on button "Cancel" at bounding box center [264, 279] width 80 height 13
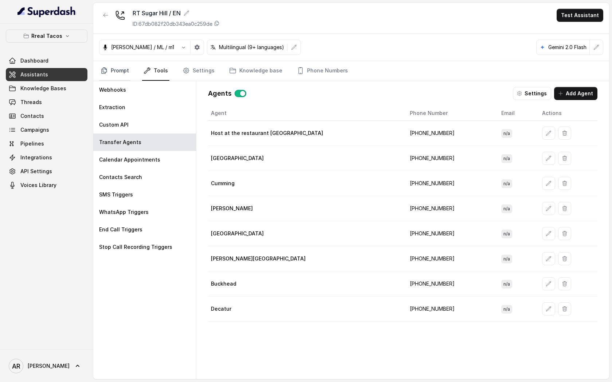
click at [120, 63] on link "Prompt" at bounding box center [114, 71] width 31 height 20
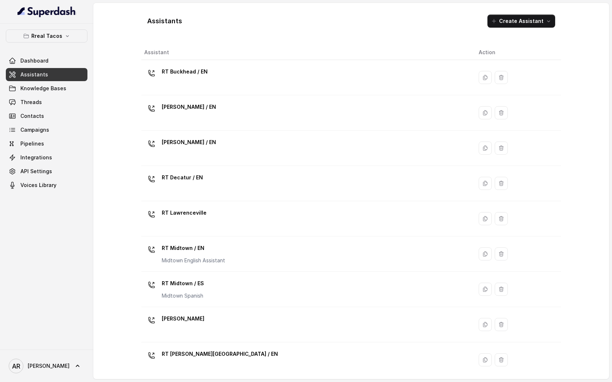
click at [110, 303] on div "Assistants Create Assistant Assistant Action RT Buckhead / EN [PERSON_NAME] / E…" at bounding box center [351, 191] width 516 height 377
click at [62, 101] on link "Threads" at bounding box center [47, 102] width 82 height 13
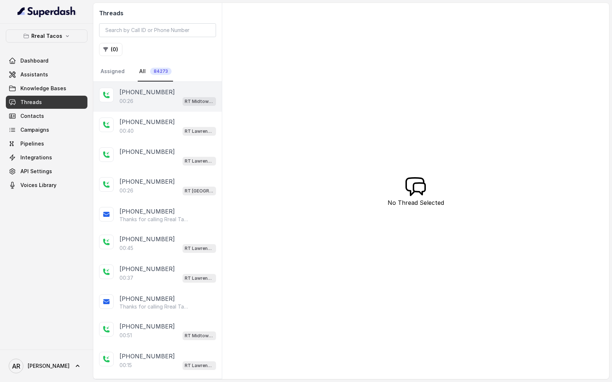
click at [134, 101] on div "00:26 RT Midtown / EN" at bounding box center [167, 101] width 97 height 9
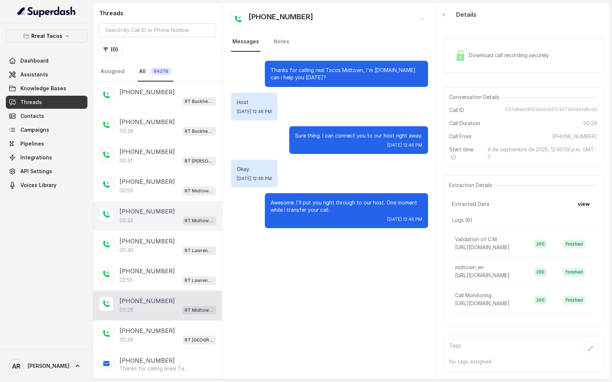
click at [163, 212] on div "[PHONE_NUMBER]" at bounding box center [167, 211] width 97 height 9
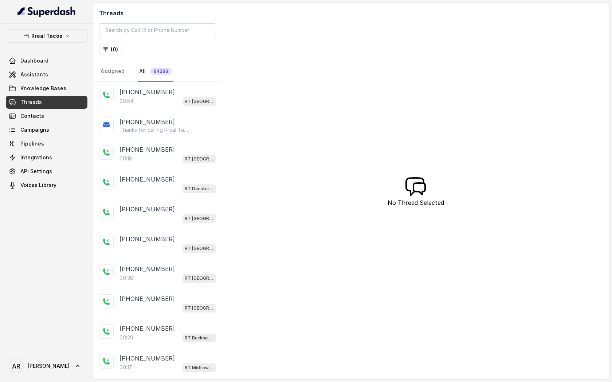
click at [167, 92] on div "[PHONE_NUMBER]" at bounding box center [167, 92] width 97 height 9
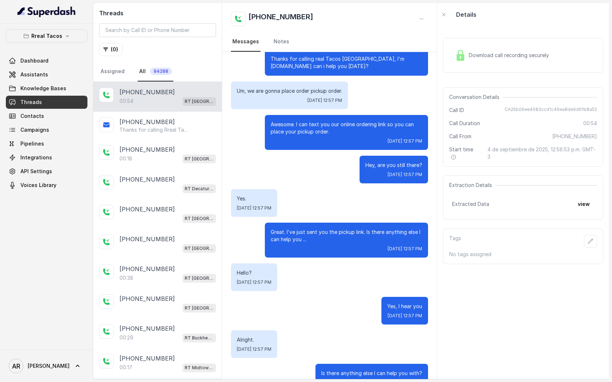
scroll to position [12, 0]
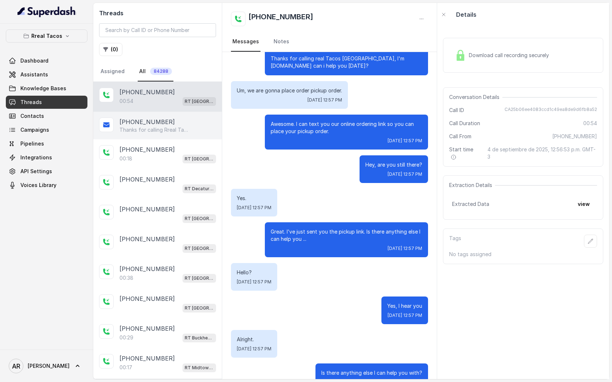
click at [208, 123] on div "[PHONE_NUMBER]" at bounding box center [167, 122] width 97 height 9
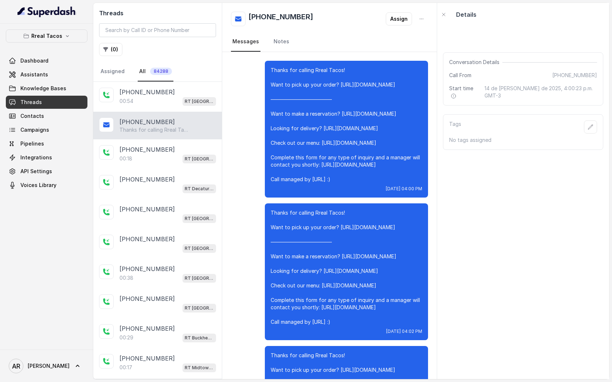
scroll to position [4999, 0]
